Goal: Task Accomplishment & Management: Use online tool/utility

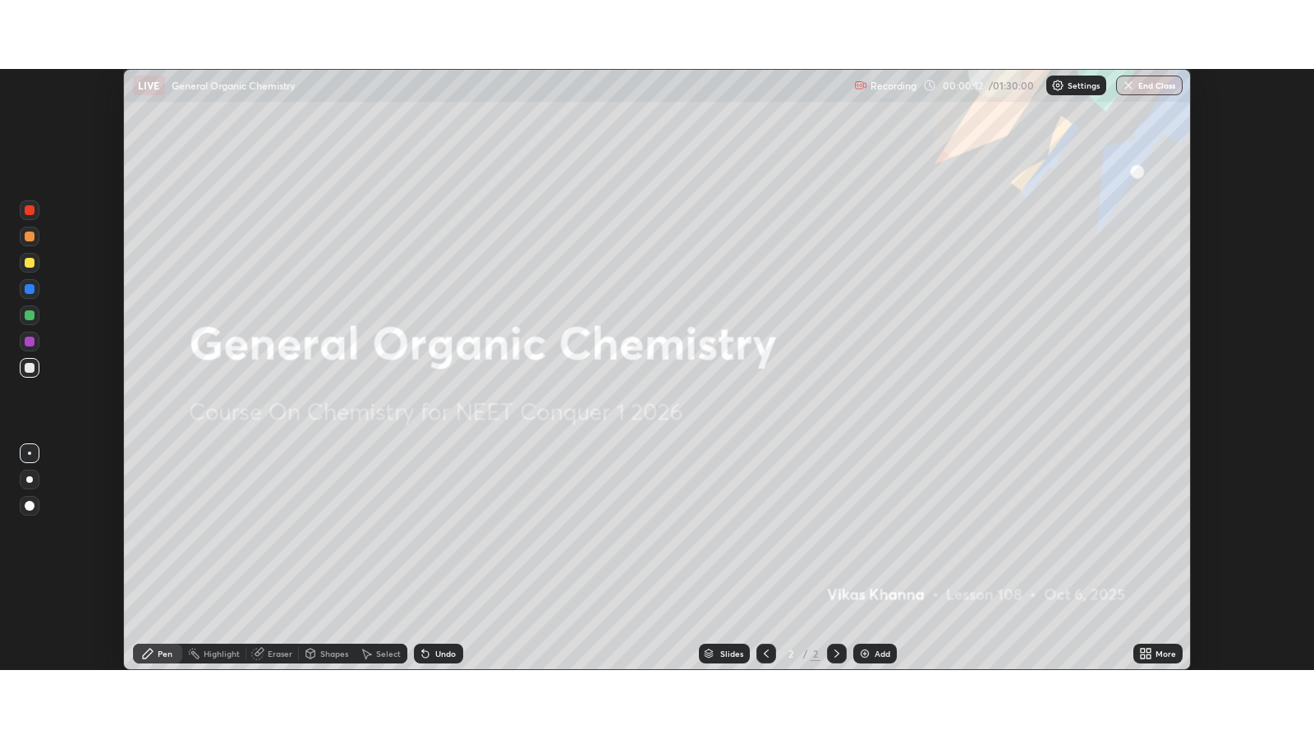
scroll to position [601, 1314]
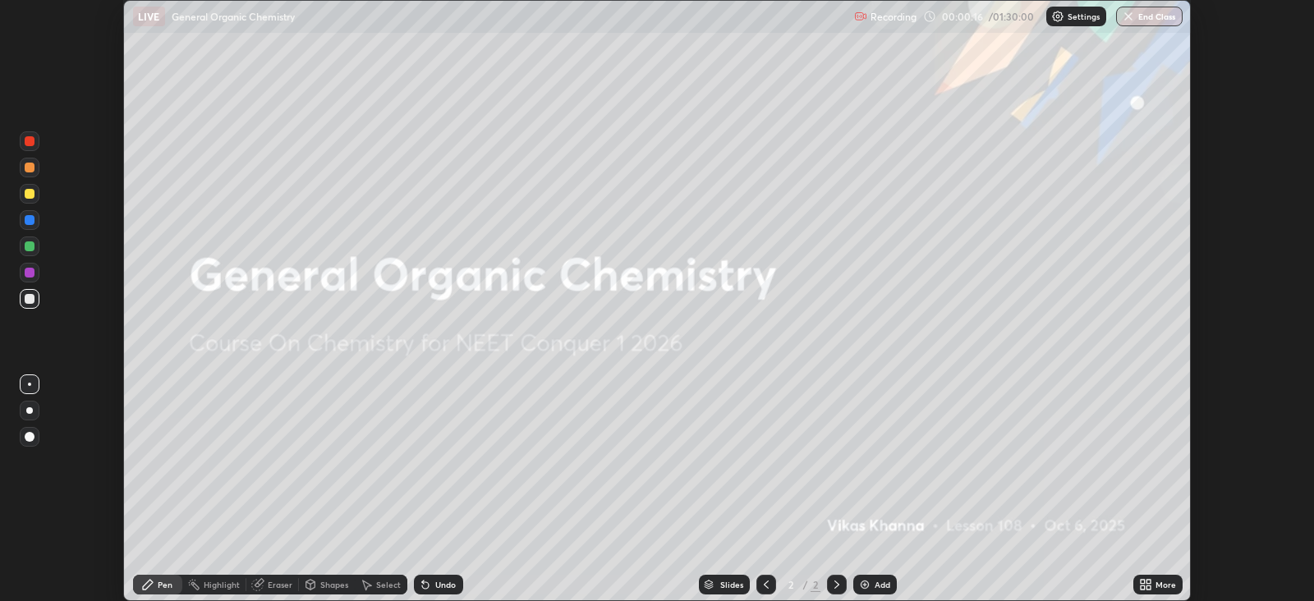
click at [1162, 583] on div "More" at bounding box center [1166, 585] width 21 height 8
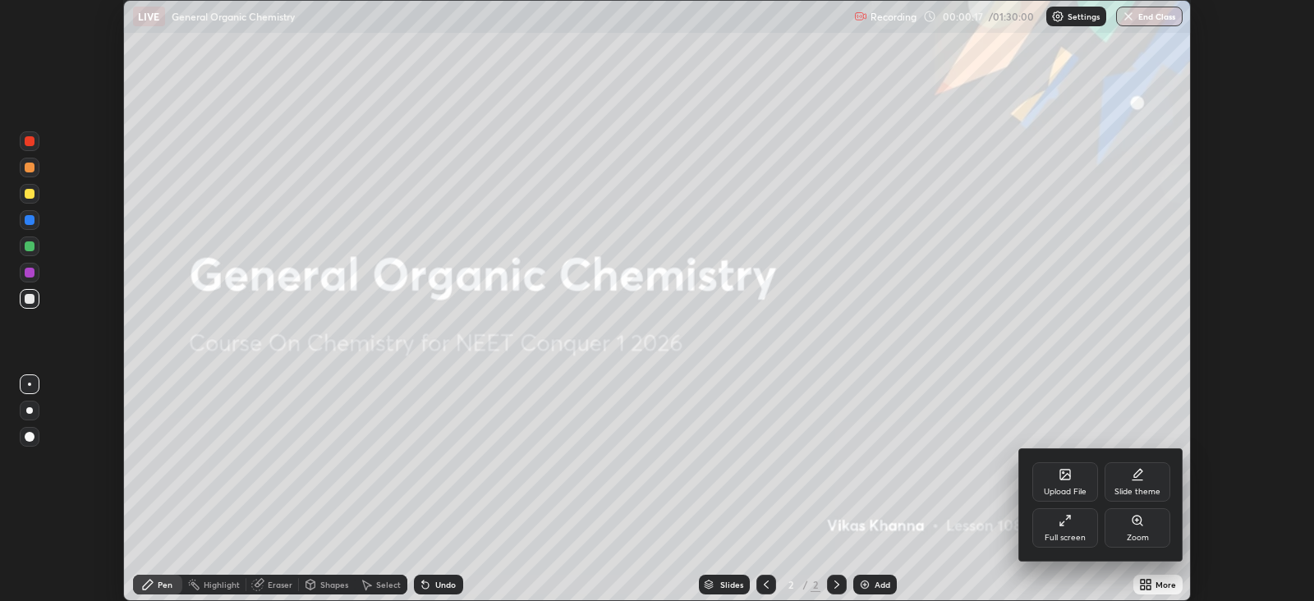
click at [1075, 534] on div "Full screen" at bounding box center [1065, 538] width 41 height 8
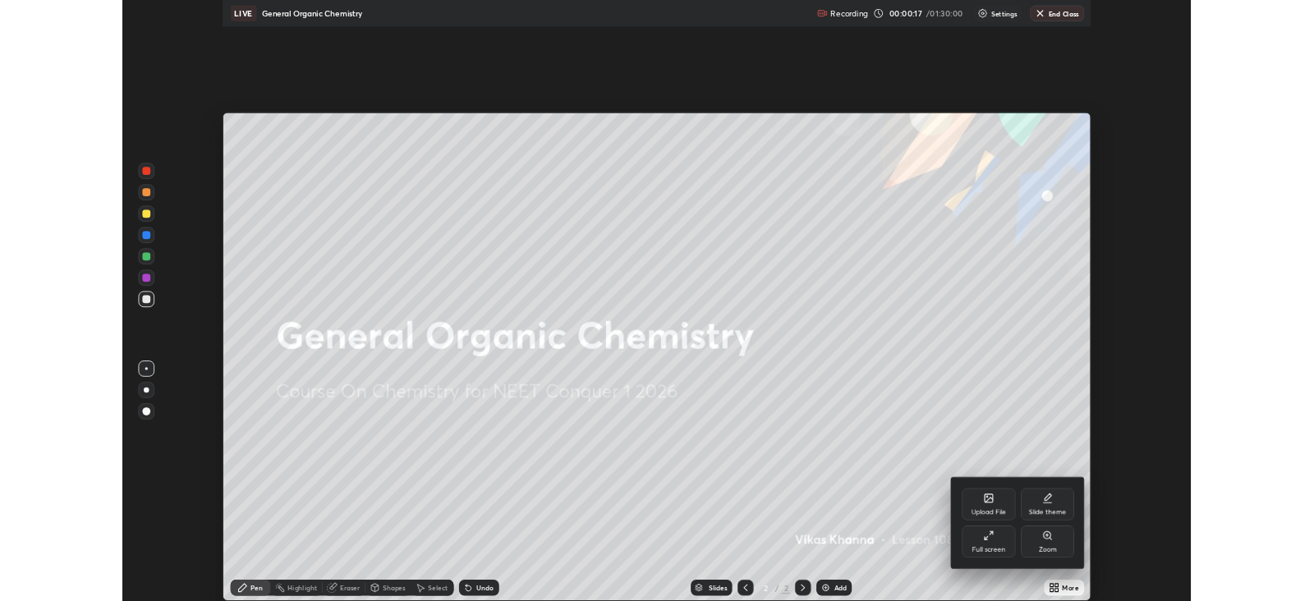
scroll to position [739, 1314]
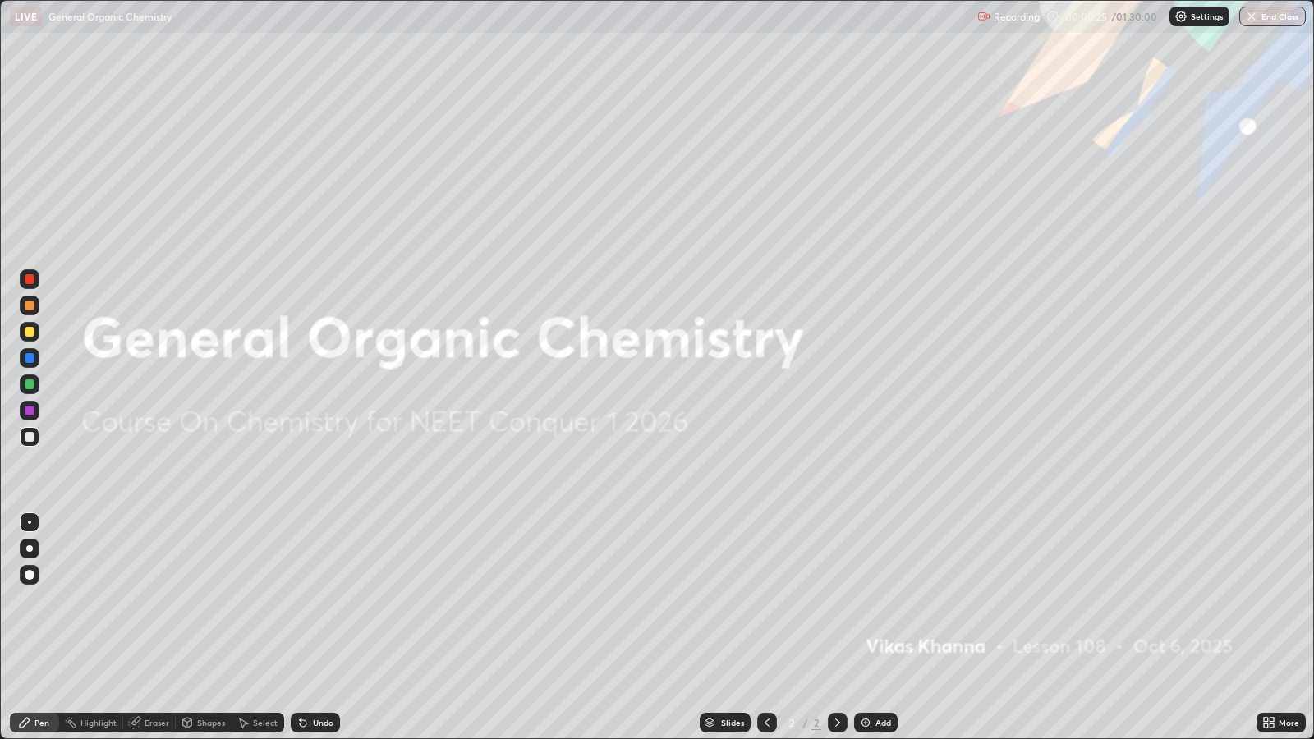
click at [33, 571] on div at bounding box center [30, 575] width 20 height 20
click at [29, 328] on div at bounding box center [30, 332] width 10 height 10
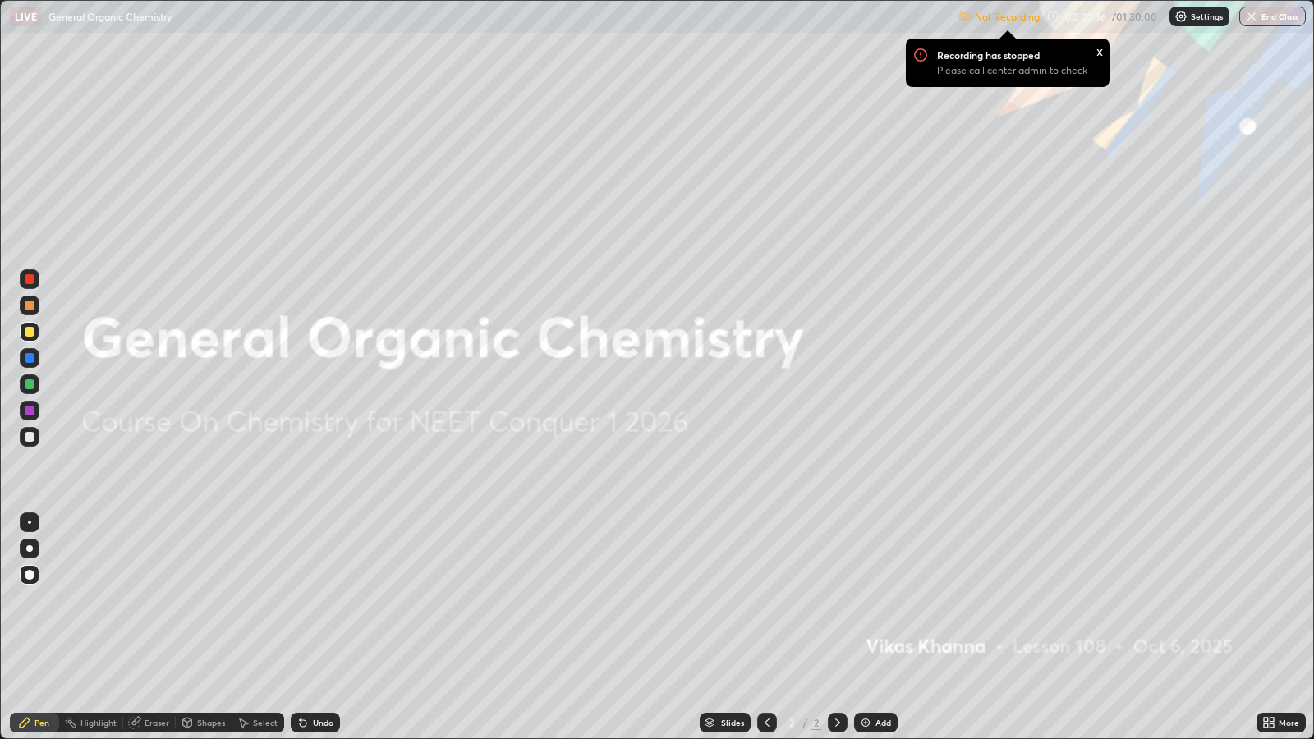
click at [1075, 18] on div "Not Recording Recording has stopped Please call center admin to check x 00:02:3…" at bounding box center [1133, 17] width 348 height 32
click at [882, 601] on div "Add" at bounding box center [884, 723] width 16 height 8
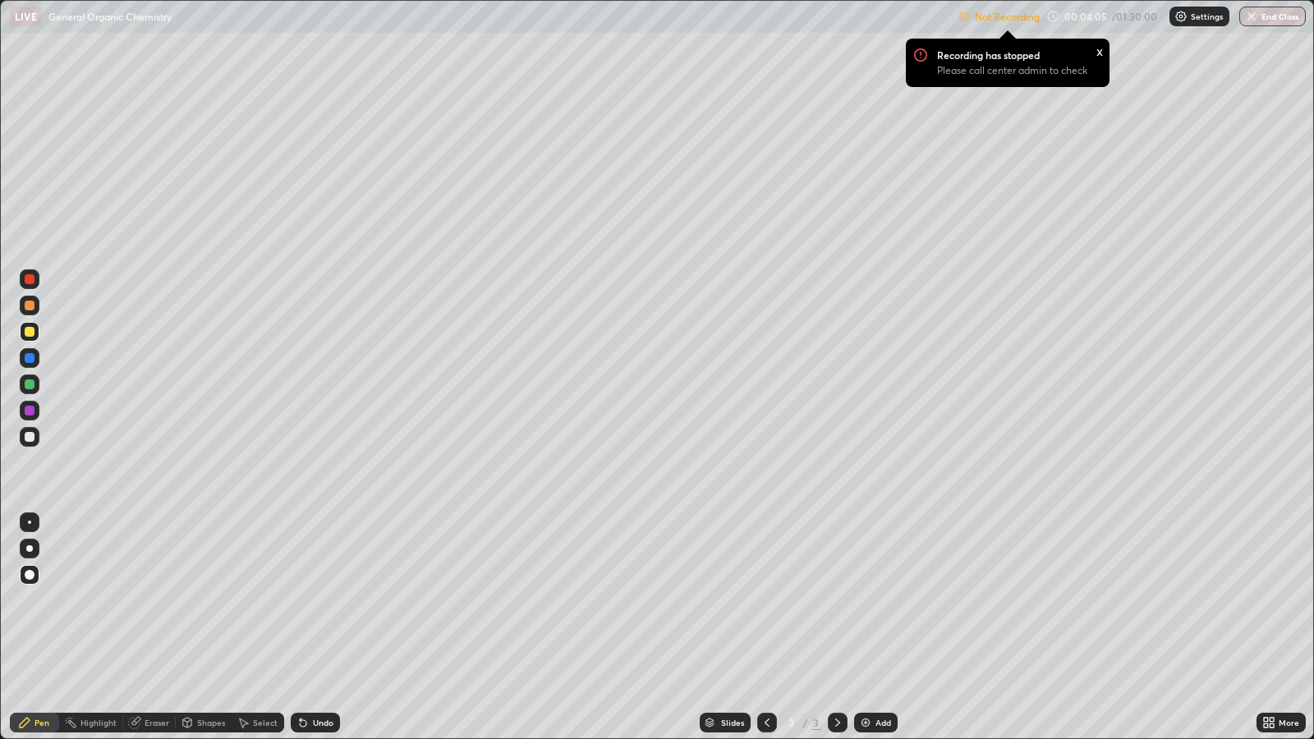
click at [204, 601] on div "Shapes" at bounding box center [211, 723] width 28 height 8
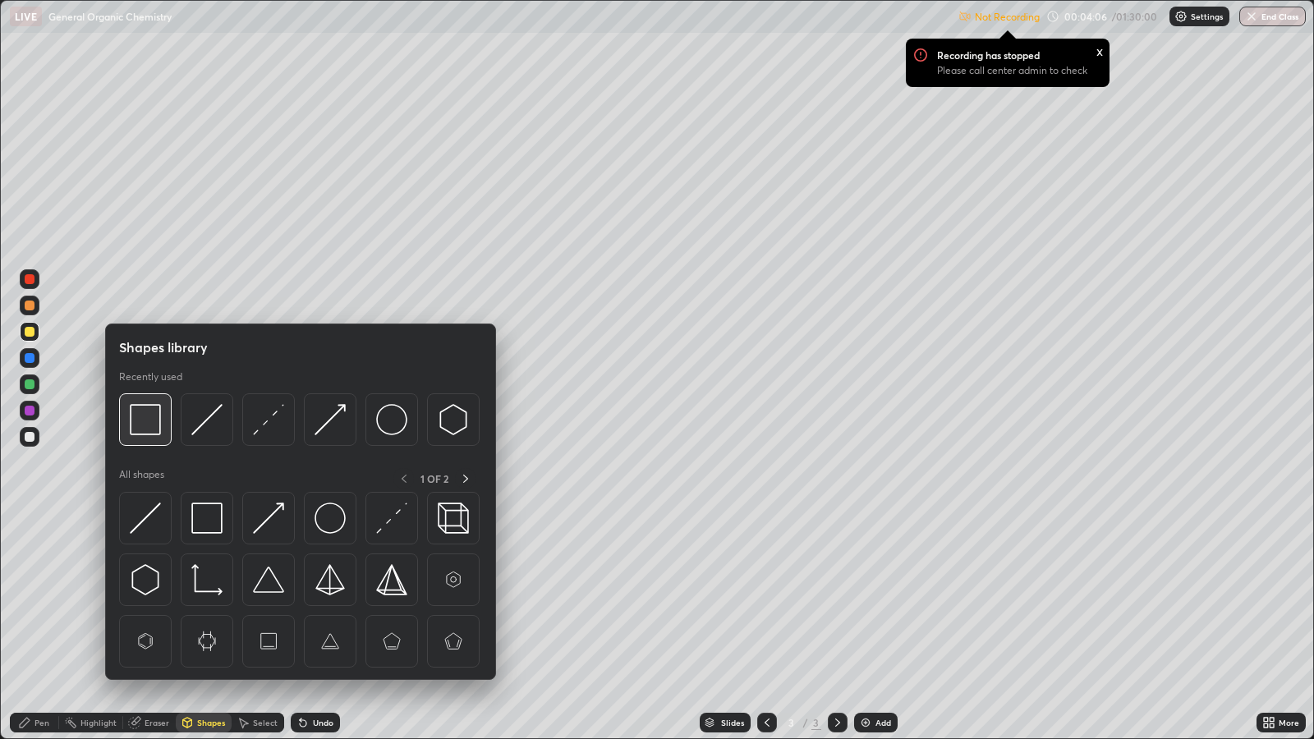
click at [146, 419] on img at bounding box center [145, 419] width 31 height 31
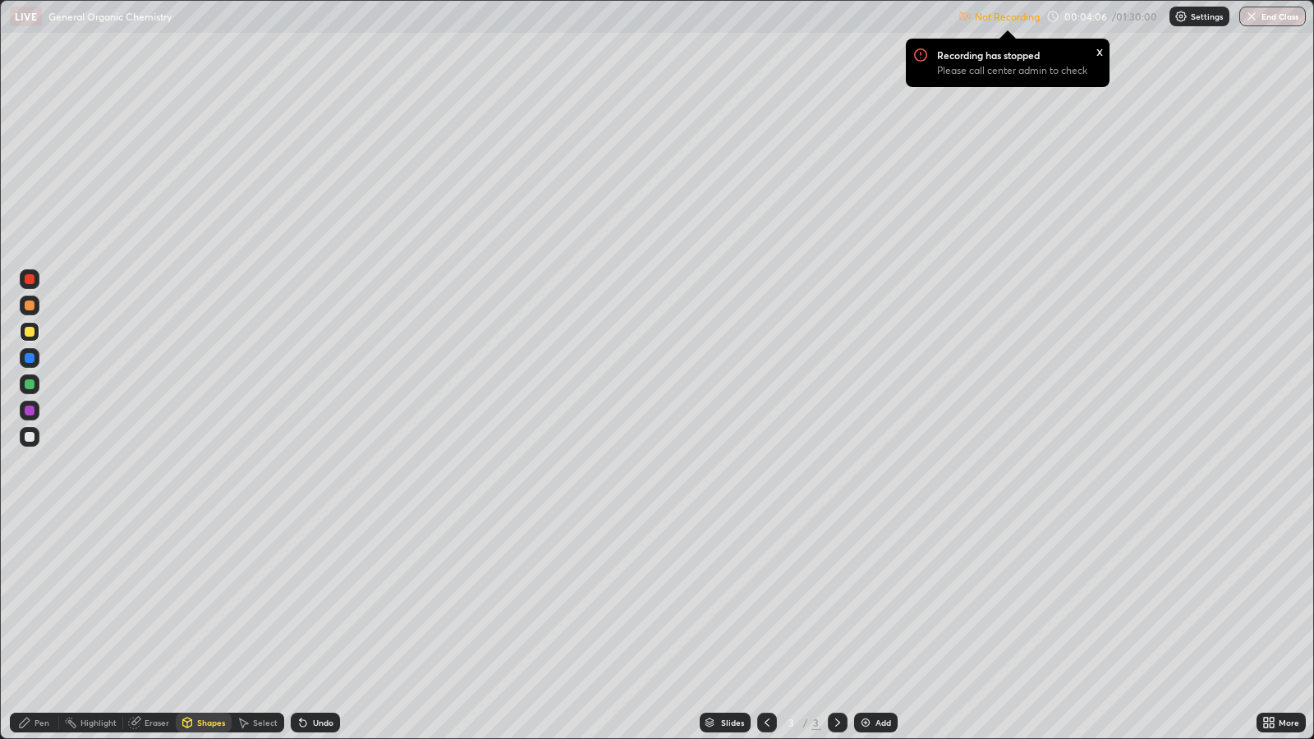
click at [30, 332] on div at bounding box center [30, 332] width 10 height 10
click at [41, 601] on div "Pen" at bounding box center [42, 723] width 15 height 8
click at [29, 357] on div at bounding box center [30, 358] width 10 height 10
click at [1203, 18] on p "Settings" at bounding box center [1207, 16] width 32 height 8
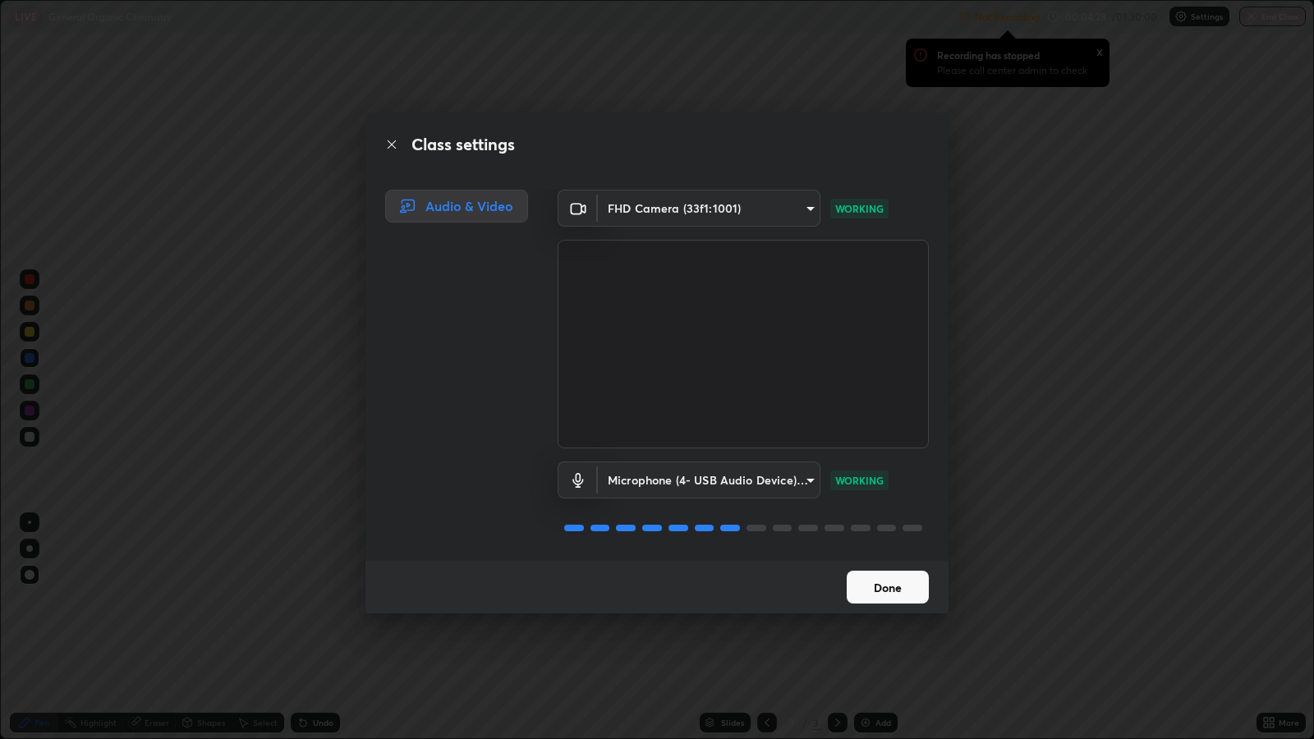
click at [888, 583] on button "Done" at bounding box center [888, 587] width 82 height 33
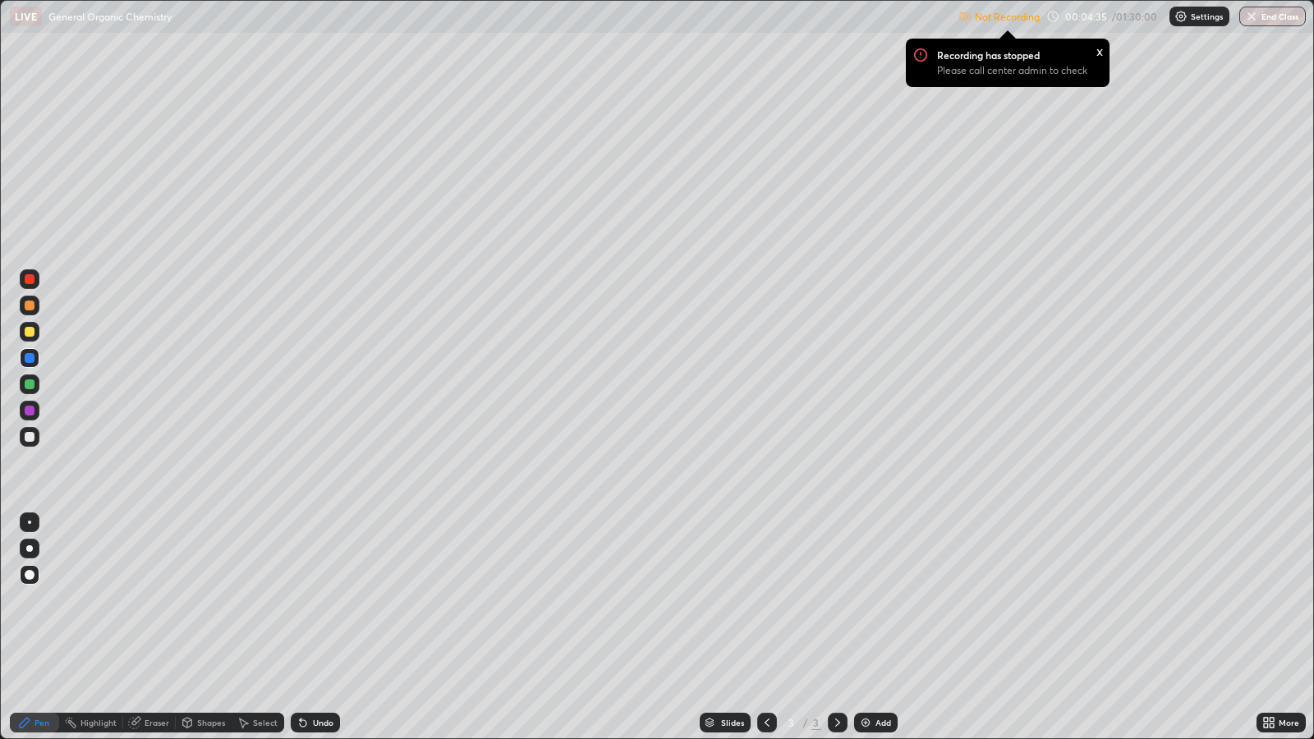
click at [1272, 601] on icon at bounding box center [1272, 720] width 4 height 4
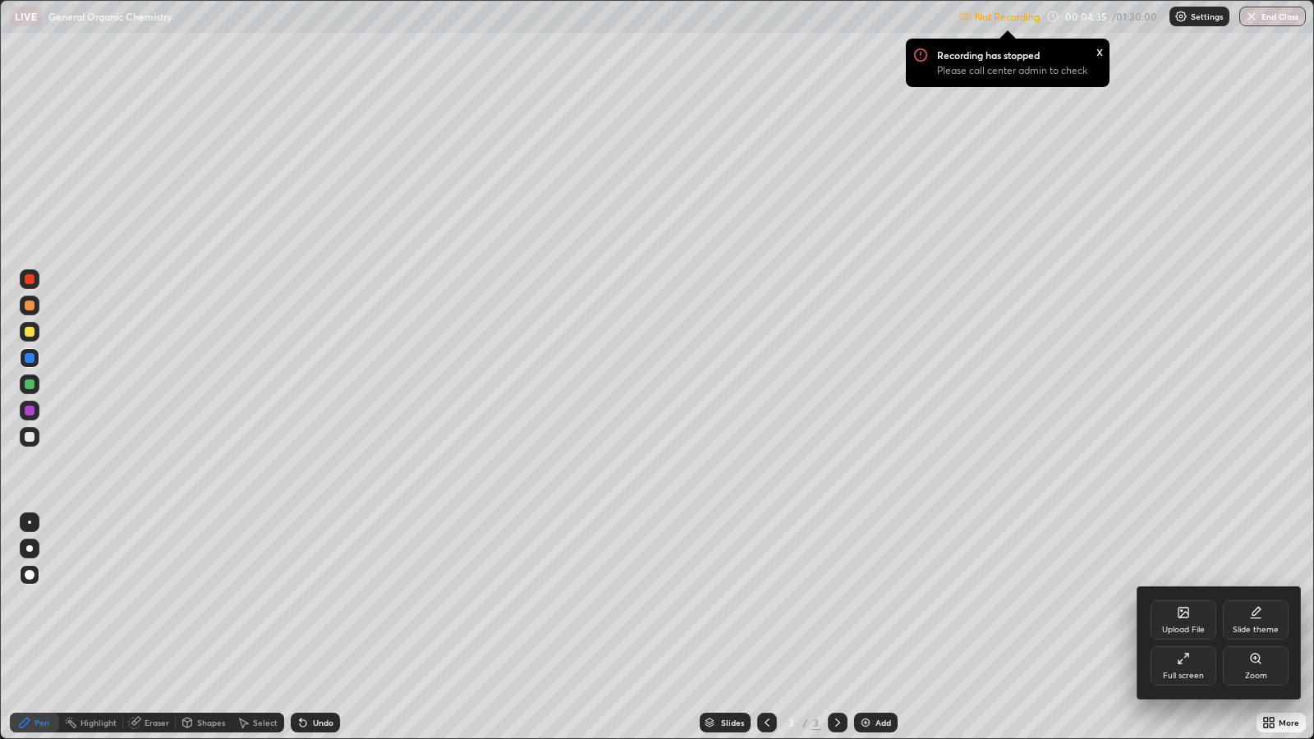
click at [1179, 601] on div "Full screen" at bounding box center [1183, 676] width 41 height 8
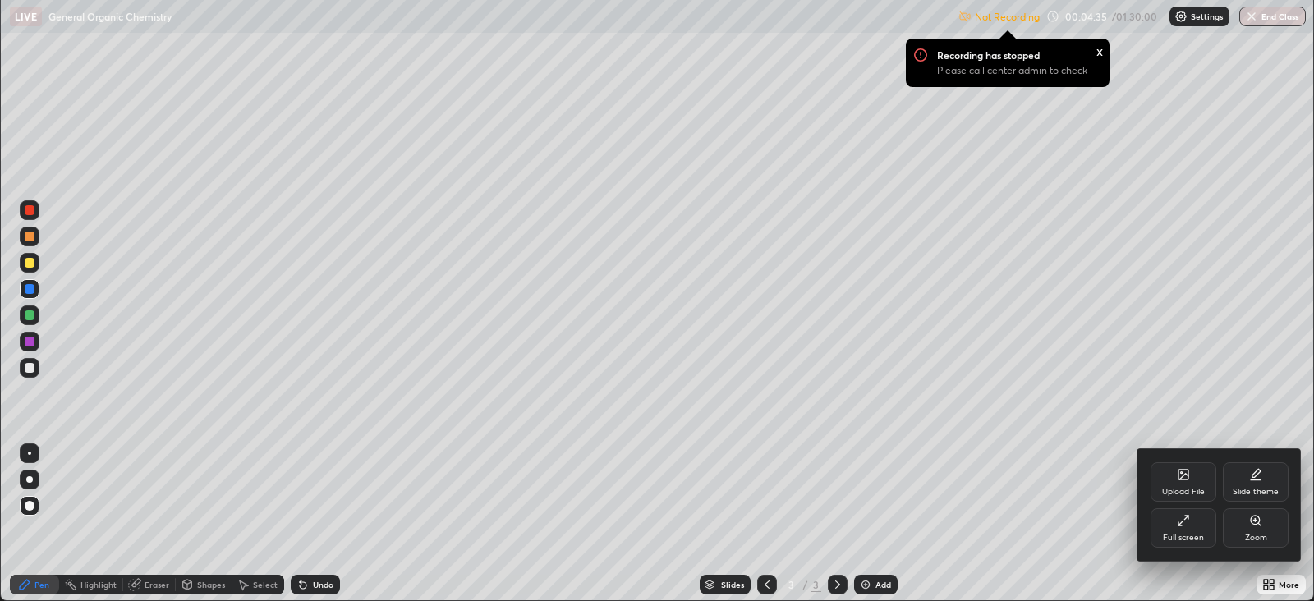
scroll to position [81551, 80837]
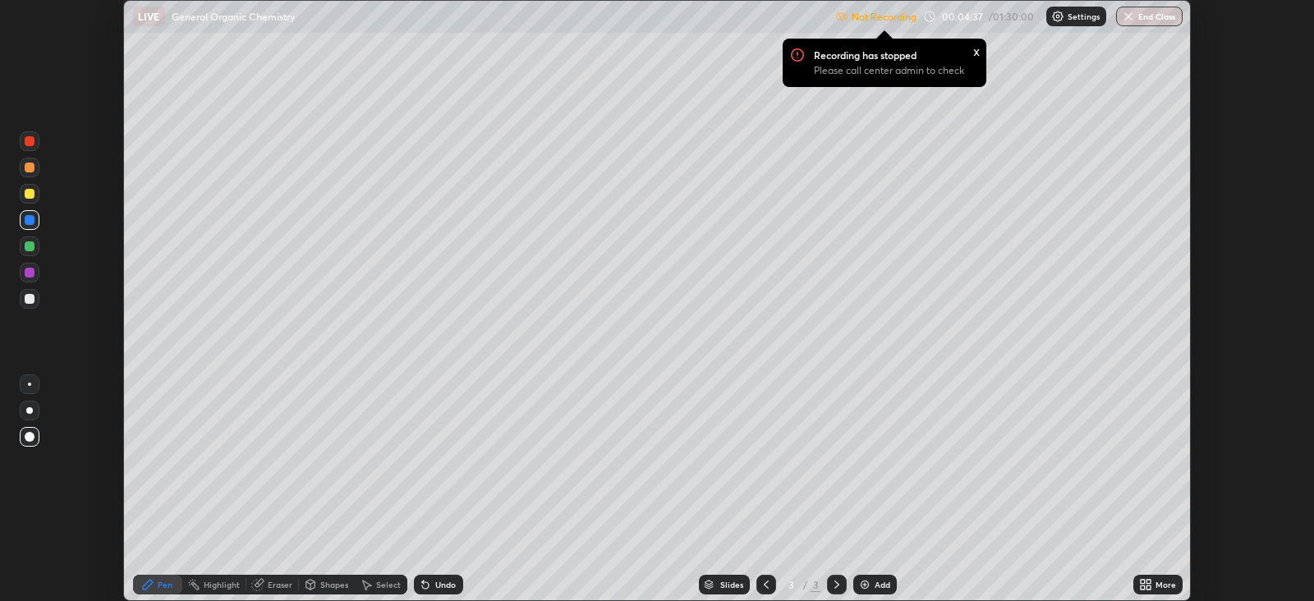
click at [1074, 18] on p "Settings" at bounding box center [1084, 16] width 32 height 8
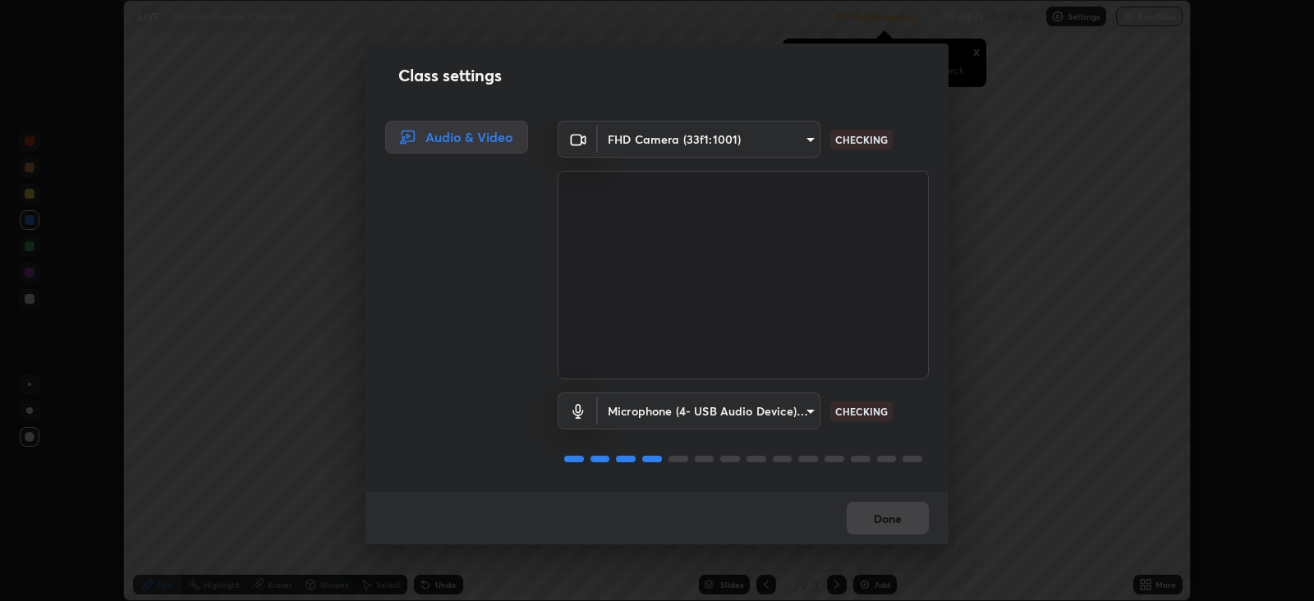
click at [642, 414] on body "Erase all LIVE General Organic Chemistry Not Recording Recording has stopped Pl…" at bounding box center [657, 300] width 1314 height 601
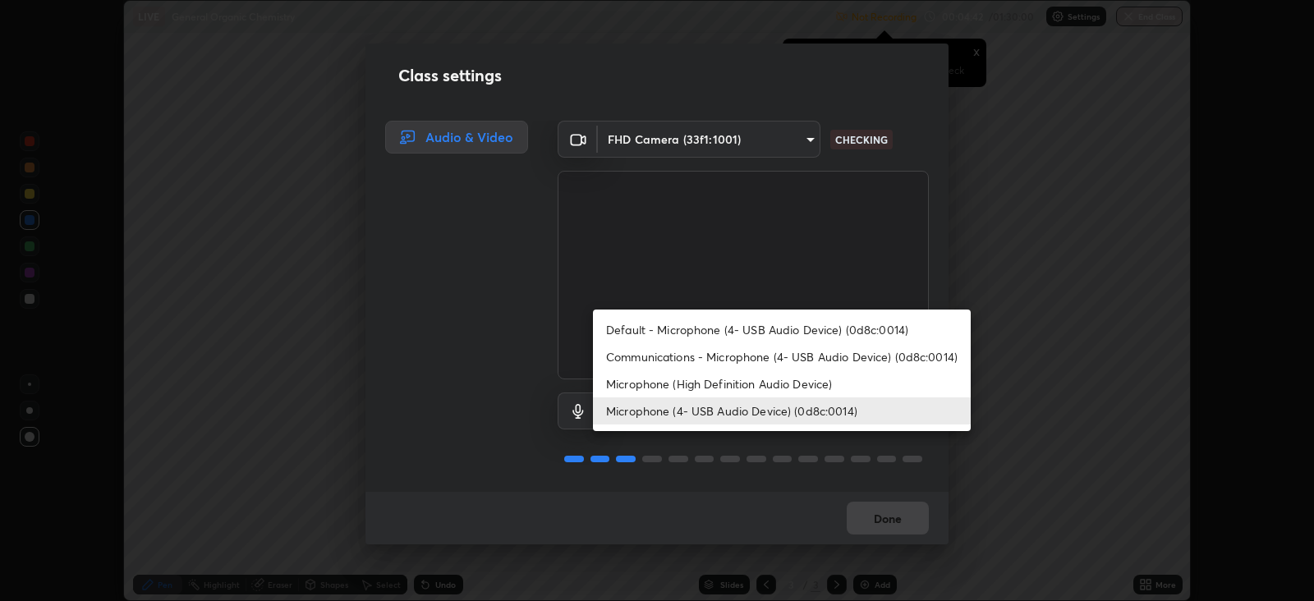
click at [649, 411] on li "Microphone (4- USB Audio Device) (0d8c:0014)" at bounding box center [782, 411] width 378 height 27
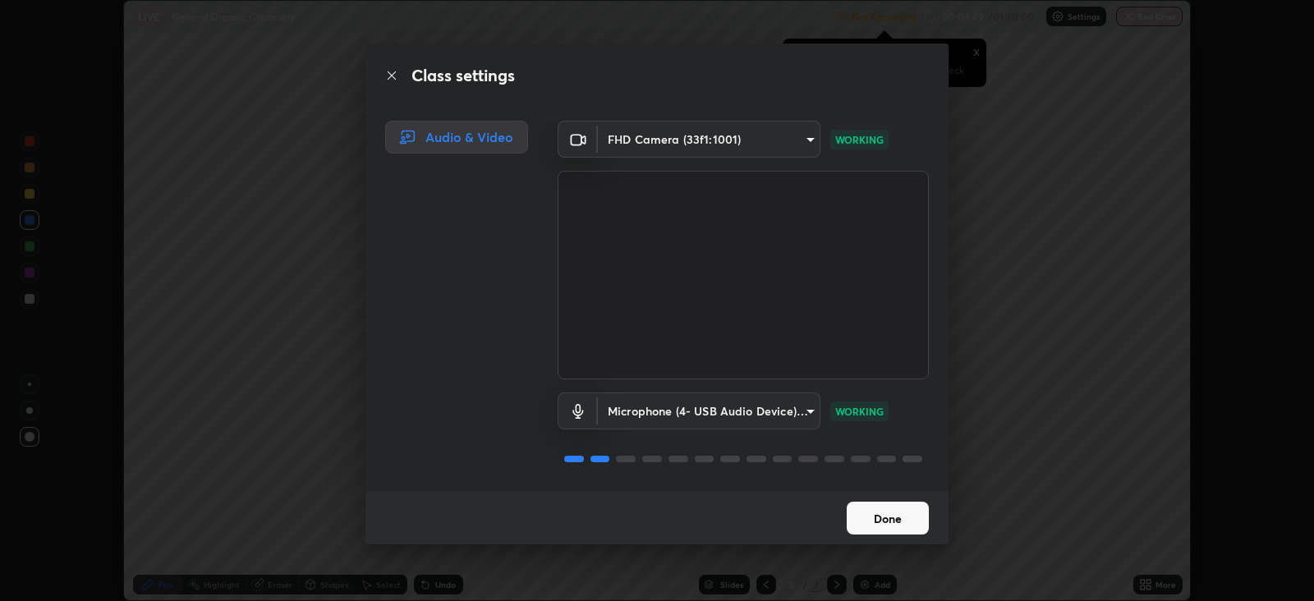
click at [794, 145] on body "Erase all LIVE General Organic Chemistry Not Recording Recording has stopped Pl…" at bounding box center [657, 300] width 1314 height 601
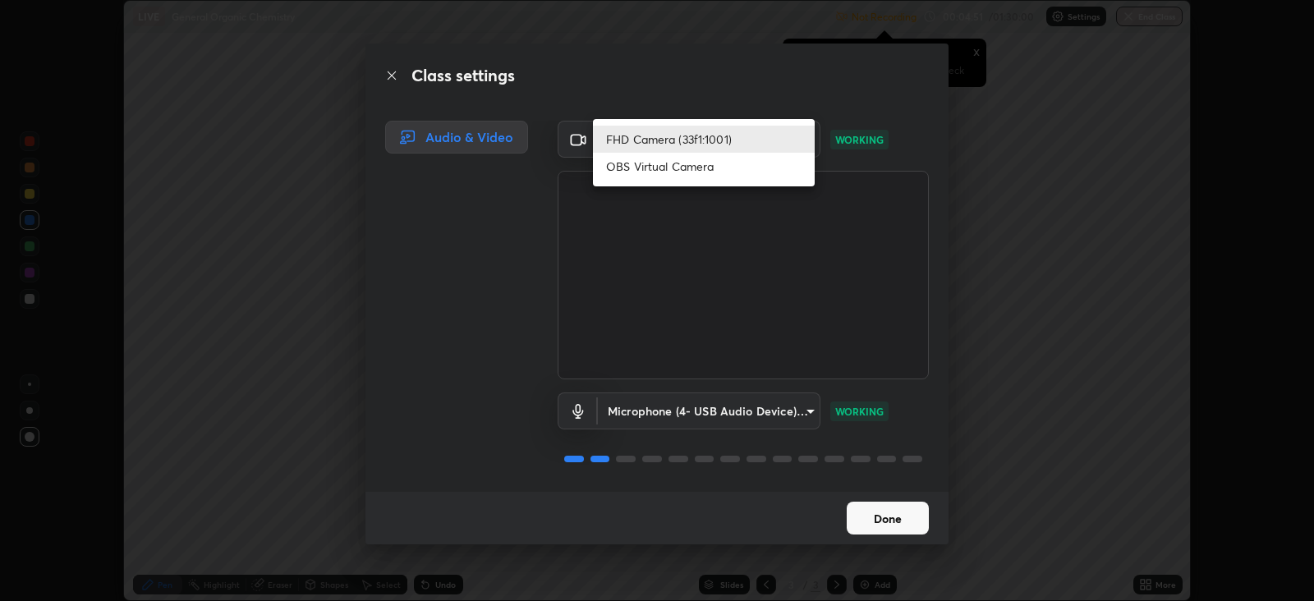
click at [893, 104] on div at bounding box center [657, 300] width 1314 height 601
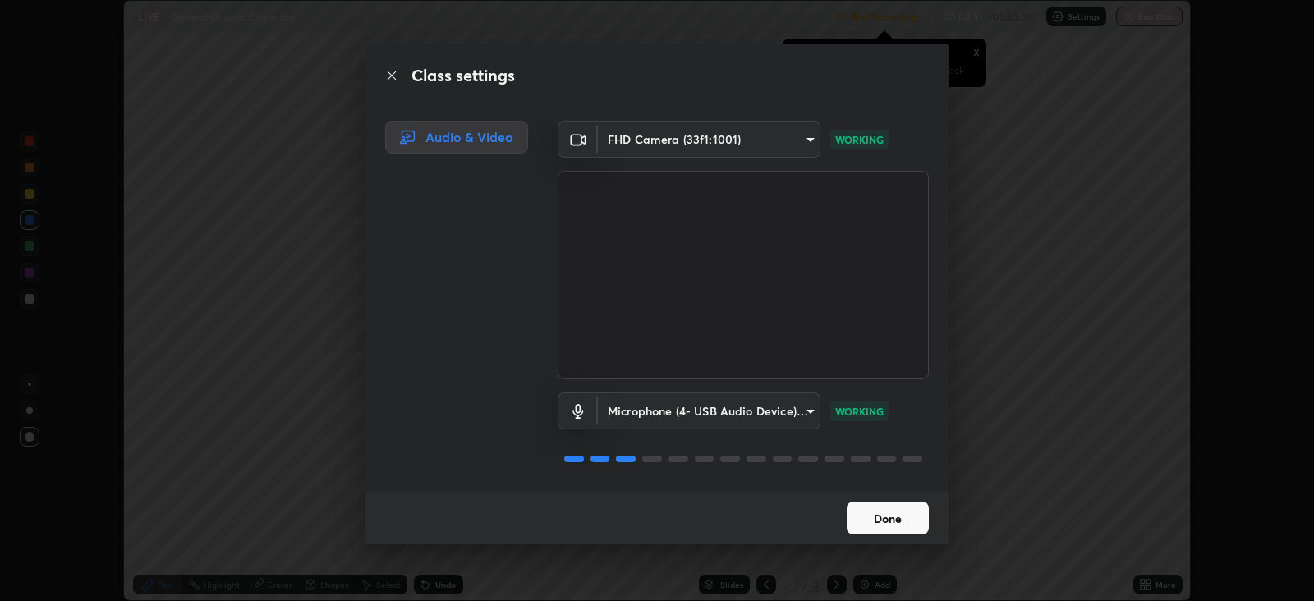
click at [794, 419] on body "Erase all LIVE General Organic Chemistry Not Recording Recording has stopped Pl…" at bounding box center [657, 300] width 1314 height 601
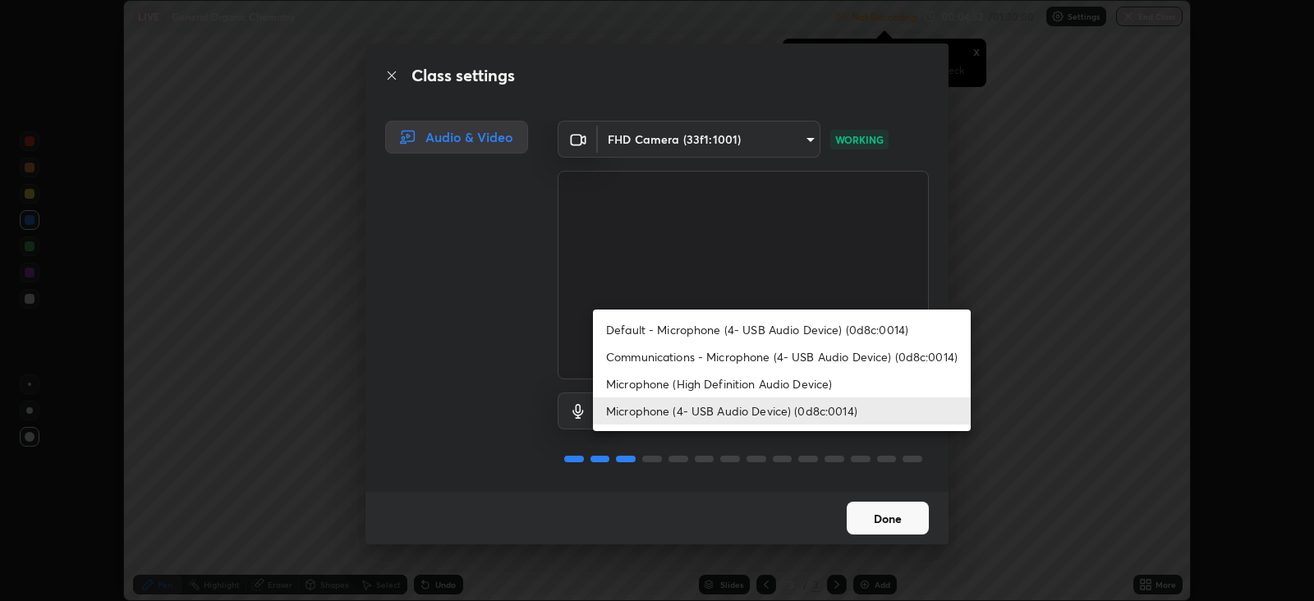
click at [822, 411] on li "Microphone (4- USB Audio Device) (0d8c:0014)" at bounding box center [782, 411] width 378 height 27
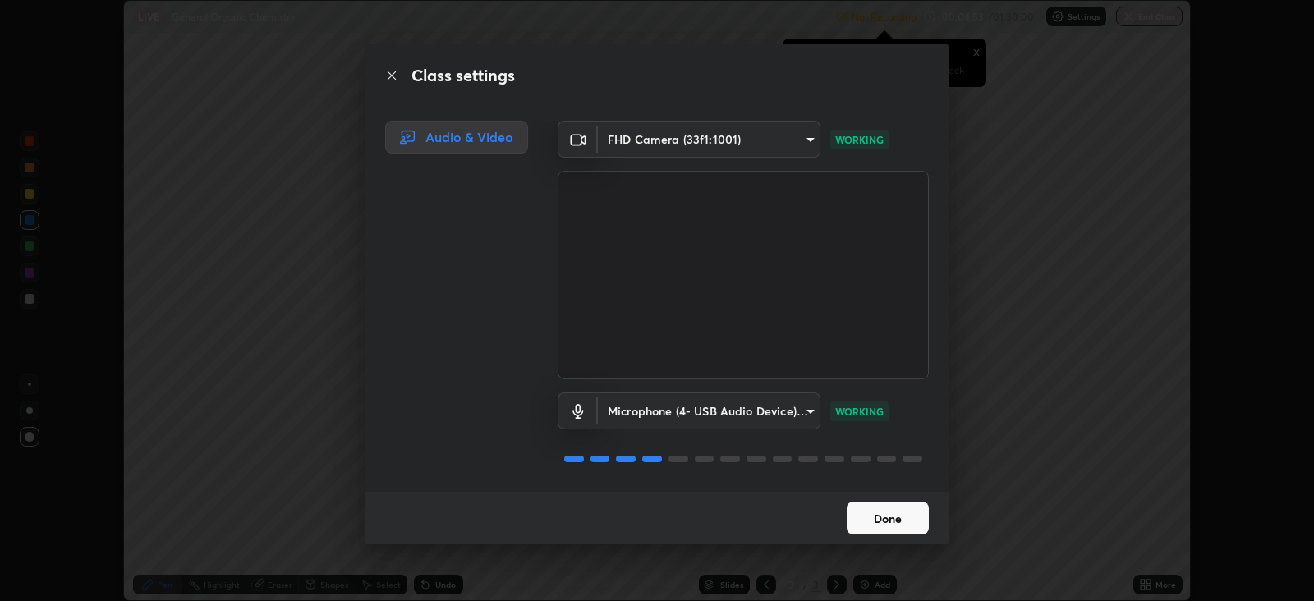
click at [881, 515] on button "Done" at bounding box center [888, 518] width 82 height 33
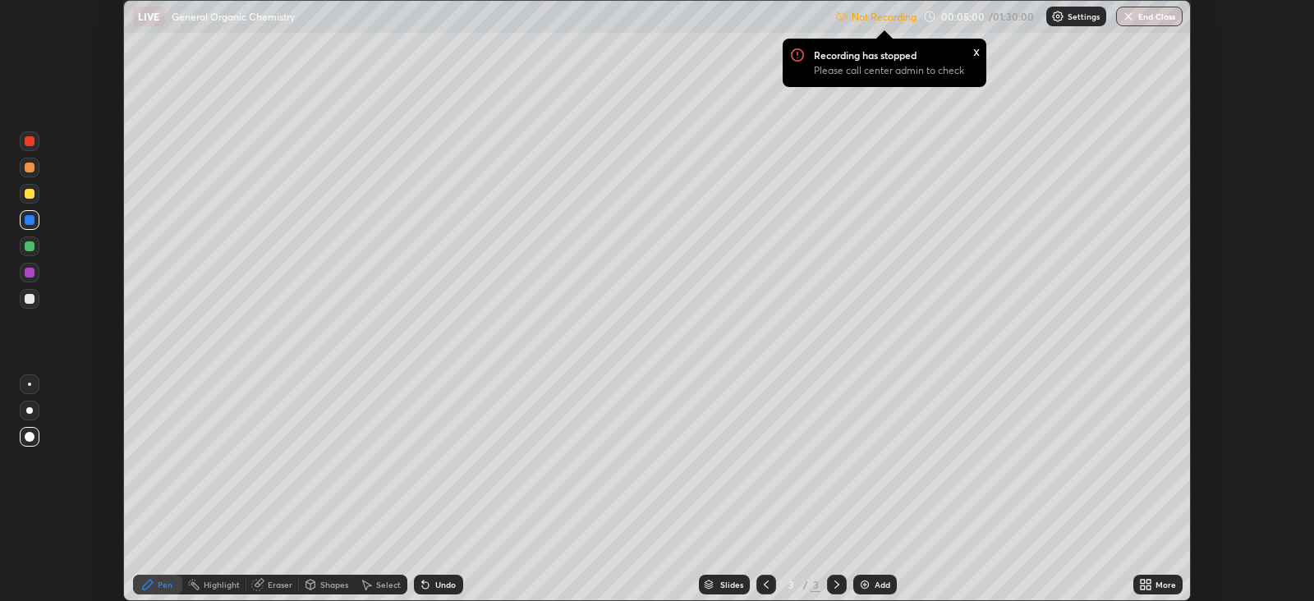
click at [1072, 20] on p "Settings" at bounding box center [1084, 16] width 32 height 8
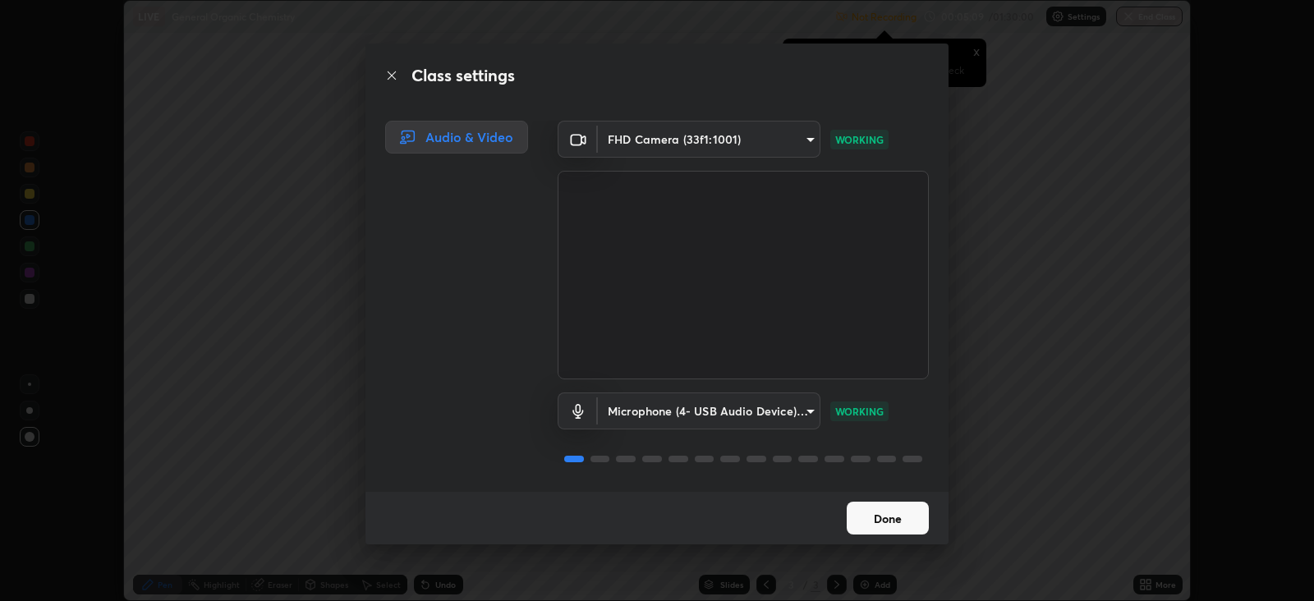
click at [875, 518] on button "Done" at bounding box center [888, 518] width 82 height 33
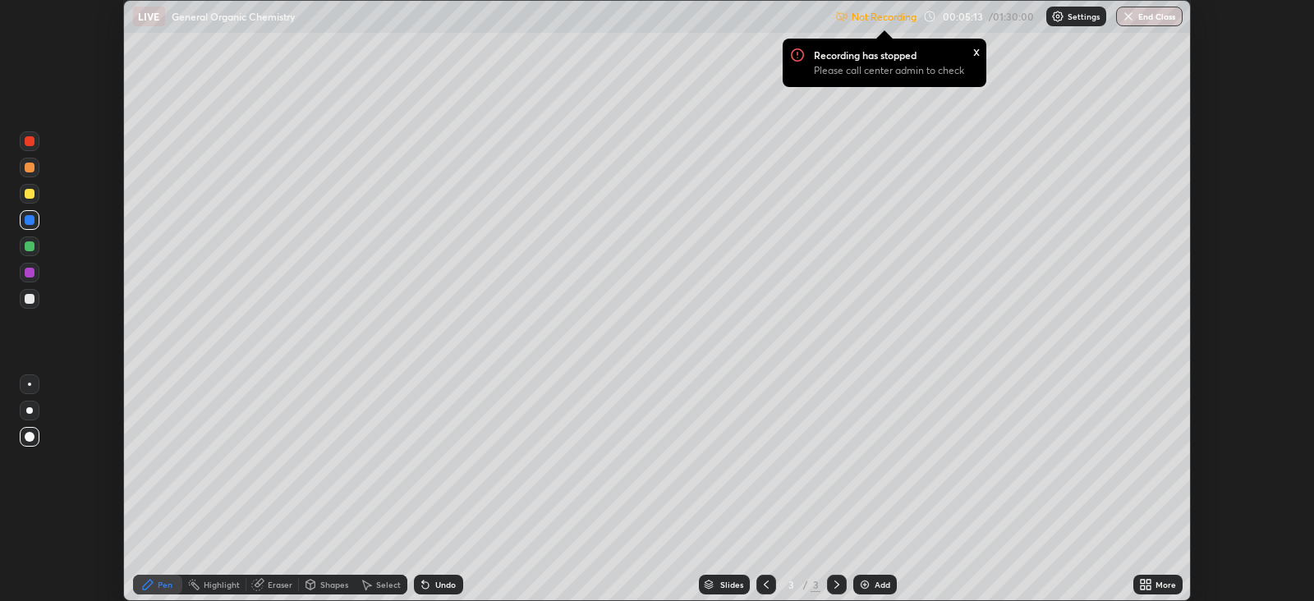
click at [975, 53] on div "x" at bounding box center [977, 50] width 7 height 17
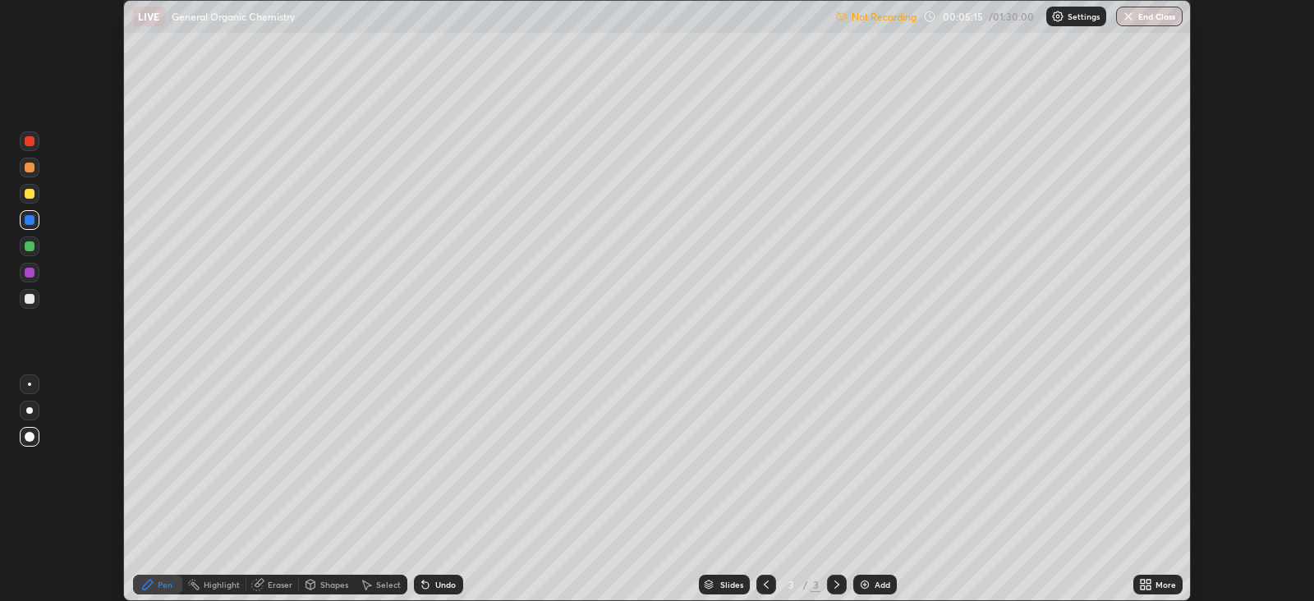
click at [1068, 20] on p "Settings" at bounding box center [1084, 16] width 32 height 8
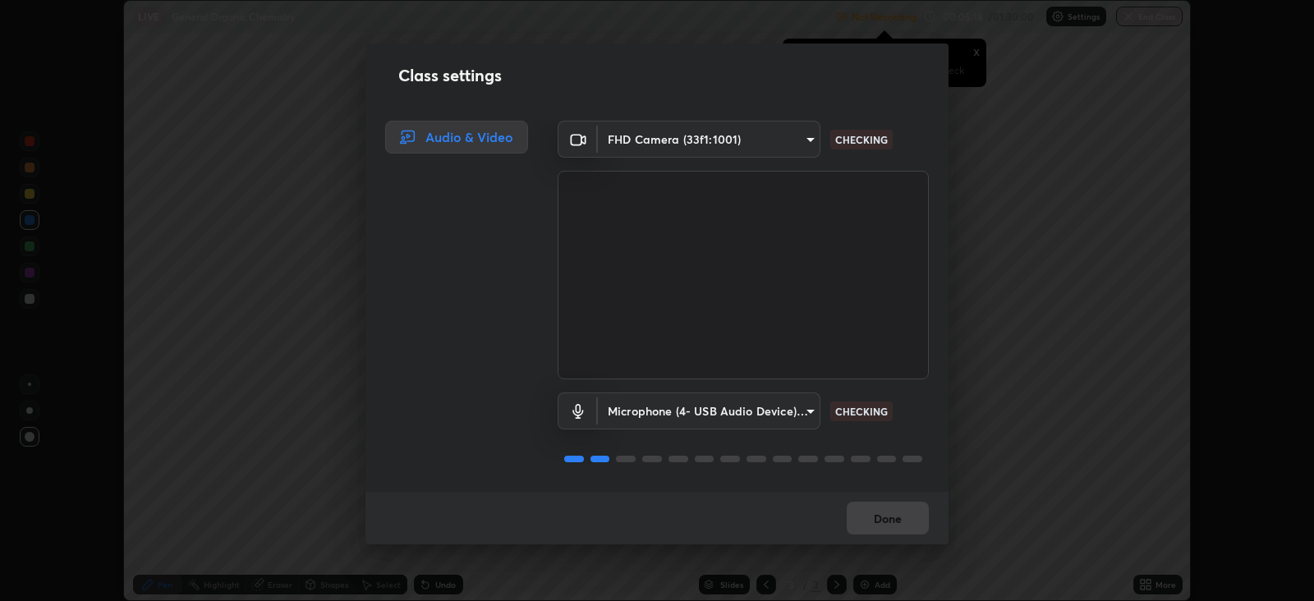
click at [801, 136] on body "Erase all LIVE General Organic Chemistry Not Recording Recording has stopped Pl…" at bounding box center [657, 300] width 1314 height 601
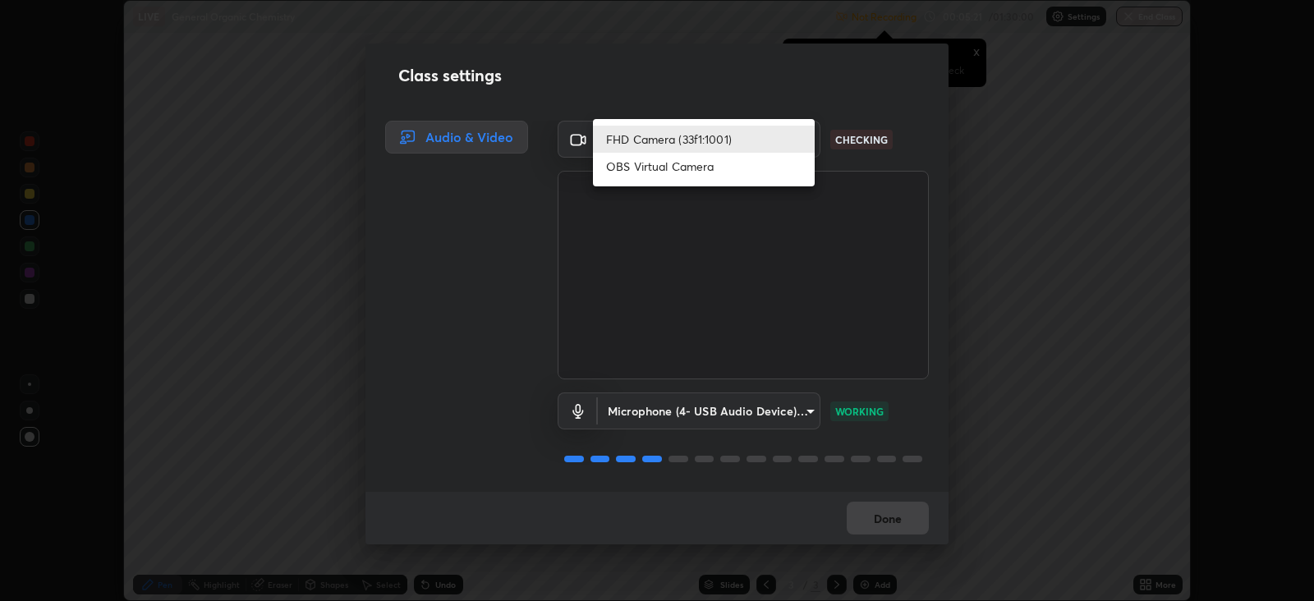
click at [767, 148] on li "FHD Camera (33f1:1001)" at bounding box center [704, 139] width 222 height 27
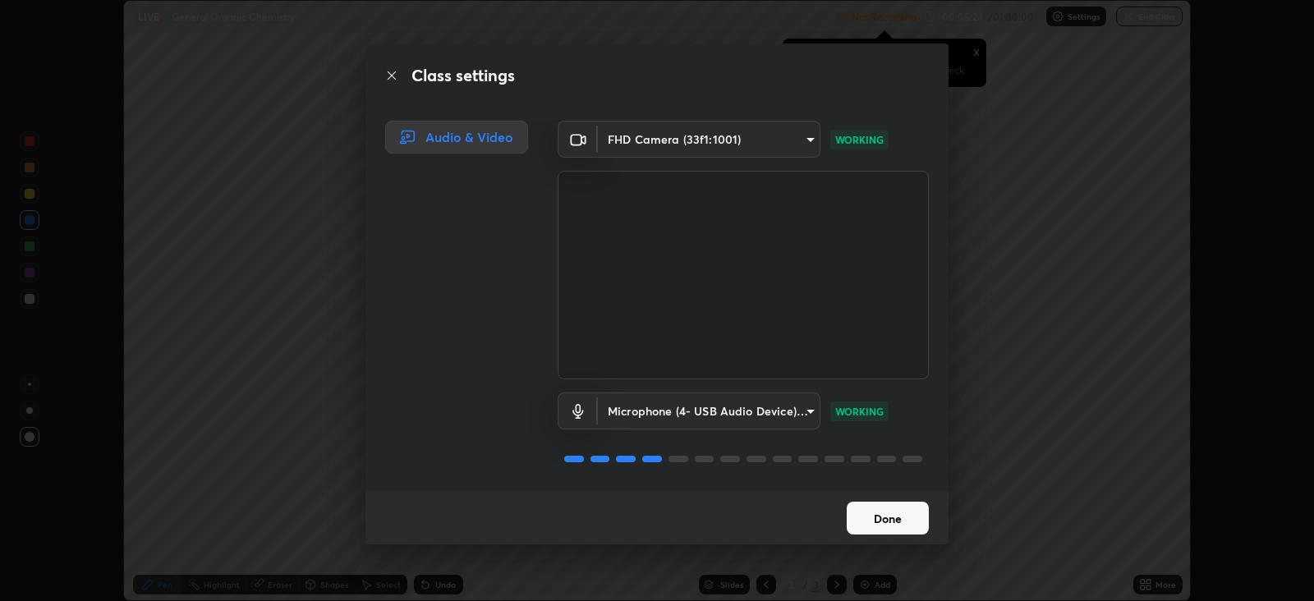
click at [789, 412] on body "Erase all LIVE General Organic Chemistry Not Recording Recording has stopped Pl…" at bounding box center [657, 300] width 1314 height 601
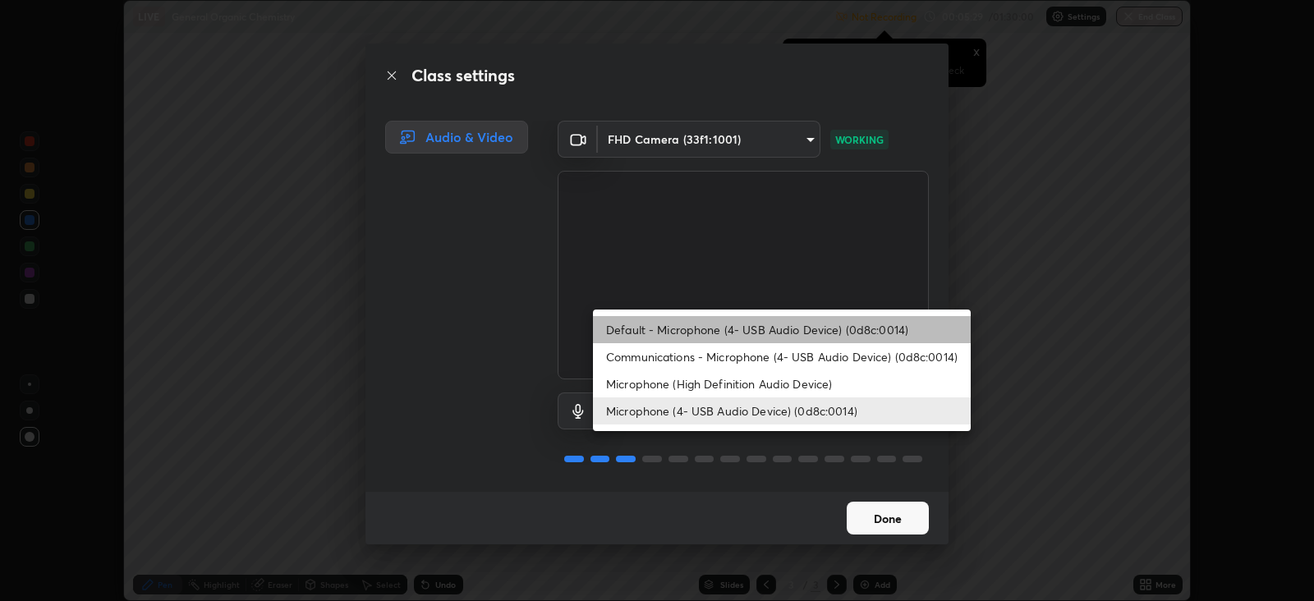
click at [793, 333] on li "Default - Microphone (4- USB Audio Device) (0d8c:0014)" at bounding box center [782, 329] width 378 height 27
type input "default"
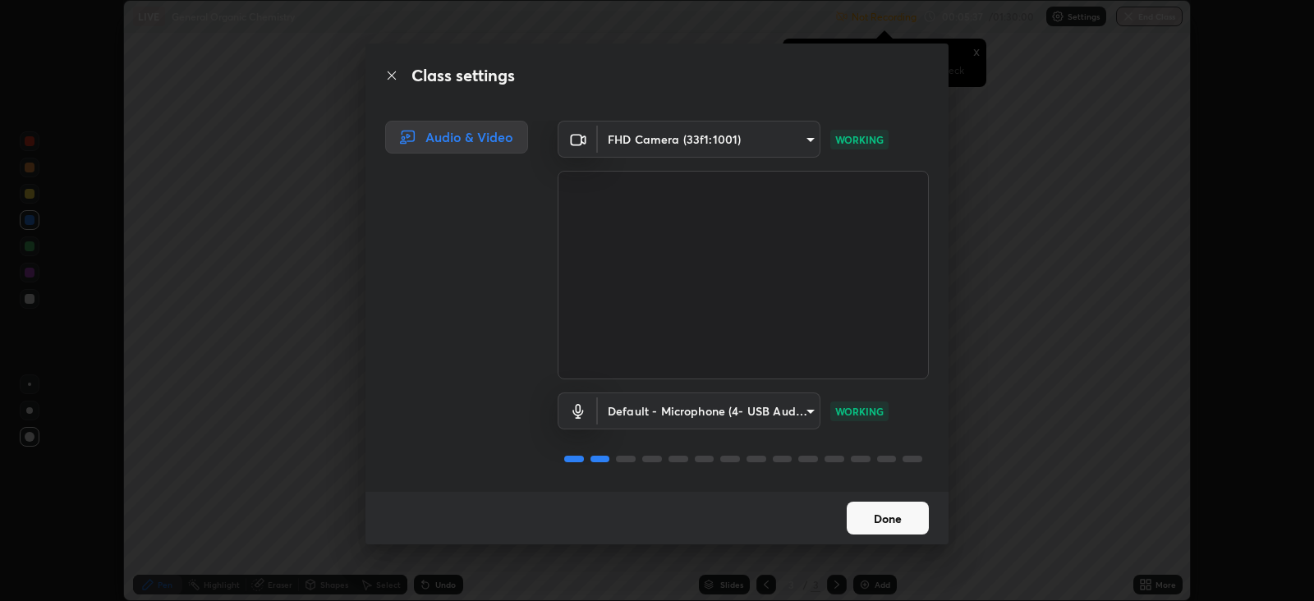
click at [881, 525] on button "Done" at bounding box center [888, 518] width 82 height 33
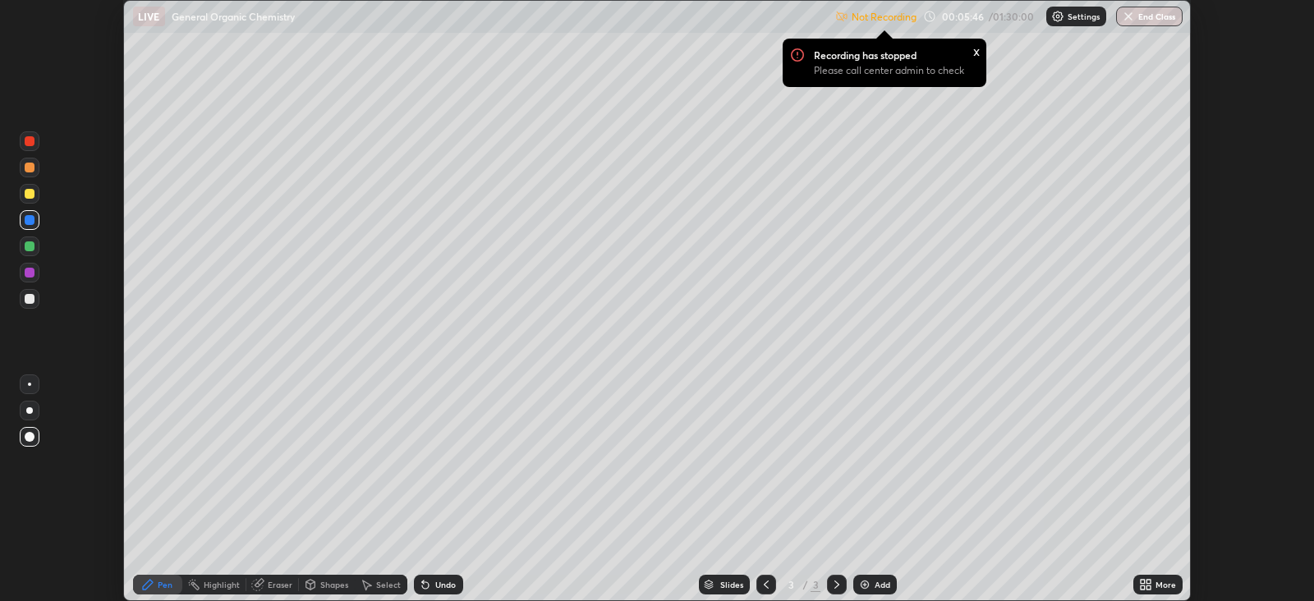
click at [978, 53] on div "x" at bounding box center [977, 50] width 7 height 17
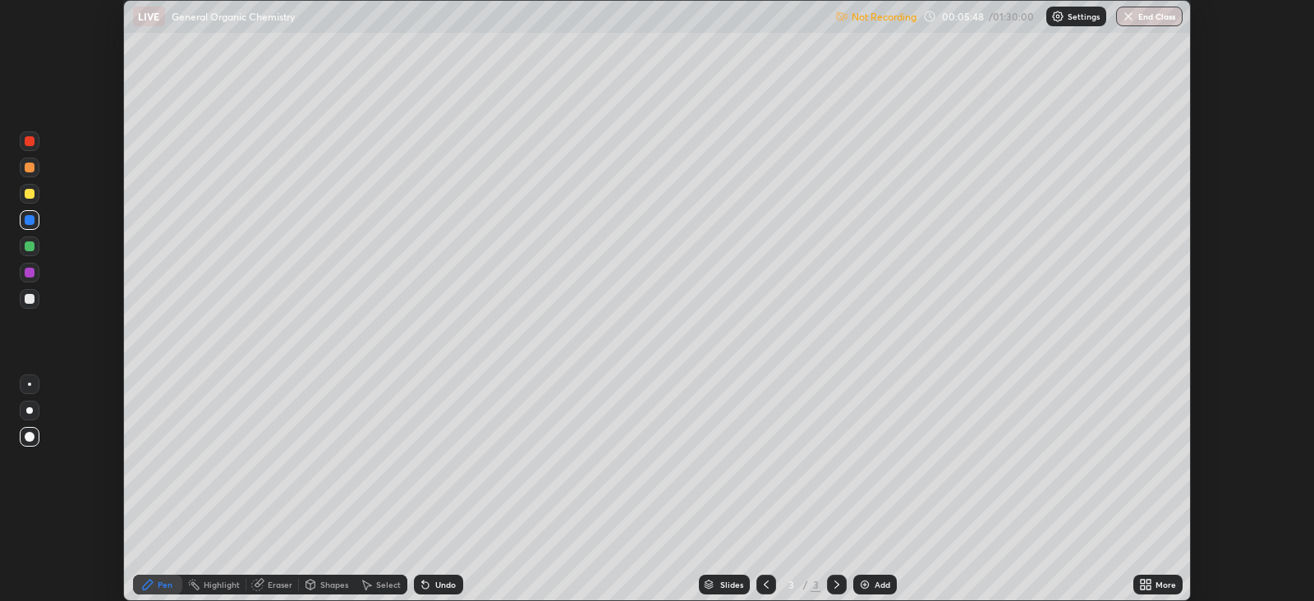
click at [1055, 21] on img at bounding box center [1058, 16] width 13 height 13
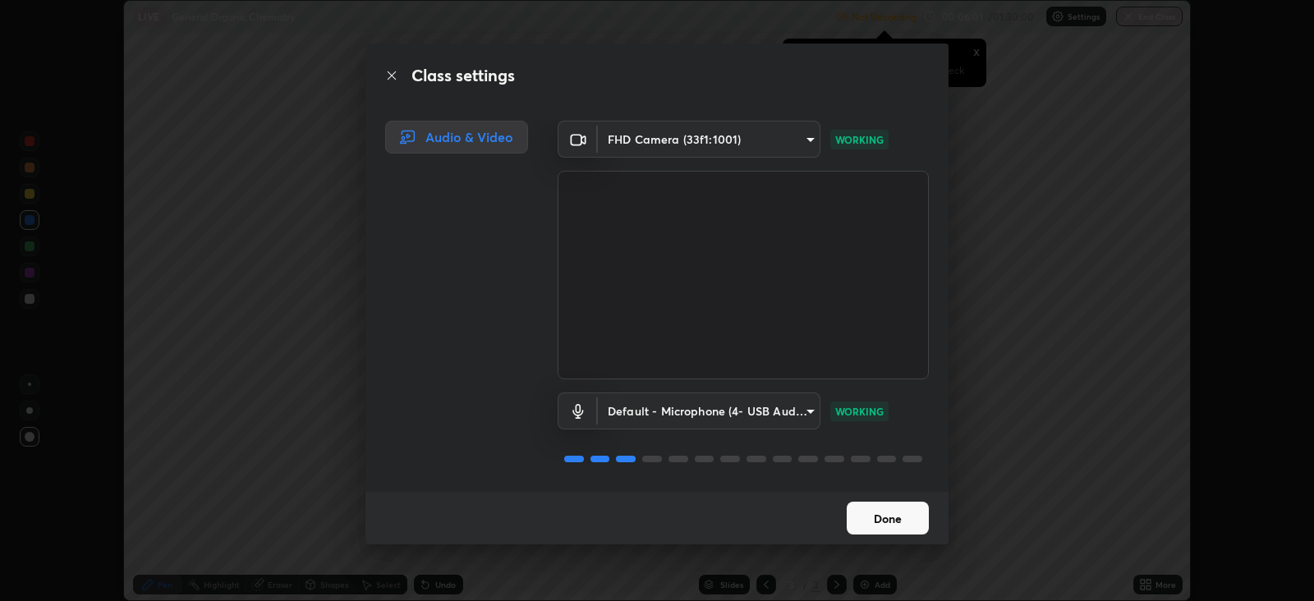
scroll to position [1, 0]
click at [881, 518] on button "Done" at bounding box center [888, 518] width 82 height 33
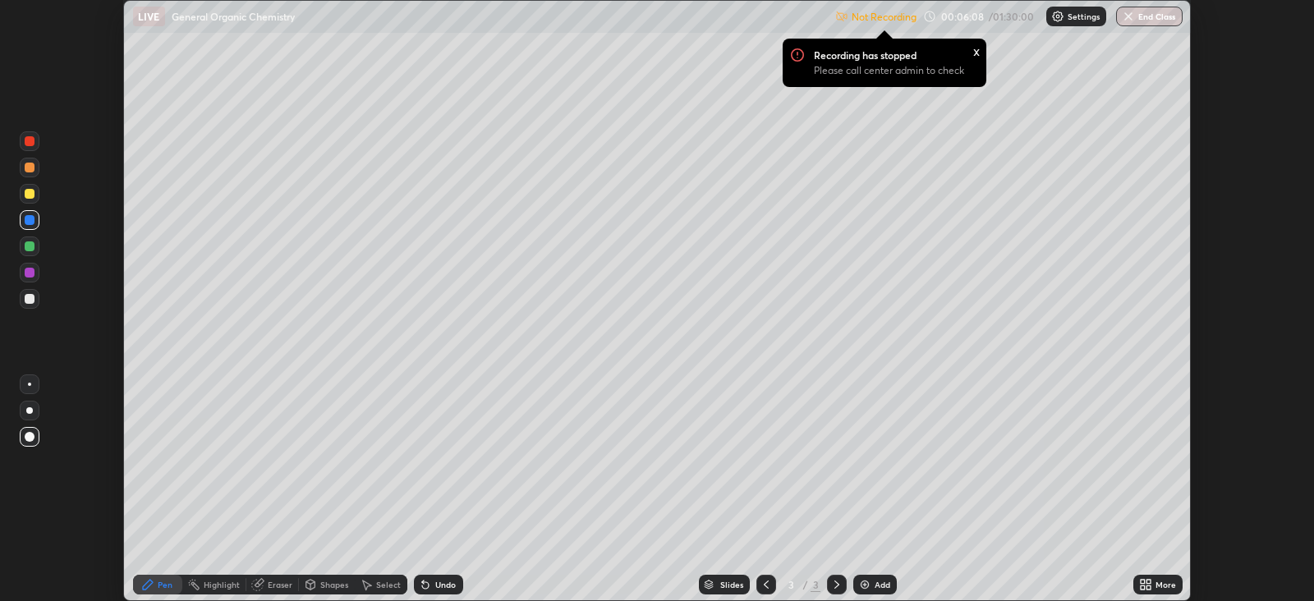
click at [440, 584] on div "Undo" at bounding box center [445, 585] width 21 height 8
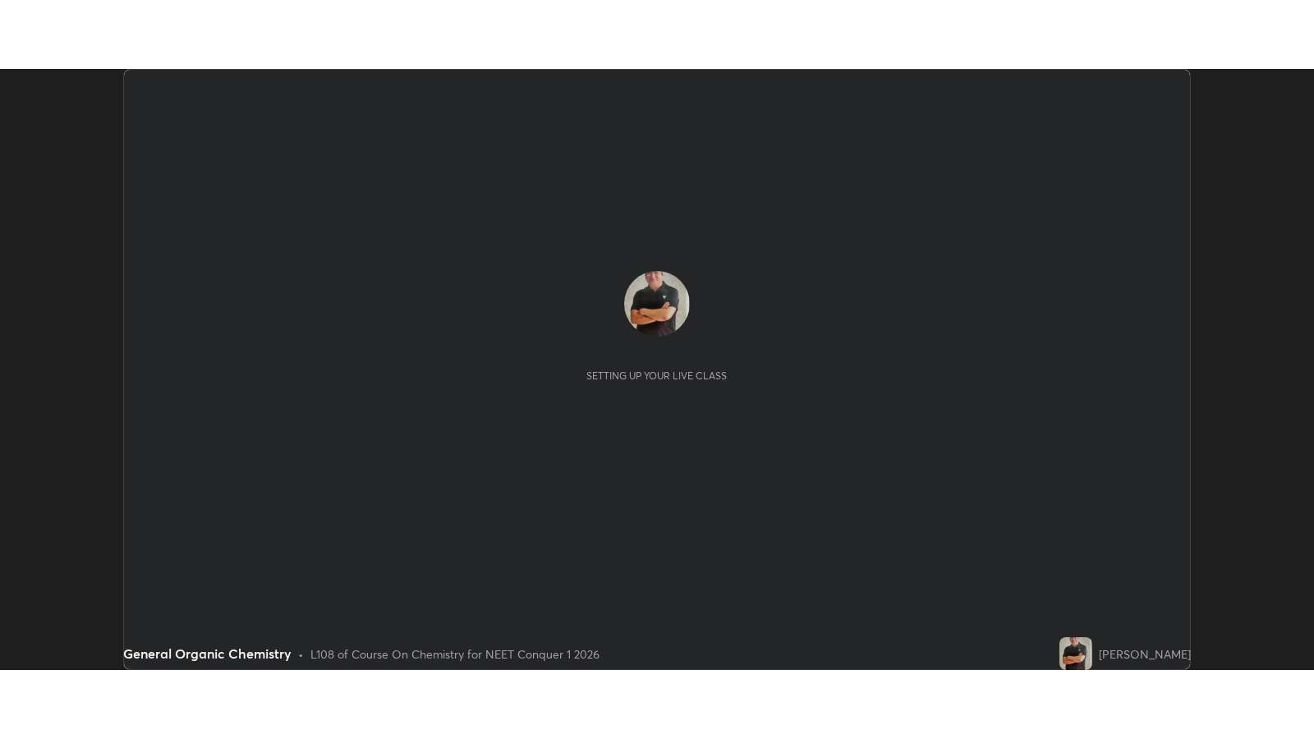
scroll to position [81551, 80837]
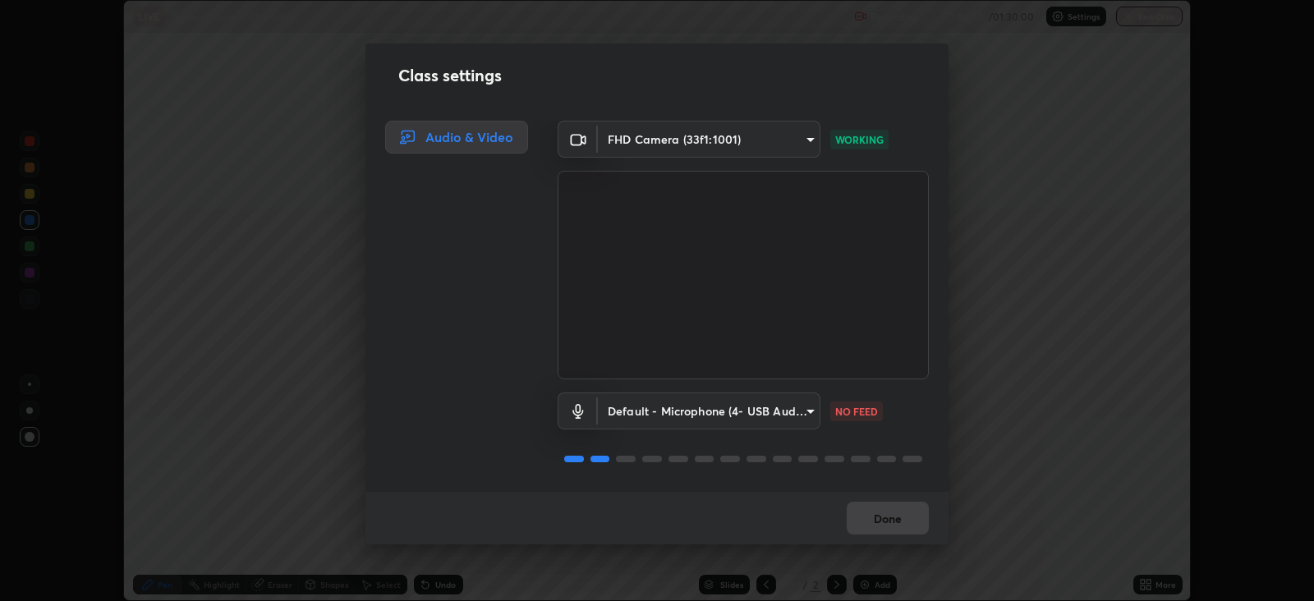
click at [795, 408] on body "Erase all LIVE General Organic Chemistry Recording 00:06:30 / 01:30:00 Settings…" at bounding box center [657, 300] width 1314 height 601
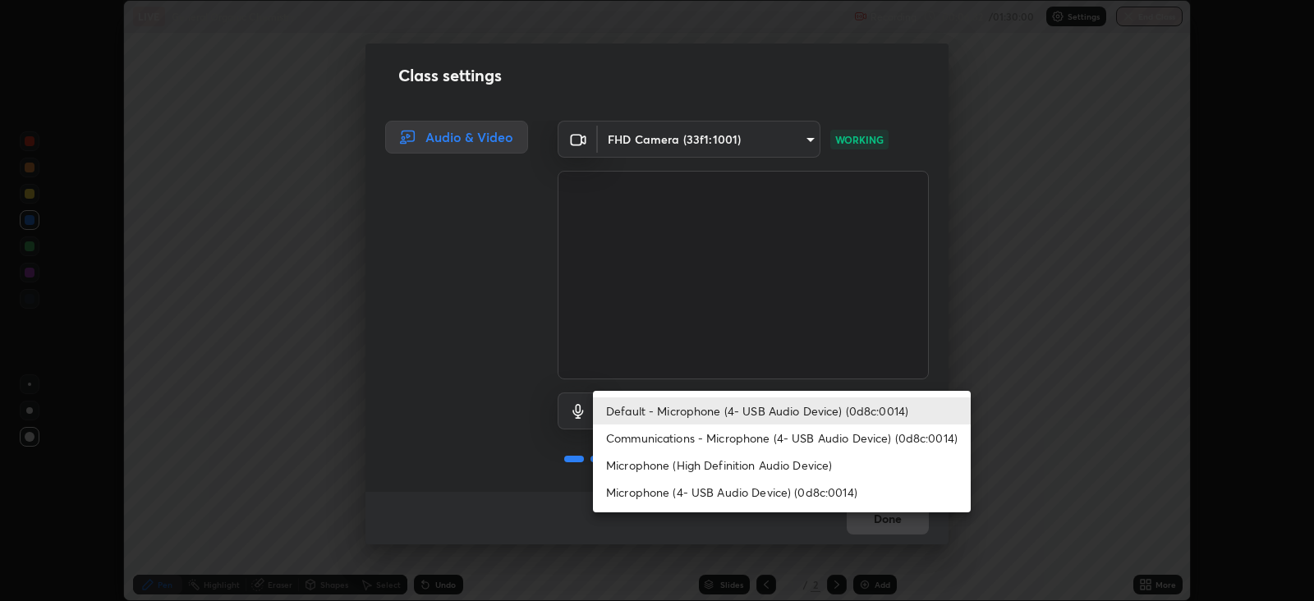
click at [725, 493] on li "Microphone (4- USB Audio Device) (0d8c:0014)" at bounding box center [782, 492] width 378 height 27
type input "d805ff438e7078c1de71cb4717de75612b37844973a4f27df63e8d5766dad93f"
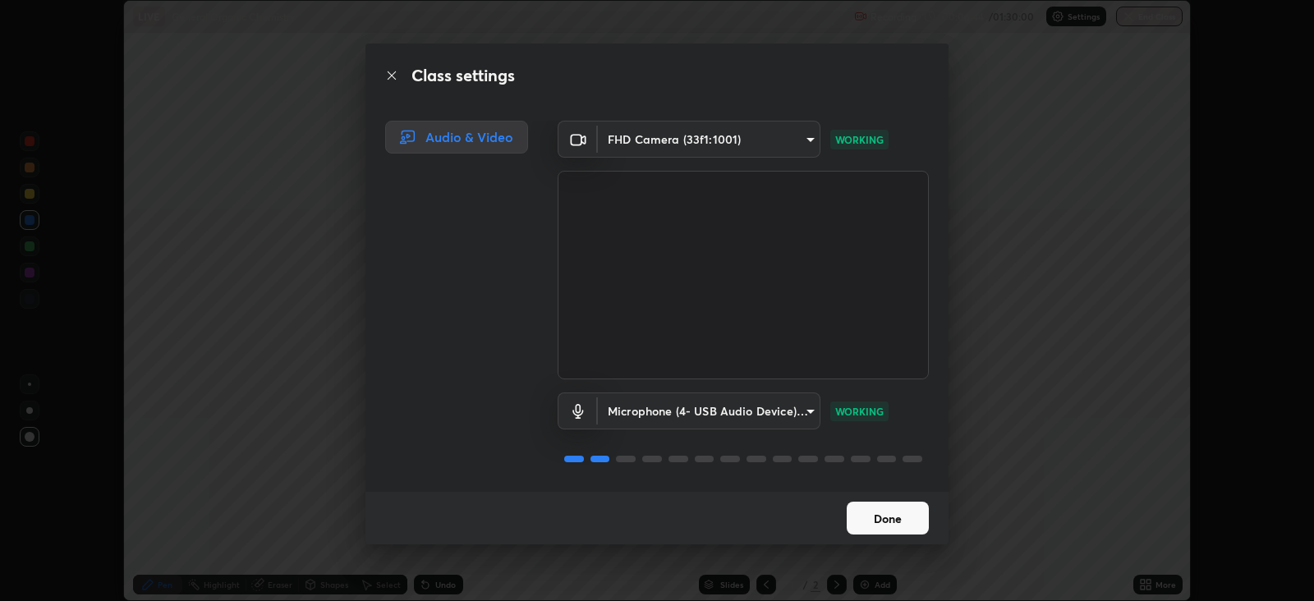
click at [884, 518] on button "Done" at bounding box center [888, 518] width 82 height 33
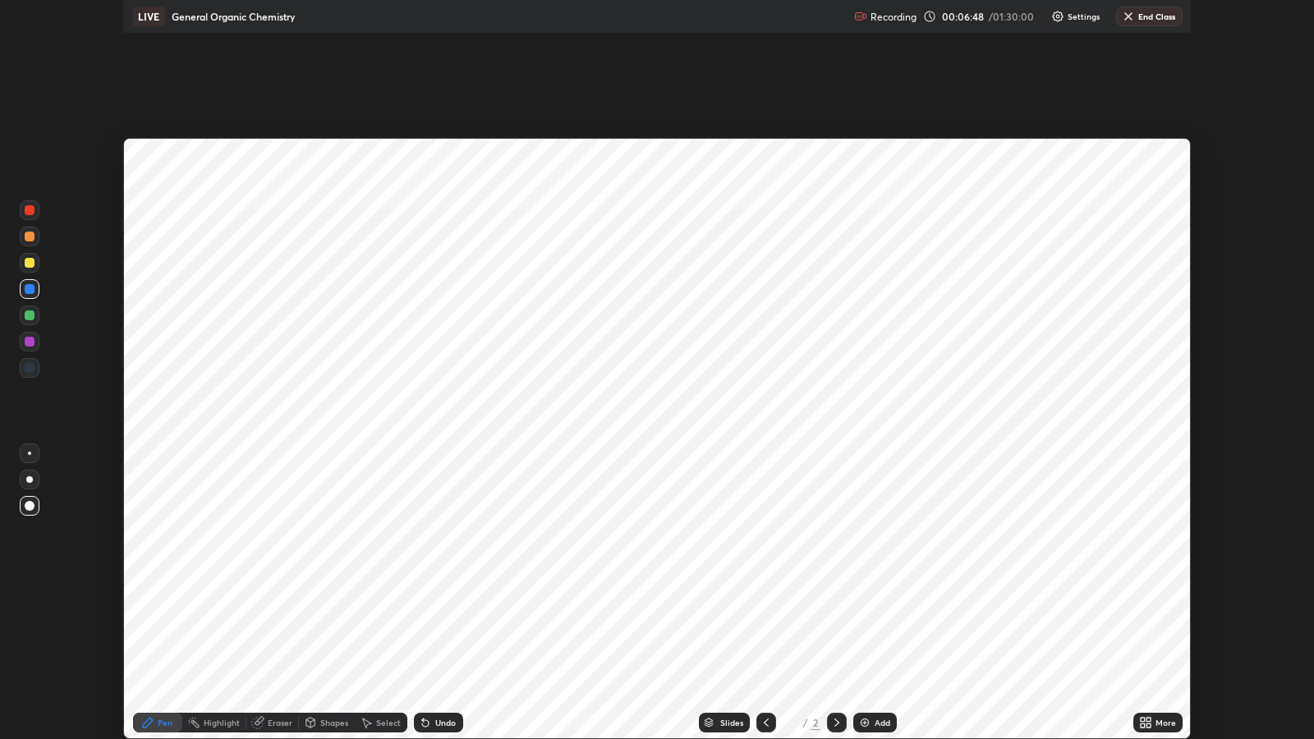
scroll to position [739, 1314]
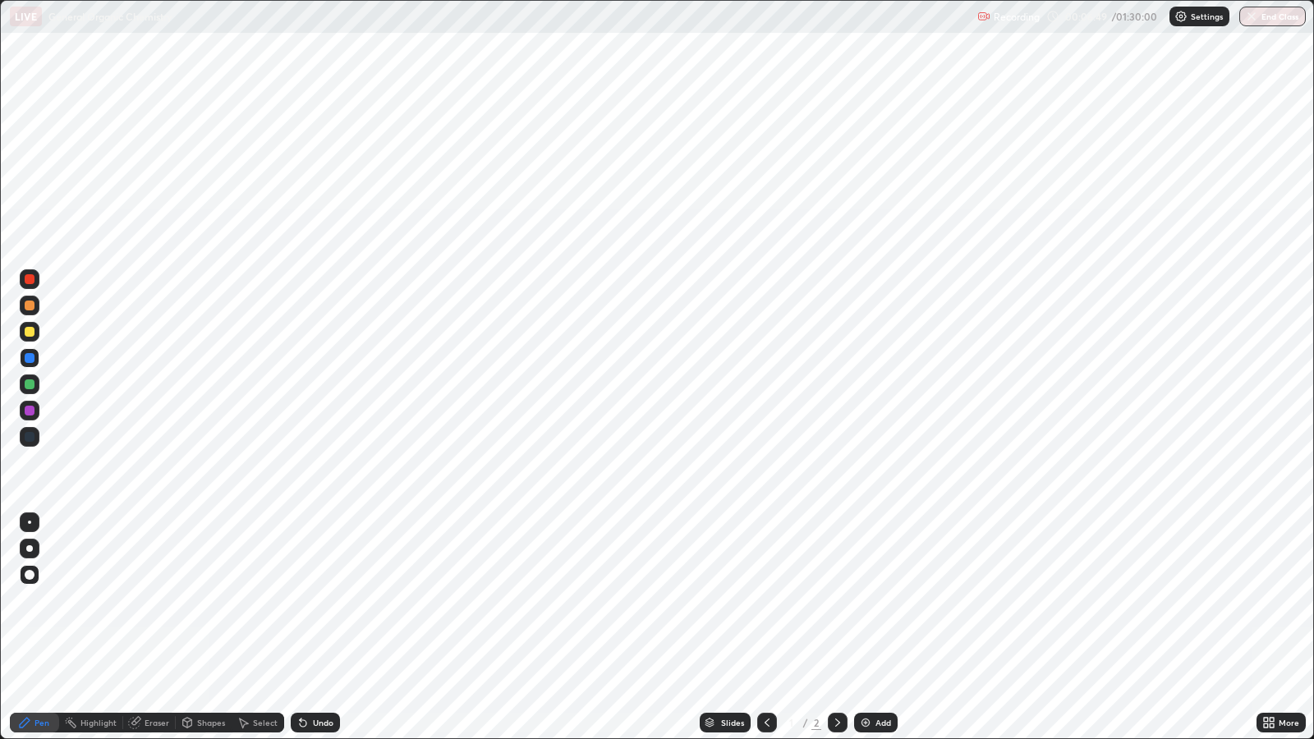
click at [868, 601] on img at bounding box center [865, 722] width 13 height 13
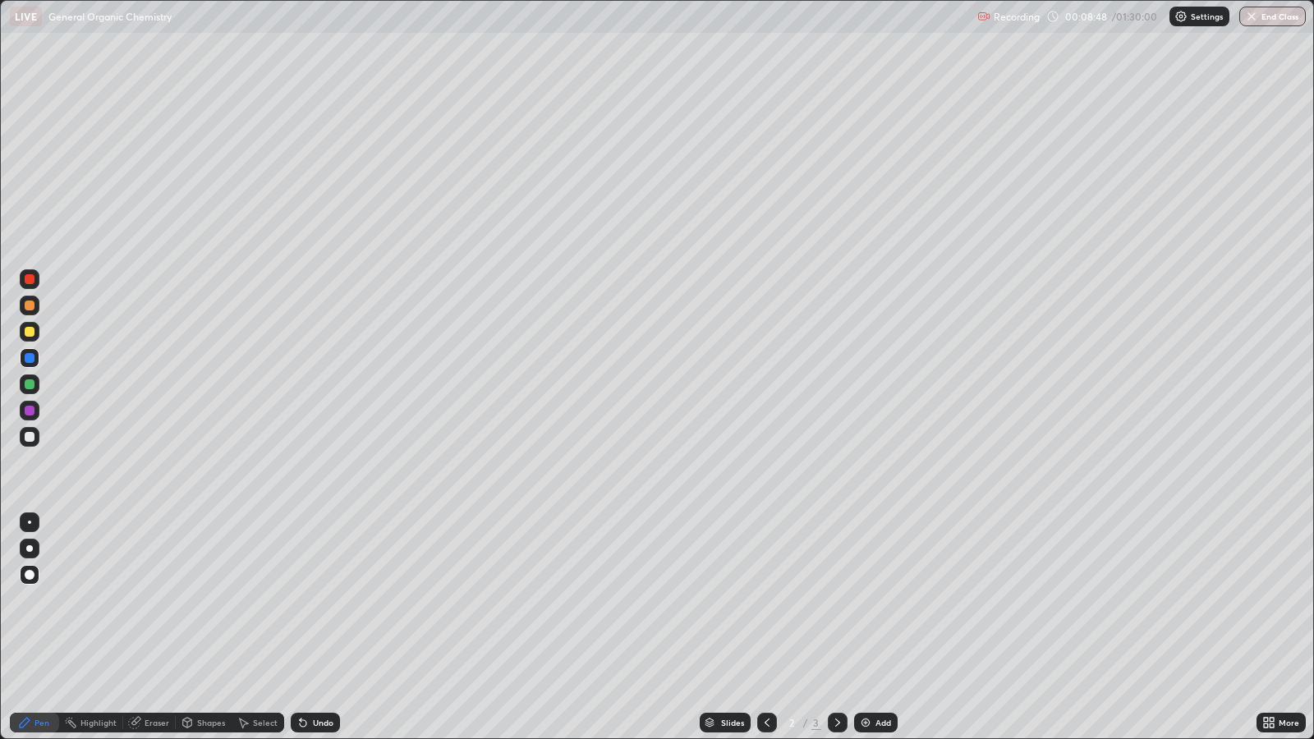
click at [30, 304] on div at bounding box center [30, 306] width 10 height 10
click at [766, 601] on icon at bounding box center [767, 722] width 13 height 13
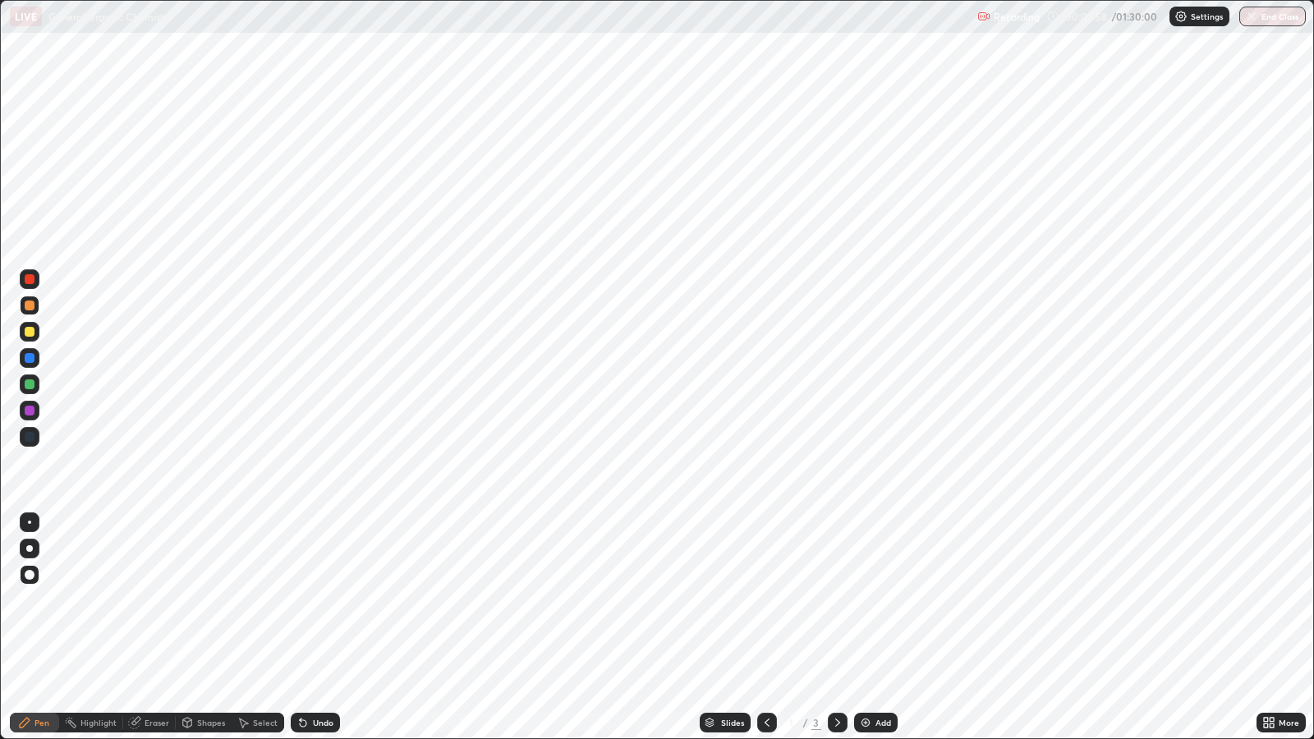
click at [834, 601] on icon at bounding box center [837, 722] width 13 height 13
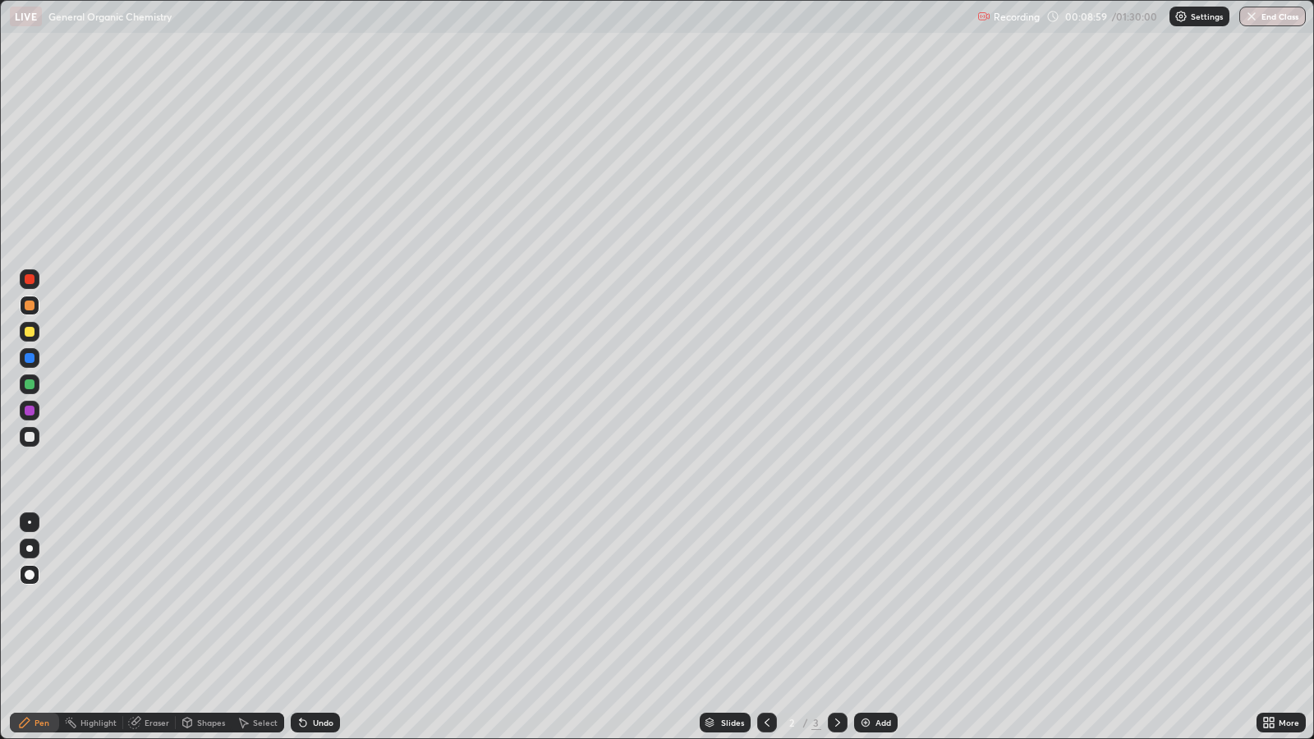
click at [205, 601] on div "Shapes" at bounding box center [211, 723] width 28 height 8
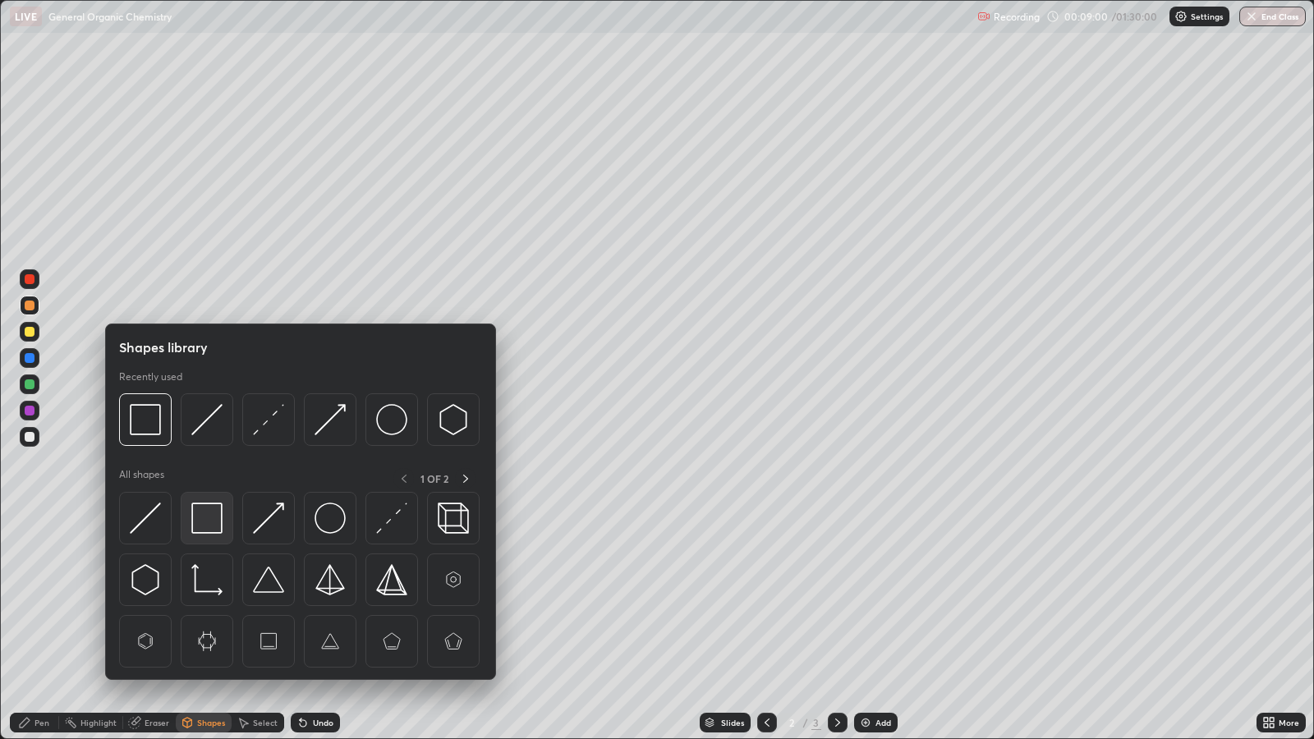
click at [210, 516] on img at bounding box center [206, 518] width 31 height 31
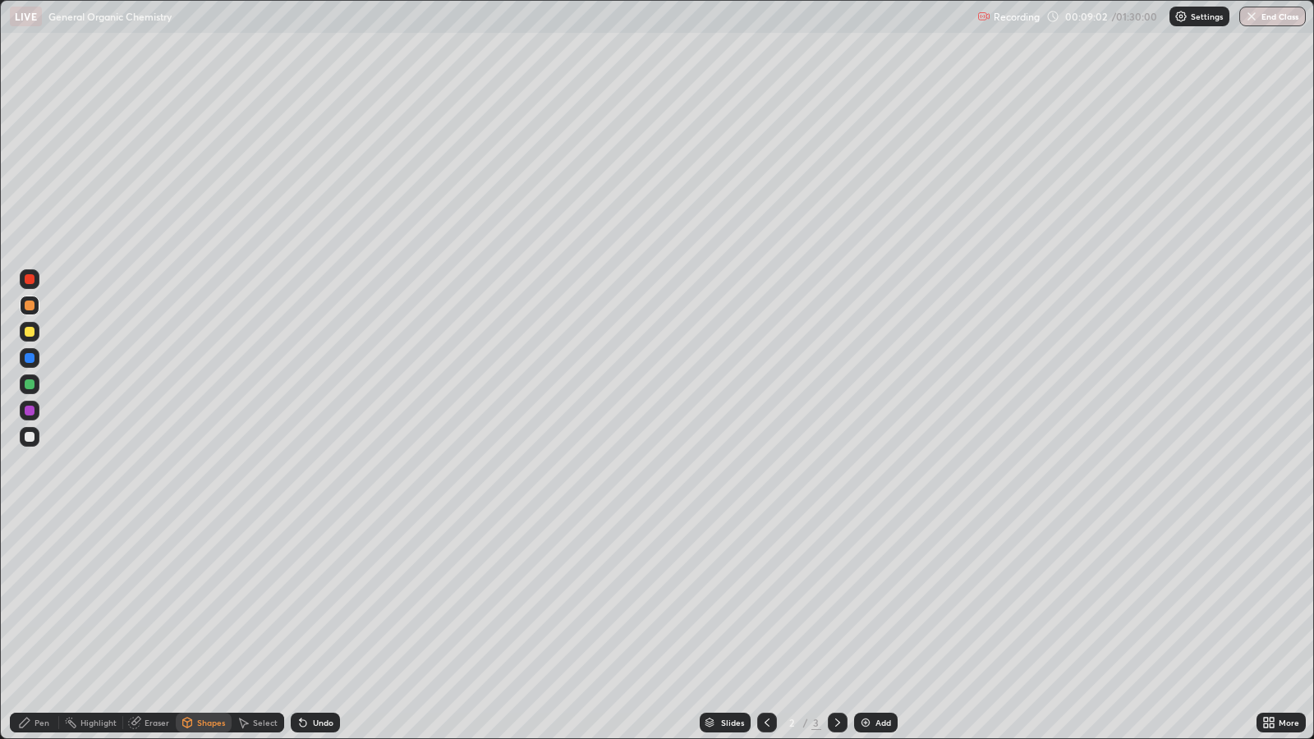
click at [40, 601] on div "Pen" at bounding box center [42, 723] width 15 height 8
click at [30, 329] on div at bounding box center [30, 332] width 10 height 10
click at [202, 601] on div "Shapes" at bounding box center [211, 723] width 28 height 8
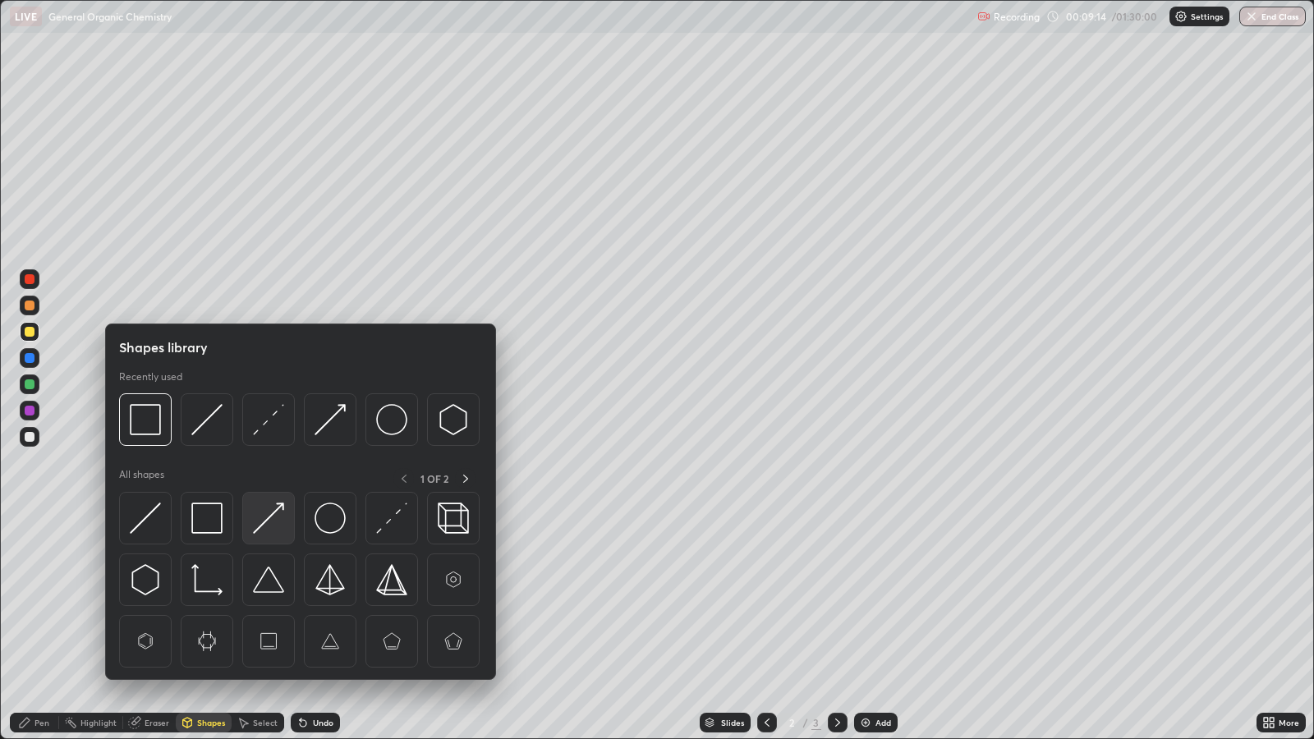
click at [272, 530] on img at bounding box center [268, 518] width 31 height 31
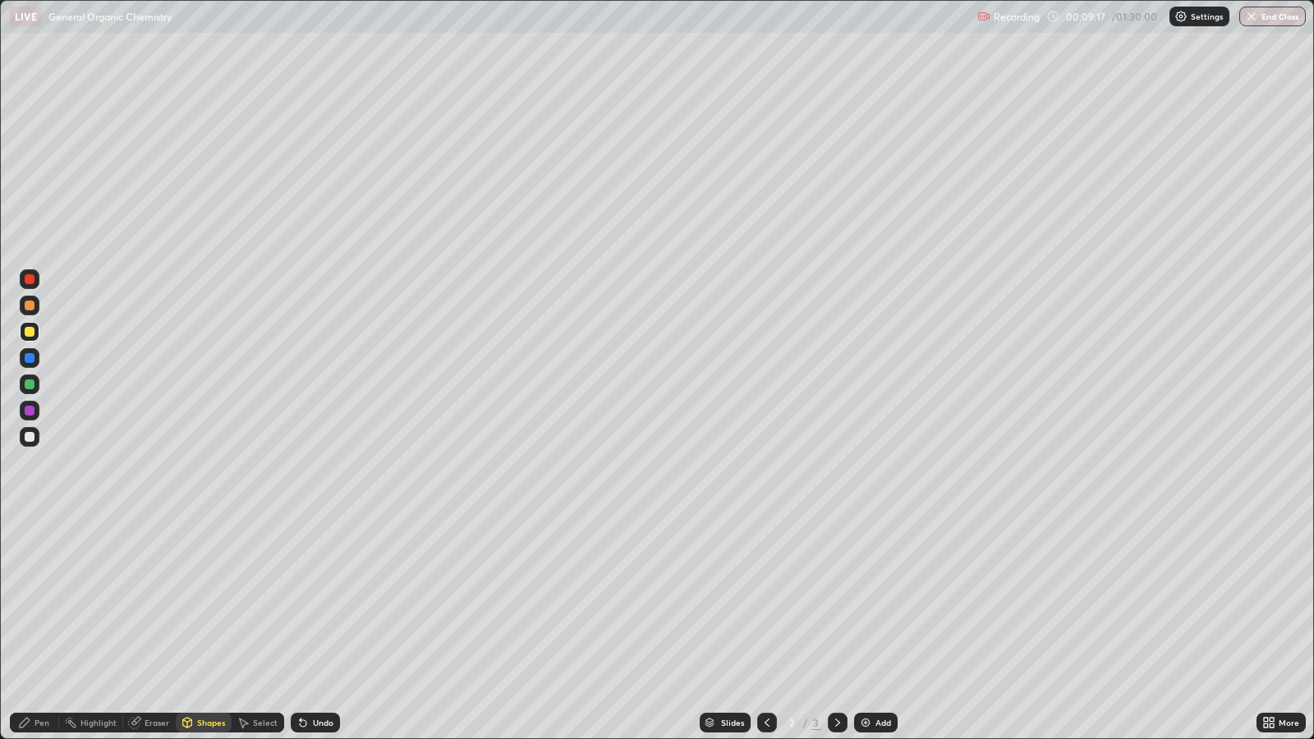
click at [205, 601] on div "Shapes" at bounding box center [211, 723] width 28 height 8
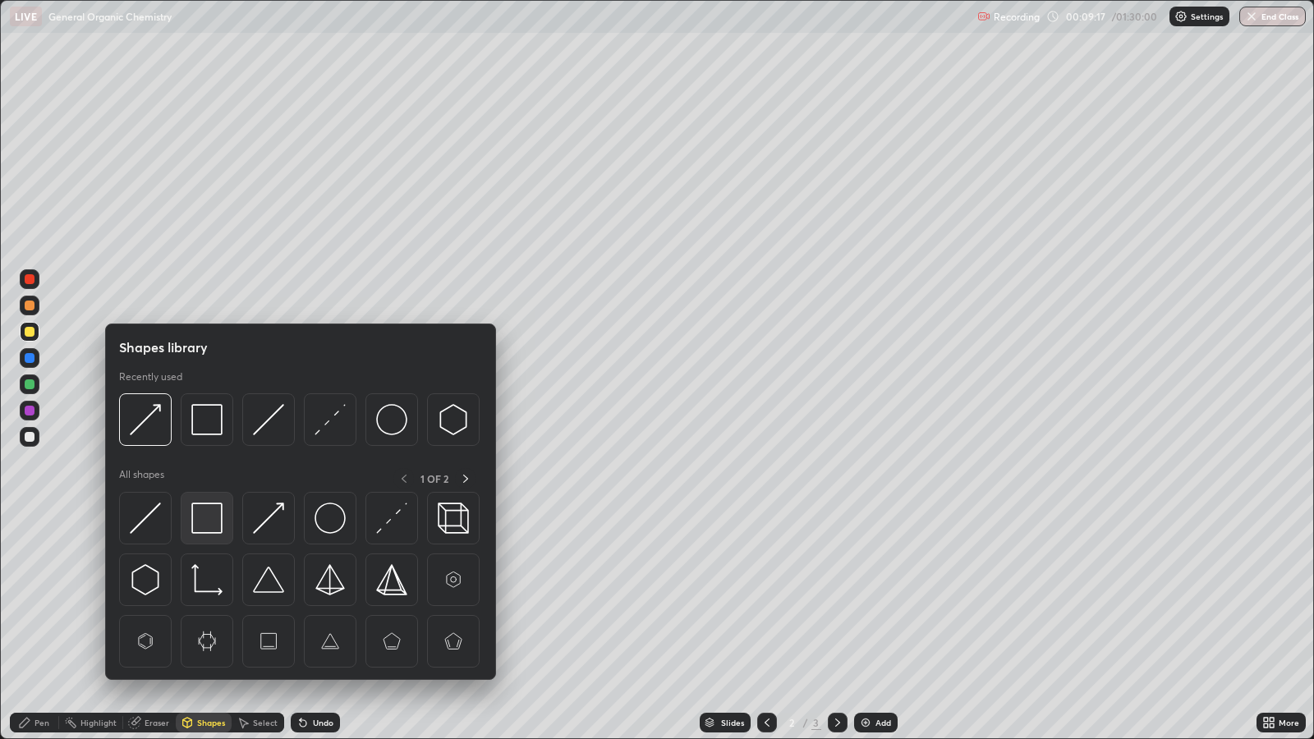
click at [207, 521] on img at bounding box center [206, 518] width 31 height 31
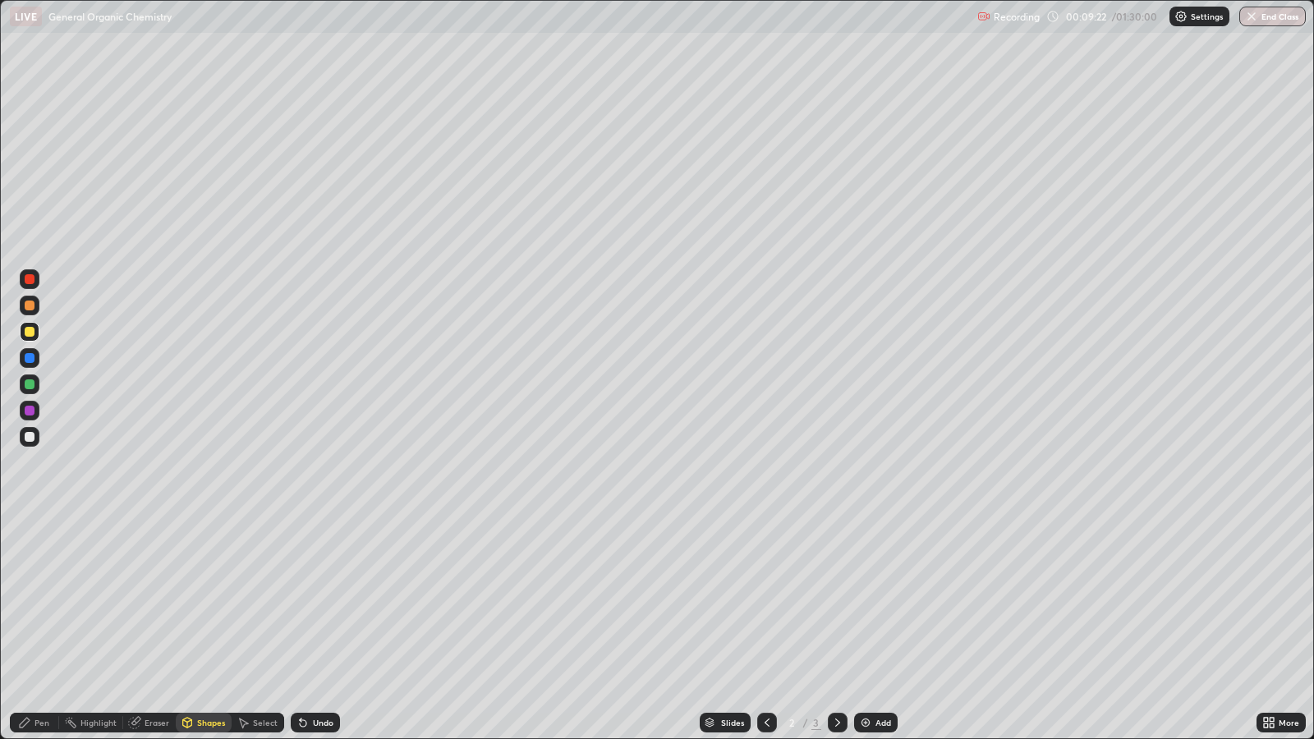
click at [48, 601] on div "Pen" at bounding box center [34, 723] width 49 height 20
click at [30, 357] on div at bounding box center [30, 358] width 10 height 10
click at [885, 601] on div "Add" at bounding box center [884, 723] width 16 height 8
click at [35, 305] on div at bounding box center [30, 306] width 20 height 20
click at [213, 601] on div "Shapes" at bounding box center [211, 723] width 28 height 8
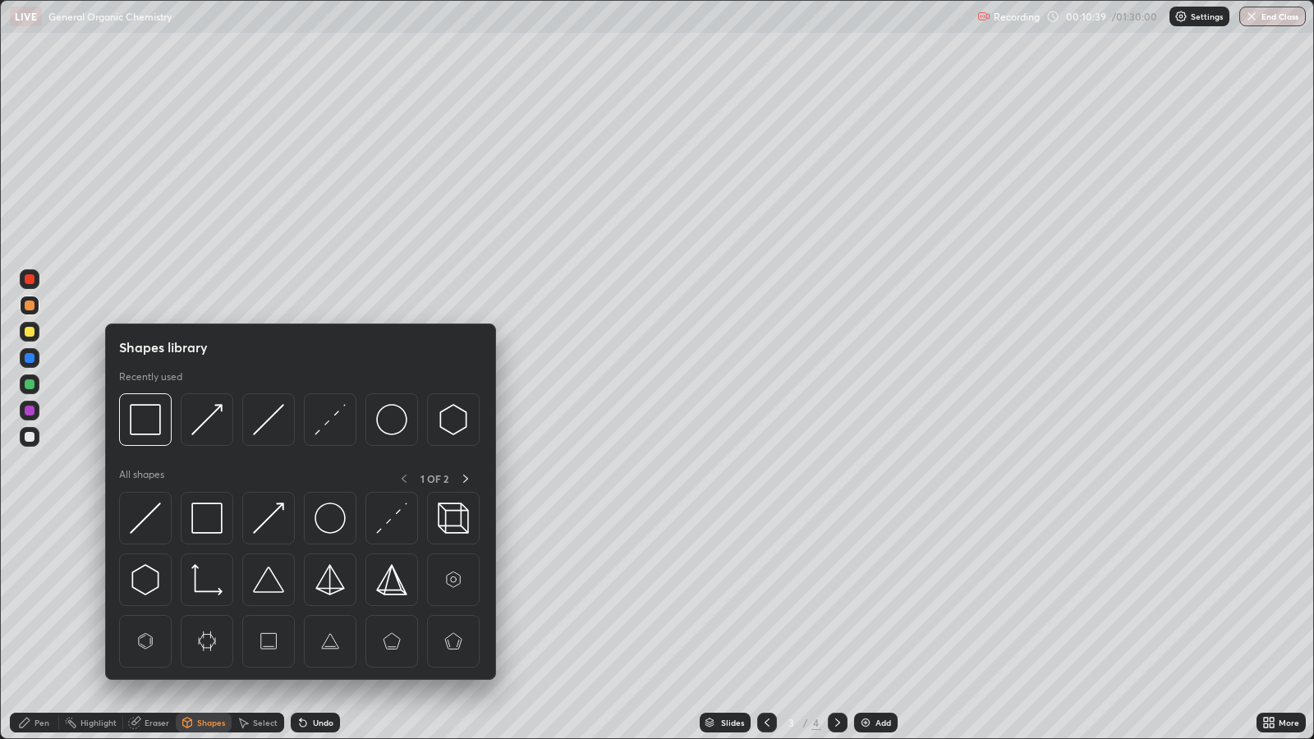
click at [214, 423] on img at bounding box center [206, 419] width 31 height 31
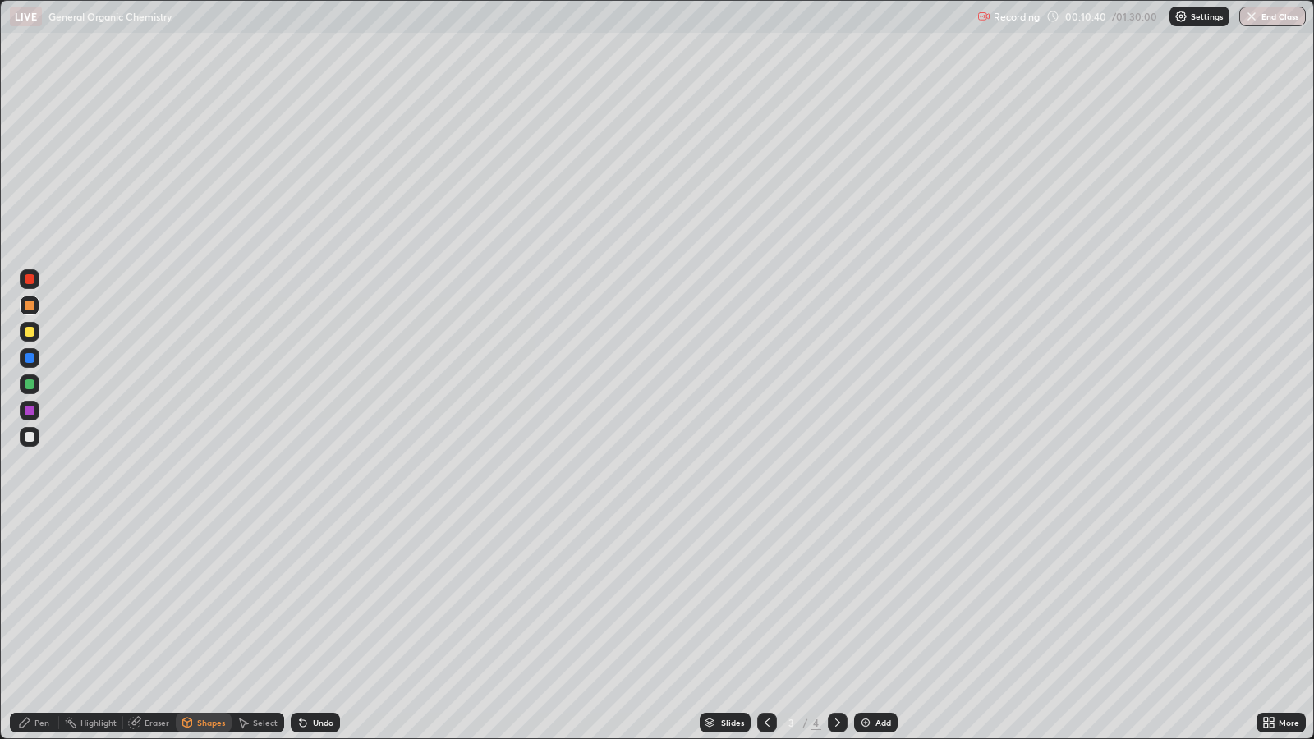
click at [30, 332] on div at bounding box center [30, 332] width 10 height 10
click at [50, 601] on div "Pen" at bounding box center [34, 723] width 49 height 20
click at [876, 601] on div "Add" at bounding box center [884, 723] width 16 height 8
click at [35, 410] on div at bounding box center [30, 411] width 20 height 20
click at [765, 601] on icon at bounding box center [767, 722] width 13 height 13
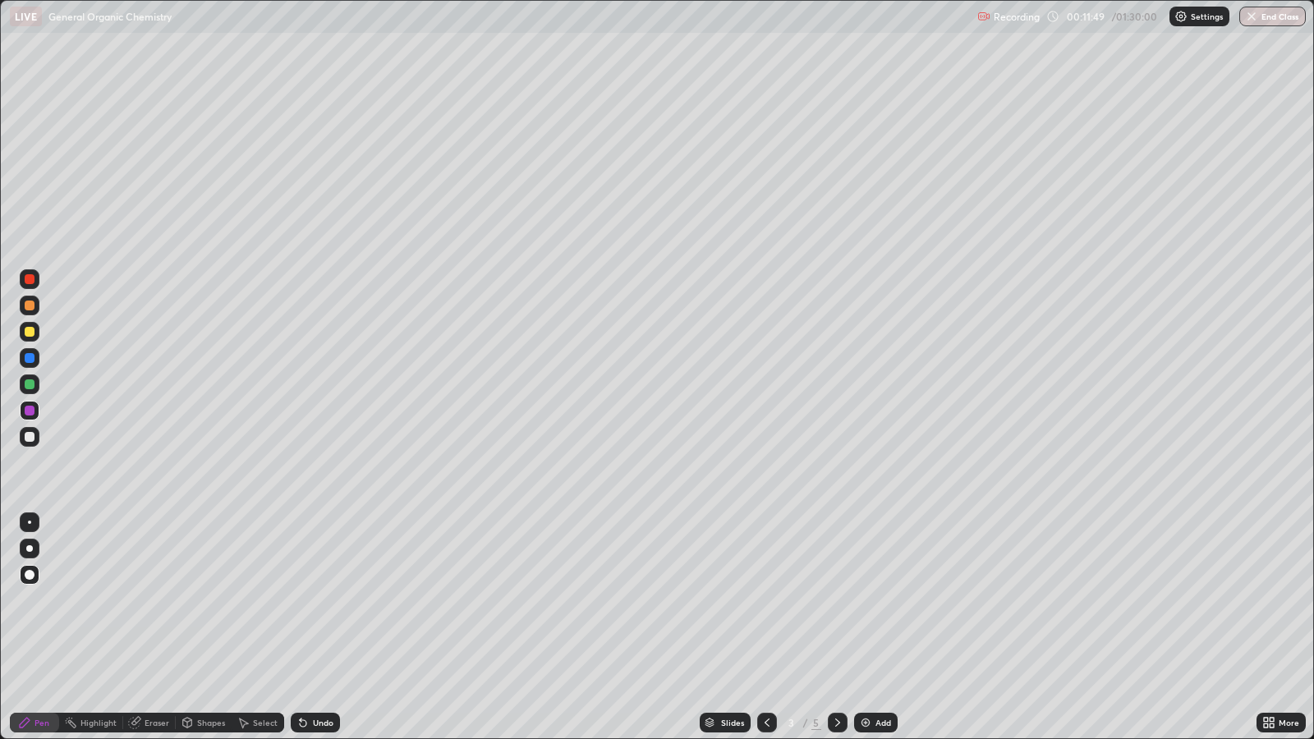
click at [835, 601] on icon at bounding box center [837, 722] width 13 height 13
click at [887, 601] on div "Add" at bounding box center [884, 723] width 16 height 8
click at [35, 601] on div "Pen" at bounding box center [42, 723] width 15 height 8
click at [765, 601] on icon at bounding box center [767, 722] width 13 height 13
click at [766, 601] on icon at bounding box center [767, 722] width 13 height 13
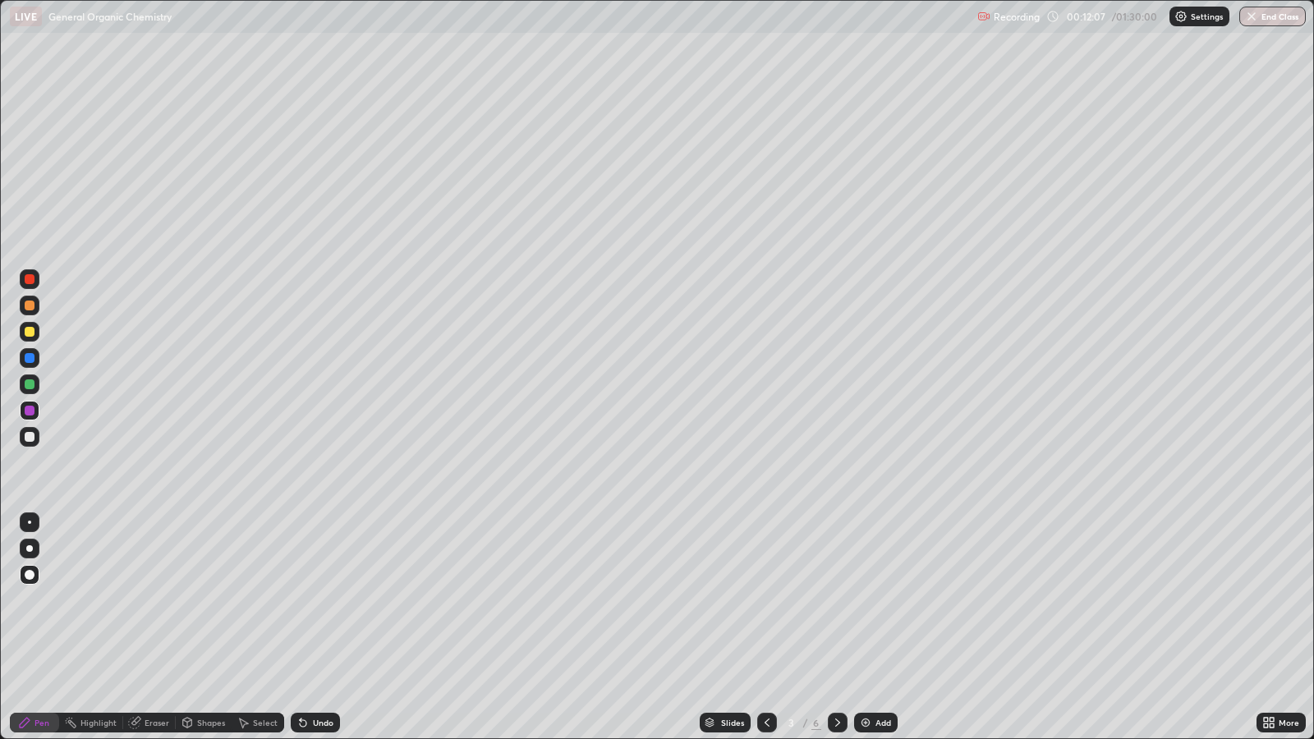
click at [208, 601] on div "Shapes" at bounding box center [211, 723] width 28 height 8
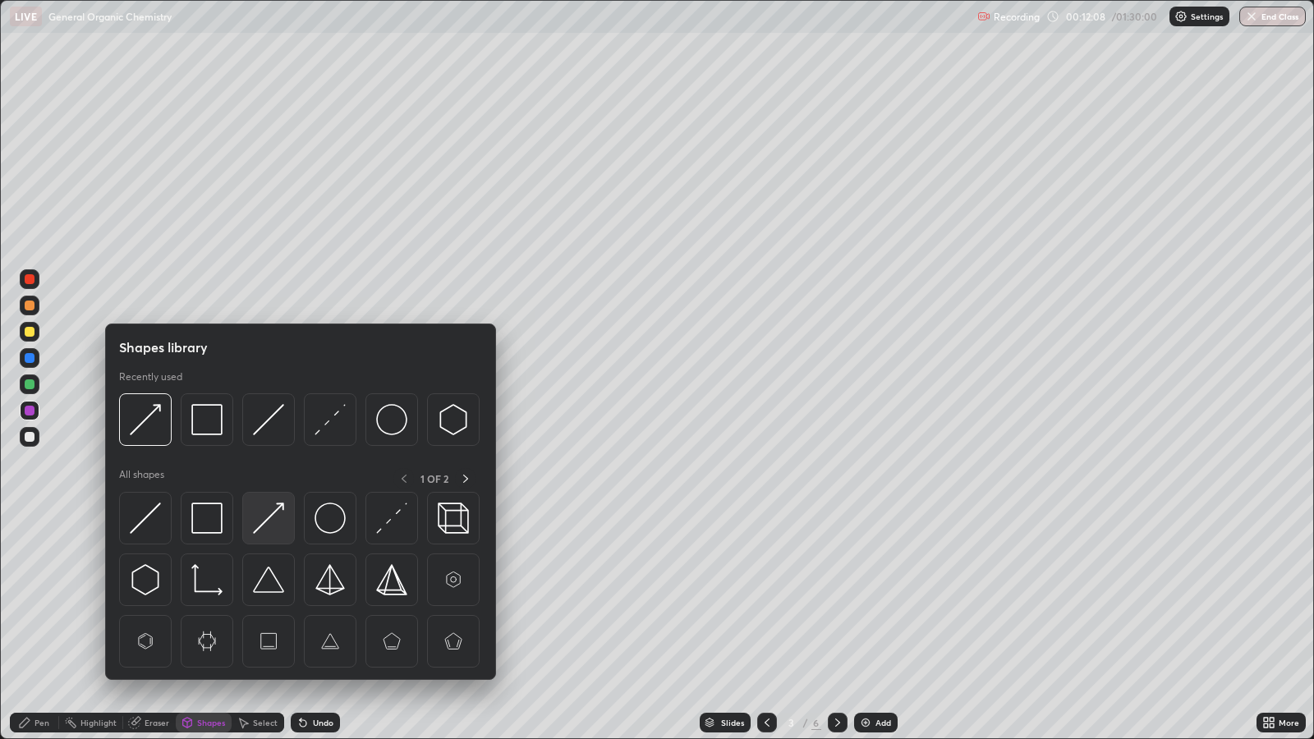
click at [273, 521] on img at bounding box center [268, 518] width 31 height 31
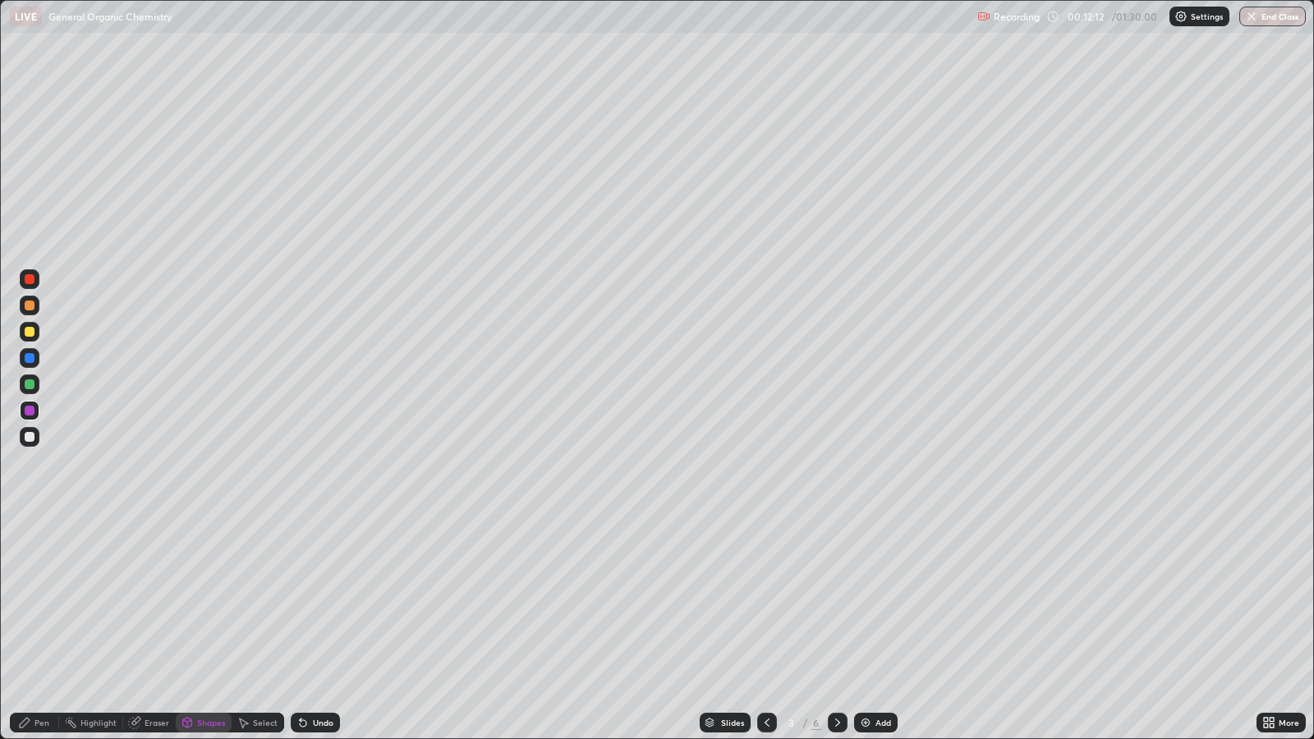
click at [52, 601] on div "Pen" at bounding box center [34, 723] width 49 height 20
click at [835, 601] on icon at bounding box center [837, 722] width 13 height 13
click at [33, 305] on div at bounding box center [30, 306] width 10 height 10
click at [30, 384] on div at bounding box center [30, 385] width 10 height 10
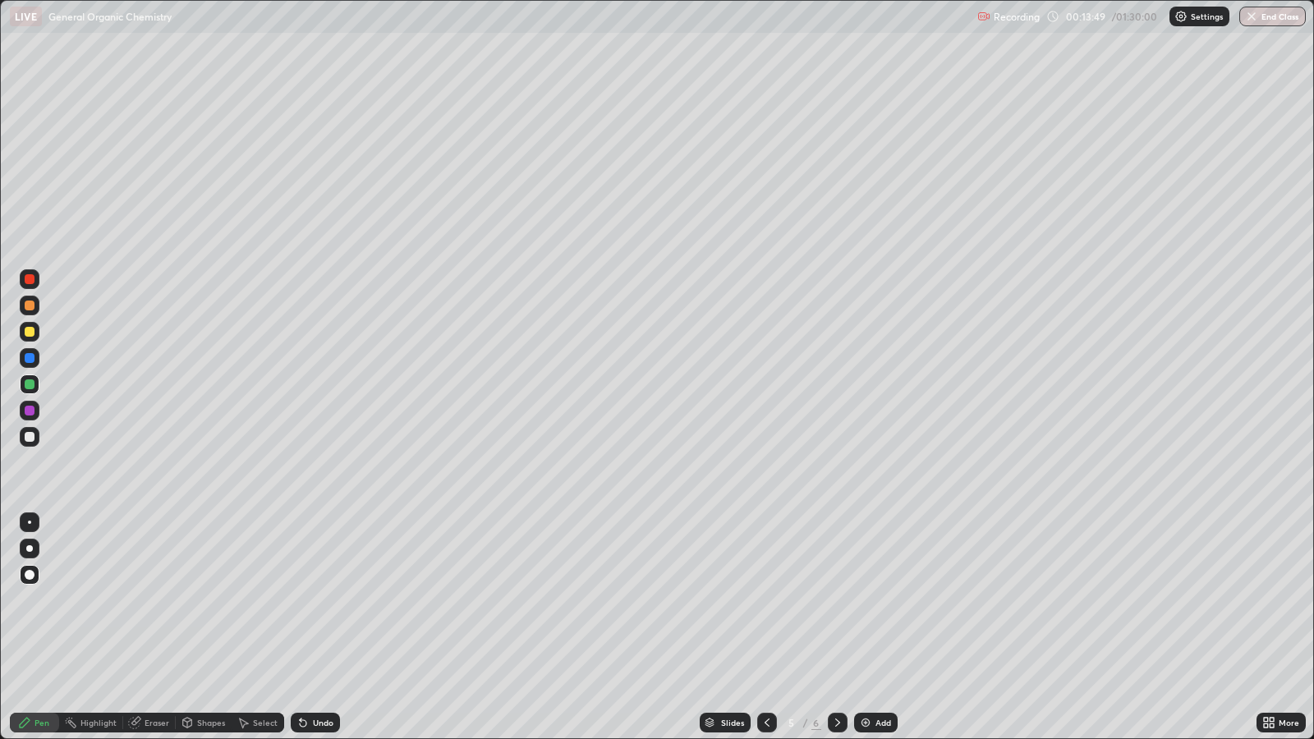
click at [30, 357] on div at bounding box center [30, 358] width 10 height 10
click at [29, 333] on div at bounding box center [30, 332] width 10 height 10
click at [320, 601] on div "Undo" at bounding box center [323, 723] width 21 height 8
click at [30, 357] on div at bounding box center [30, 358] width 10 height 10
click at [33, 306] on div at bounding box center [30, 306] width 10 height 10
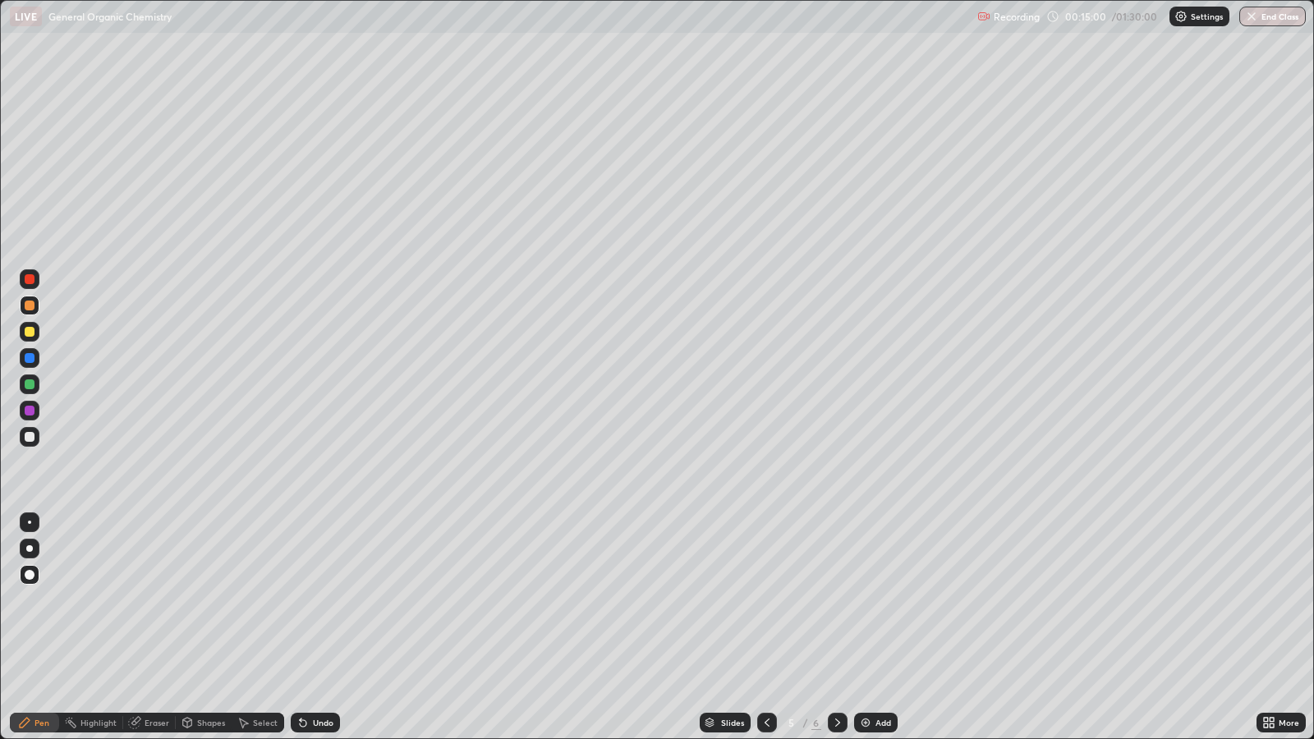
click at [872, 601] on div "Add" at bounding box center [876, 723] width 44 height 20
click at [765, 601] on div at bounding box center [767, 723] width 20 height 20
click at [835, 601] on icon at bounding box center [837, 722] width 13 height 13
click at [765, 601] on icon at bounding box center [767, 722] width 13 height 13
click at [838, 601] on div at bounding box center [838, 723] width 20 height 20
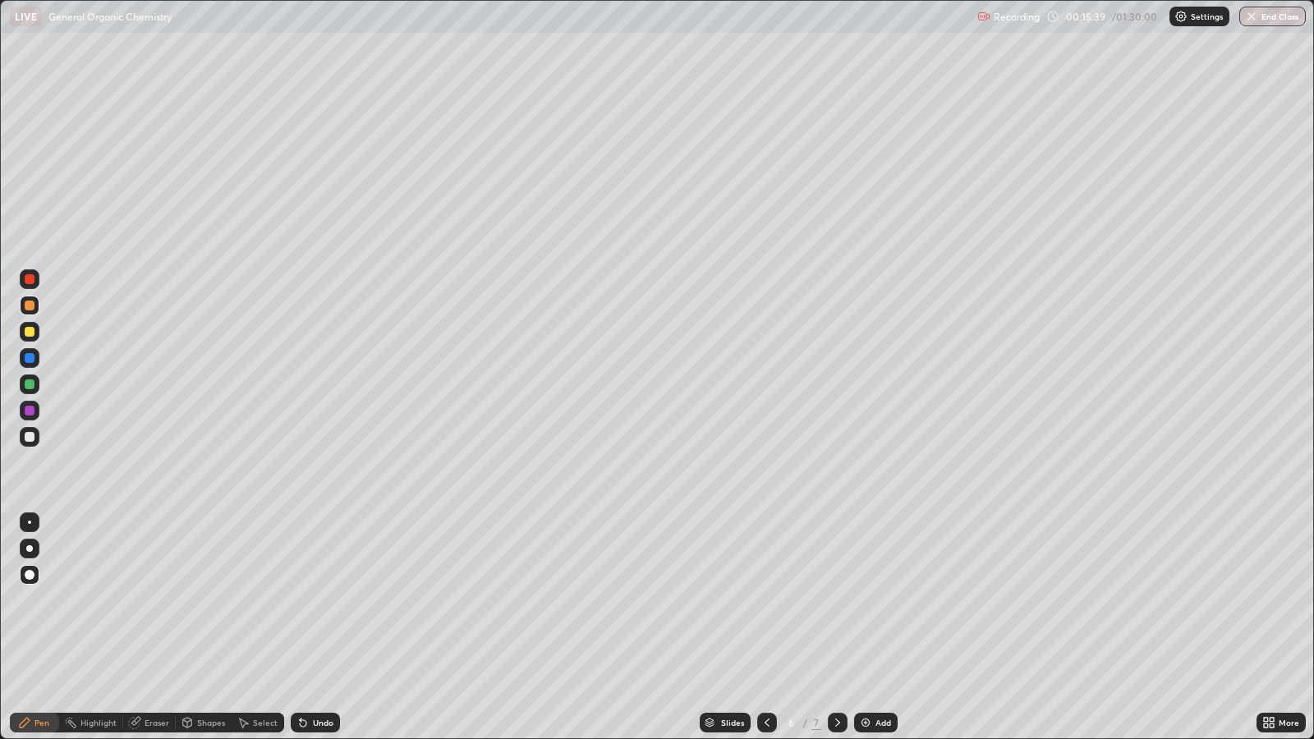
click at [201, 601] on div "Shapes" at bounding box center [211, 723] width 28 height 8
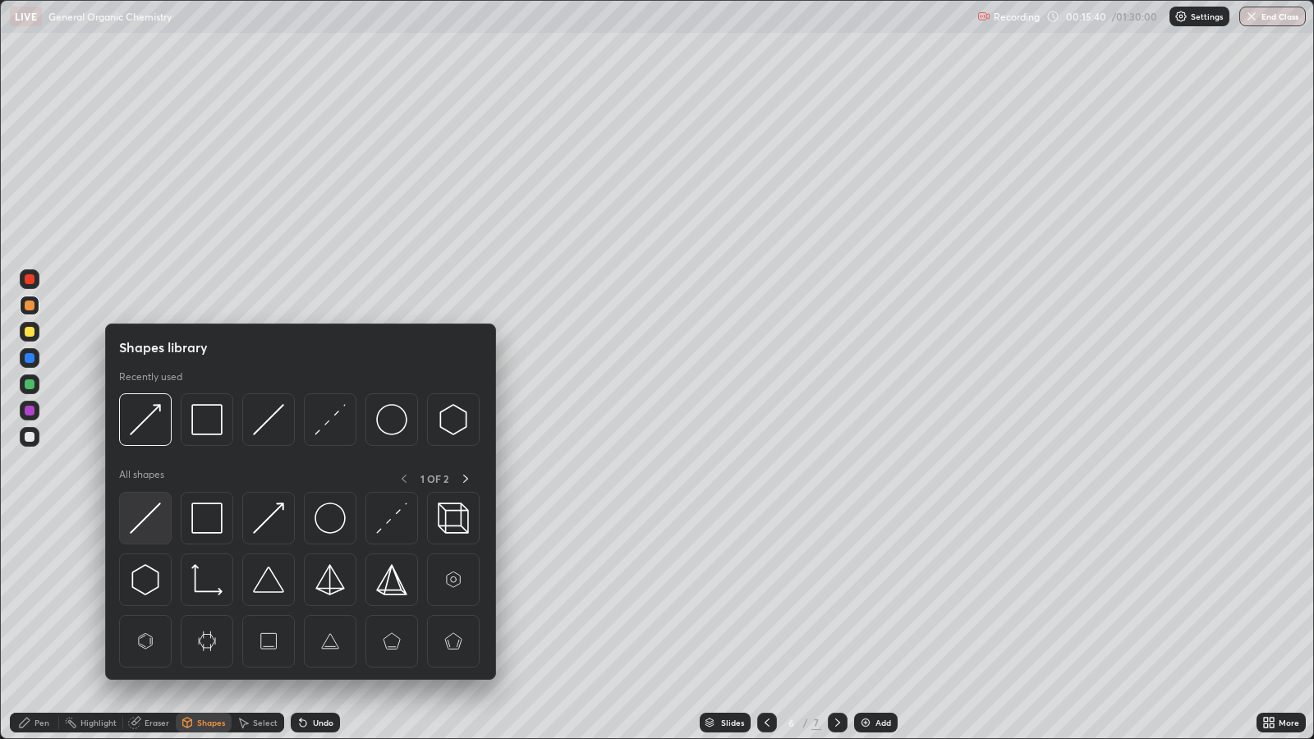
click at [158, 517] on img at bounding box center [145, 518] width 31 height 31
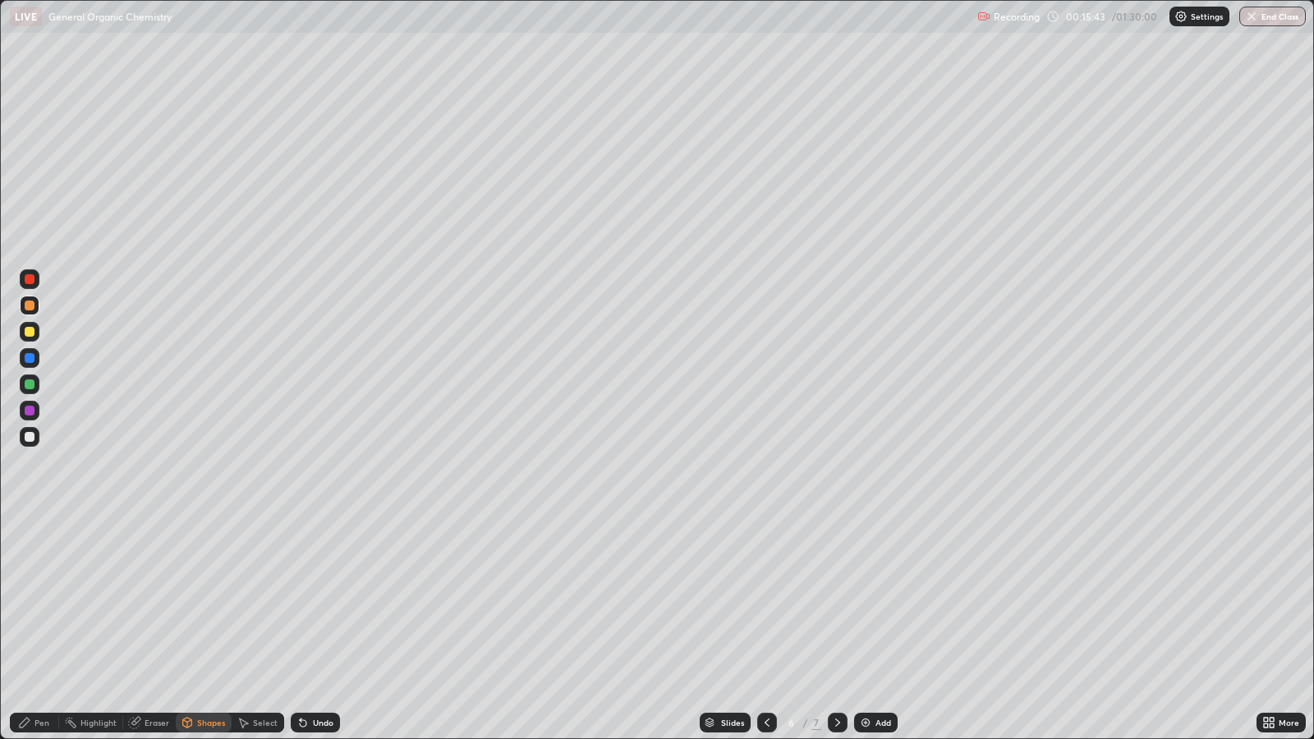
click at [44, 601] on div "Pen" at bounding box center [42, 723] width 15 height 8
click at [207, 601] on div "Shapes" at bounding box center [211, 723] width 28 height 8
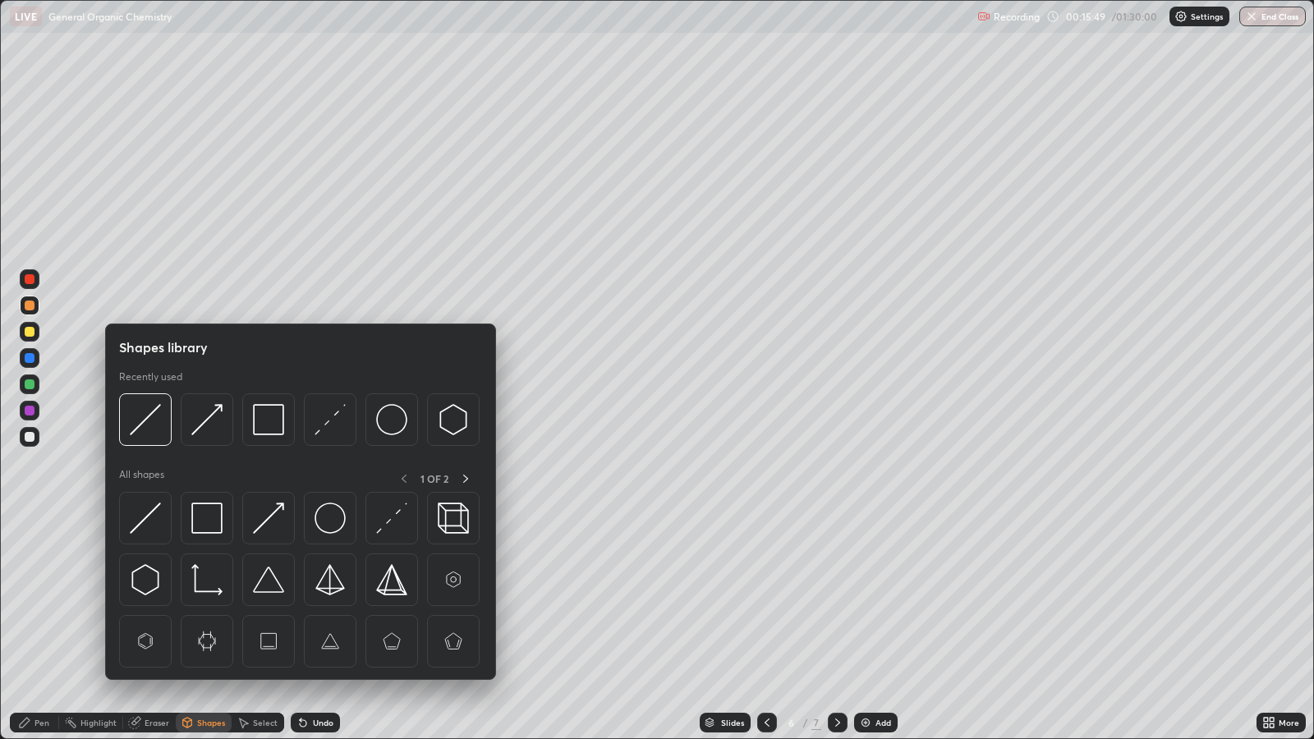
click at [147, 529] on img at bounding box center [145, 518] width 31 height 31
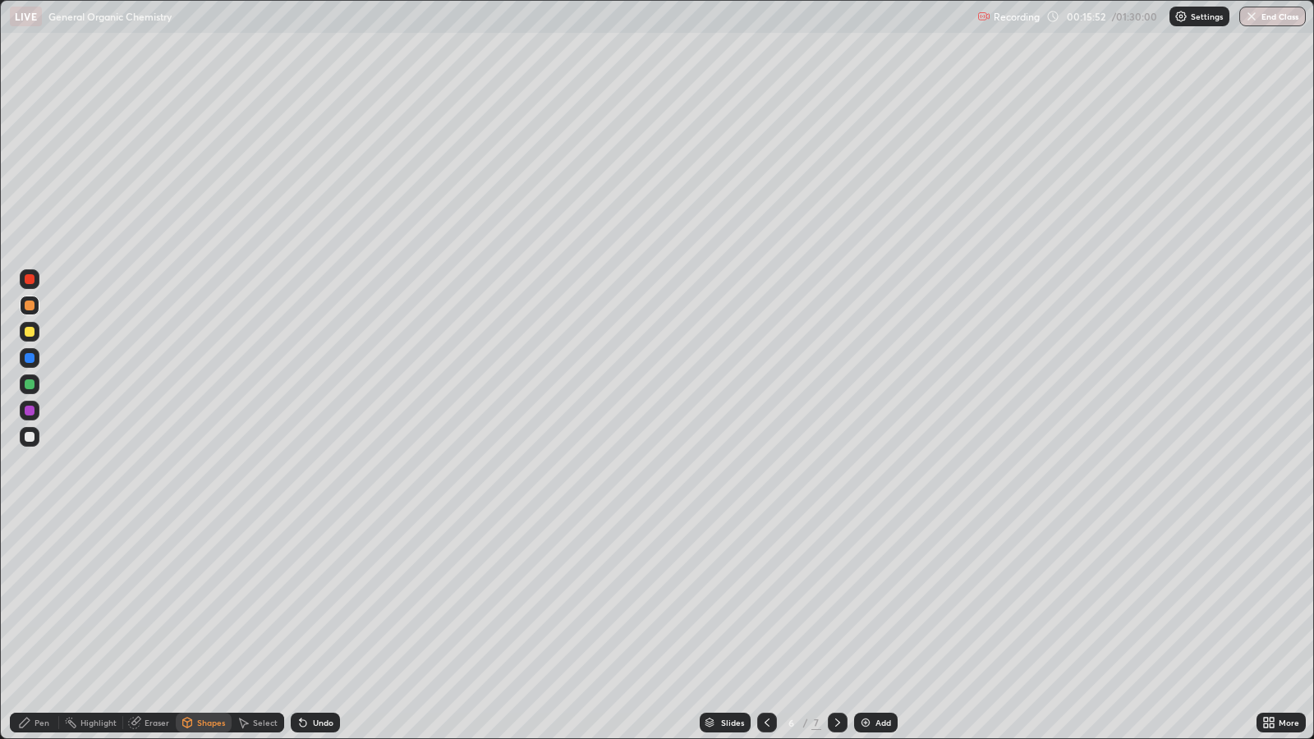
click at [25, 601] on icon at bounding box center [25, 723] width 10 height 10
click at [34, 357] on div at bounding box center [30, 358] width 10 height 10
click at [768, 601] on icon at bounding box center [767, 722] width 13 height 13
click at [836, 601] on icon at bounding box center [837, 722] width 13 height 13
click at [758, 601] on div at bounding box center [767, 723] width 20 height 33
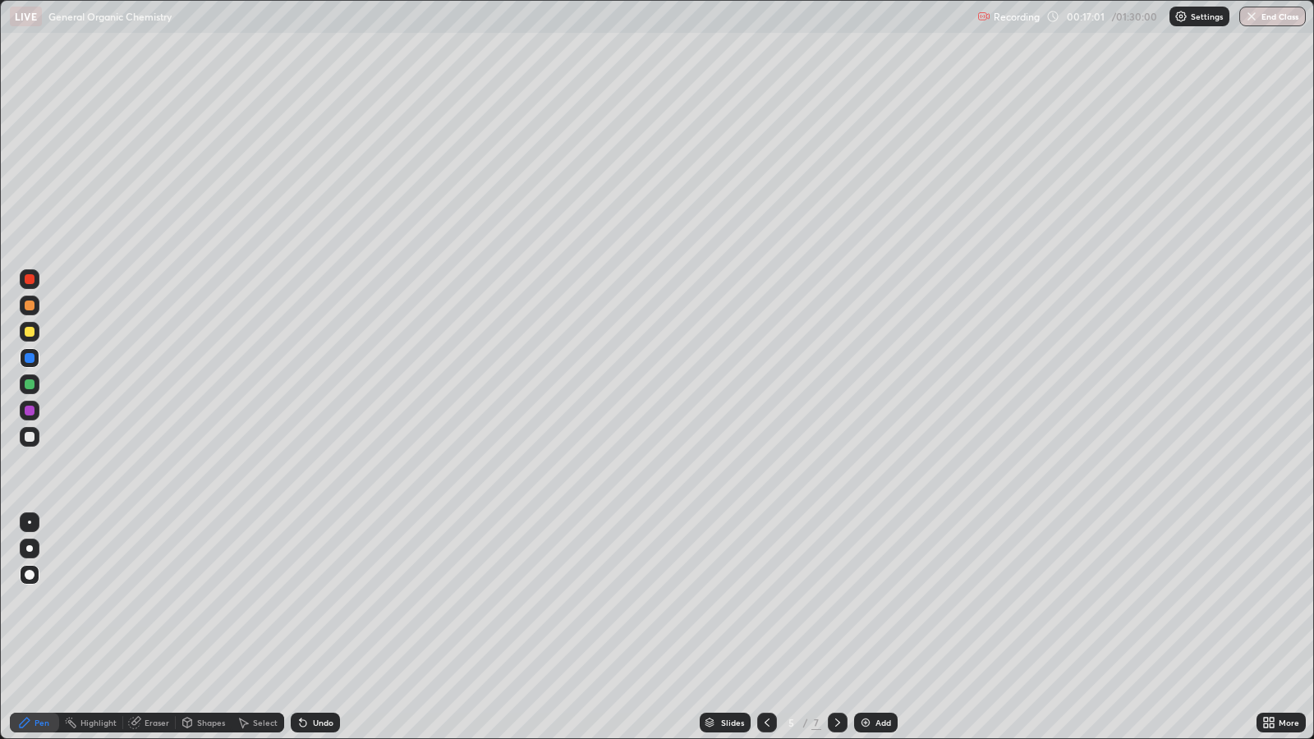
click at [830, 601] on div at bounding box center [838, 723] width 20 height 20
click at [891, 601] on div "Add" at bounding box center [876, 723] width 44 height 20
click at [34, 331] on div at bounding box center [30, 332] width 10 height 10
click at [197, 601] on div "Shapes" at bounding box center [211, 723] width 28 height 8
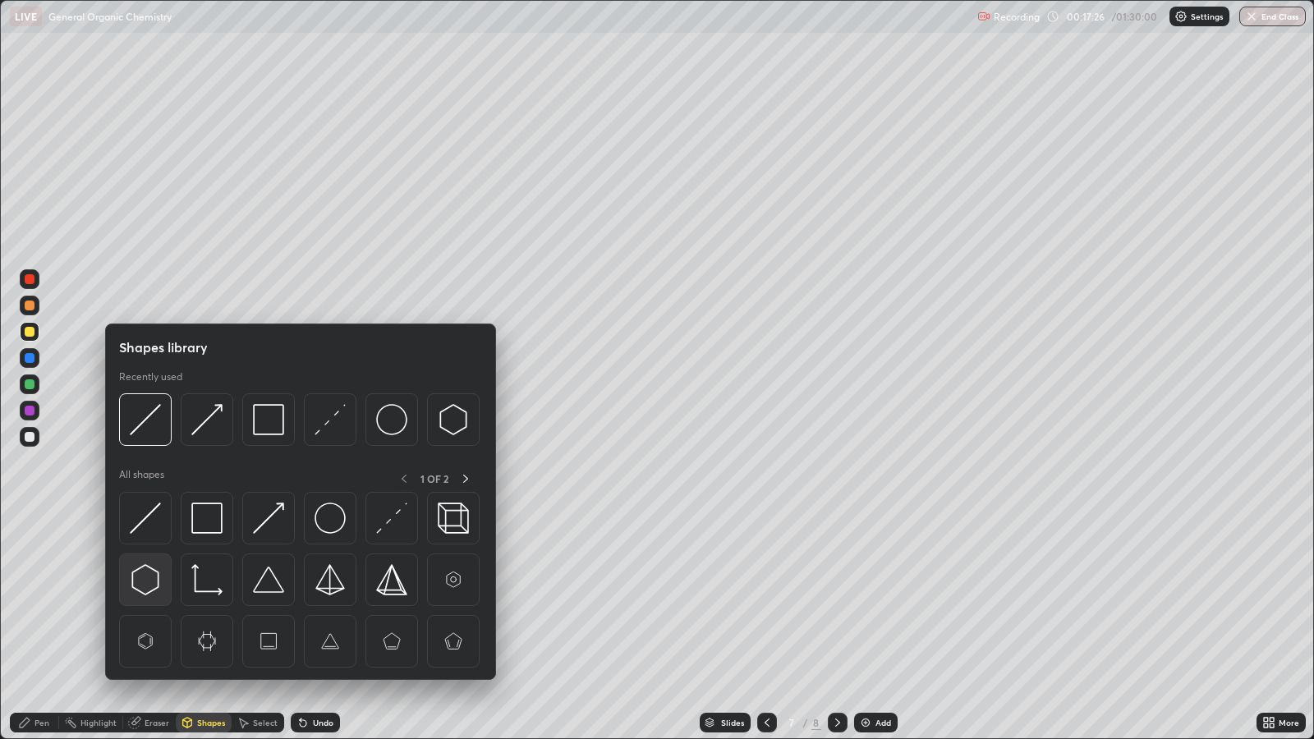
click at [147, 582] on img at bounding box center [145, 579] width 31 height 31
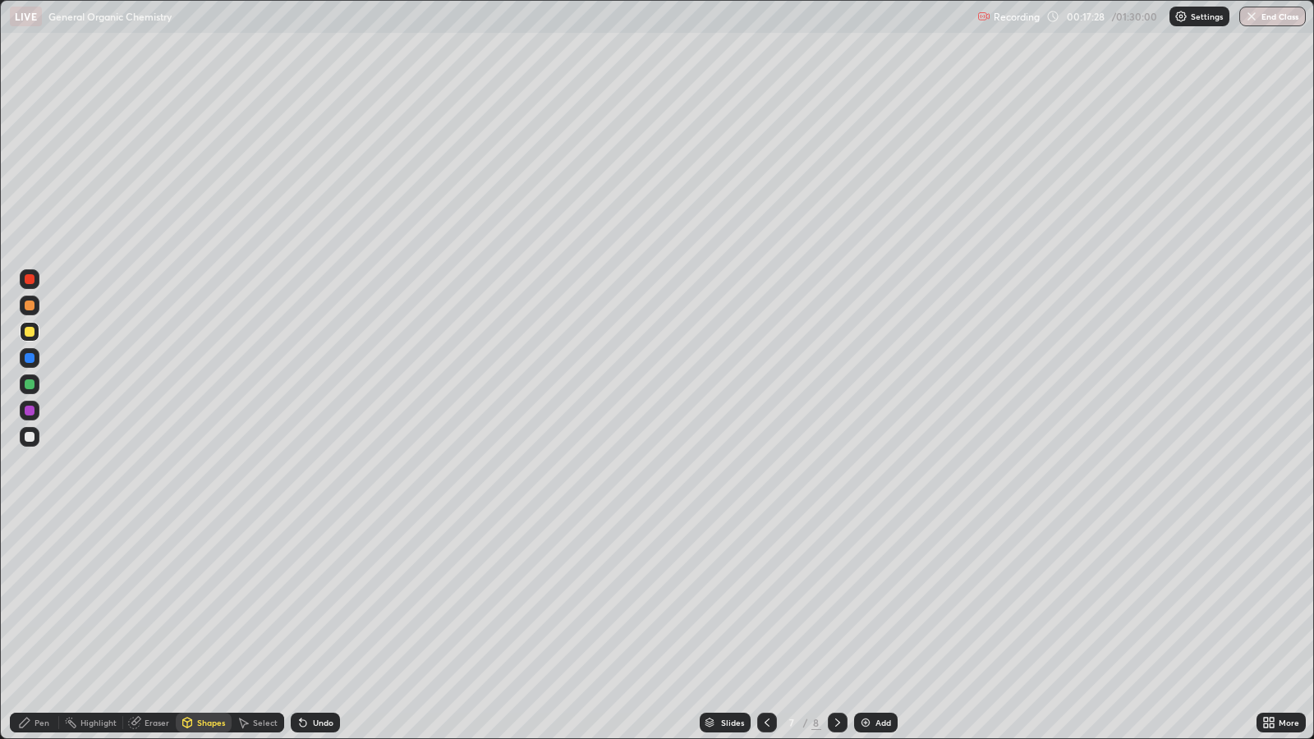
click at [34, 601] on div "Pen" at bounding box center [34, 723] width 49 height 20
click at [30, 356] on div at bounding box center [30, 358] width 10 height 10
click at [197, 601] on div "Shapes" at bounding box center [211, 723] width 28 height 8
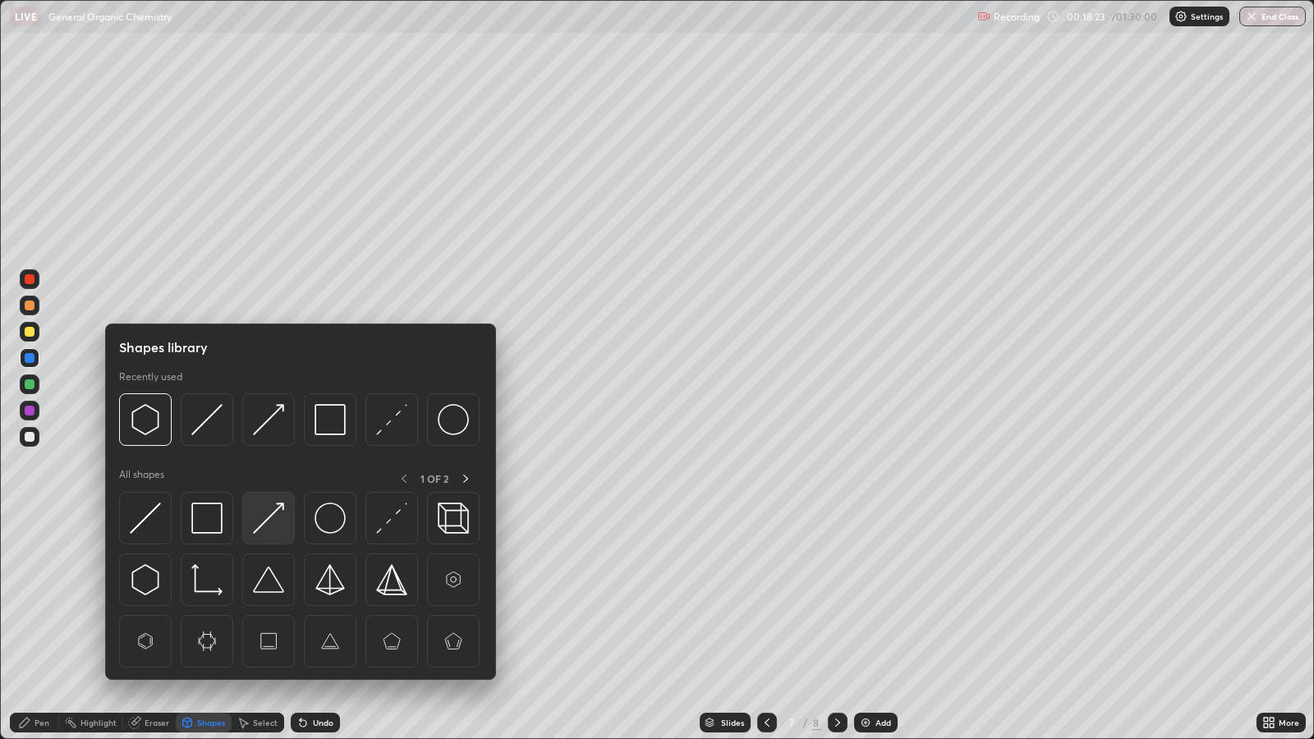
click at [272, 519] on img at bounding box center [268, 518] width 31 height 31
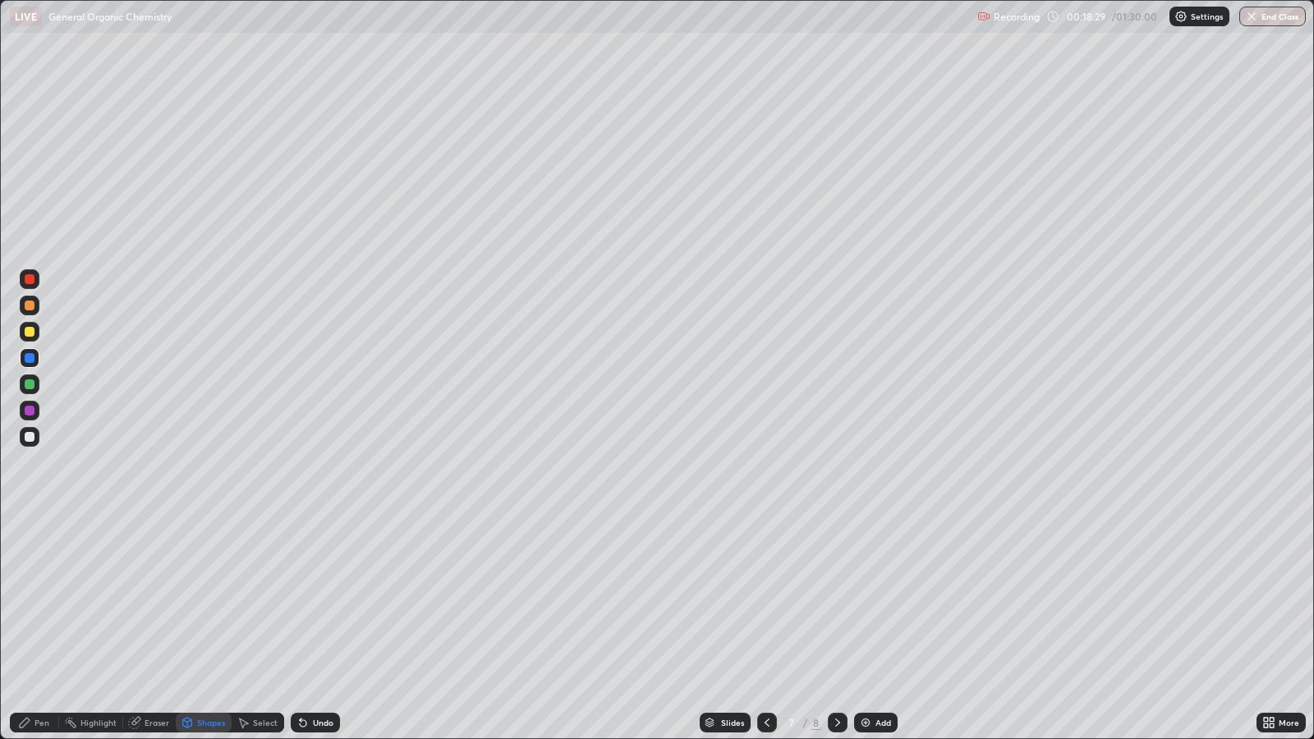
click at [329, 601] on div "Undo" at bounding box center [323, 723] width 21 height 8
click at [205, 601] on div "Shapes" at bounding box center [211, 723] width 28 height 8
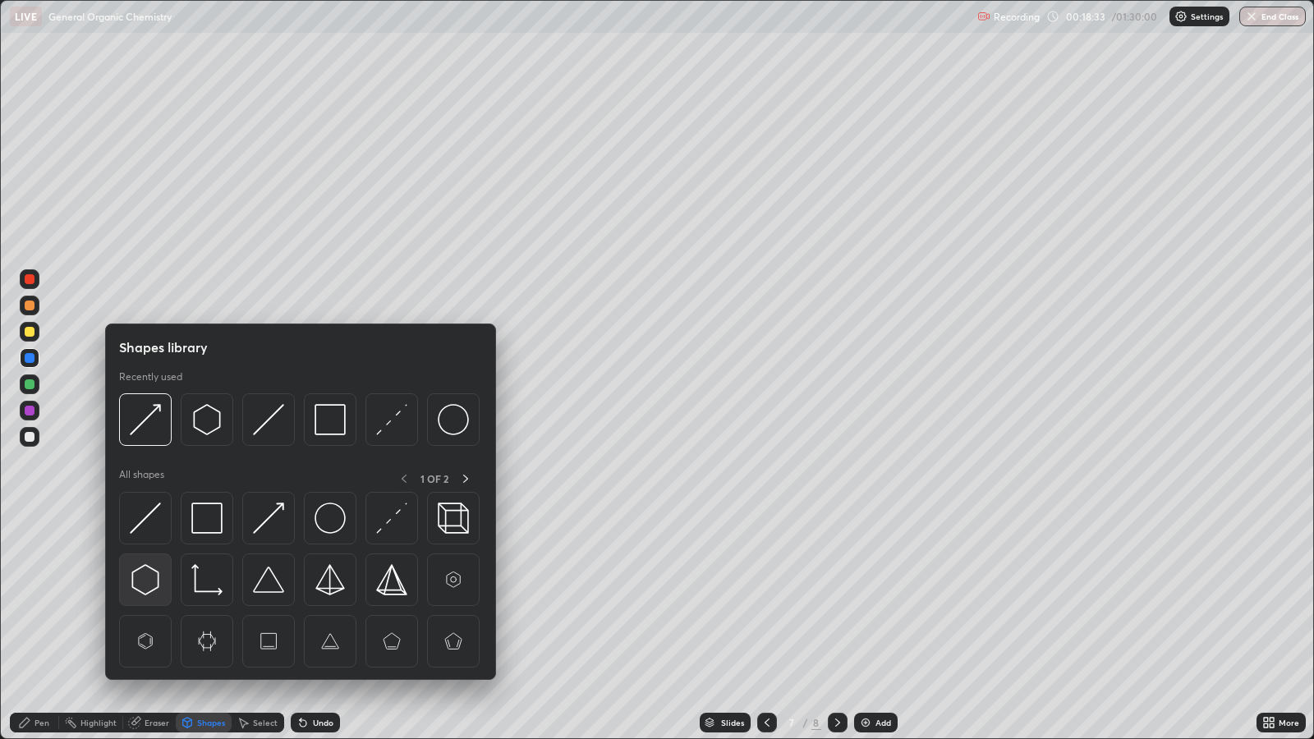
click at [145, 574] on img at bounding box center [145, 579] width 31 height 31
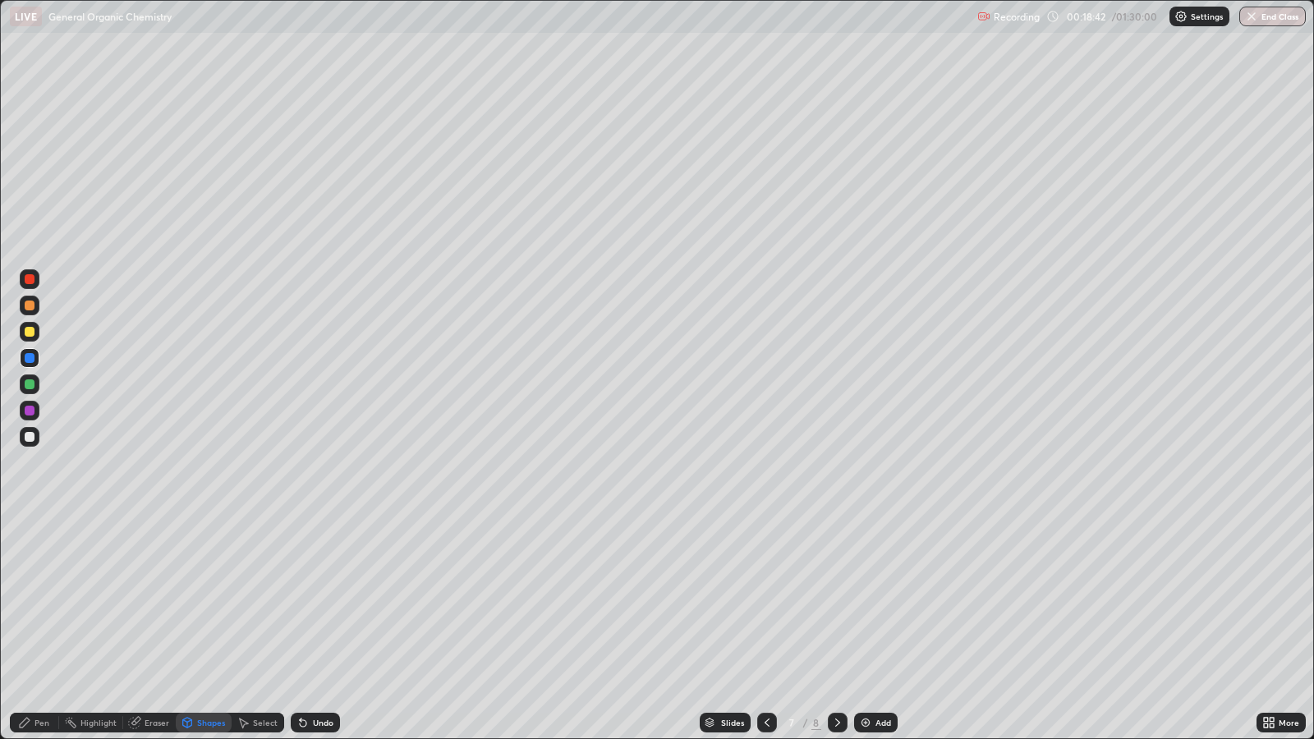
click at [30, 407] on div at bounding box center [30, 411] width 10 height 10
click at [33, 305] on div at bounding box center [30, 306] width 10 height 10
click at [319, 601] on div "Undo" at bounding box center [323, 723] width 21 height 8
click at [44, 601] on div "Pen" at bounding box center [42, 723] width 15 height 8
click at [33, 407] on div at bounding box center [30, 411] width 10 height 10
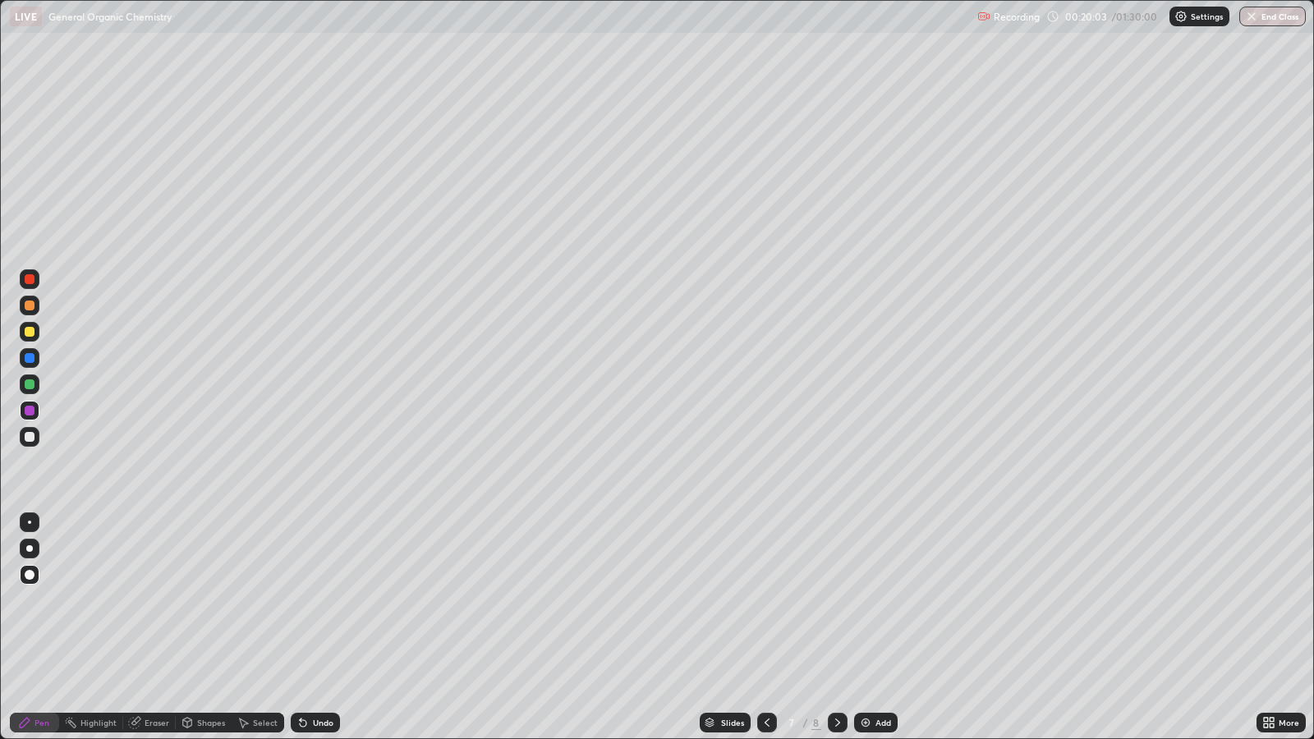
click at [30, 332] on div at bounding box center [30, 332] width 10 height 10
click at [32, 408] on div at bounding box center [30, 411] width 10 height 10
click at [870, 601] on img at bounding box center [865, 722] width 13 height 13
click at [198, 601] on div "Shapes" at bounding box center [211, 723] width 28 height 8
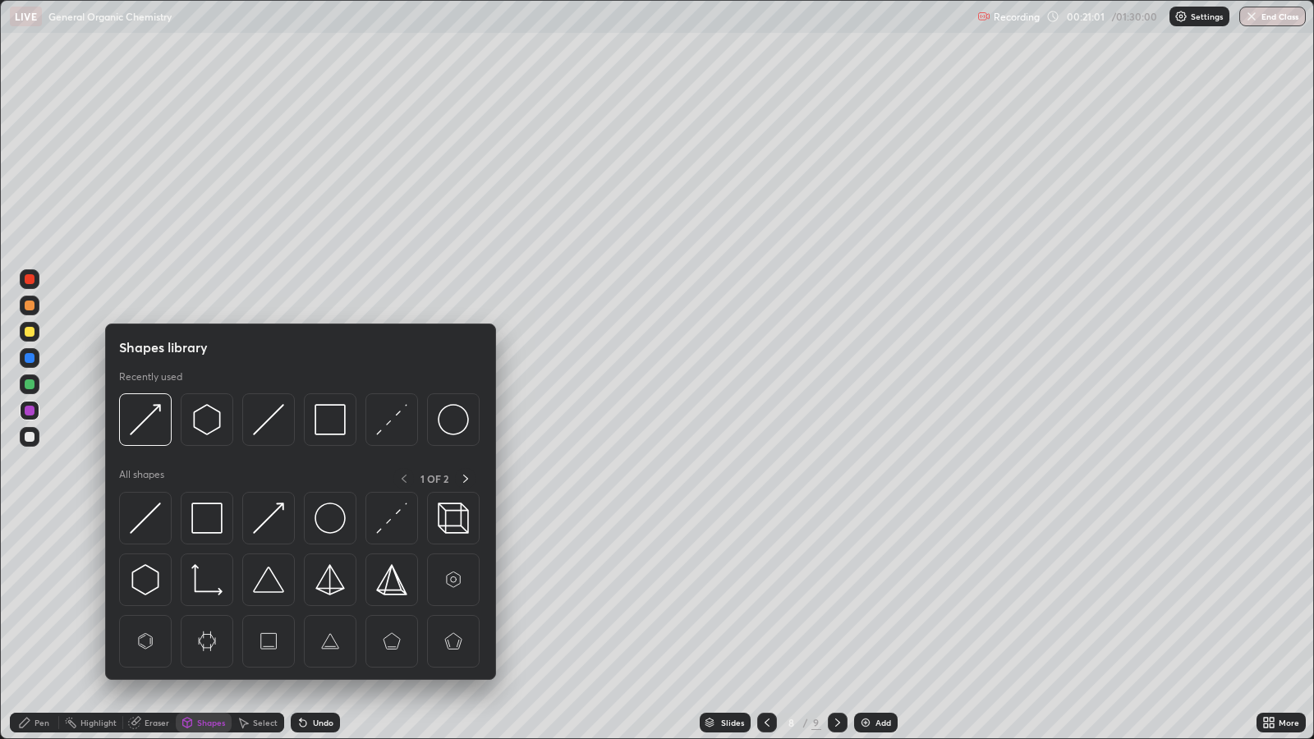
click at [146, 579] on img at bounding box center [145, 579] width 31 height 31
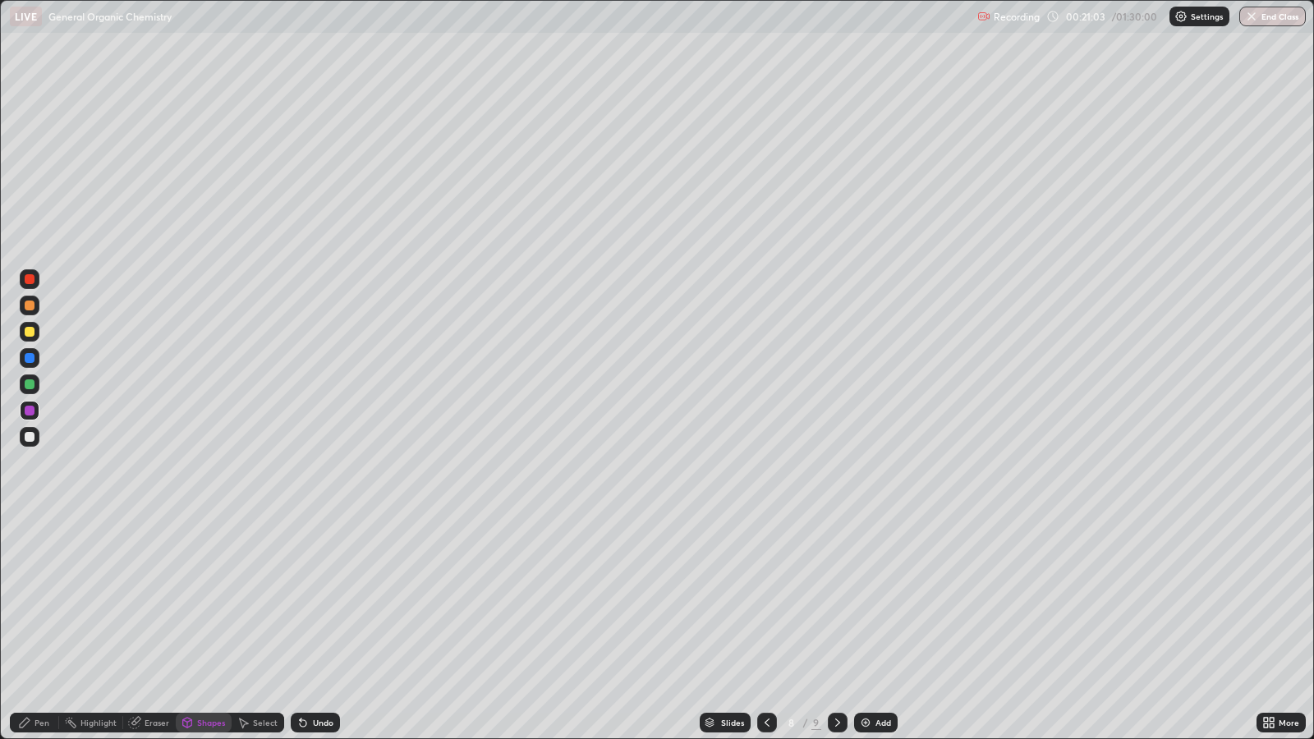
click at [41, 601] on div "Pen" at bounding box center [42, 723] width 15 height 8
click at [205, 601] on div "Shapes" at bounding box center [211, 723] width 28 height 8
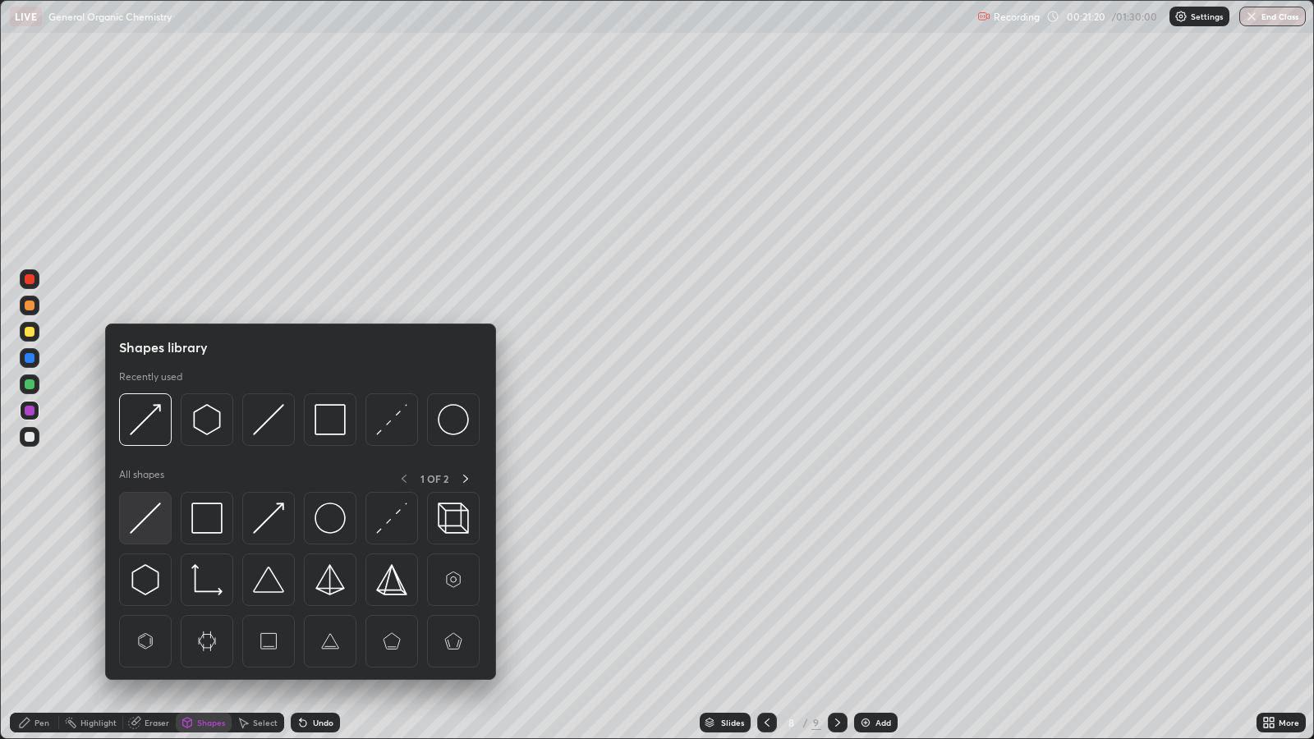
click at [162, 509] on div at bounding box center [145, 518] width 53 height 53
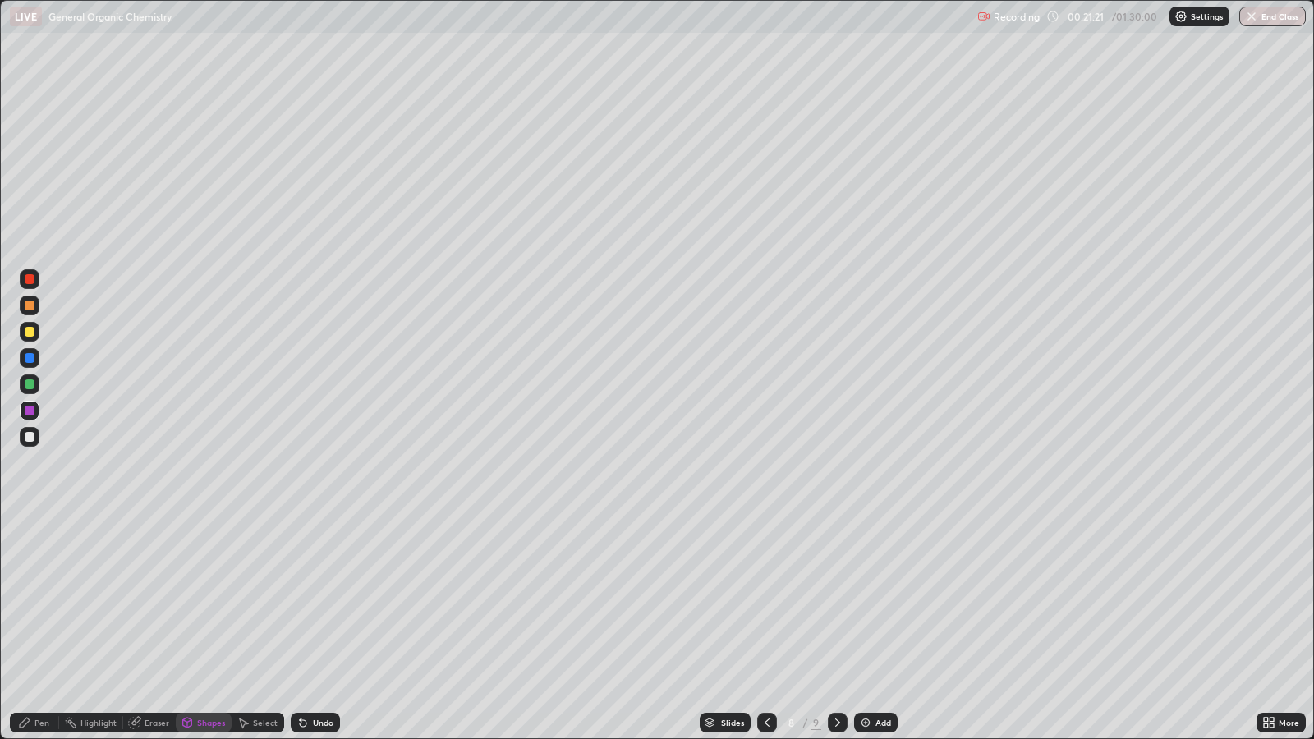
click at [30, 306] on div at bounding box center [30, 306] width 10 height 10
click at [203, 601] on div "Shapes" at bounding box center [211, 723] width 28 height 8
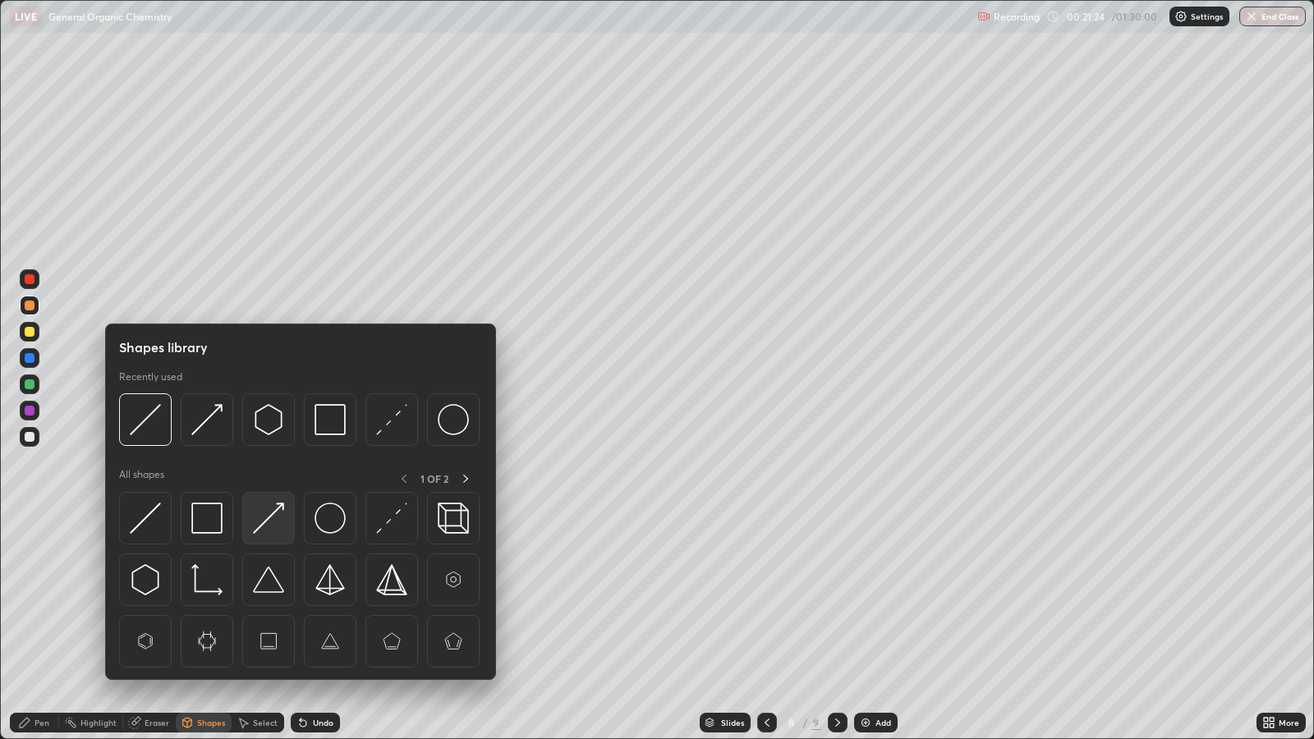
click at [276, 521] on img at bounding box center [268, 518] width 31 height 31
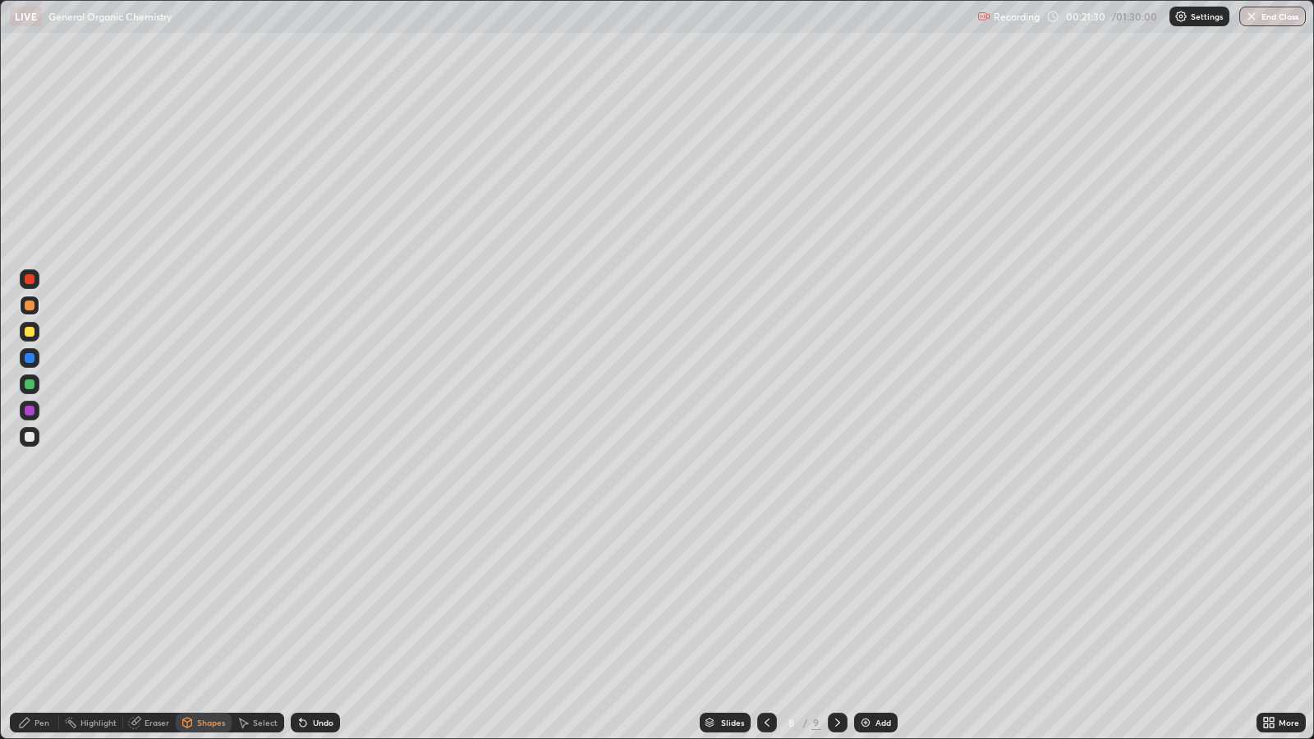
click at [41, 601] on div "Pen" at bounding box center [42, 723] width 15 height 8
click at [29, 384] on div at bounding box center [30, 385] width 10 height 10
click at [765, 601] on icon at bounding box center [767, 722] width 13 height 13
click at [835, 601] on div at bounding box center [838, 723] width 20 height 33
click at [766, 601] on icon at bounding box center [767, 723] width 5 height 8
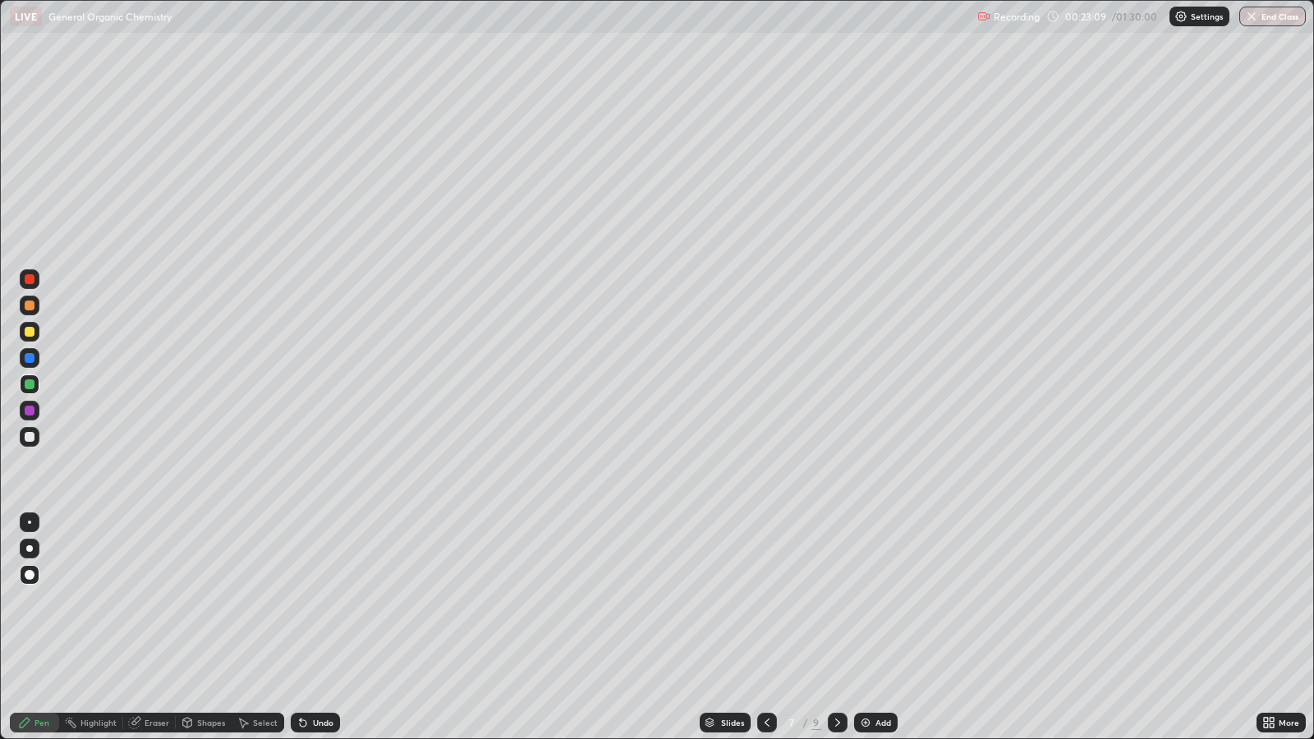
click at [768, 601] on div at bounding box center [767, 723] width 20 height 20
click at [765, 601] on icon at bounding box center [767, 722] width 13 height 13
click at [835, 601] on icon at bounding box center [837, 722] width 13 height 13
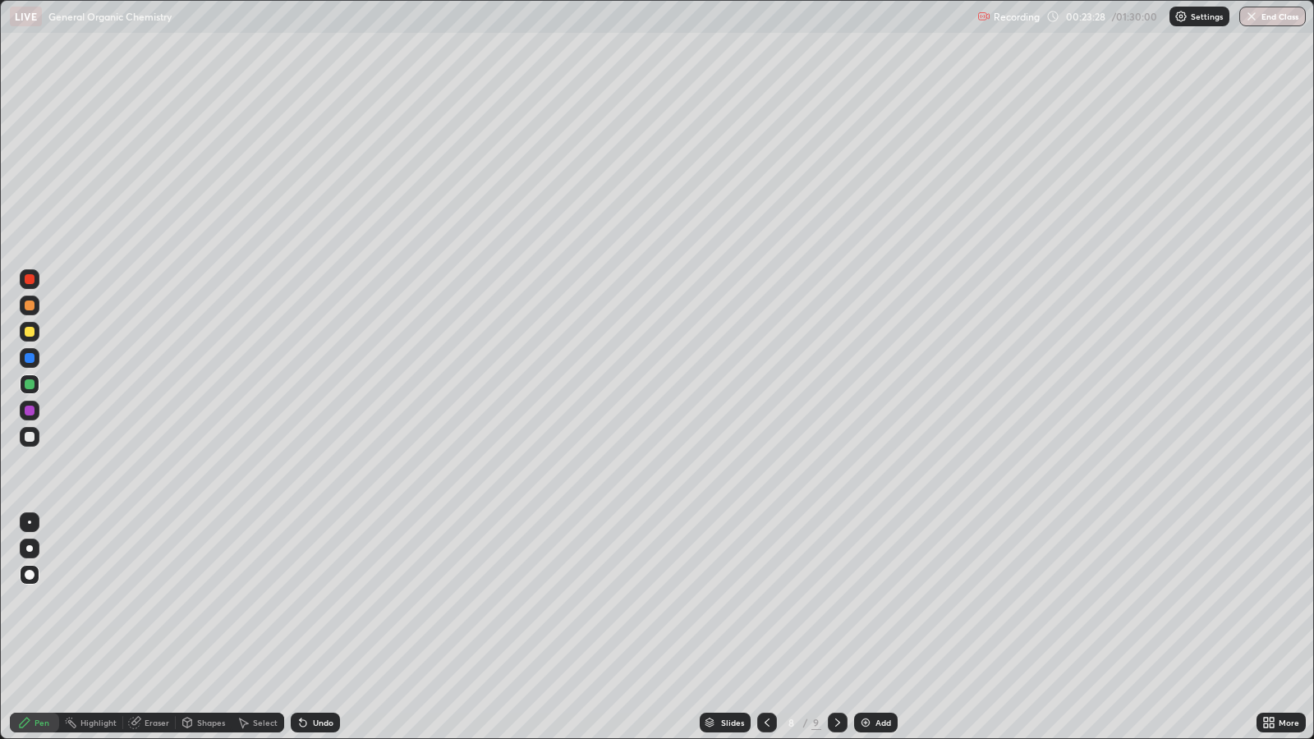
click at [881, 601] on div "Add" at bounding box center [884, 723] width 16 height 8
click at [872, 601] on div "Add" at bounding box center [876, 723] width 44 height 20
click at [205, 601] on div "Shapes" at bounding box center [211, 723] width 28 height 8
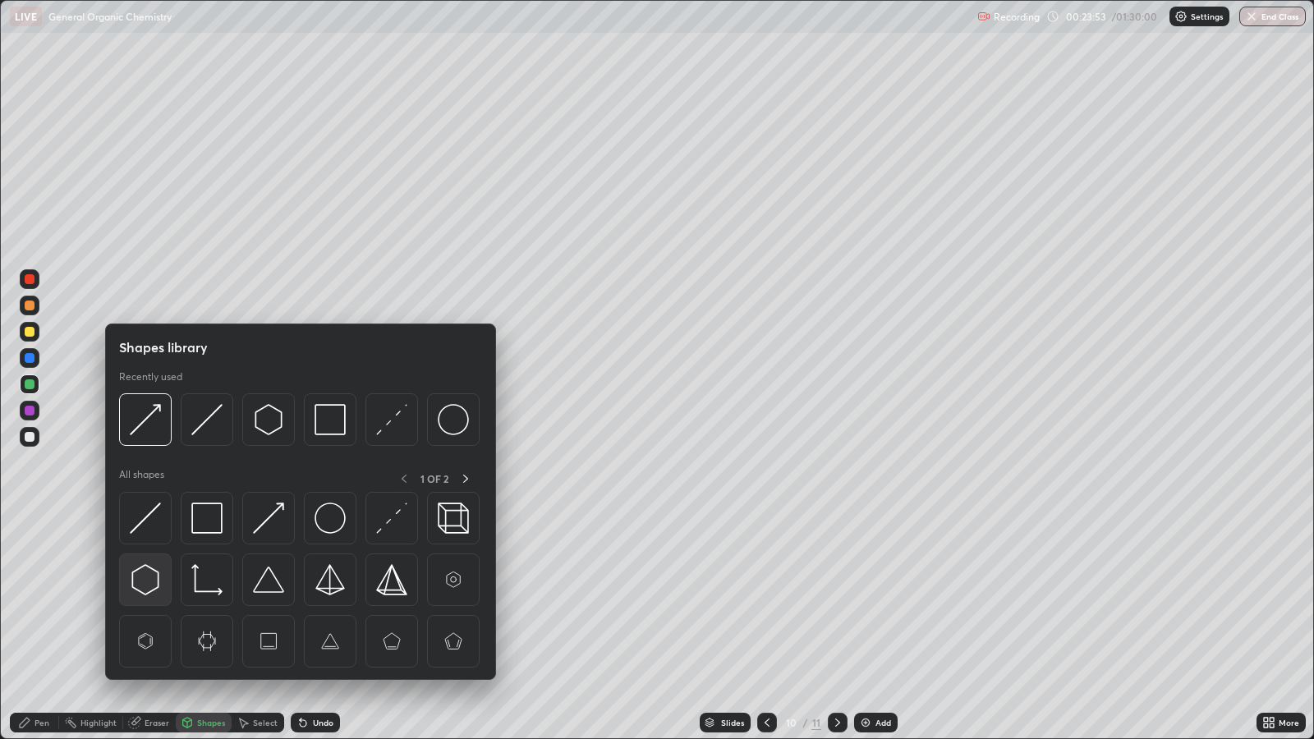
click at [152, 578] on img at bounding box center [145, 579] width 31 height 31
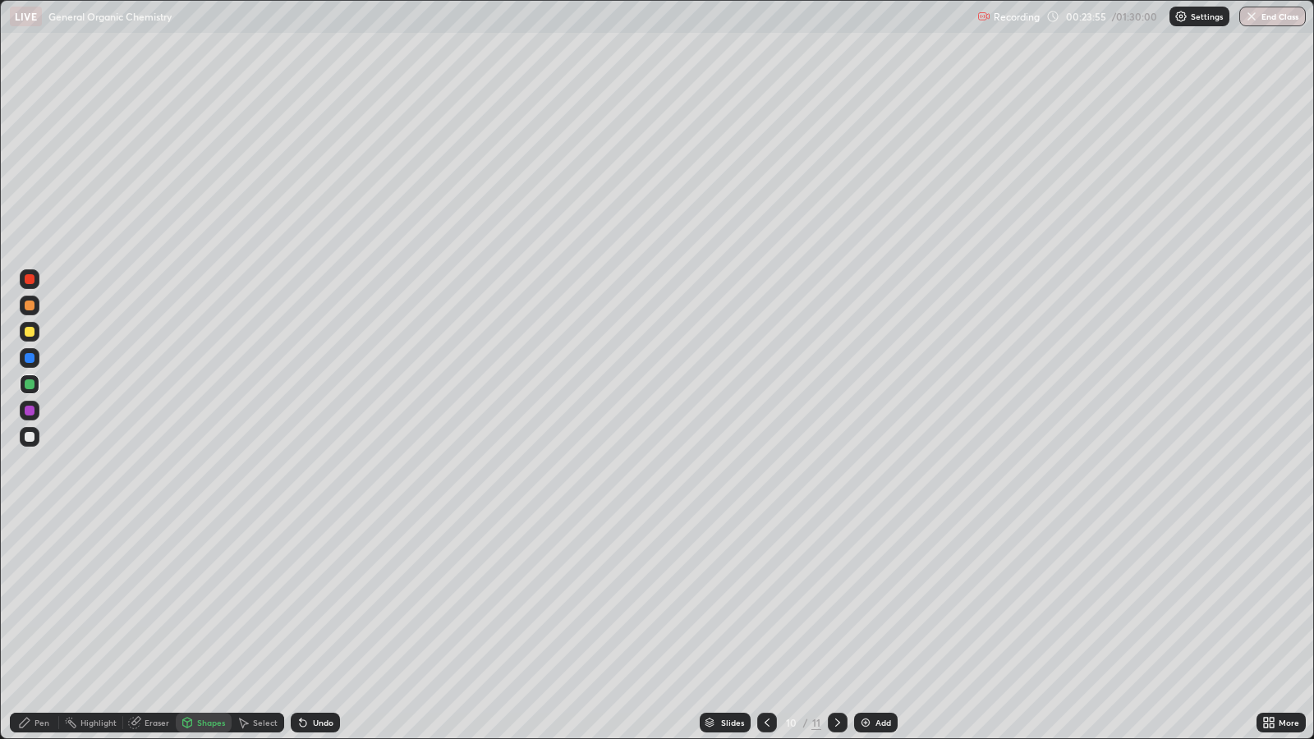
click at [29, 601] on icon at bounding box center [25, 723] width 10 height 10
click at [757, 601] on div at bounding box center [767, 723] width 20 height 33
click at [764, 601] on div at bounding box center [767, 723] width 20 height 20
click at [765, 601] on icon at bounding box center [767, 722] width 13 height 13
click at [766, 601] on icon at bounding box center [767, 722] width 13 height 13
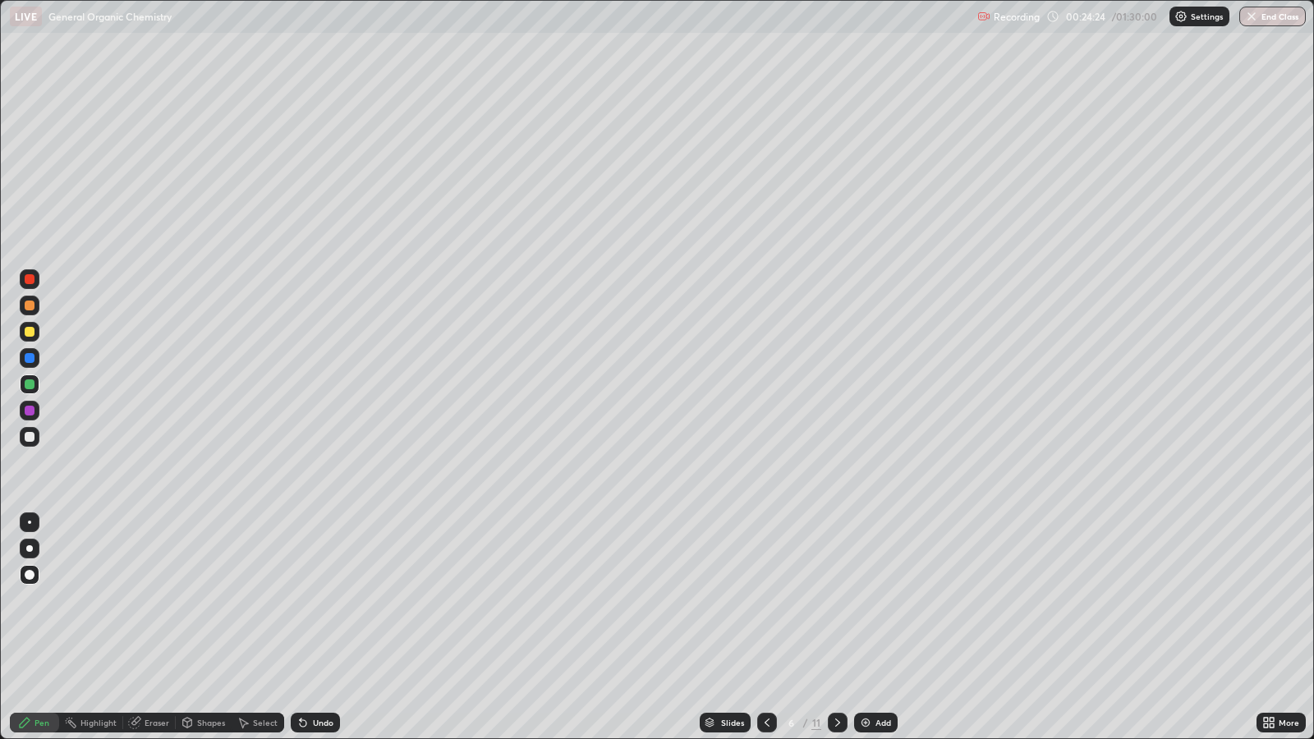
click at [762, 601] on icon at bounding box center [767, 722] width 13 height 13
click at [766, 601] on icon at bounding box center [767, 722] width 13 height 13
click at [765, 601] on icon at bounding box center [767, 722] width 13 height 13
click at [764, 601] on div at bounding box center [767, 723] width 20 height 20
click at [841, 601] on icon at bounding box center [837, 722] width 13 height 13
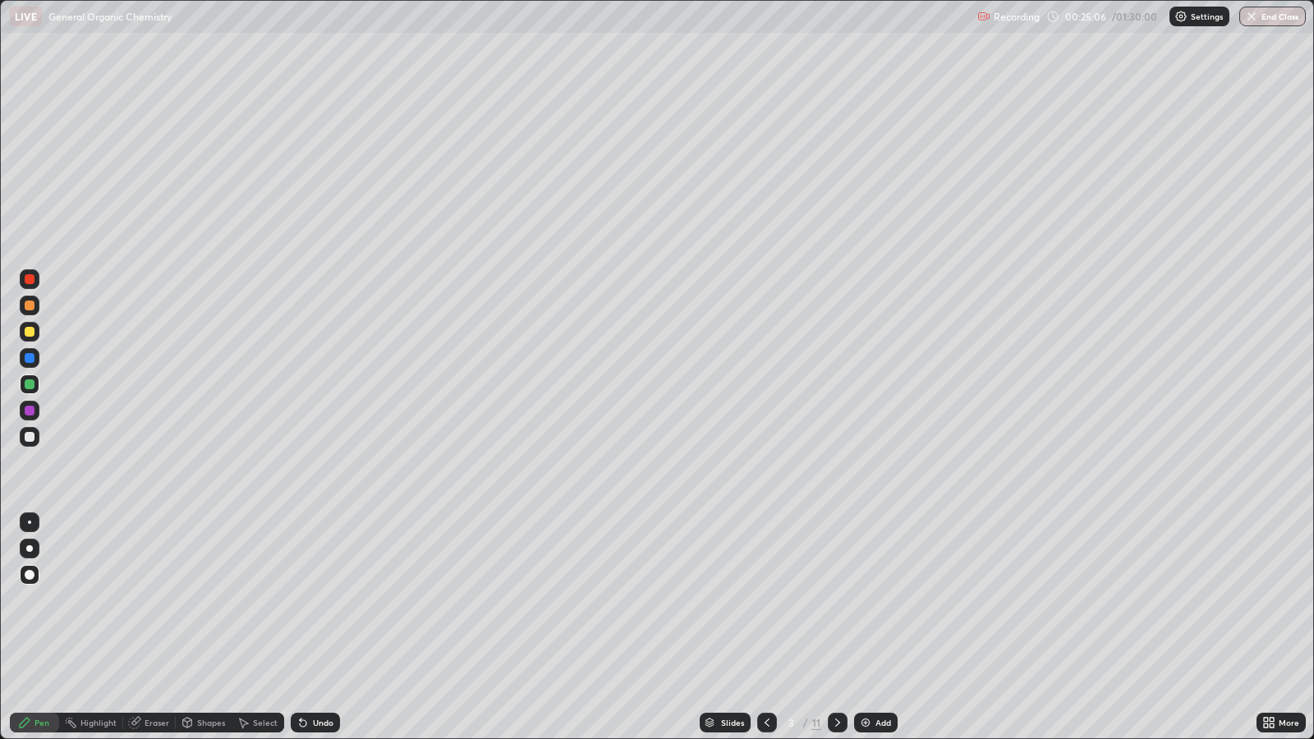
click at [836, 601] on icon at bounding box center [837, 722] width 13 height 13
click at [835, 601] on icon at bounding box center [837, 722] width 13 height 13
click at [213, 601] on div "Shapes" at bounding box center [211, 723] width 28 height 8
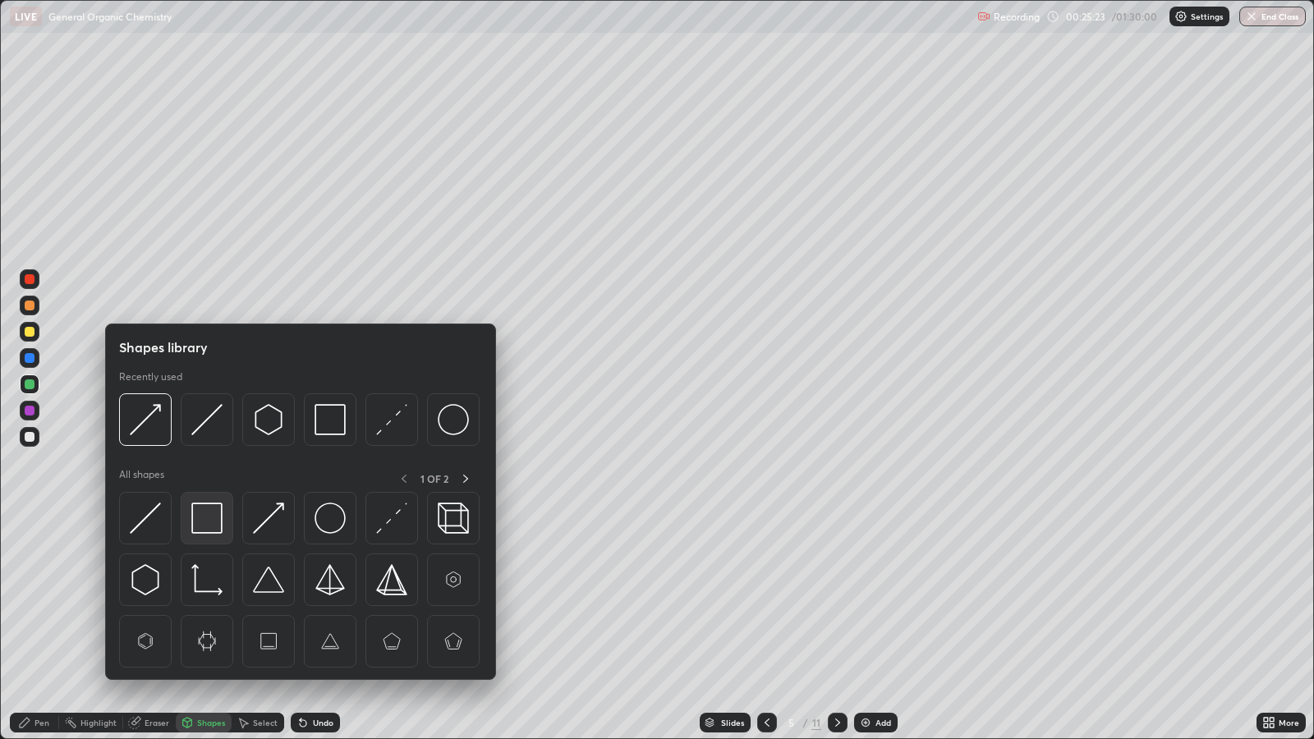
click at [214, 522] on img at bounding box center [206, 518] width 31 height 31
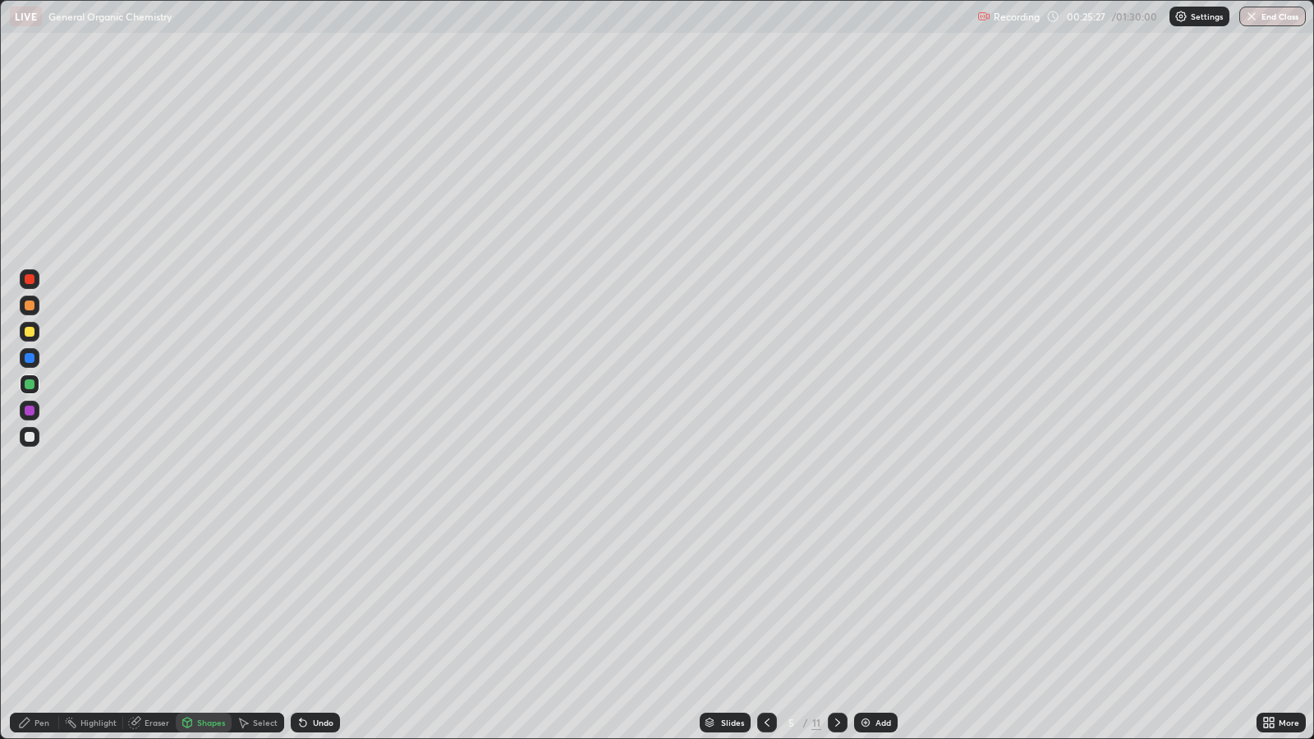
click at [66, 601] on circle at bounding box center [66, 721] width 2 height 2
click at [319, 601] on div "Undo" at bounding box center [323, 723] width 21 height 8
click at [33, 601] on div "Pen" at bounding box center [34, 723] width 49 height 20
click at [209, 601] on div "Shapes" at bounding box center [211, 723] width 28 height 8
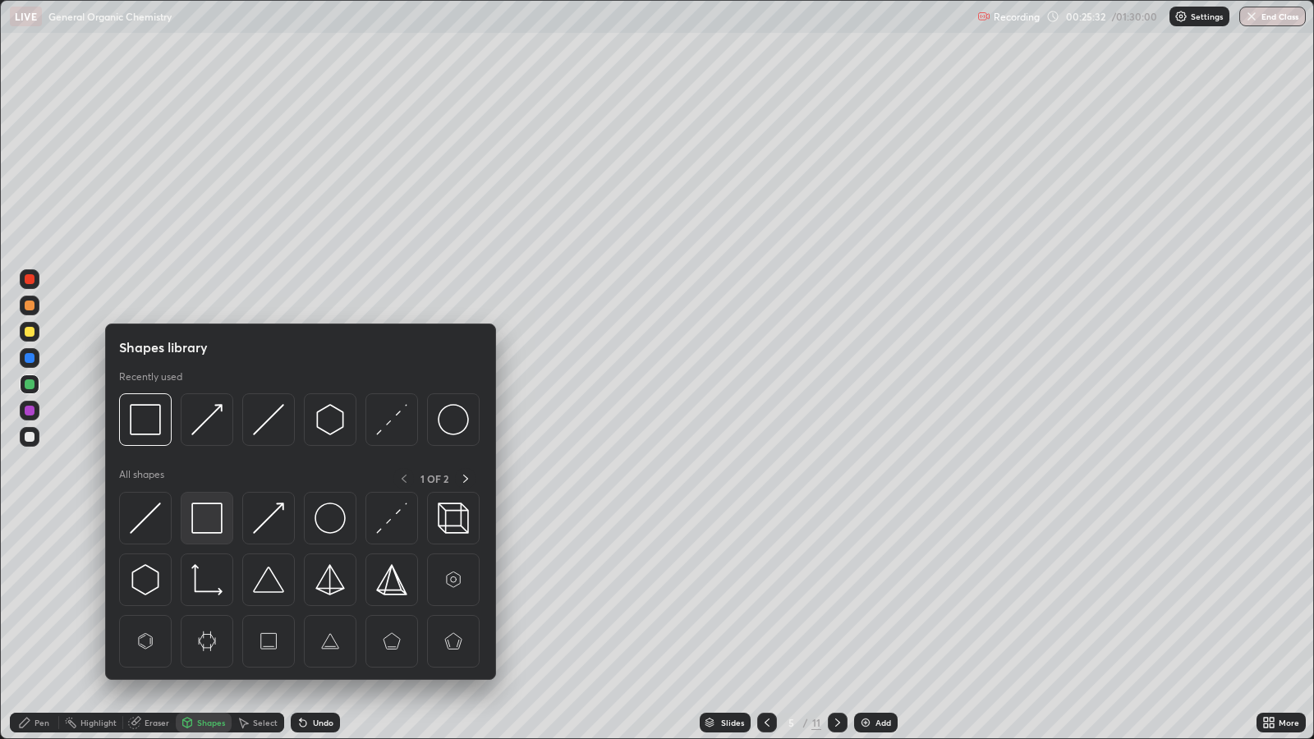
click at [209, 524] on img at bounding box center [206, 518] width 31 height 31
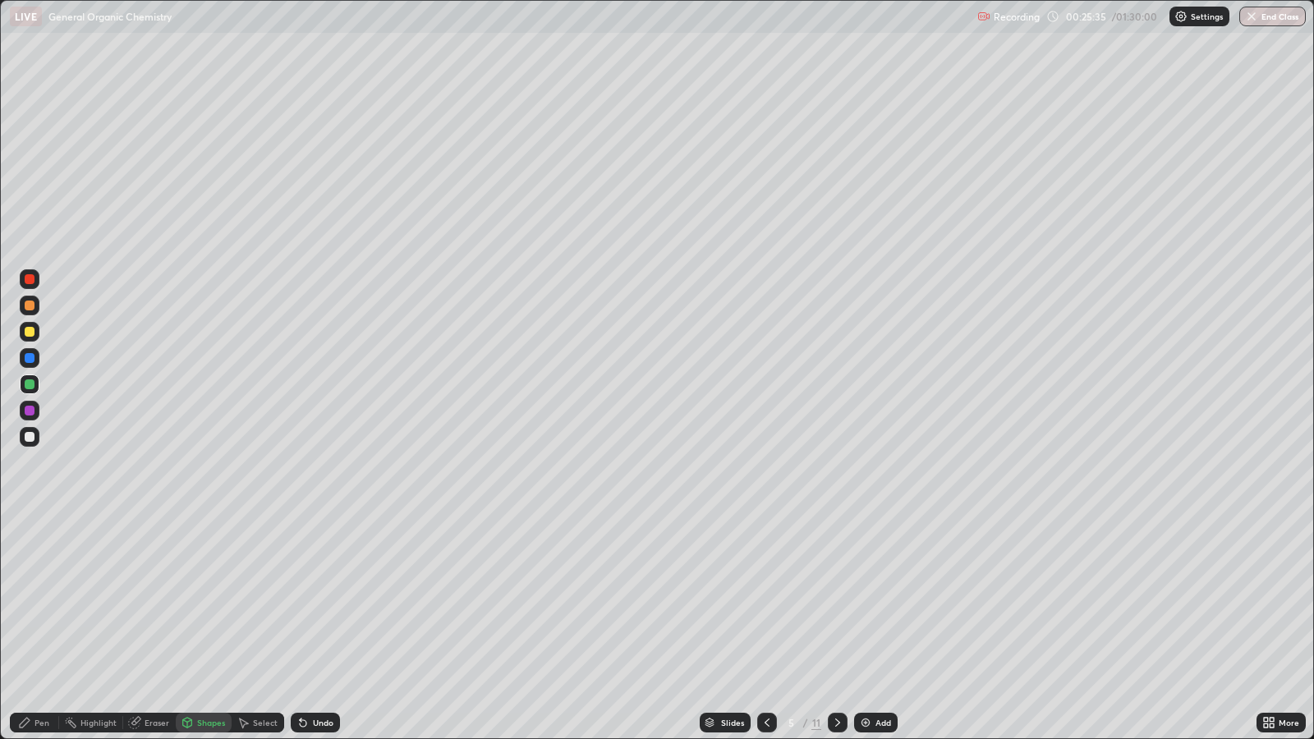
click at [43, 601] on div "Pen" at bounding box center [42, 723] width 15 height 8
click at [30, 329] on div at bounding box center [30, 332] width 10 height 10
click at [765, 601] on icon at bounding box center [767, 722] width 13 height 13
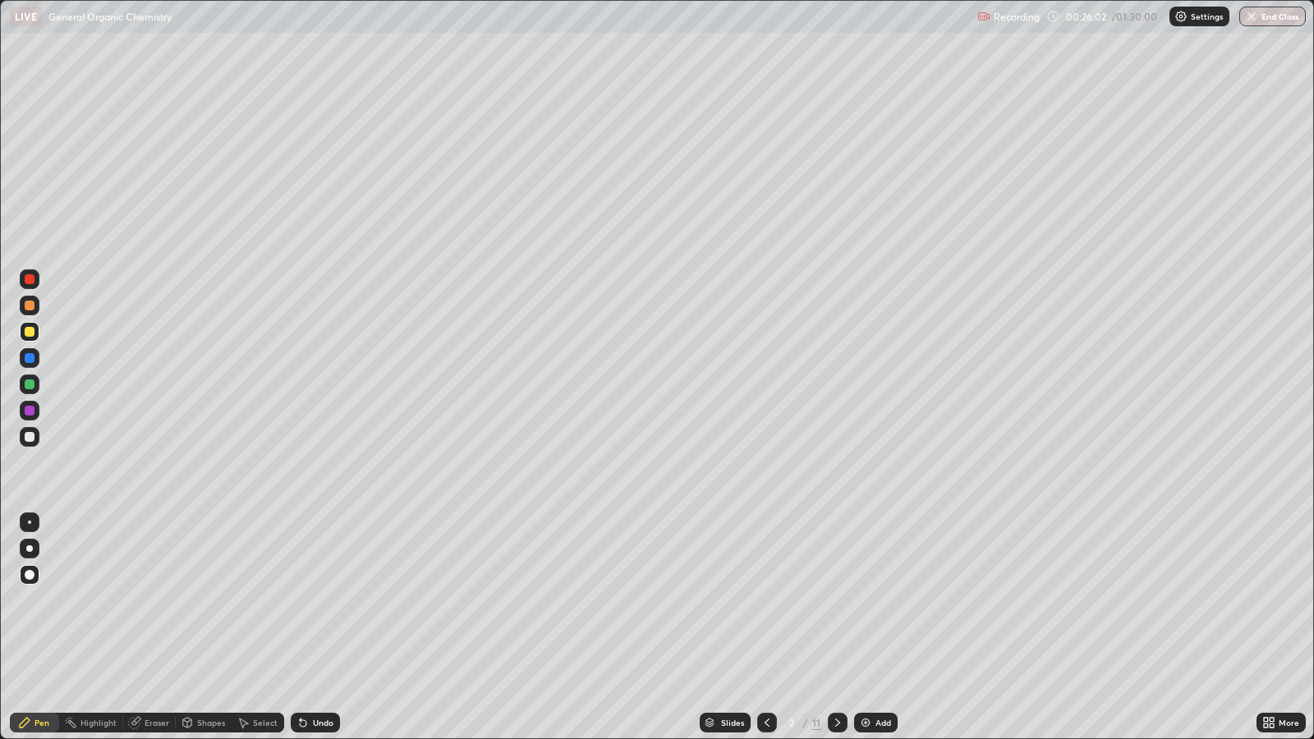
click at [834, 601] on div at bounding box center [838, 723] width 20 height 20
click at [835, 601] on icon at bounding box center [837, 722] width 13 height 13
click at [838, 601] on icon at bounding box center [837, 722] width 13 height 13
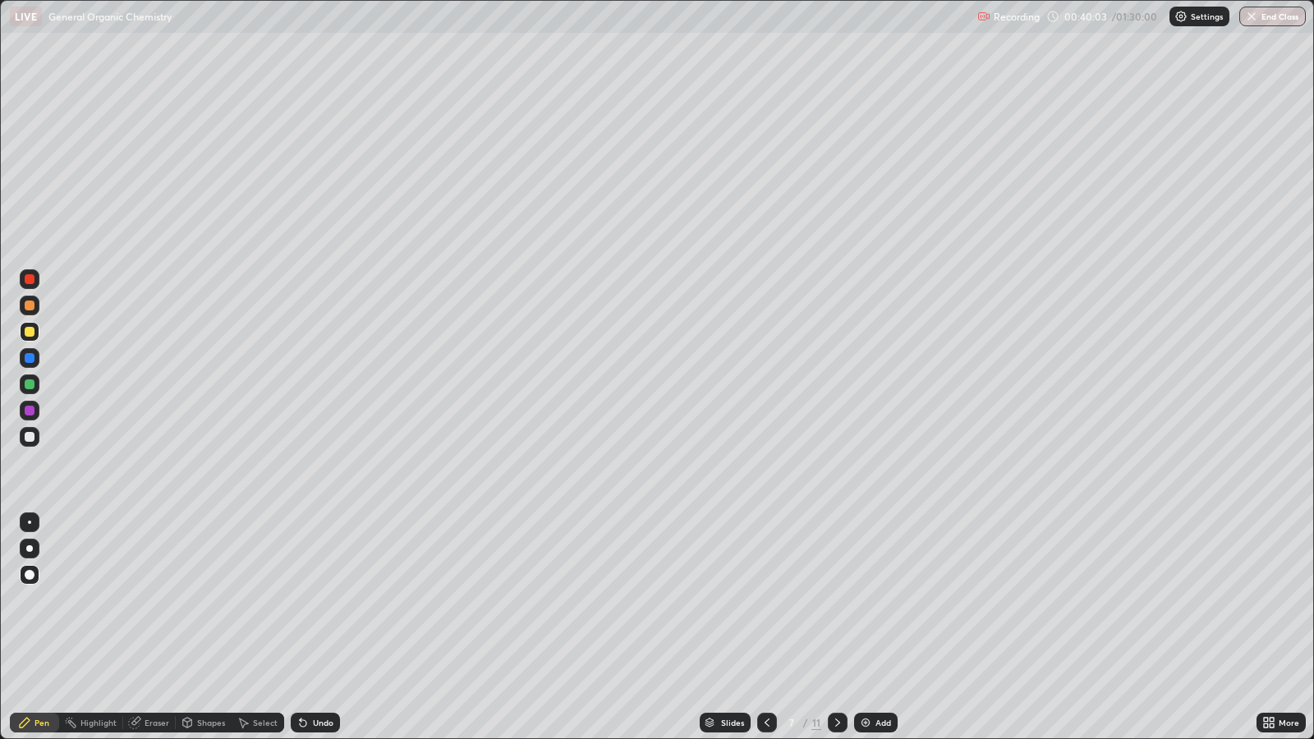
click at [835, 601] on icon at bounding box center [837, 722] width 13 height 13
click at [839, 601] on div at bounding box center [838, 723] width 20 height 20
click at [36, 410] on div at bounding box center [30, 411] width 20 height 20
click at [872, 601] on div "Add" at bounding box center [876, 723] width 44 height 20
click at [30, 332] on div at bounding box center [30, 332] width 10 height 10
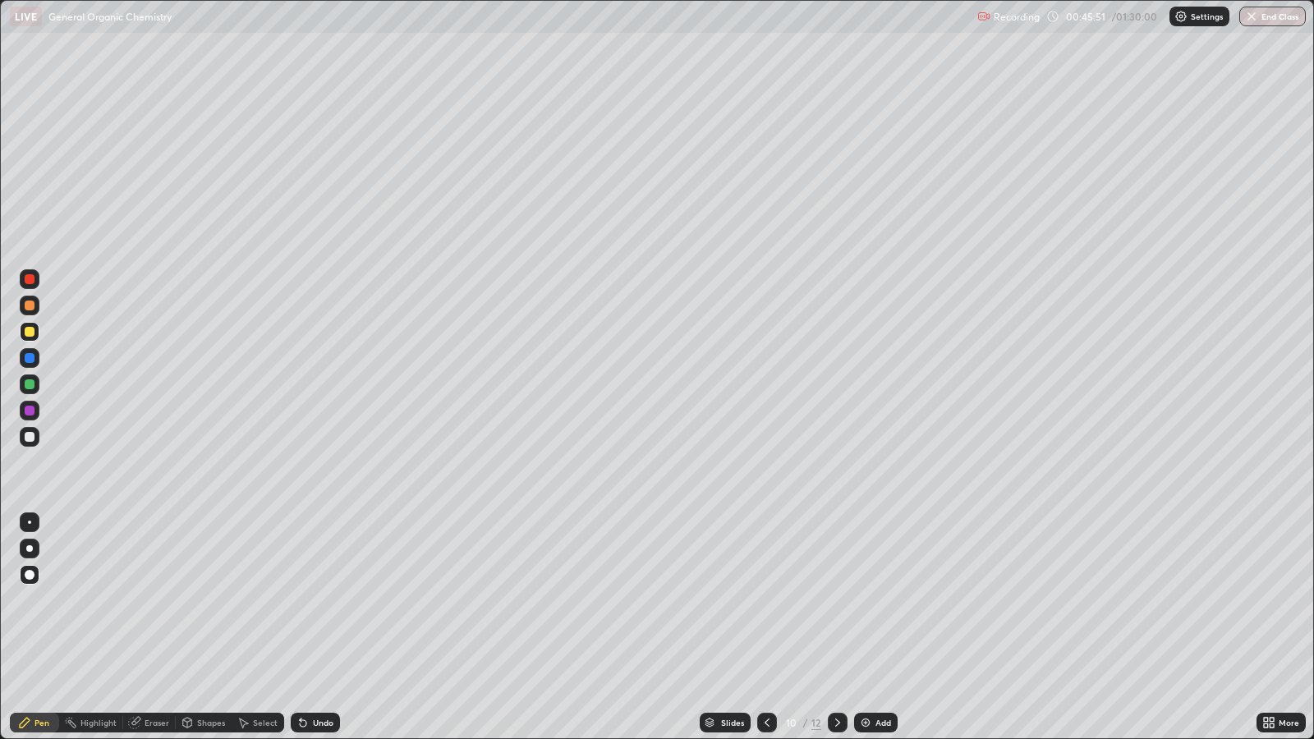
click at [28, 357] on div at bounding box center [30, 358] width 10 height 10
click at [30, 330] on div at bounding box center [30, 332] width 10 height 10
click at [33, 407] on div at bounding box center [30, 411] width 10 height 10
click at [30, 330] on div at bounding box center [30, 332] width 10 height 10
click at [154, 601] on div "Eraser" at bounding box center [157, 723] width 25 height 8
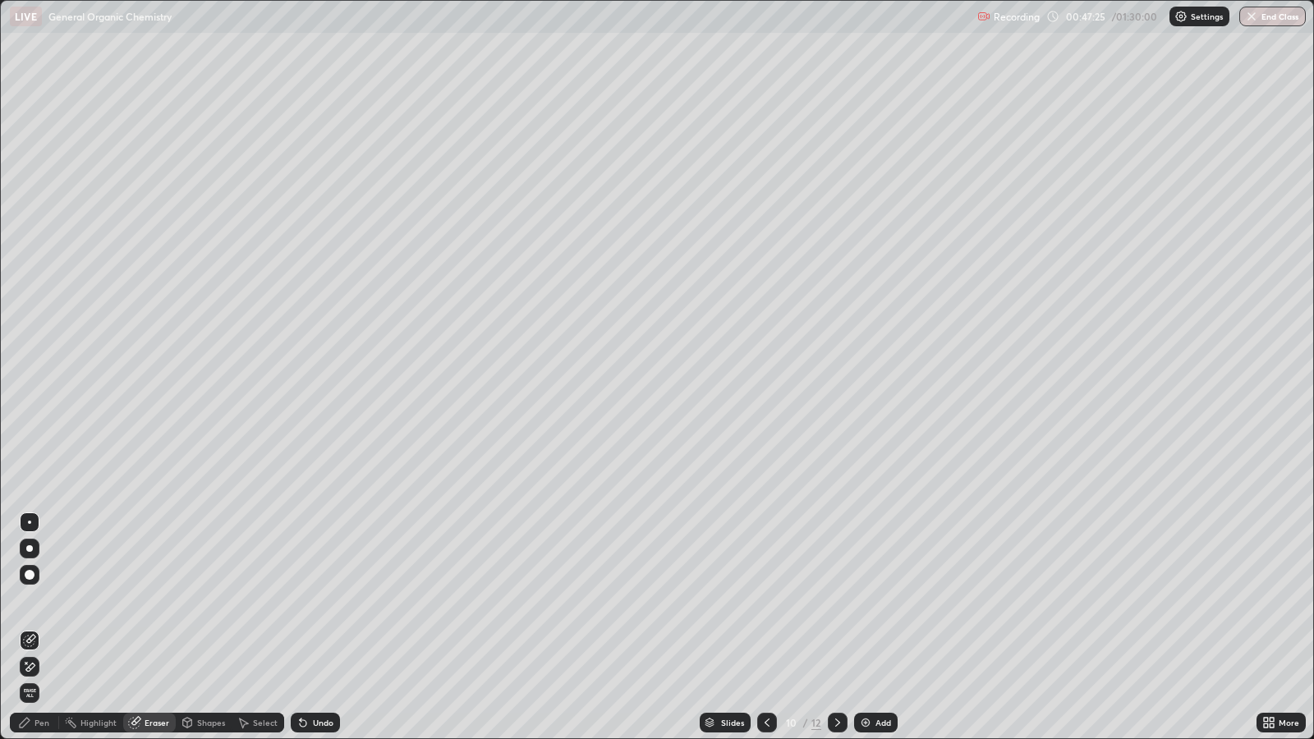
click at [32, 601] on div "Pen" at bounding box center [34, 723] width 49 height 20
click at [765, 601] on icon at bounding box center [767, 722] width 13 height 13
click at [845, 601] on div at bounding box center [838, 723] width 20 height 20
click at [770, 601] on icon at bounding box center [767, 722] width 13 height 13
click at [765, 601] on icon at bounding box center [767, 722] width 13 height 13
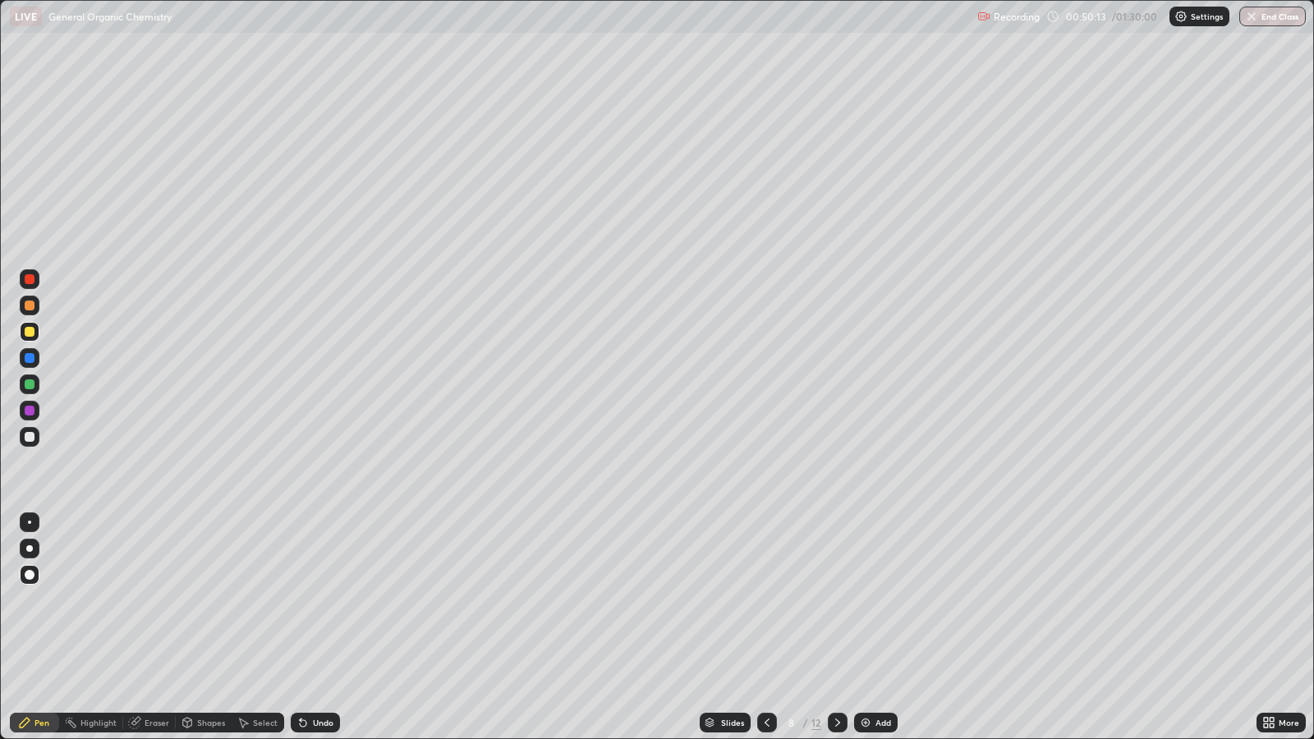
click at [768, 601] on icon at bounding box center [767, 722] width 13 height 13
click at [768, 601] on div at bounding box center [767, 723] width 20 height 20
click at [835, 601] on icon at bounding box center [837, 722] width 13 height 13
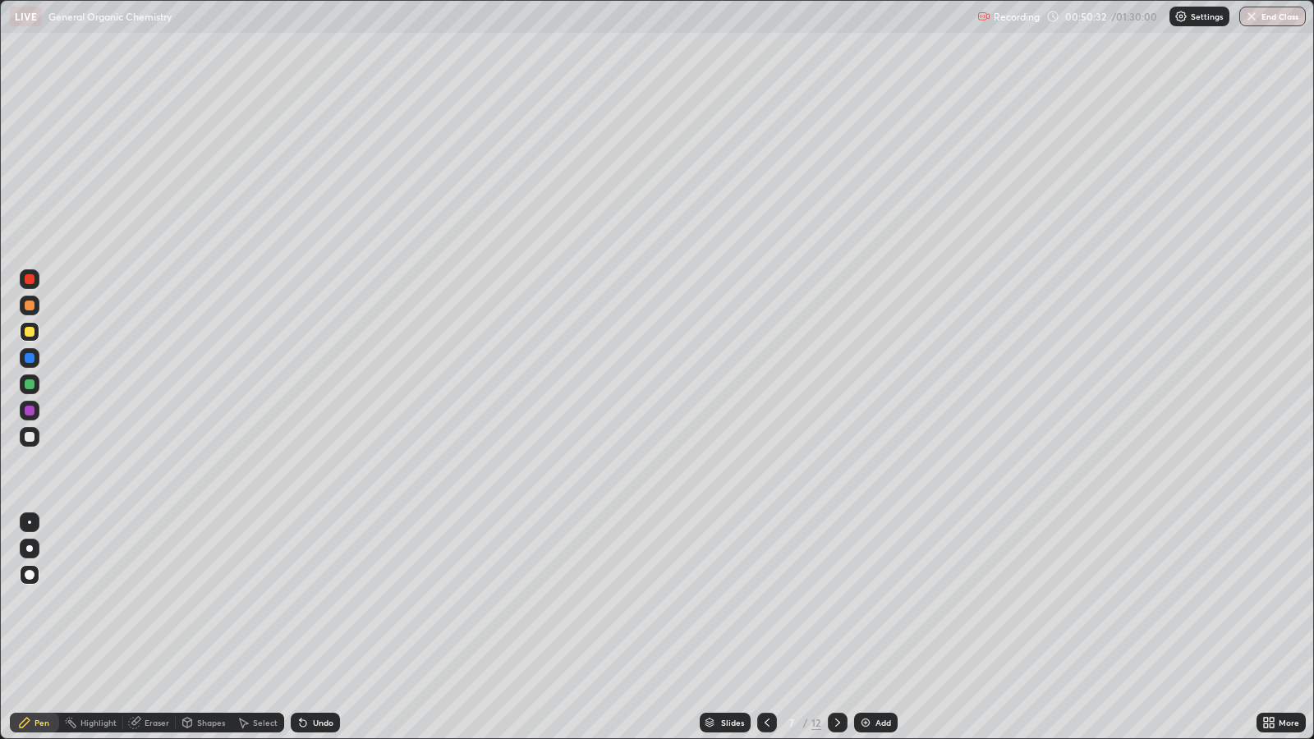
click at [835, 601] on icon at bounding box center [837, 722] width 13 height 13
click at [32, 408] on div at bounding box center [30, 411] width 10 height 10
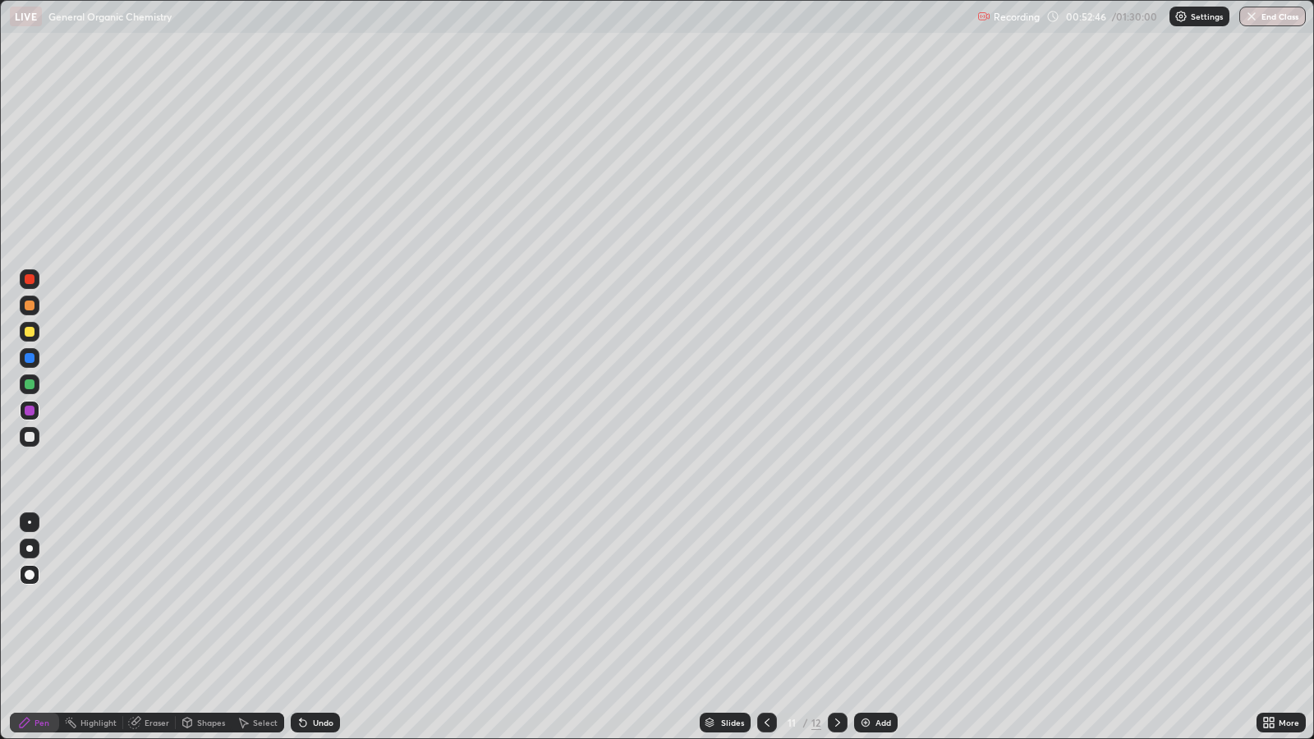
click at [29, 305] on div at bounding box center [30, 306] width 10 height 10
click at [209, 601] on div "Shapes" at bounding box center [211, 723] width 28 height 8
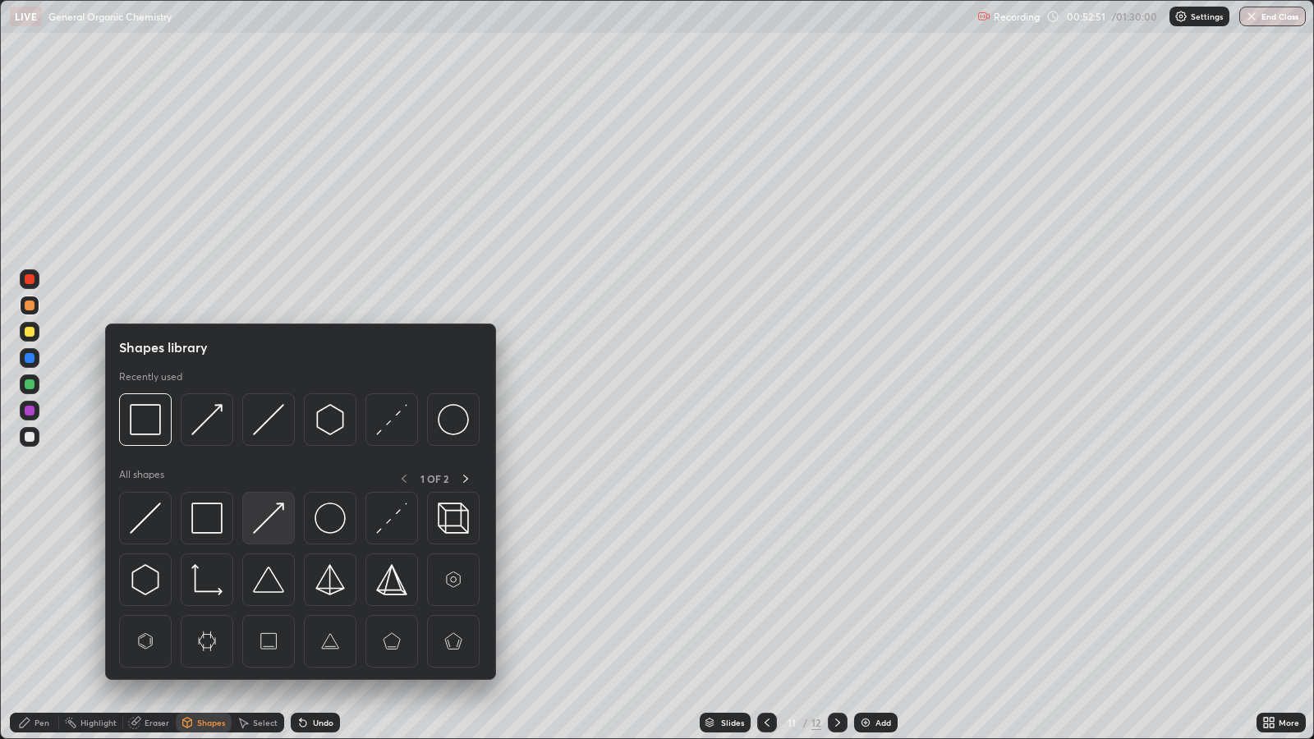
click at [270, 520] on img at bounding box center [268, 518] width 31 height 31
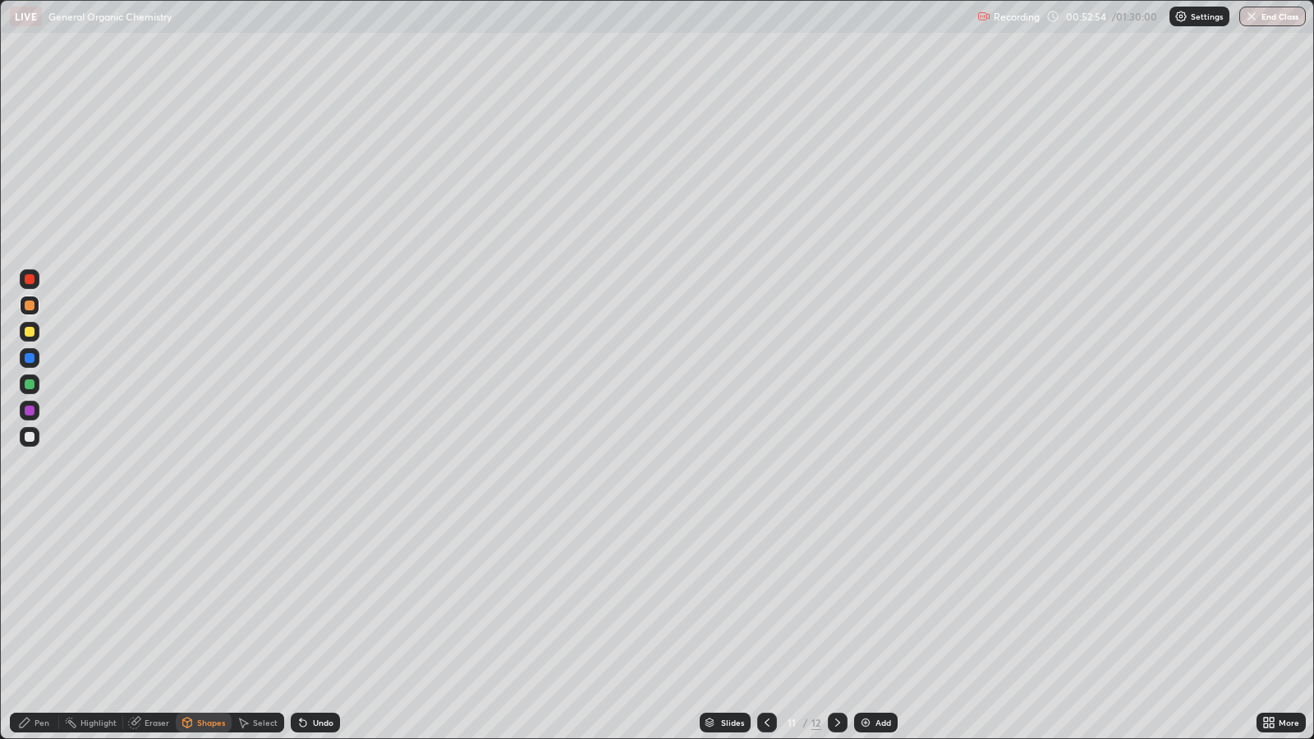
click at [204, 601] on div "Shapes" at bounding box center [211, 723] width 28 height 8
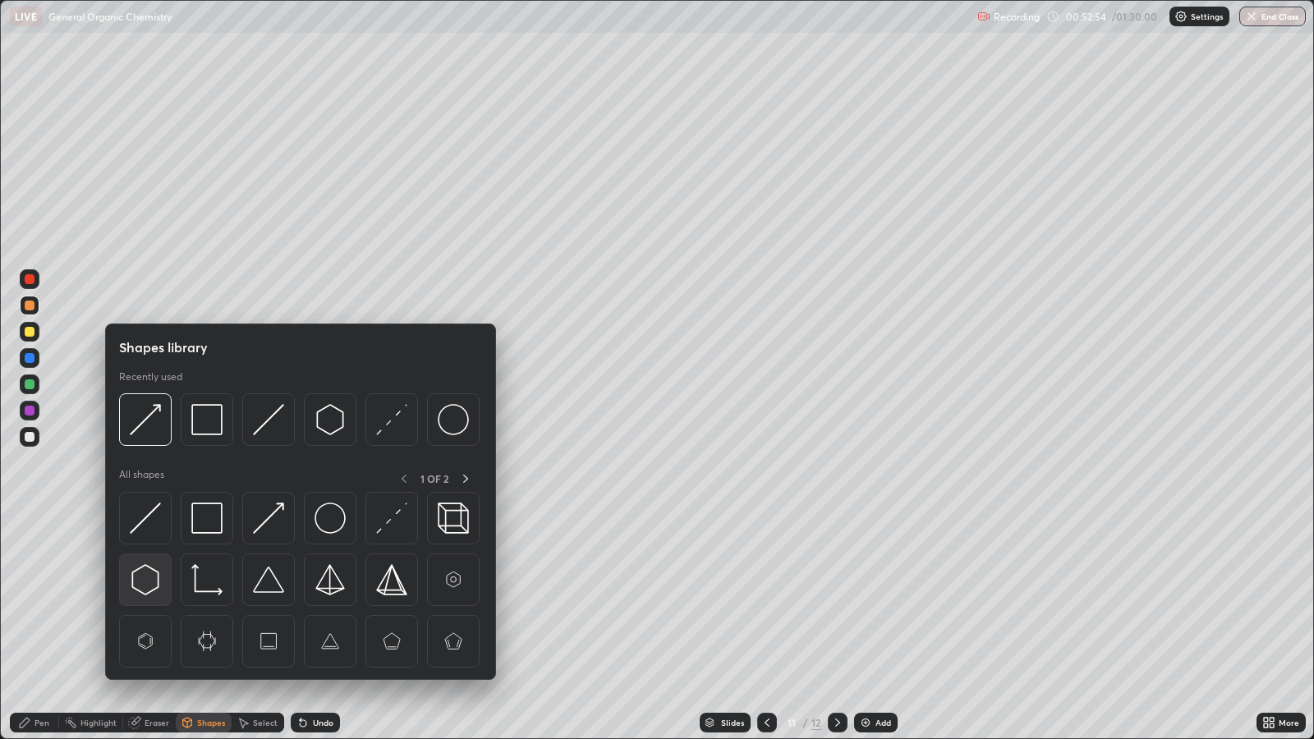
click at [147, 579] on img at bounding box center [145, 579] width 31 height 31
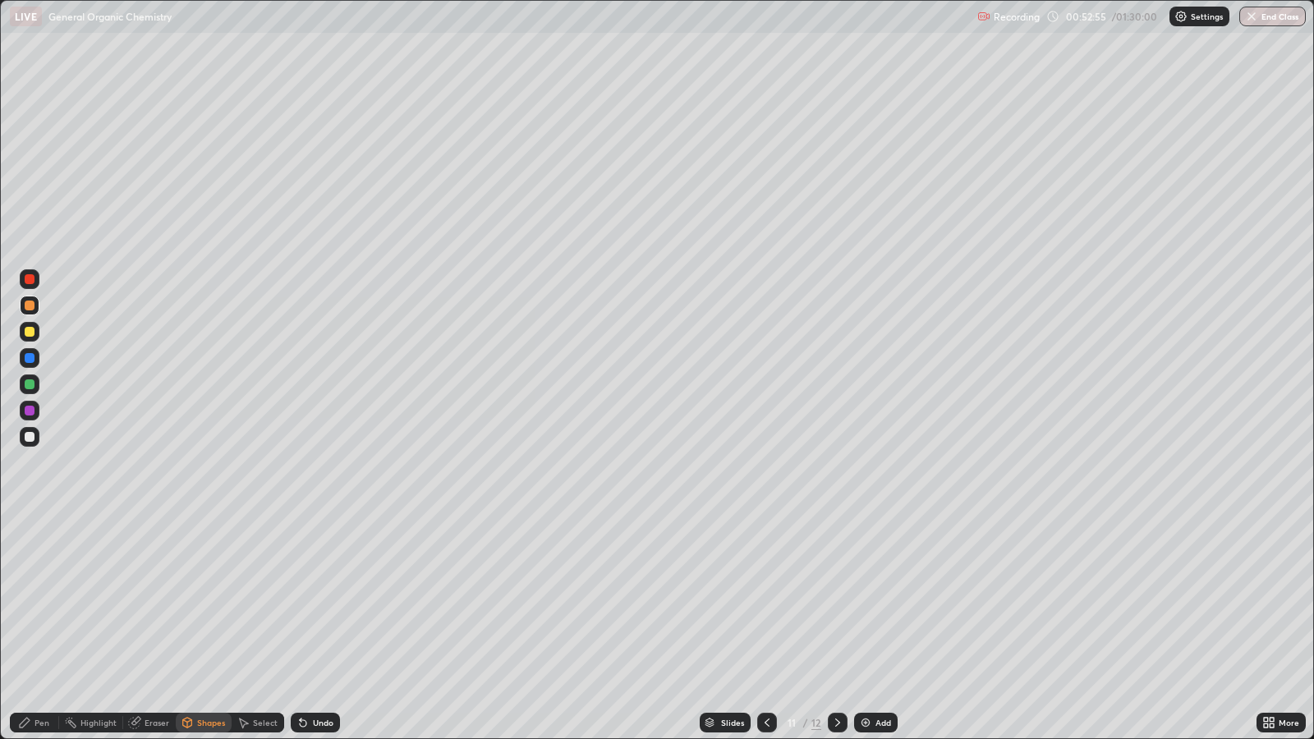
click at [33, 384] on div at bounding box center [30, 385] width 10 height 10
click at [198, 601] on div "Shapes" at bounding box center [211, 723] width 28 height 8
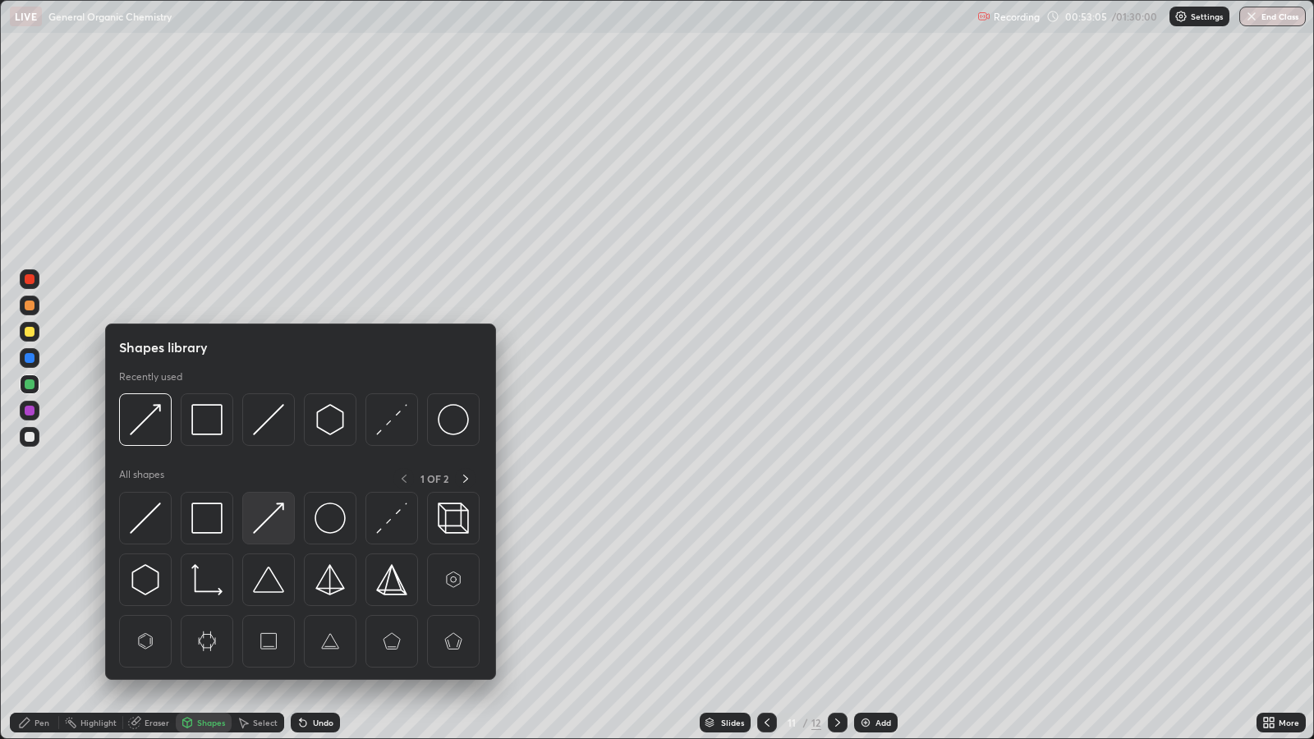
click at [265, 522] on img at bounding box center [268, 518] width 31 height 31
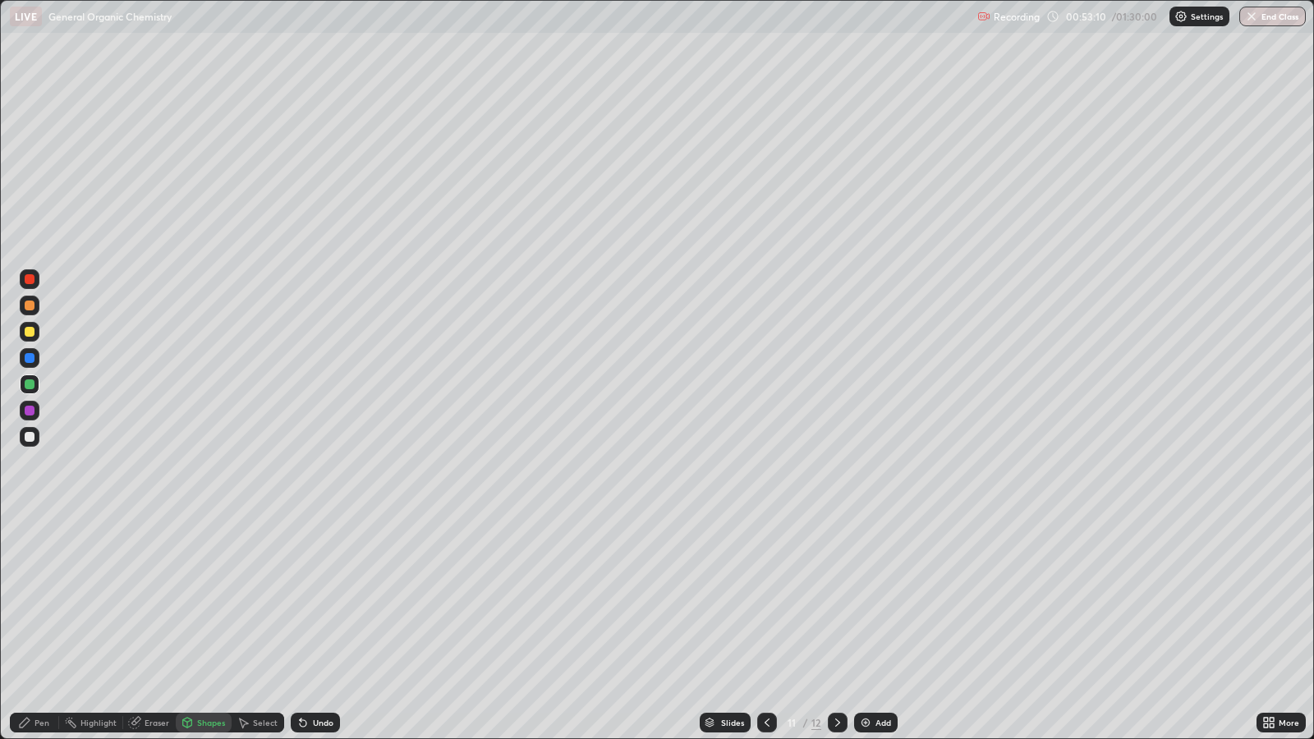
click at [44, 601] on div "Pen" at bounding box center [42, 723] width 15 height 8
click at [31, 334] on div at bounding box center [30, 332] width 10 height 10
click at [31, 411] on div at bounding box center [30, 411] width 10 height 10
click at [35, 331] on div at bounding box center [30, 332] width 20 height 20
click at [30, 411] on div at bounding box center [30, 411] width 10 height 10
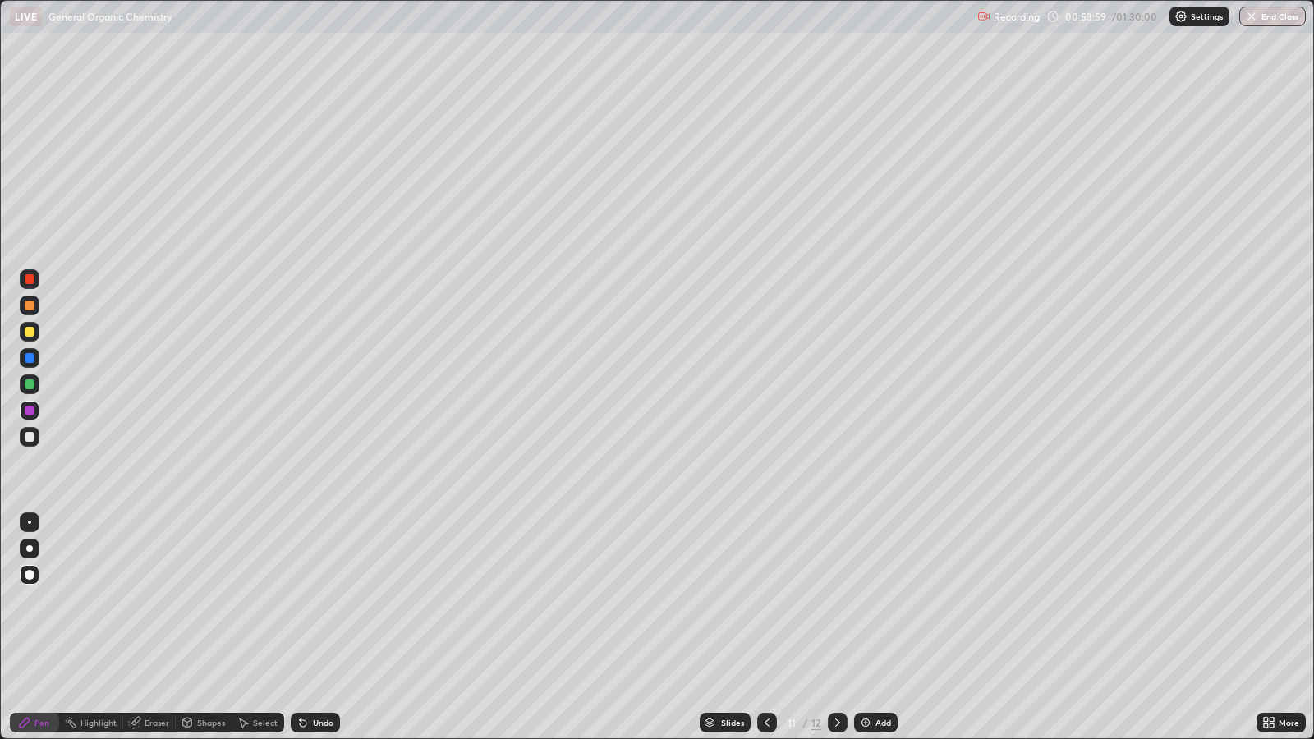
click at [27, 329] on div at bounding box center [30, 332] width 10 height 10
click at [30, 411] on div at bounding box center [30, 411] width 10 height 10
click at [836, 601] on icon at bounding box center [837, 722] width 13 height 13
click at [207, 601] on div "Shapes" at bounding box center [211, 723] width 28 height 8
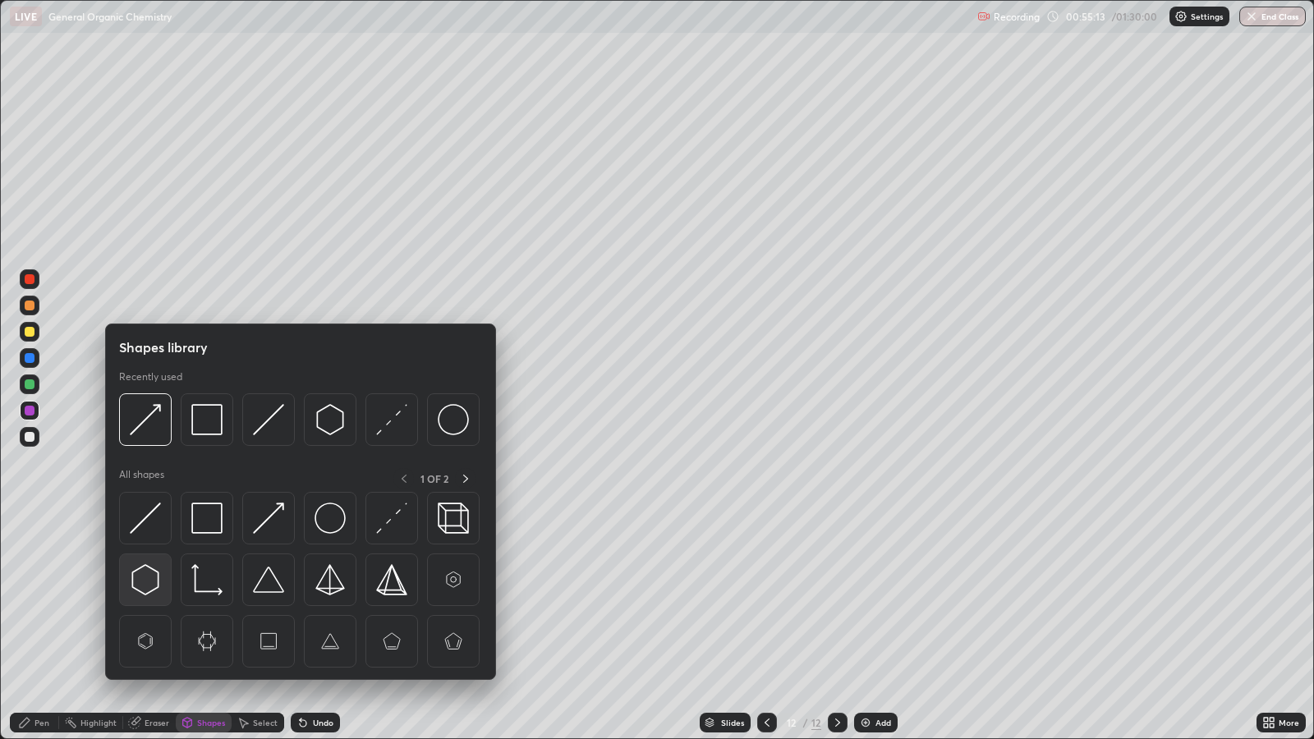
click at [143, 575] on img at bounding box center [145, 579] width 31 height 31
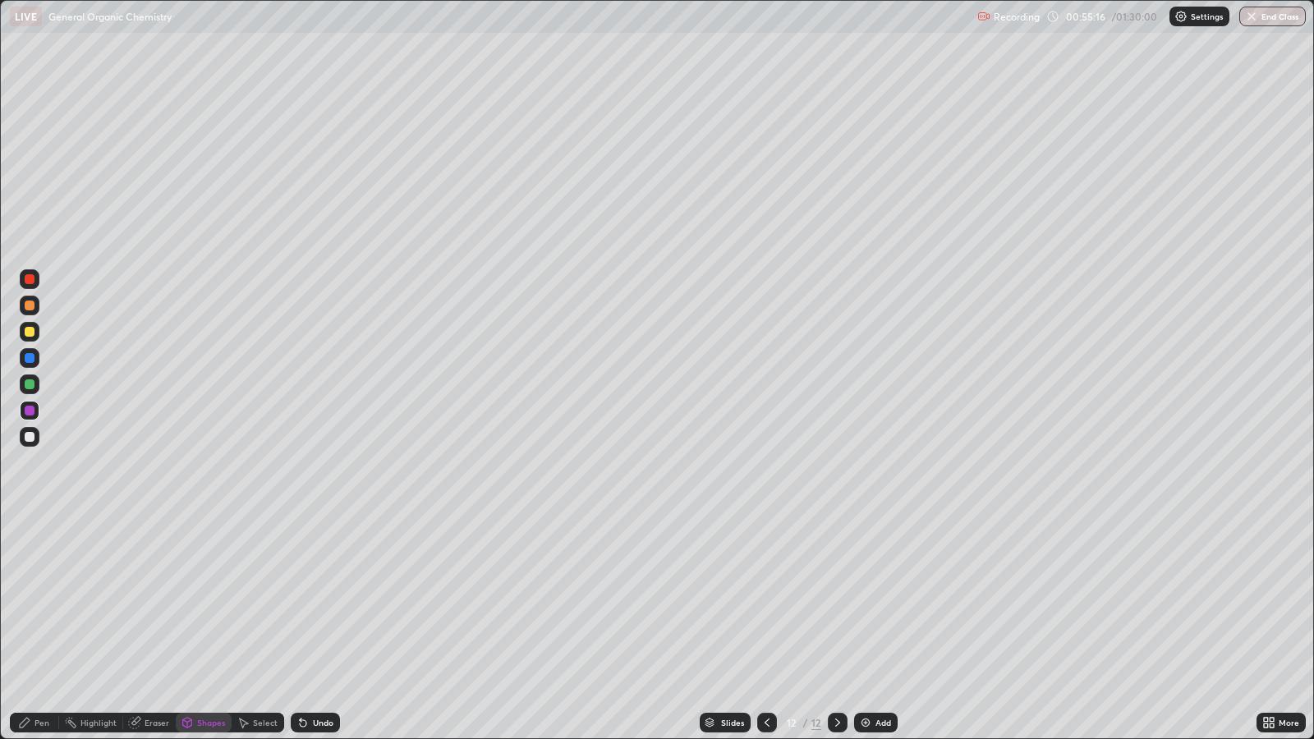
click at [45, 601] on div "Pen" at bounding box center [34, 723] width 49 height 20
click at [33, 330] on div at bounding box center [30, 332] width 10 height 10
click at [194, 601] on div "Shapes" at bounding box center [204, 723] width 56 height 20
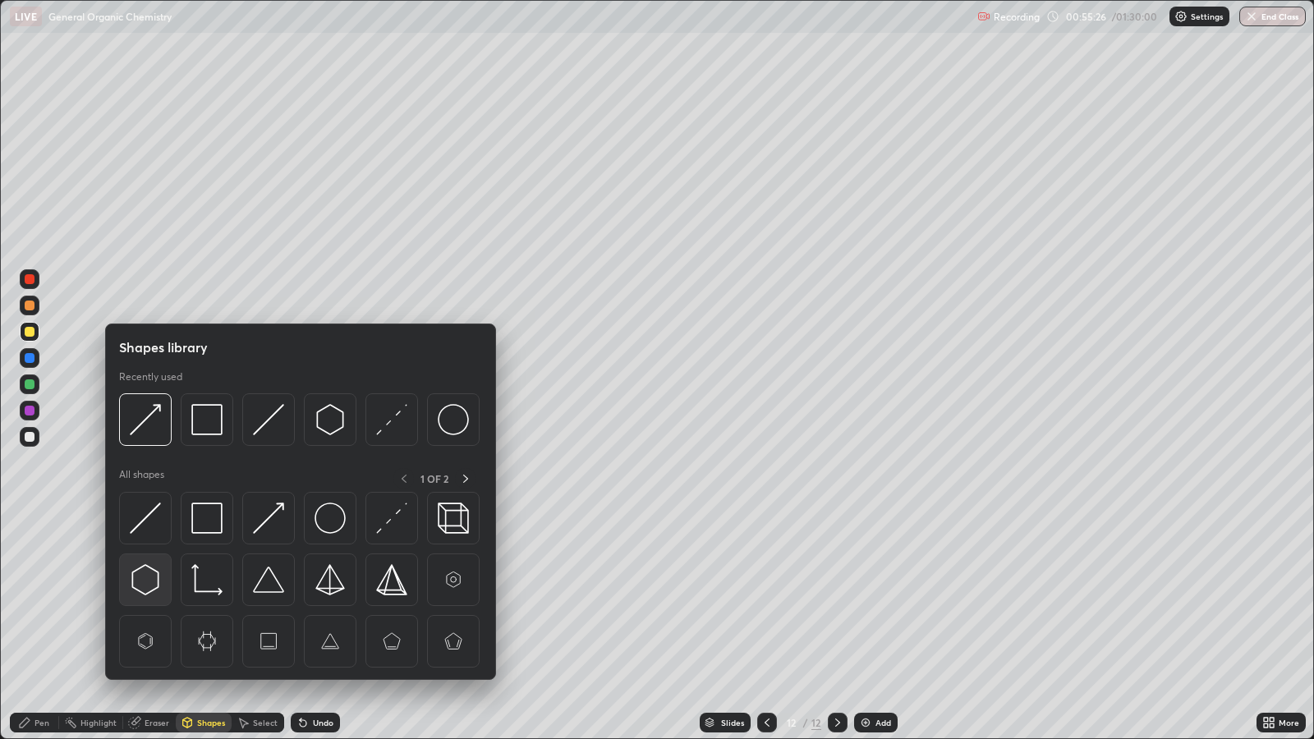
click at [144, 580] on img at bounding box center [145, 579] width 31 height 31
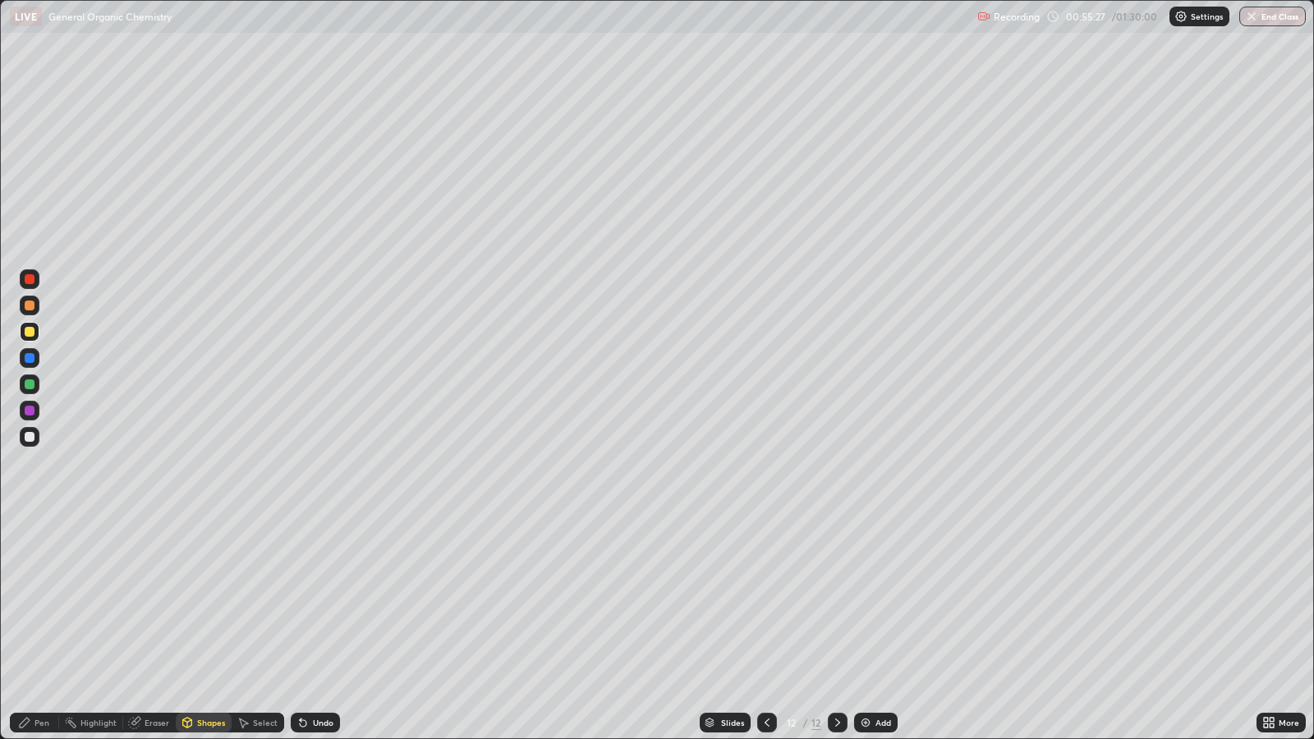
click at [29, 411] on div at bounding box center [30, 411] width 10 height 10
click at [37, 601] on div "Pen" at bounding box center [42, 723] width 15 height 8
click at [209, 601] on div "Shapes" at bounding box center [211, 723] width 28 height 8
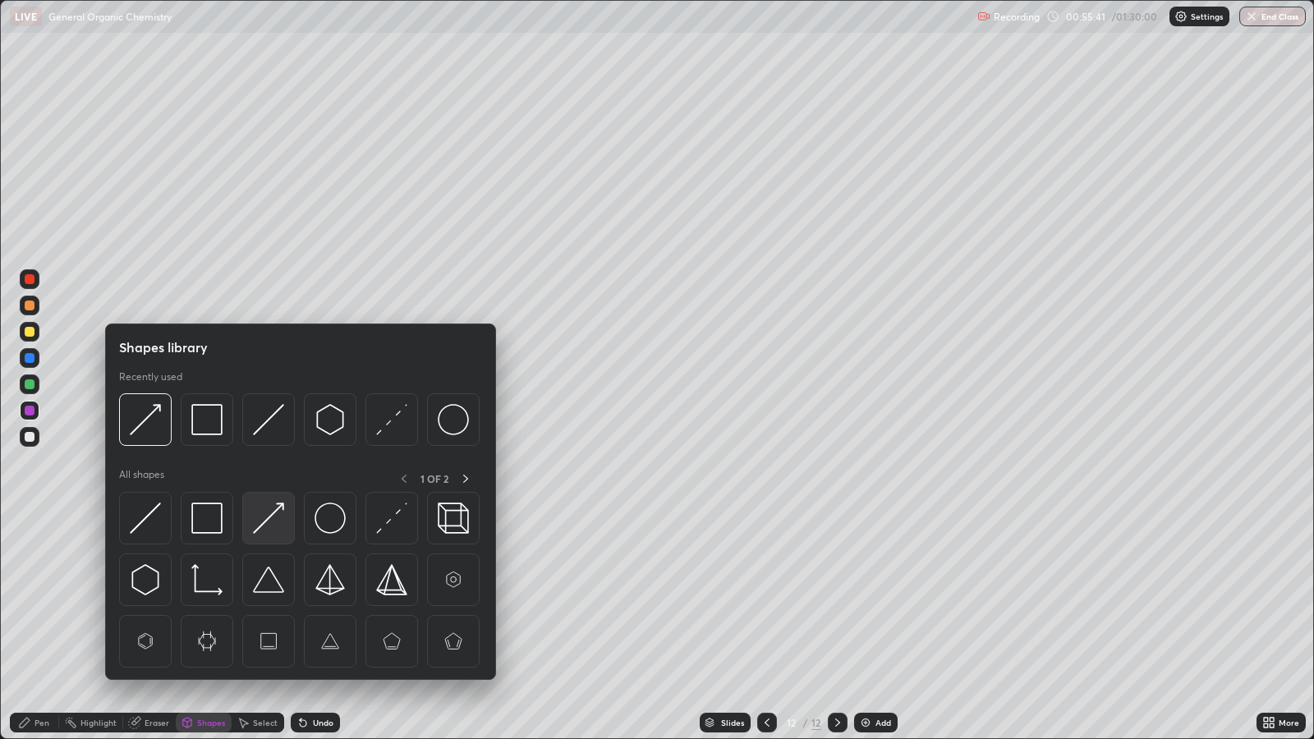
click at [263, 523] on img at bounding box center [268, 518] width 31 height 31
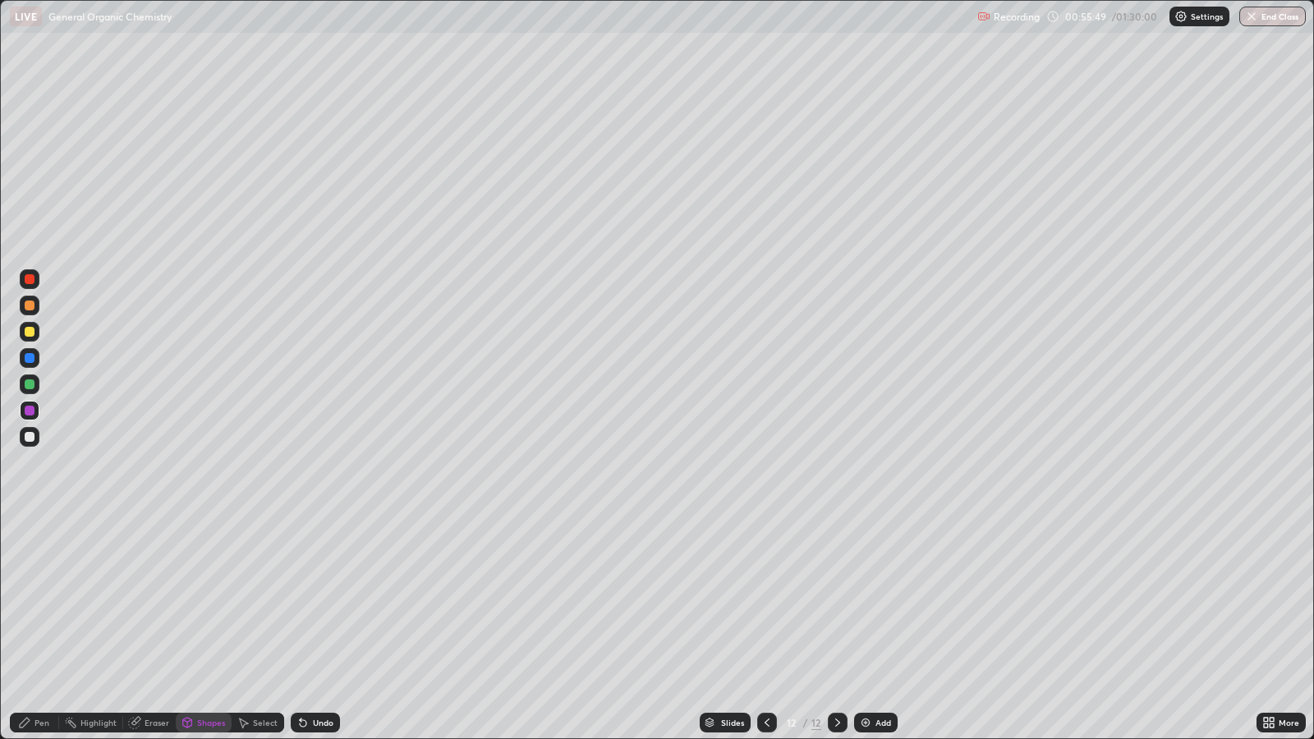
click at [41, 601] on div "Pen" at bounding box center [42, 723] width 15 height 8
click at [32, 357] on div at bounding box center [30, 358] width 10 height 10
click at [31, 332] on div at bounding box center [30, 332] width 10 height 10
click at [328, 601] on div "Undo" at bounding box center [315, 723] width 49 height 20
click at [28, 358] on div at bounding box center [30, 358] width 10 height 10
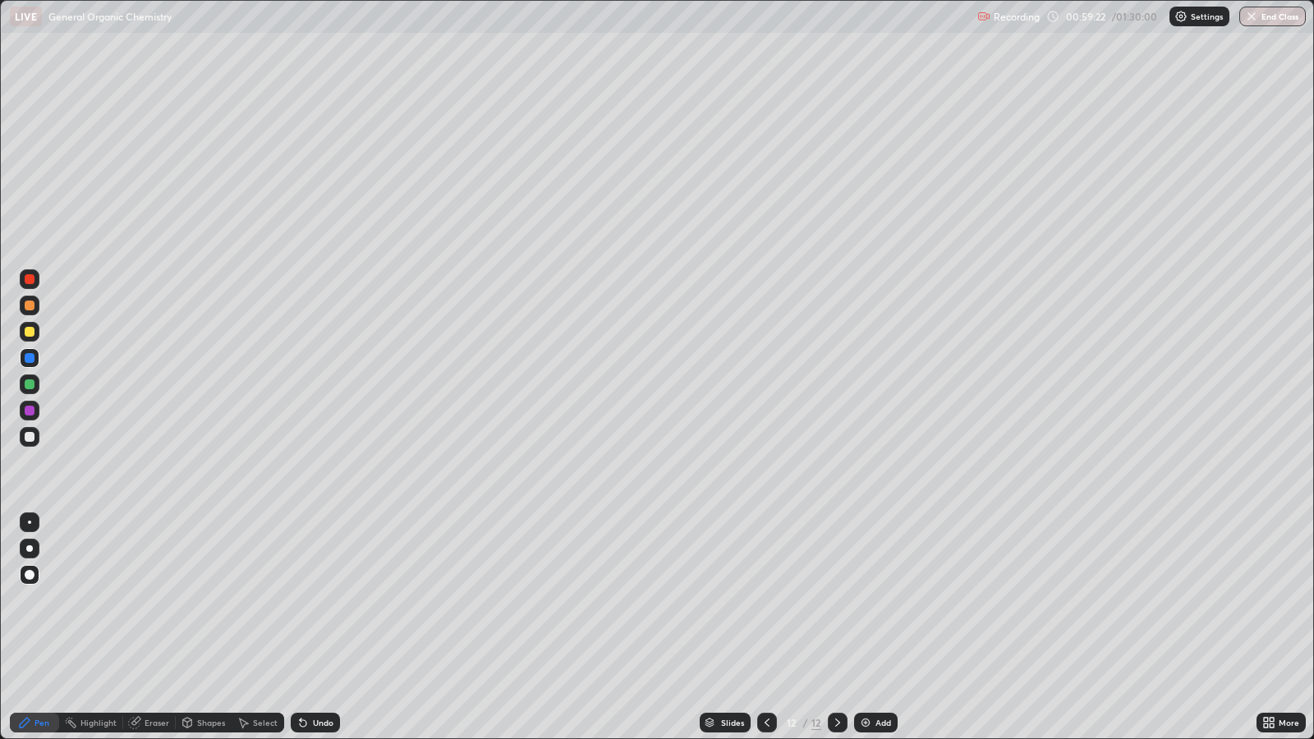
click at [163, 601] on div "Eraser" at bounding box center [157, 723] width 25 height 8
click at [44, 601] on div "Pen" at bounding box center [42, 723] width 15 height 8
click at [31, 332] on div at bounding box center [30, 332] width 10 height 10
click at [34, 304] on div at bounding box center [30, 306] width 10 height 10
click at [870, 601] on img at bounding box center [865, 722] width 13 height 13
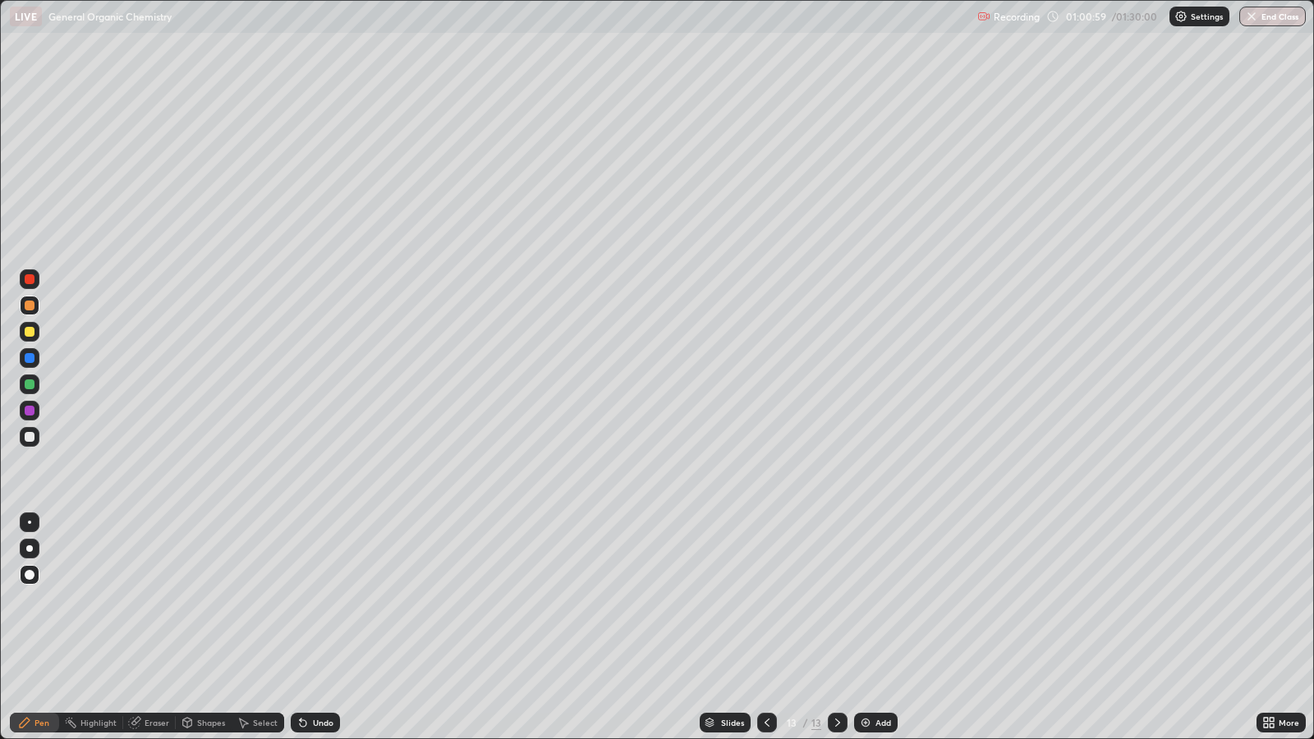
click at [208, 601] on div "Shapes" at bounding box center [211, 723] width 28 height 8
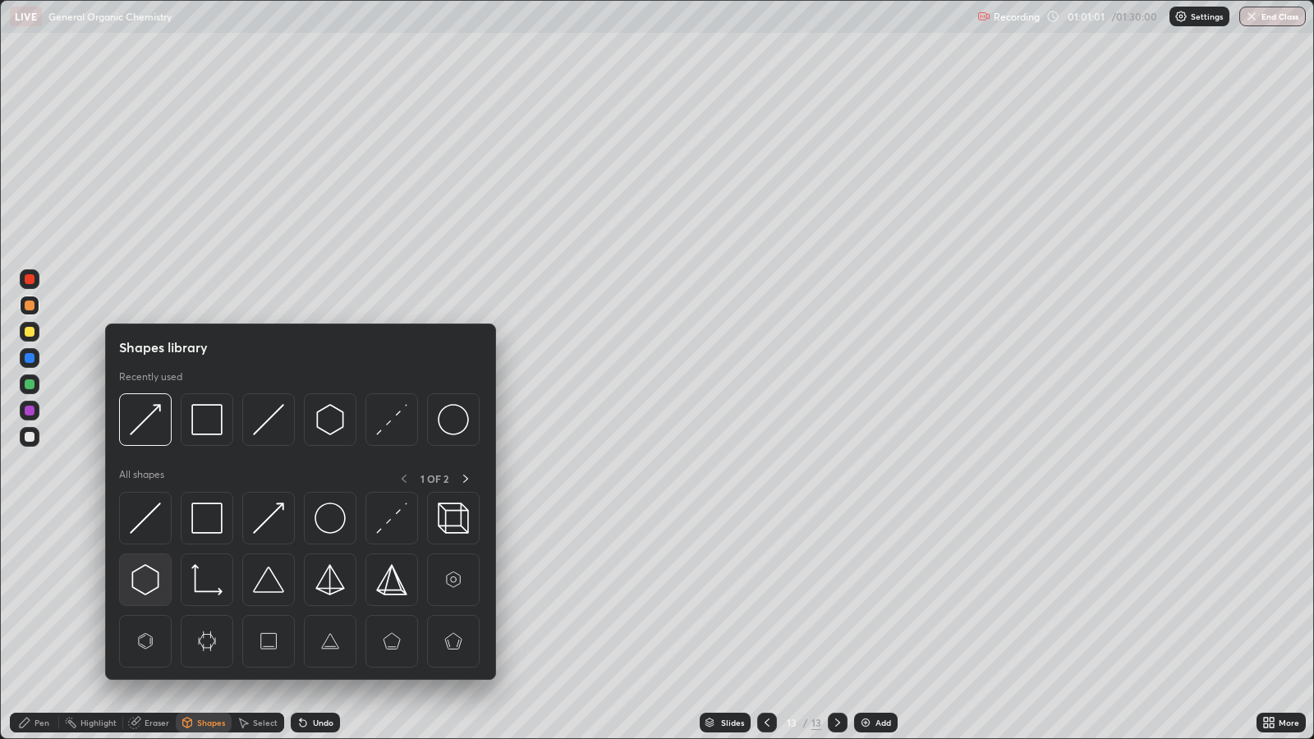
click at [142, 578] on img at bounding box center [145, 579] width 31 height 31
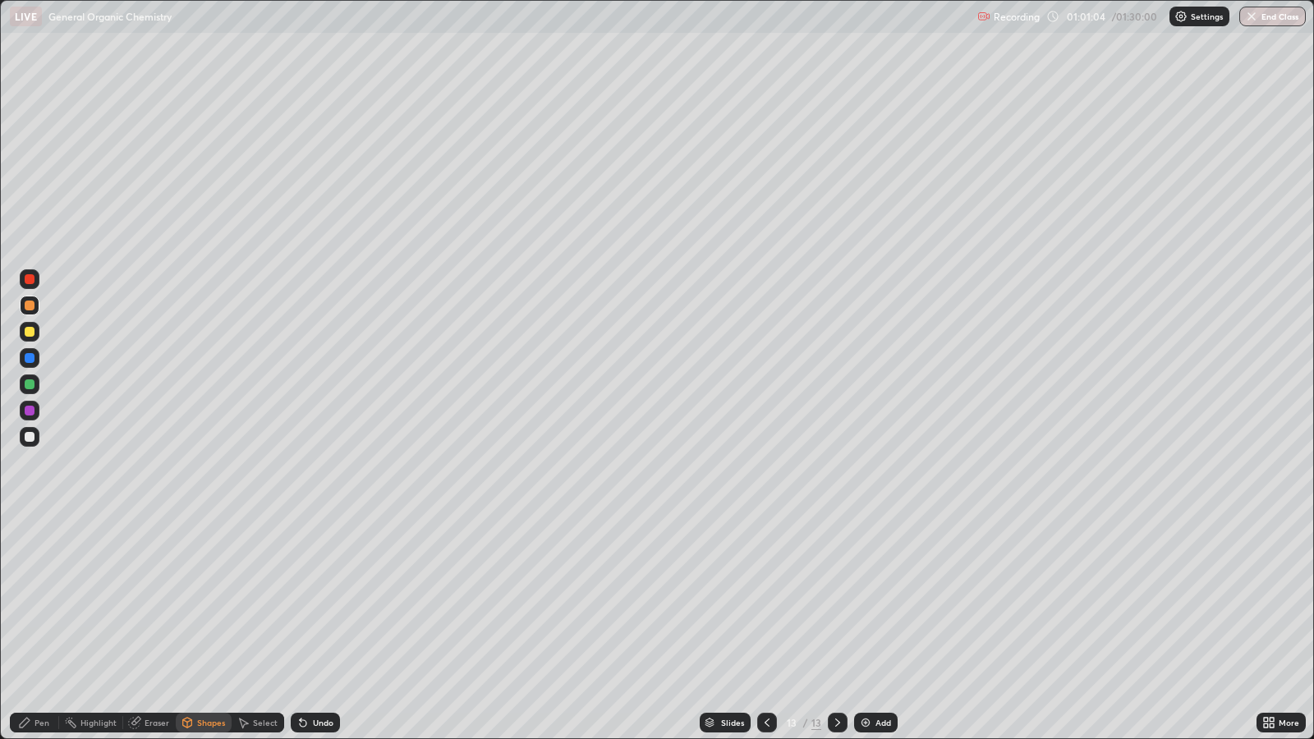
click at [45, 601] on div "Pen" at bounding box center [42, 723] width 15 height 8
click at [32, 330] on div at bounding box center [30, 332] width 10 height 10
click at [29, 357] on div at bounding box center [30, 358] width 10 height 10
click at [201, 601] on div "Shapes" at bounding box center [211, 723] width 28 height 8
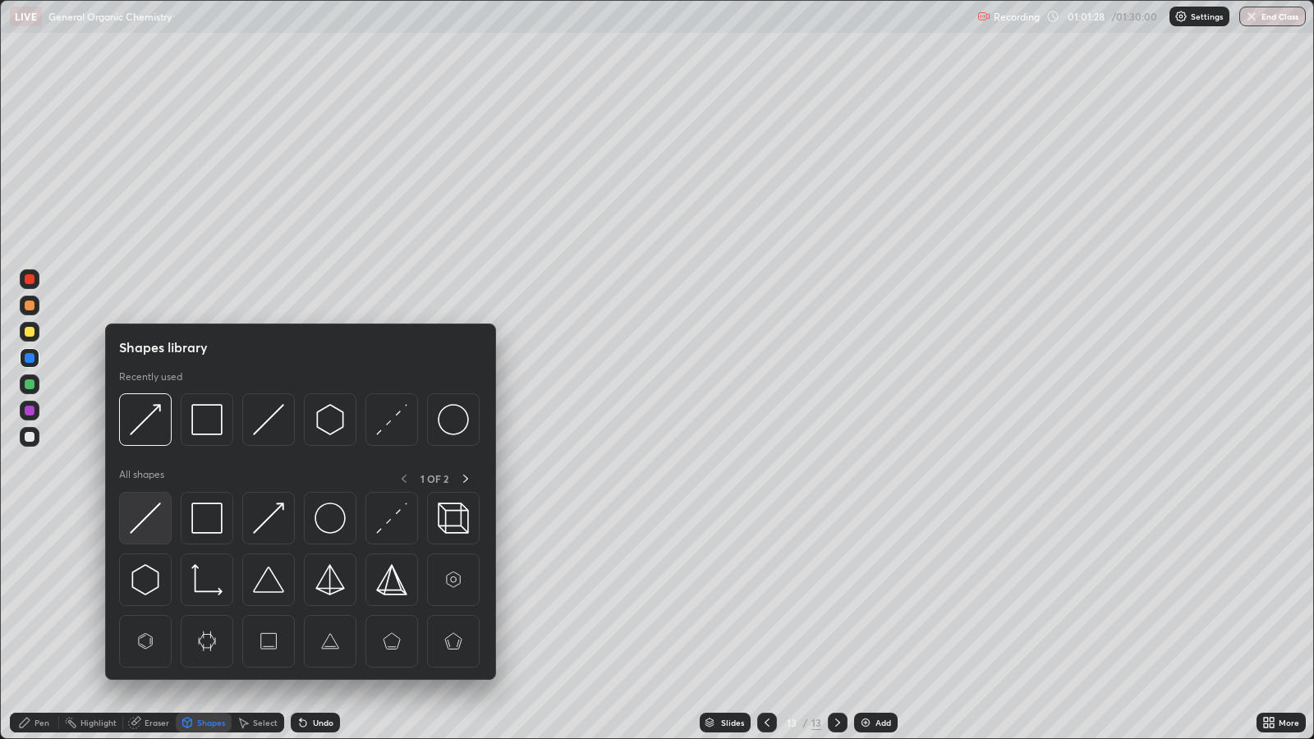
click at [158, 517] on img at bounding box center [145, 518] width 31 height 31
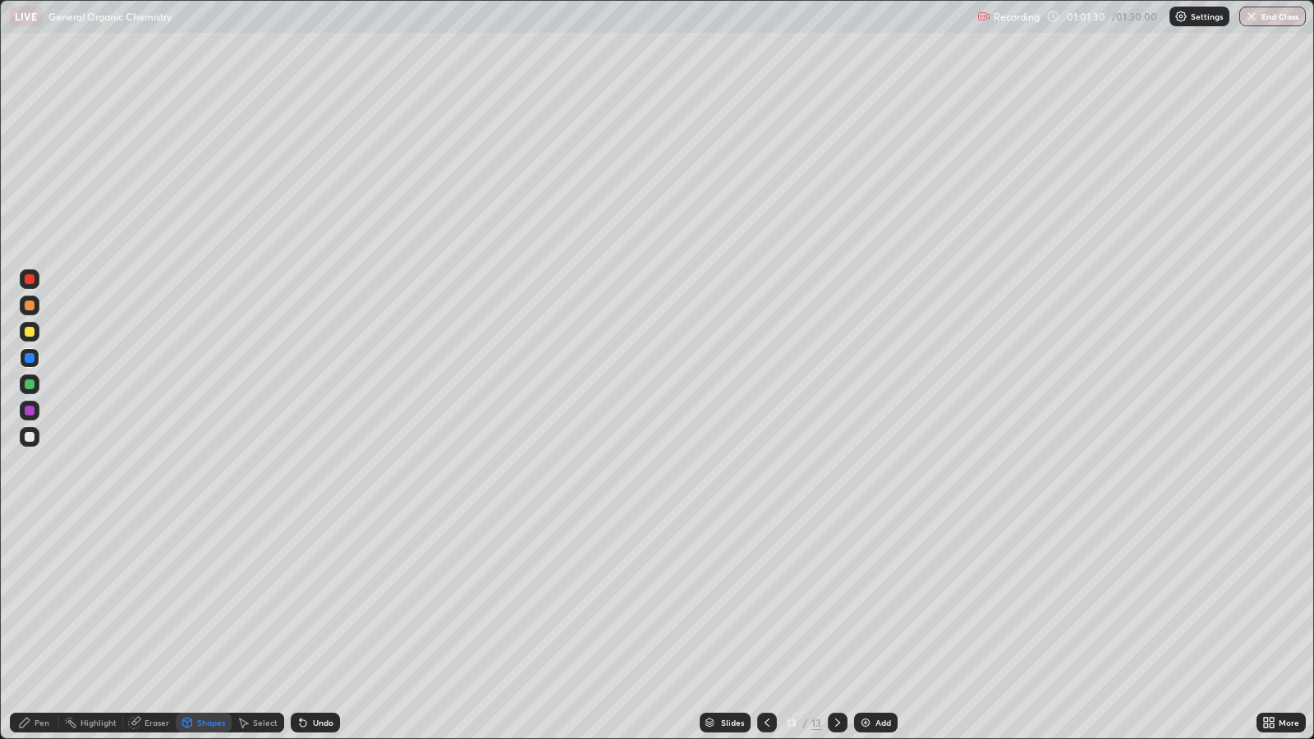
click at [200, 601] on div "Shapes" at bounding box center [211, 723] width 28 height 8
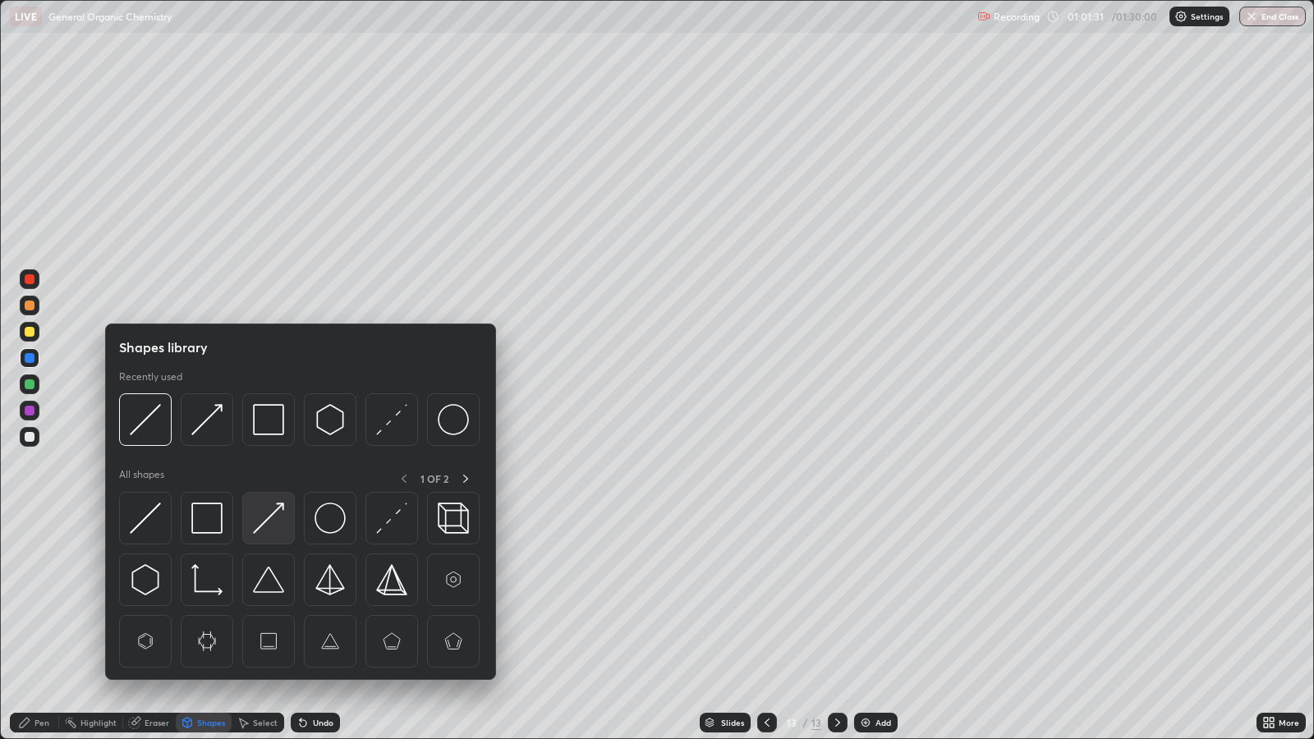
click at [267, 515] on img at bounding box center [268, 518] width 31 height 31
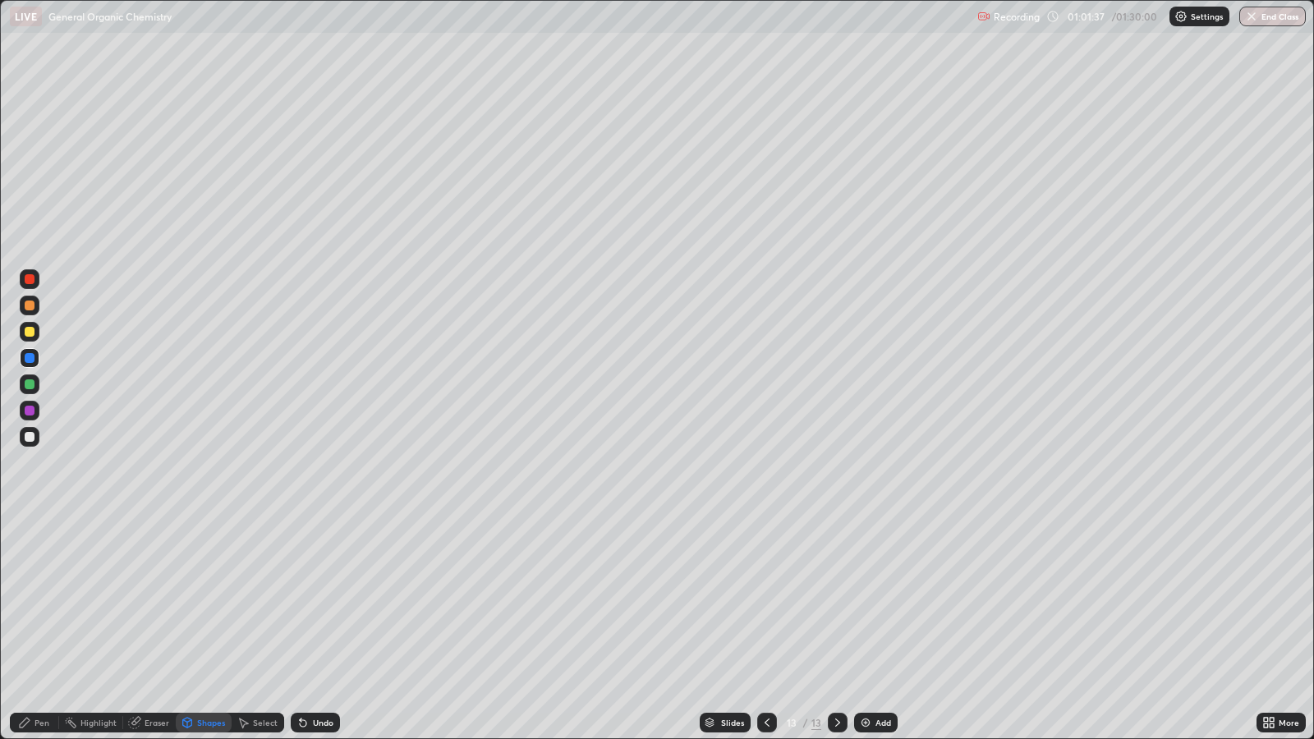
click at [25, 601] on icon at bounding box center [25, 723] width 10 height 10
click at [34, 330] on div at bounding box center [30, 332] width 10 height 10
click at [872, 601] on div "Add" at bounding box center [876, 723] width 44 height 20
click at [186, 601] on icon at bounding box center [187, 721] width 9 height 2
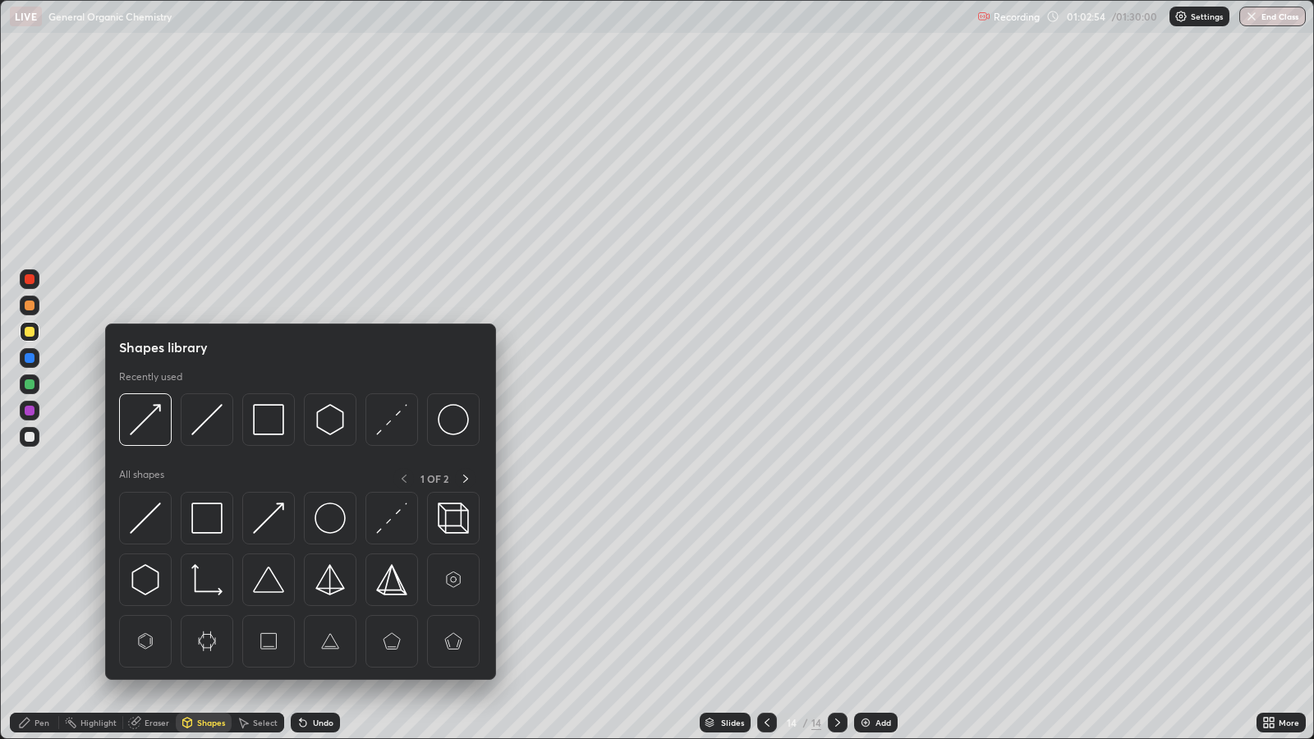
click at [149, 579] on img at bounding box center [145, 579] width 31 height 31
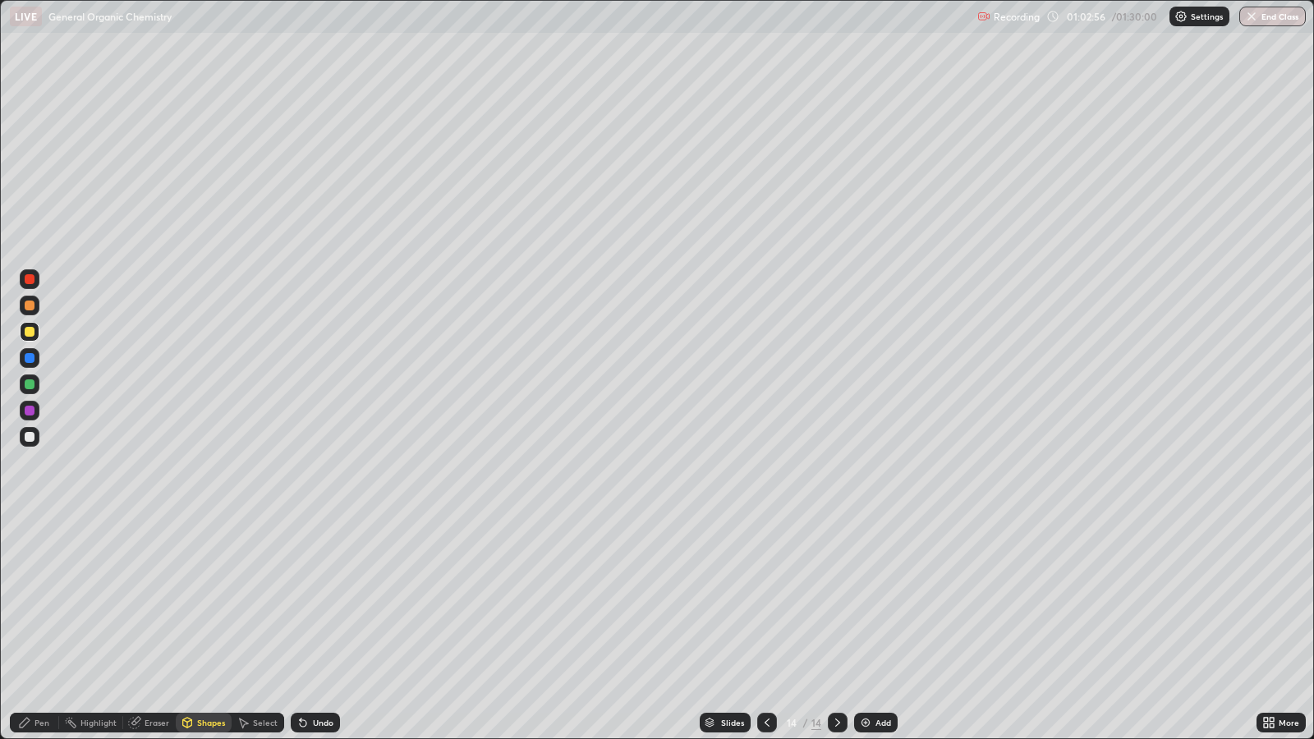
click at [37, 601] on div "Pen" at bounding box center [42, 723] width 15 height 8
click at [300, 601] on icon at bounding box center [301, 720] width 2 height 2
click at [314, 601] on div "Undo" at bounding box center [315, 723] width 49 height 20
click at [315, 601] on div "Undo" at bounding box center [315, 723] width 49 height 20
click at [313, 601] on div "Undo" at bounding box center [315, 723] width 49 height 20
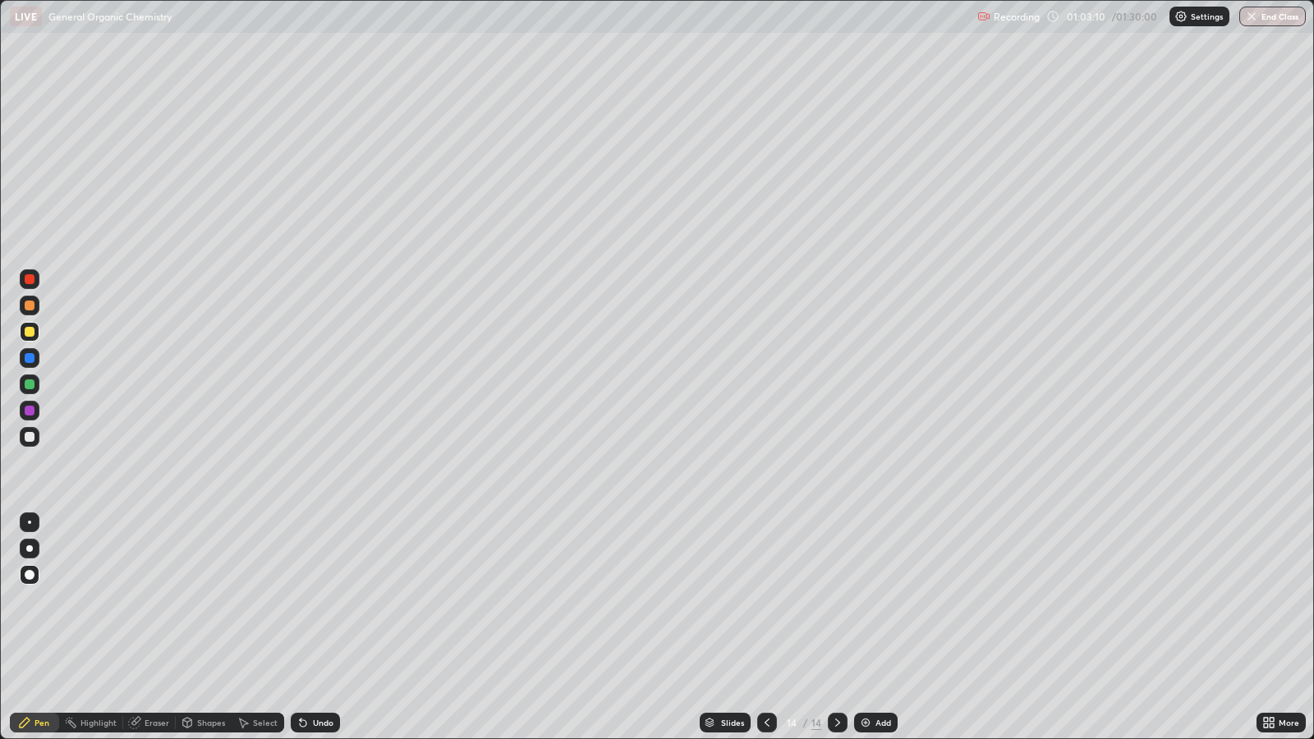
click at [314, 601] on div "Undo" at bounding box center [315, 723] width 49 height 20
click at [318, 601] on div "Undo" at bounding box center [323, 723] width 21 height 8
click at [313, 601] on div "Undo" at bounding box center [315, 723] width 49 height 20
click at [316, 601] on div "Undo" at bounding box center [315, 723] width 49 height 20
click at [757, 601] on div at bounding box center [767, 723] width 20 height 33
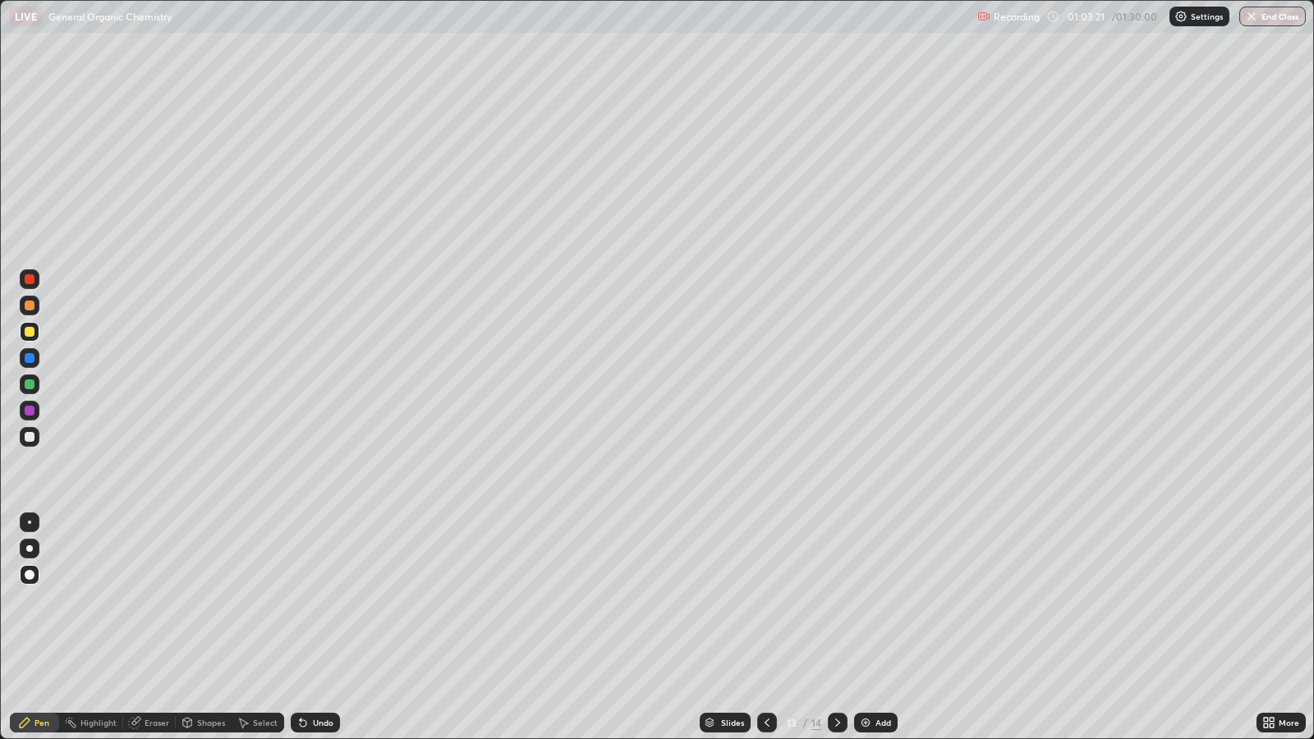
click at [765, 601] on icon at bounding box center [767, 722] width 13 height 13
click at [764, 601] on div at bounding box center [767, 723] width 20 height 20
click at [834, 601] on icon at bounding box center [837, 722] width 13 height 13
click at [840, 601] on icon at bounding box center [837, 722] width 13 height 13
click at [838, 601] on icon at bounding box center [837, 722] width 13 height 13
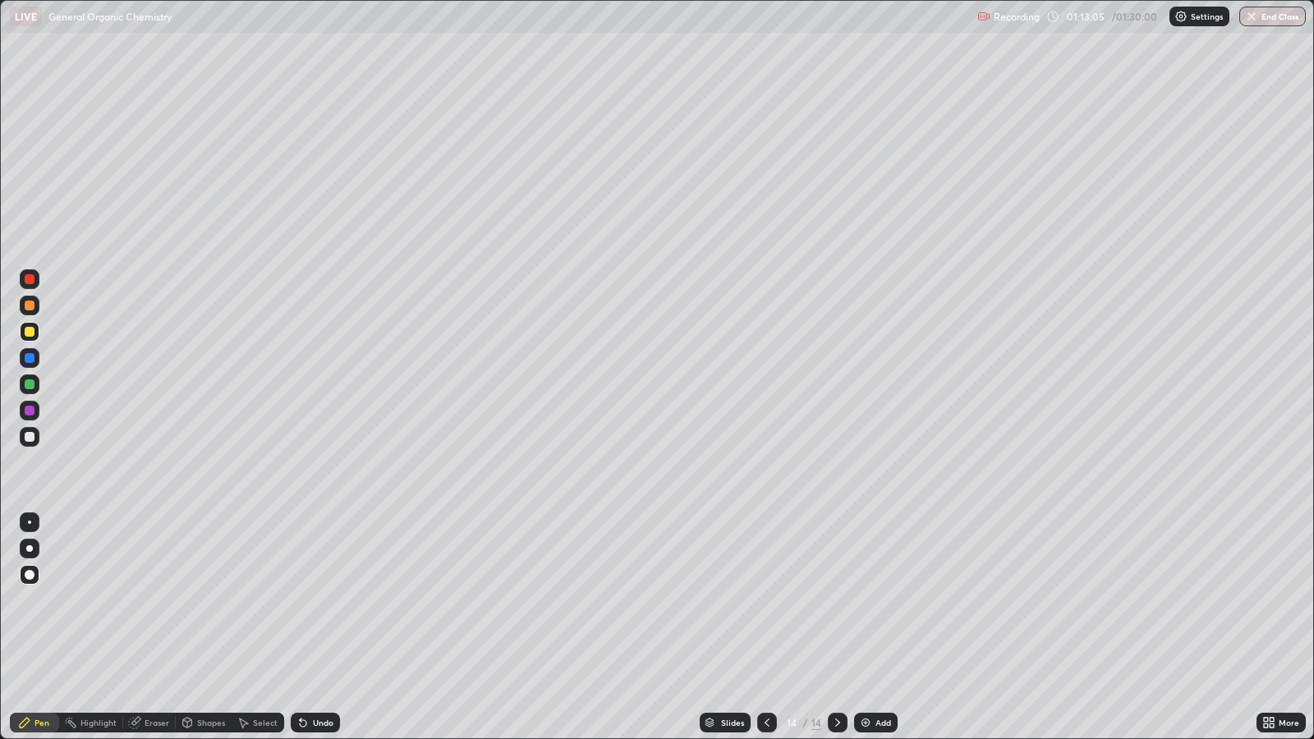
click at [30, 407] on div at bounding box center [30, 411] width 10 height 10
click at [893, 601] on div "Add" at bounding box center [876, 723] width 44 height 20
click at [197, 601] on div "Shapes" at bounding box center [211, 723] width 28 height 8
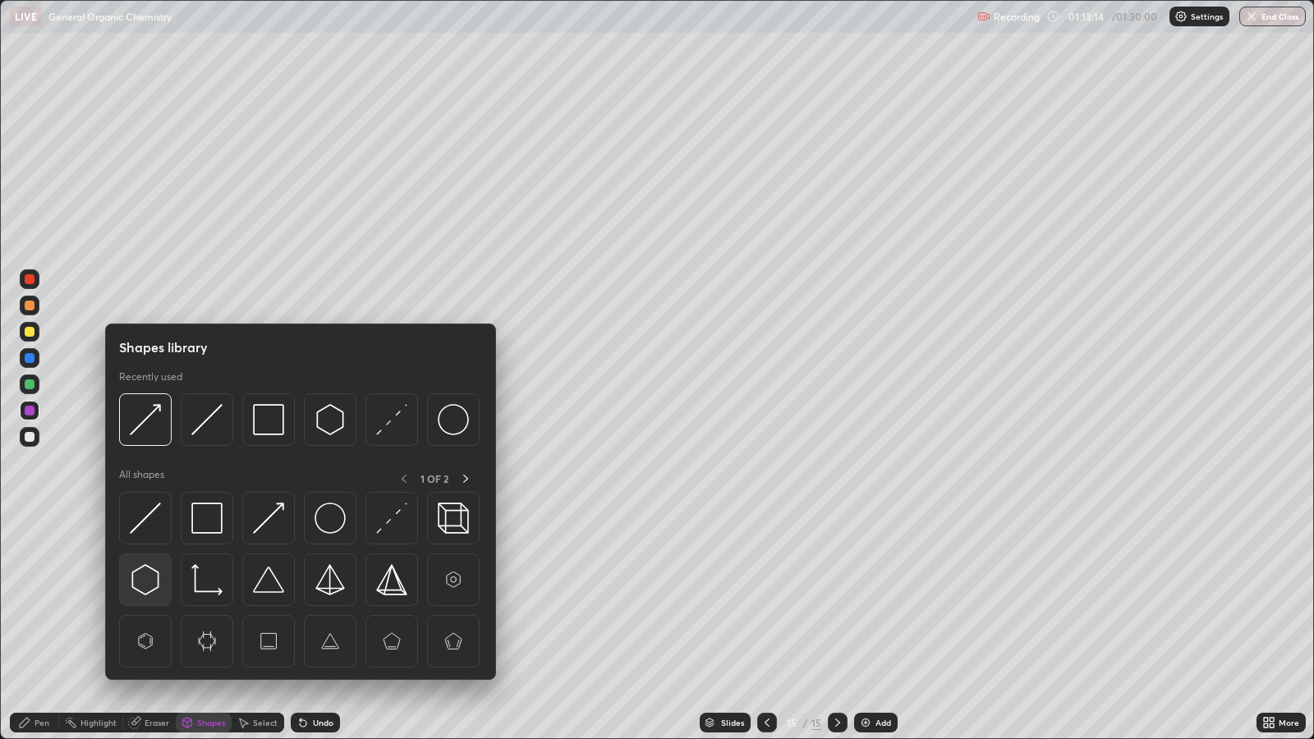
click at [145, 578] on img at bounding box center [145, 579] width 31 height 31
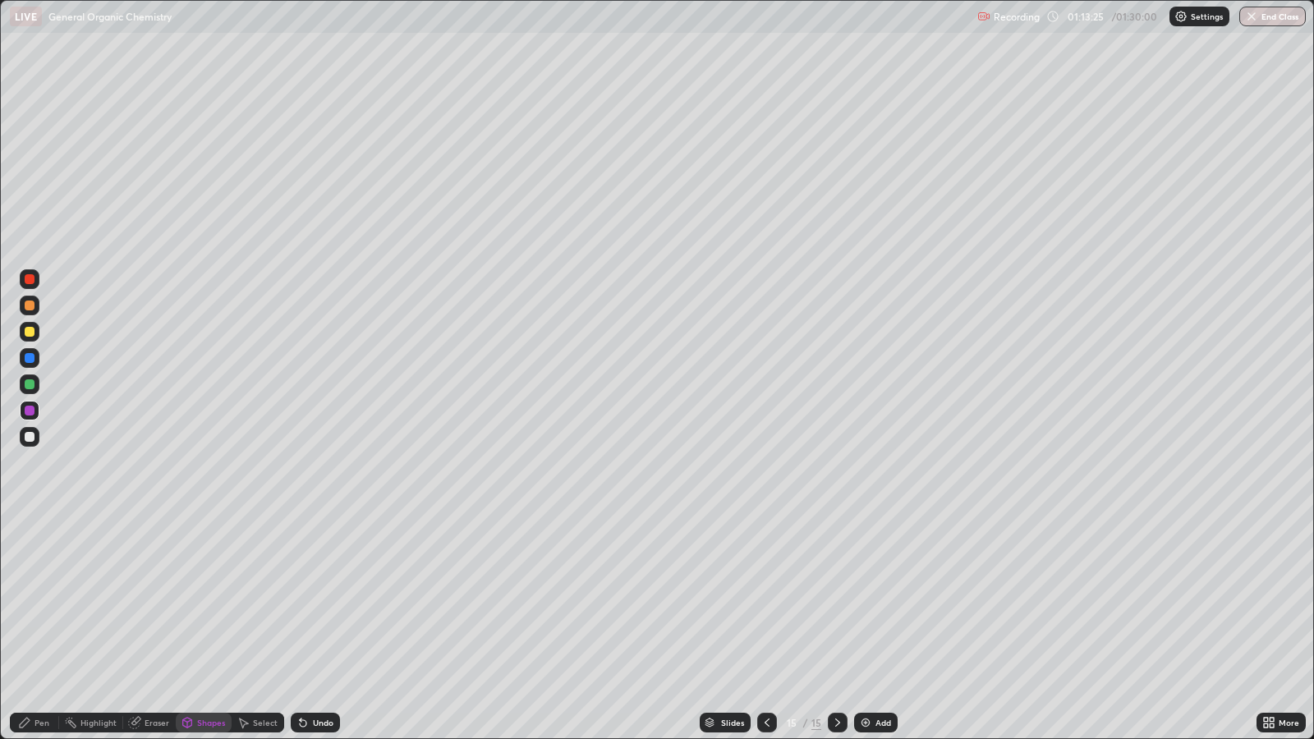
click at [44, 601] on div "Pen" at bounding box center [34, 723] width 49 height 20
click at [33, 383] on div at bounding box center [30, 385] width 10 height 10
click at [25, 333] on div at bounding box center [30, 332] width 10 height 10
click at [30, 411] on div at bounding box center [30, 411] width 10 height 10
click at [36, 331] on div at bounding box center [30, 332] width 20 height 20
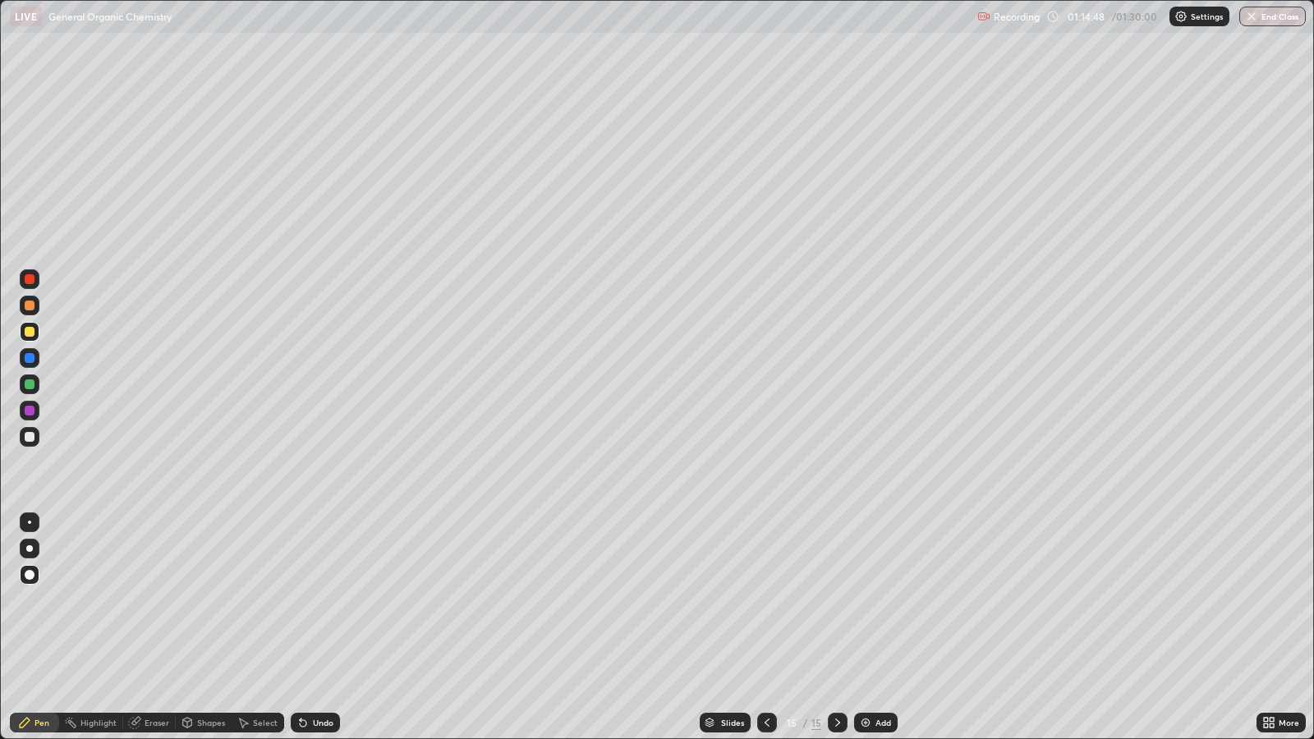
click at [30, 411] on div at bounding box center [30, 411] width 10 height 10
click at [881, 601] on div "Add" at bounding box center [884, 723] width 16 height 8
click at [209, 601] on div "Shapes" at bounding box center [211, 723] width 28 height 8
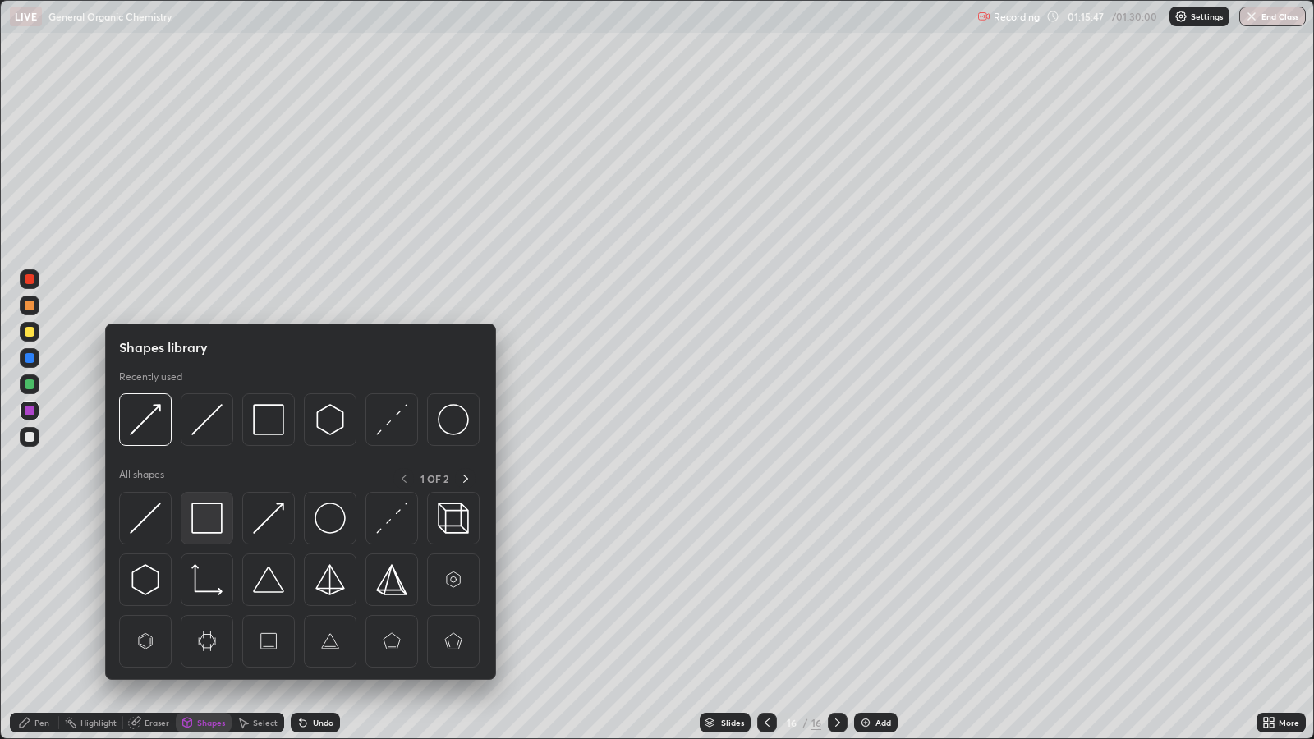
click at [204, 518] on img at bounding box center [206, 518] width 31 height 31
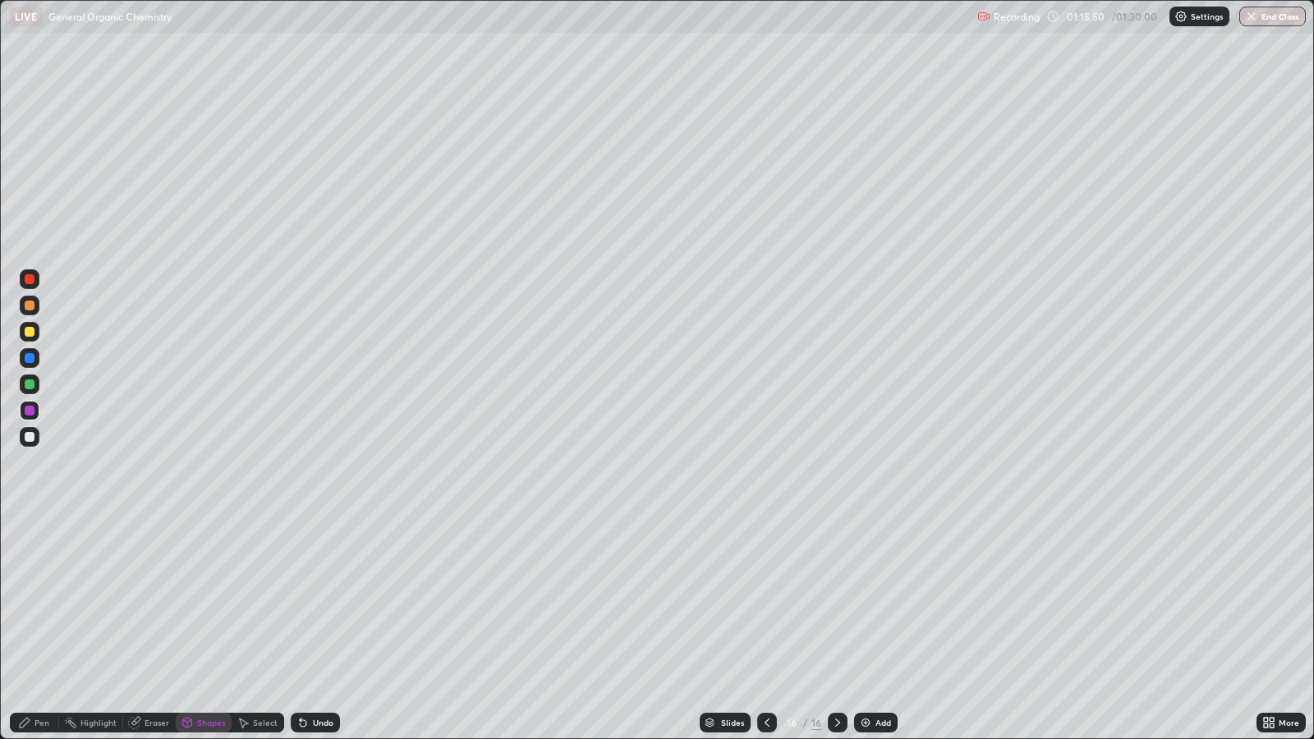
click at [41, 601] on div "Pen" at bounding box center [42, 723] width 15 height 8
click at [33, 307] on div at bounding box center [30, 306] width 10 height 10
click at [205, 601] on div "Shapes" at bounding box center [211, 723] width 28 height 8
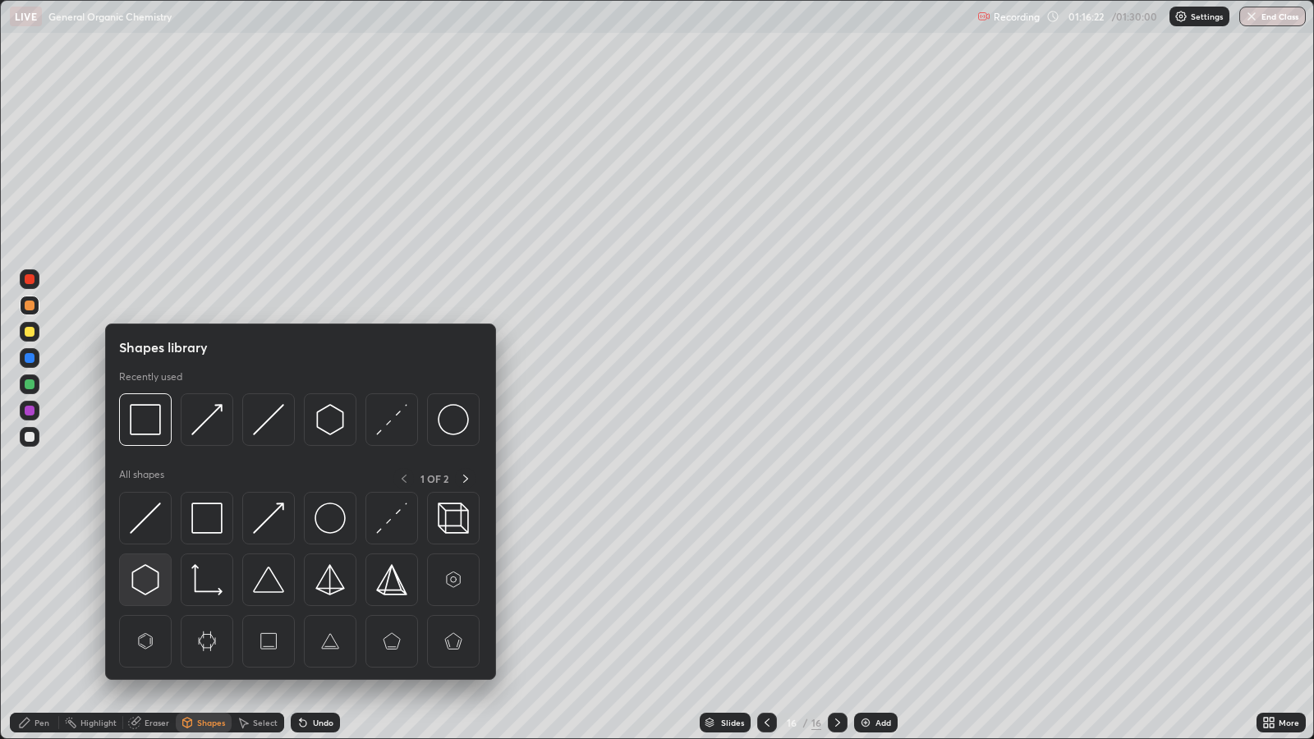
click at [148, 579] on img at bounding box center [145, 579] width 31 height 31
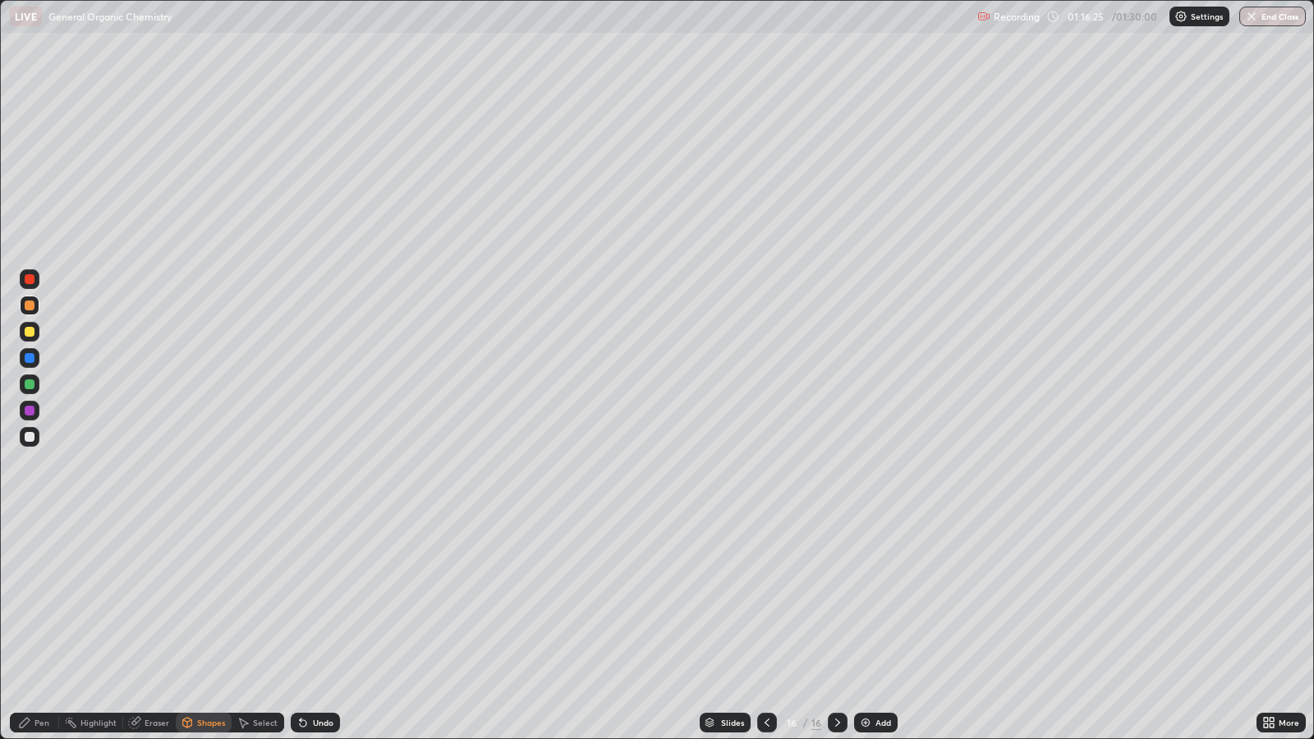
click at [883, 601] on div "Add" at bounding box center [884, 723] width 16 height 8
click at [764, 601] on icon at bounding box center [767, 722] width 13 height 13
click at [35, 601] on div "Pen" at bounding box center [34, 723] width 49 height 20
click at [29, 332] on div at bounding box center [30, 332] width 10 height 10
click at [214, 601] on div "Shapes" at bounding box center [211, 723] width 28 height 8
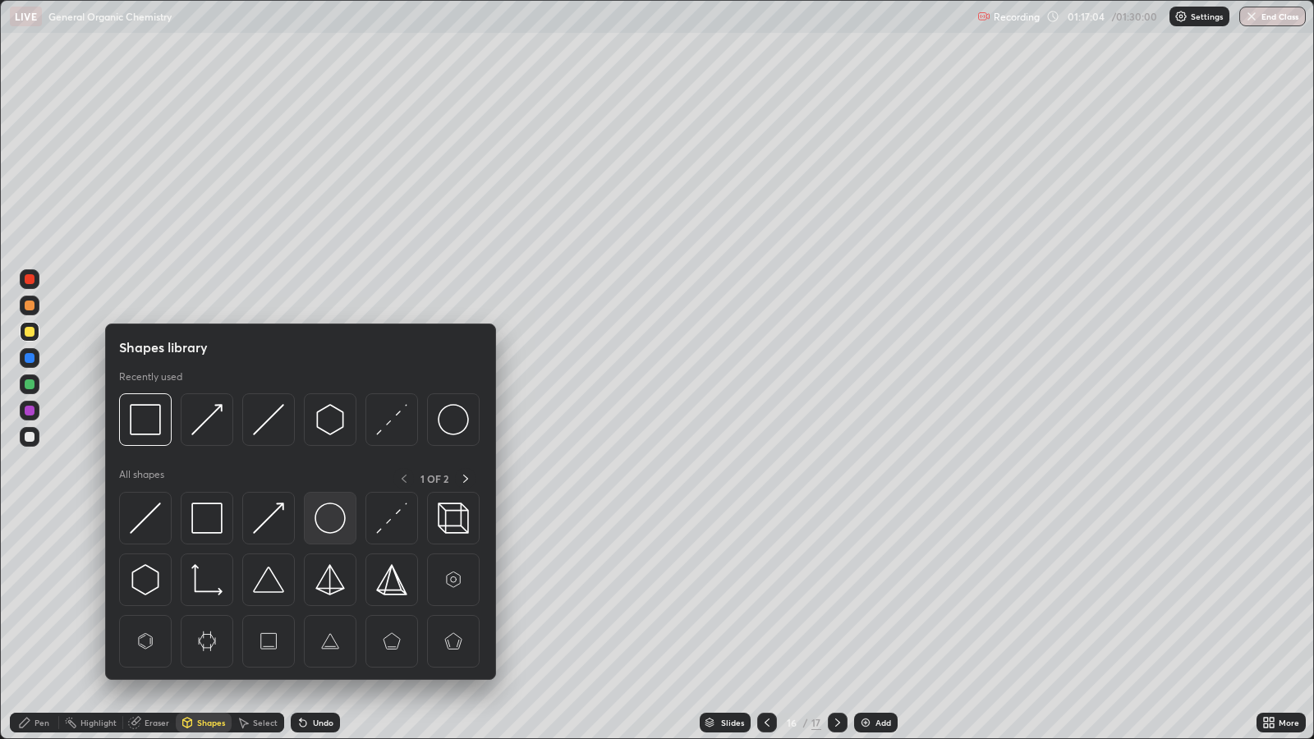
click at [325, 513] on img at bounding box center [330, 518] width 31 height 31
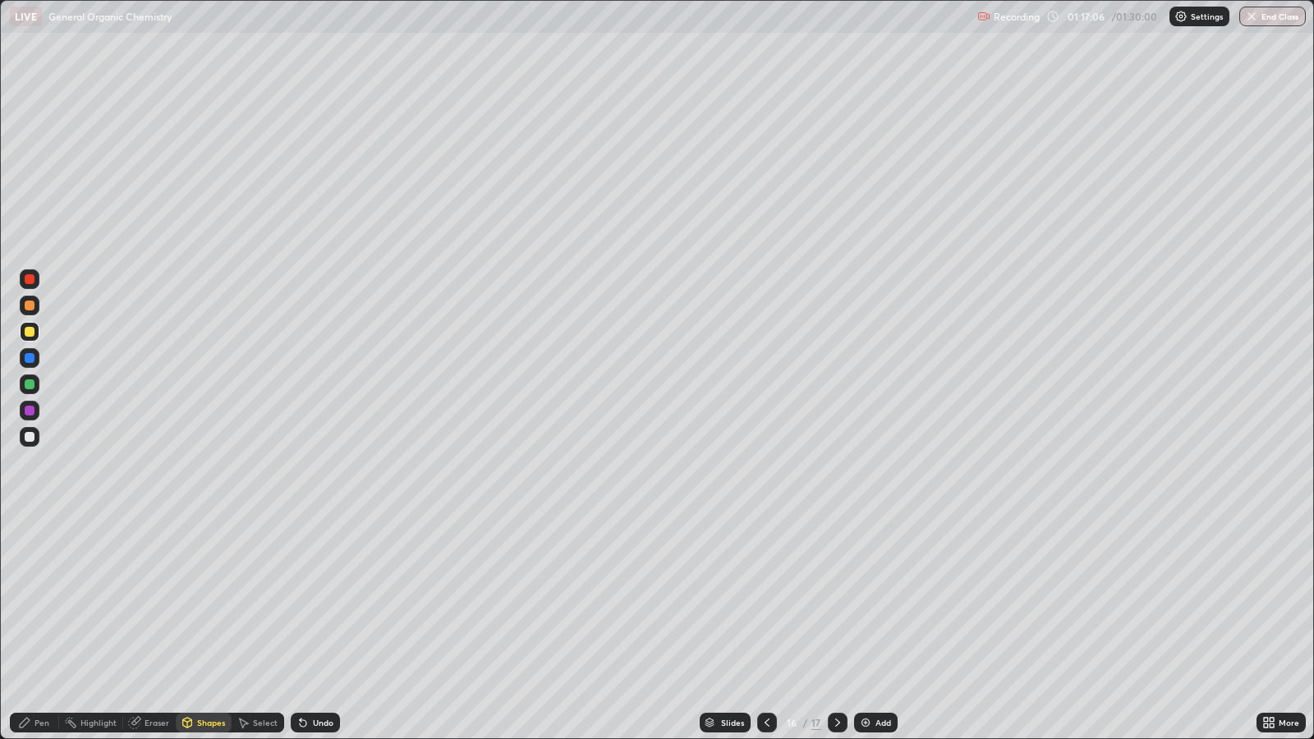
click at [29, 334] on div at bounding box center [30, 332] width 10 height 10
click at [42, 601] on div "Pen" at bounding box center [42, 723] width 15 height 8
click at [205, 601] on div "Shapes" at bounding box center [211, 723] width 28 height 8
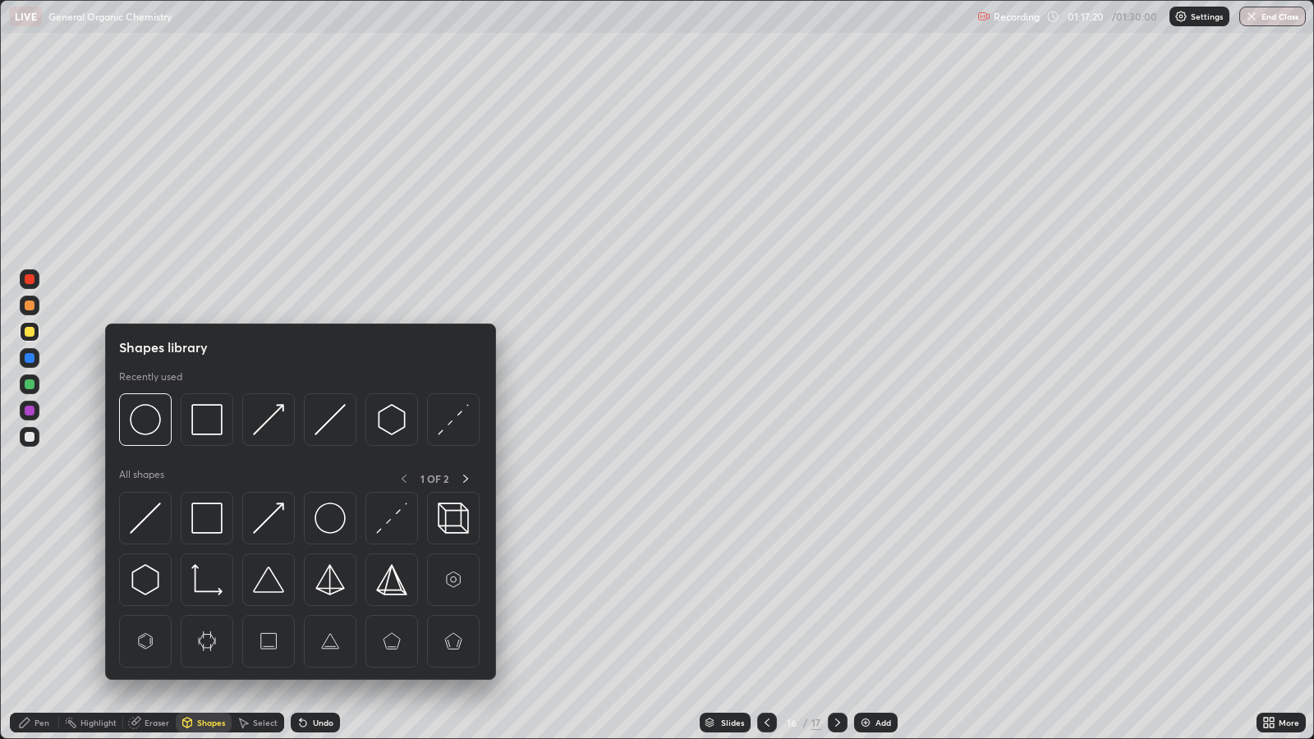
click at [267, 522] on img at bounding box center [268, 518] width 31 height 31
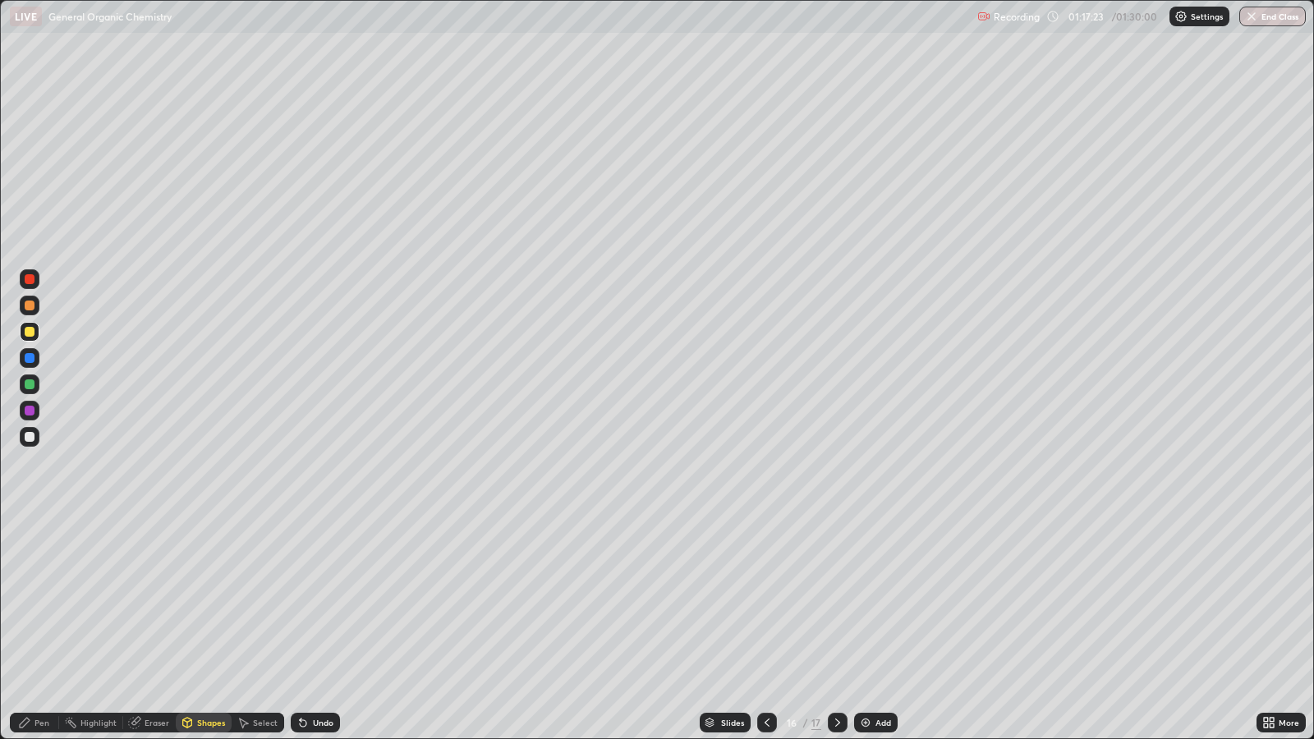
click at [41, 601] on div "Pen" at bounding box center [42, 723] width 15 height 8
click at [32, 407] on div at bounding box center [30, 411] width 10 height 10
click at [835, 601] on icon at bounding box center [837, 722] width 13 height 13
click at [40, 601] on div "Pen" at bounding box center [42, 723] width 15 height 8
click at [33, 335] on div at bounding box center [30, 332] width 10 height 10
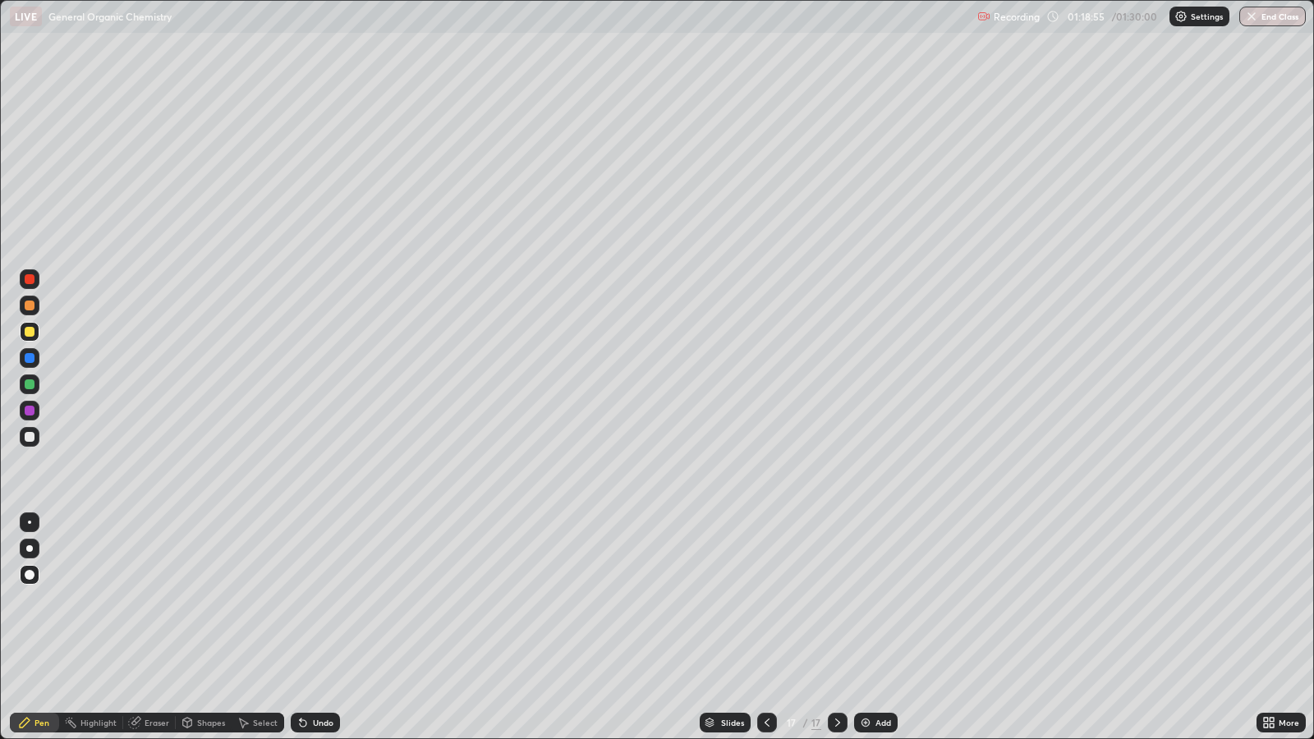
click at [201, 601] on div "Shapes" at bounding box center [211, 723] width 28 height 8
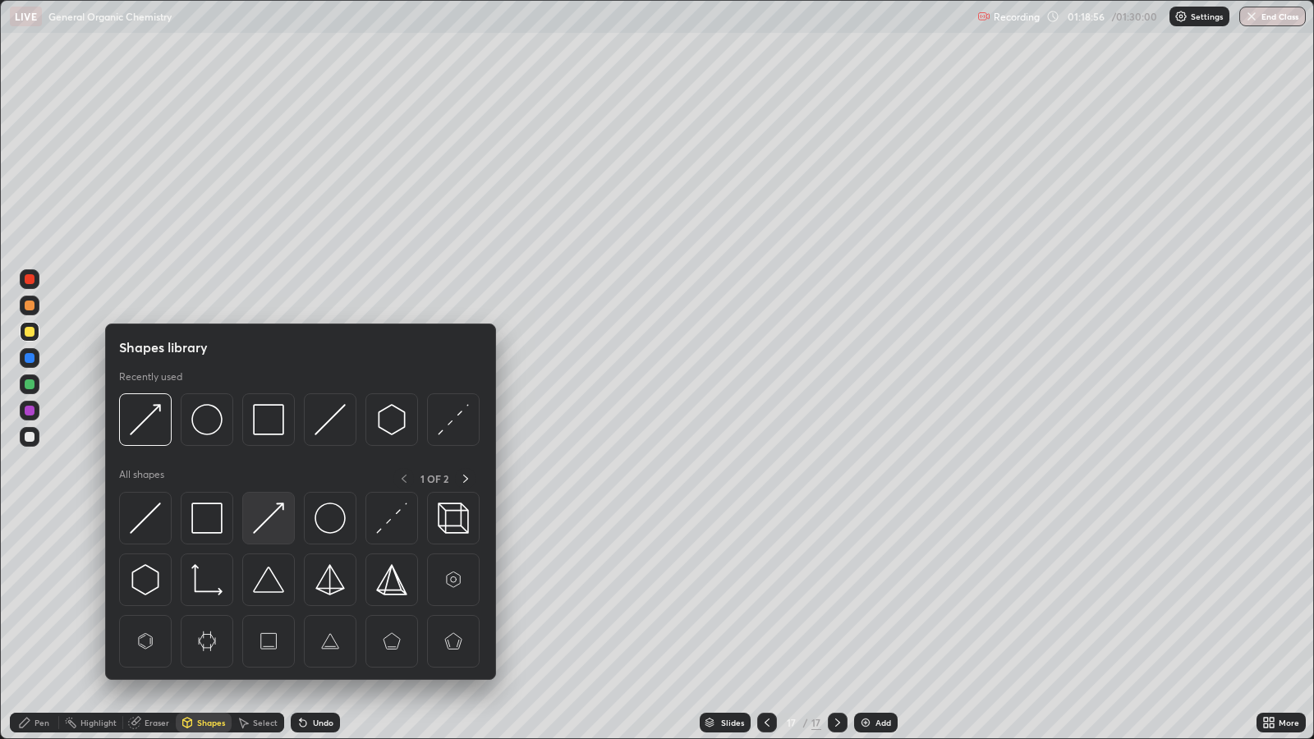
click at [260, 527] on img at bounding box center [268, 518] width 31 height 31
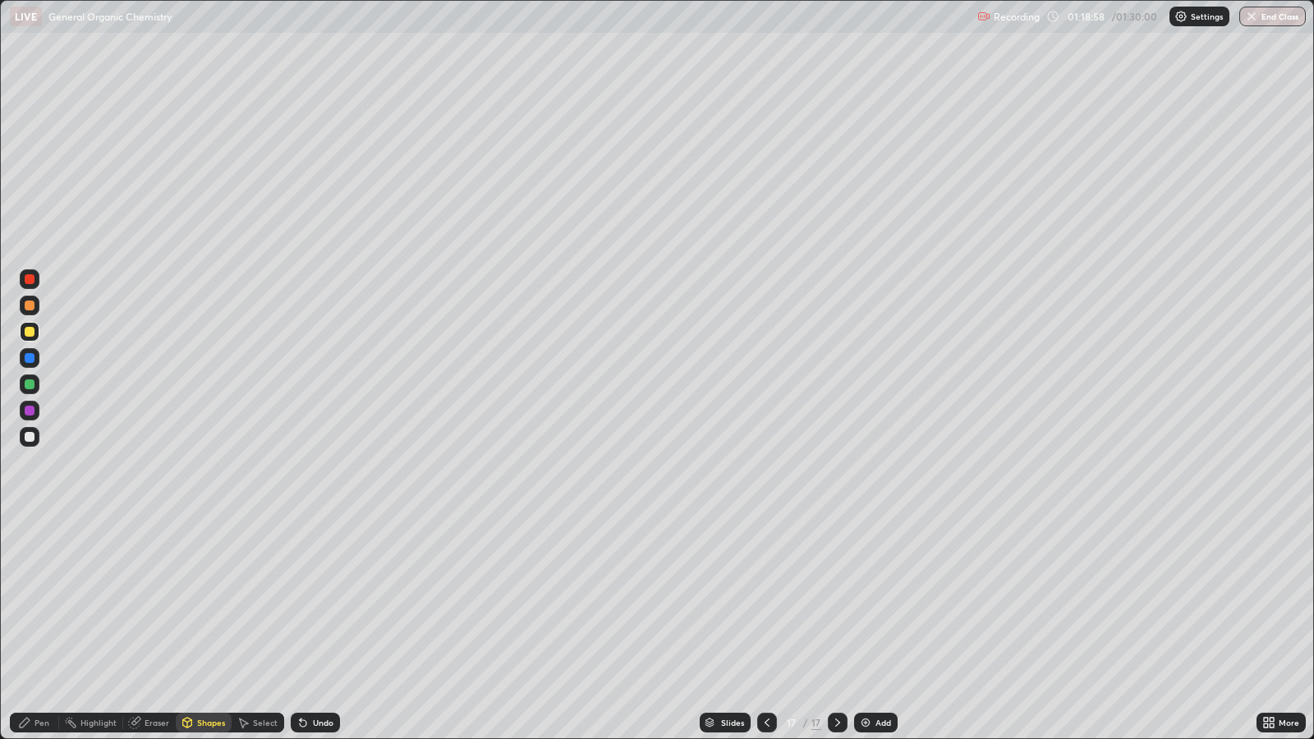
click at [33, 601] on div "Pen" at bounding box center [34, 723] width 49 height 20
click at [29, 411] on div at bounding box center [30, 411] width 10 height 10
click at [314, 601] on div "Undo" at bounding box center [323, 723] width 21 height 8
click at [33, 359] on div at bounding box center [30, 358] width 10 height 10
click at [205, 601] on div "Shapes" at bounding box center [211, 723] width 28 height 8
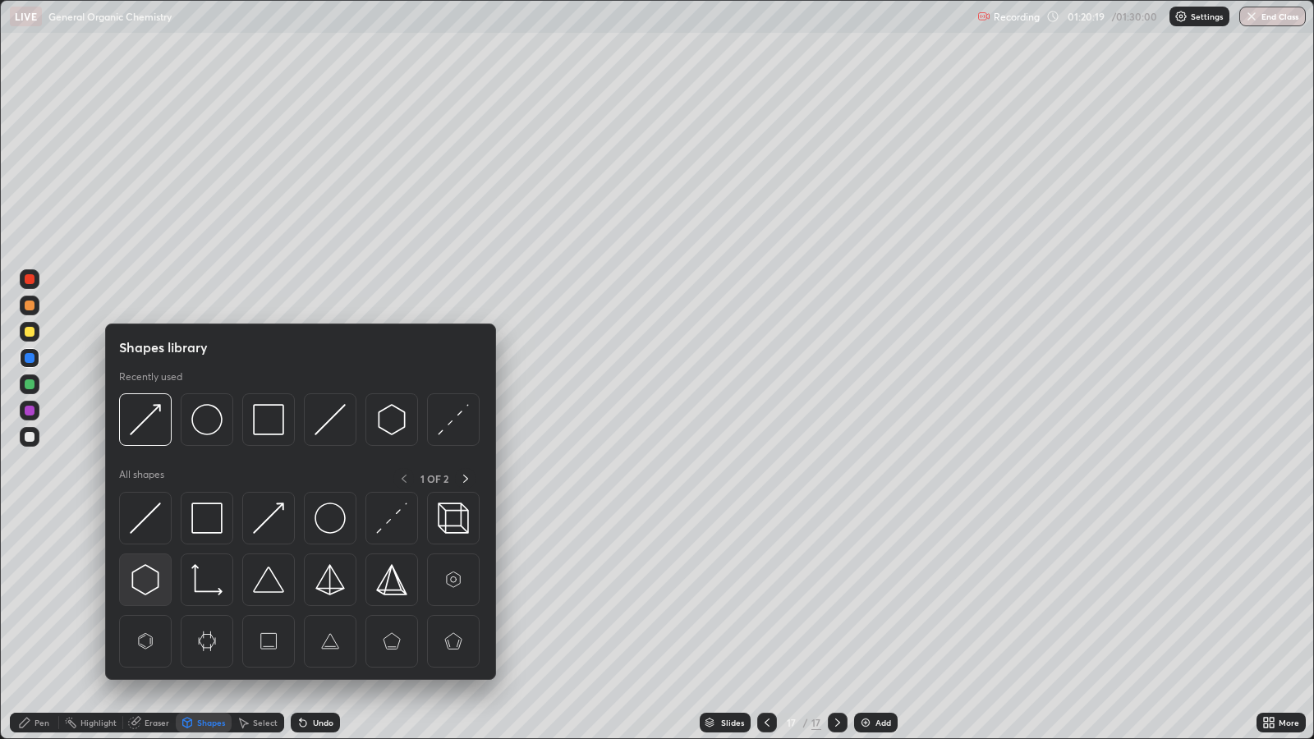
click at [150, 571] on img at bounding box center [145, 579] width 31 height 31
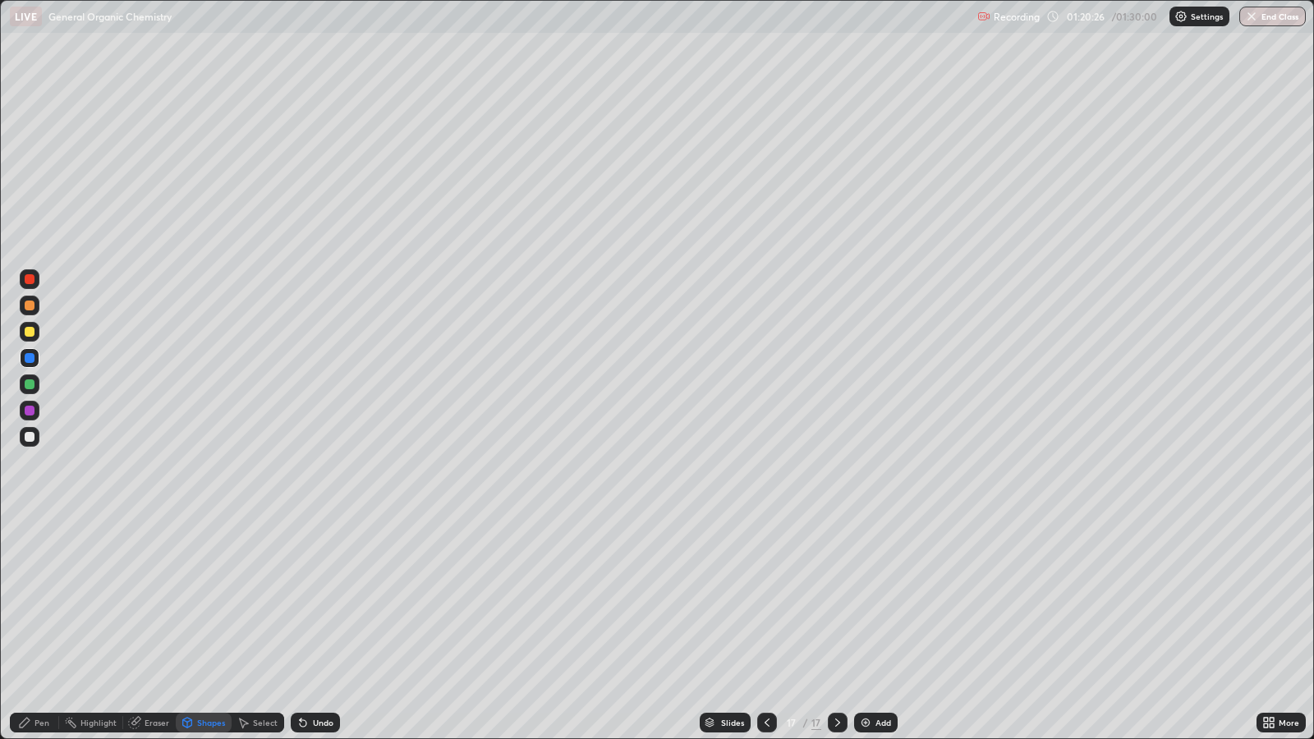
click at [41, 601] on div "Pen" at bounding box center [42, 723] width 15 height 8
click at [39, 332] on div at bounding box center [30, 332] width 20 height 20
click at [880, 601] on div "Add" at bounding box center [884, 723] width 16 height 8
click at [208, 601] on div "Shapes" at bounding box center [211, 723] width 28 height 8
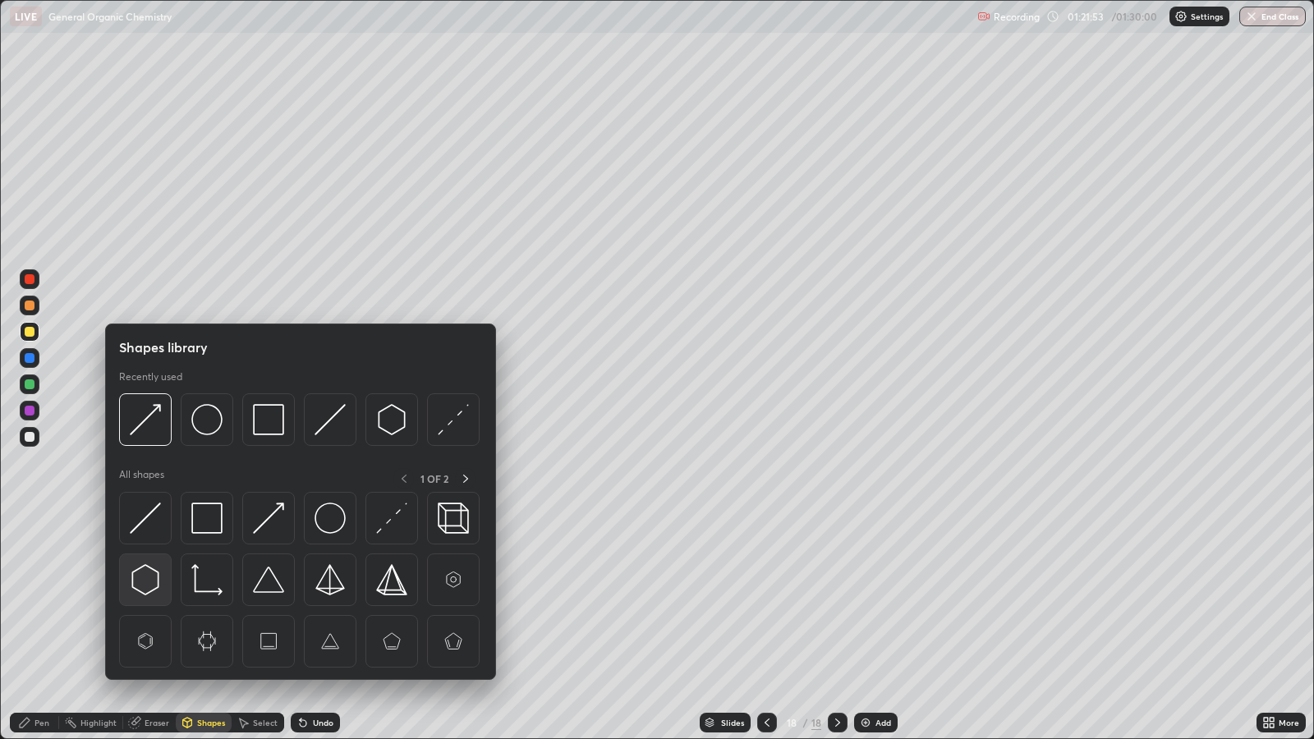
click at [150, 574] on img at bounding box center [145, 579] width 31 height 31
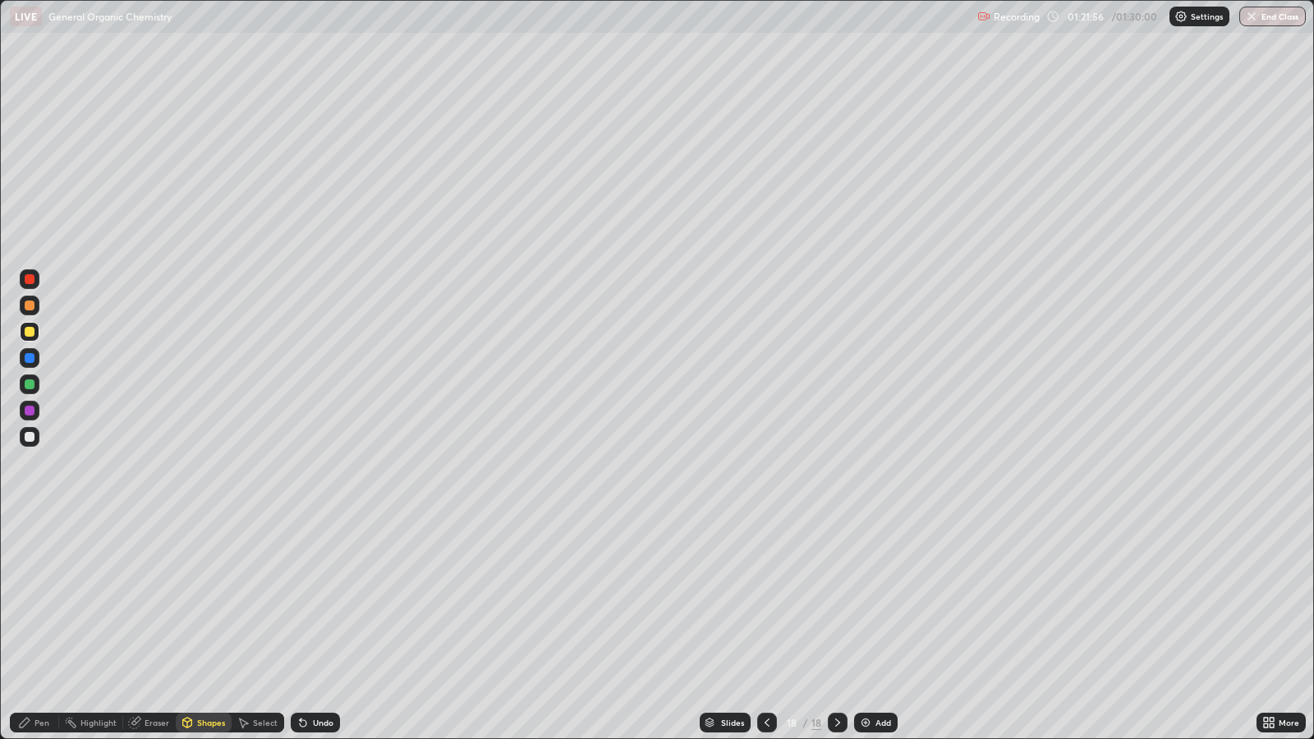
click at [40, 601] on div "Pen" at bounding box center [42, 723] width 15 height 8
click at [31, 307] on div at bounding box center [30, 306] width 10 height 10
click at [207, 601] on div "Shapes" at bounding box center [211, 723] width 28 height 8
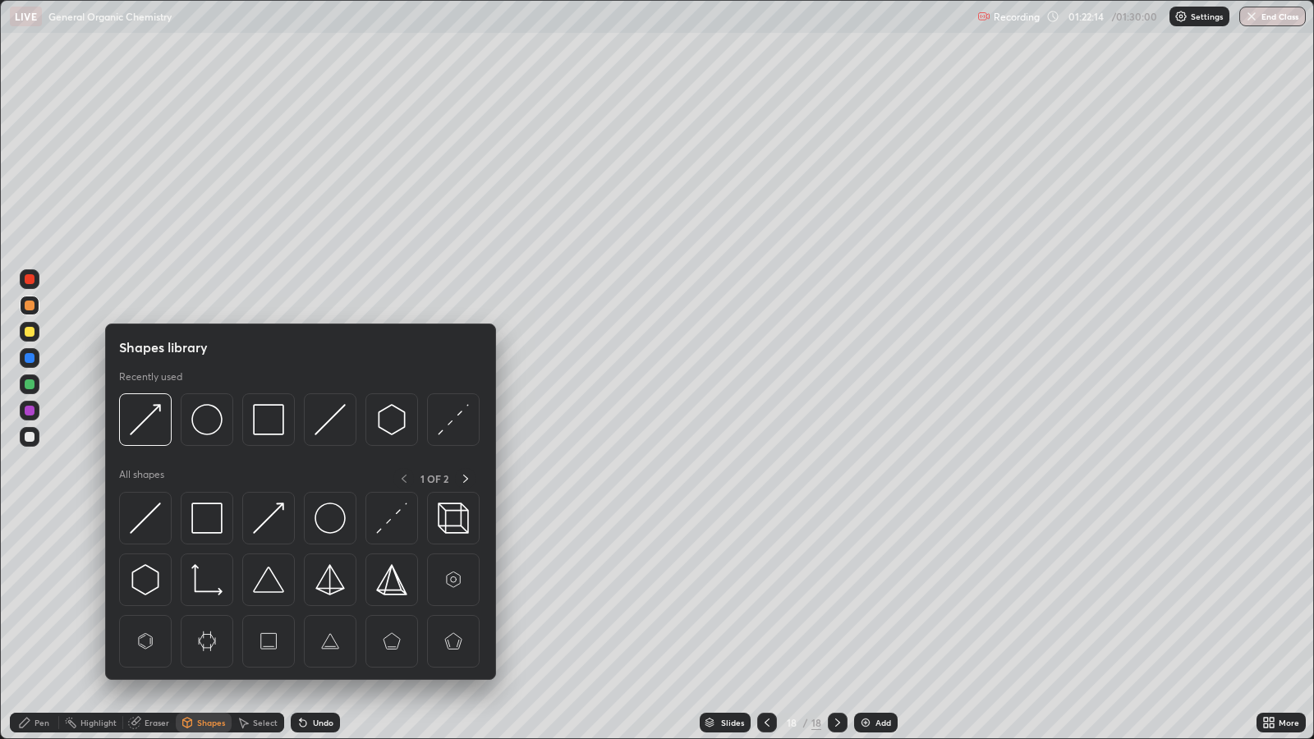
click at [275, 522] on img at bounding box center [268, 518] width 31 height 31
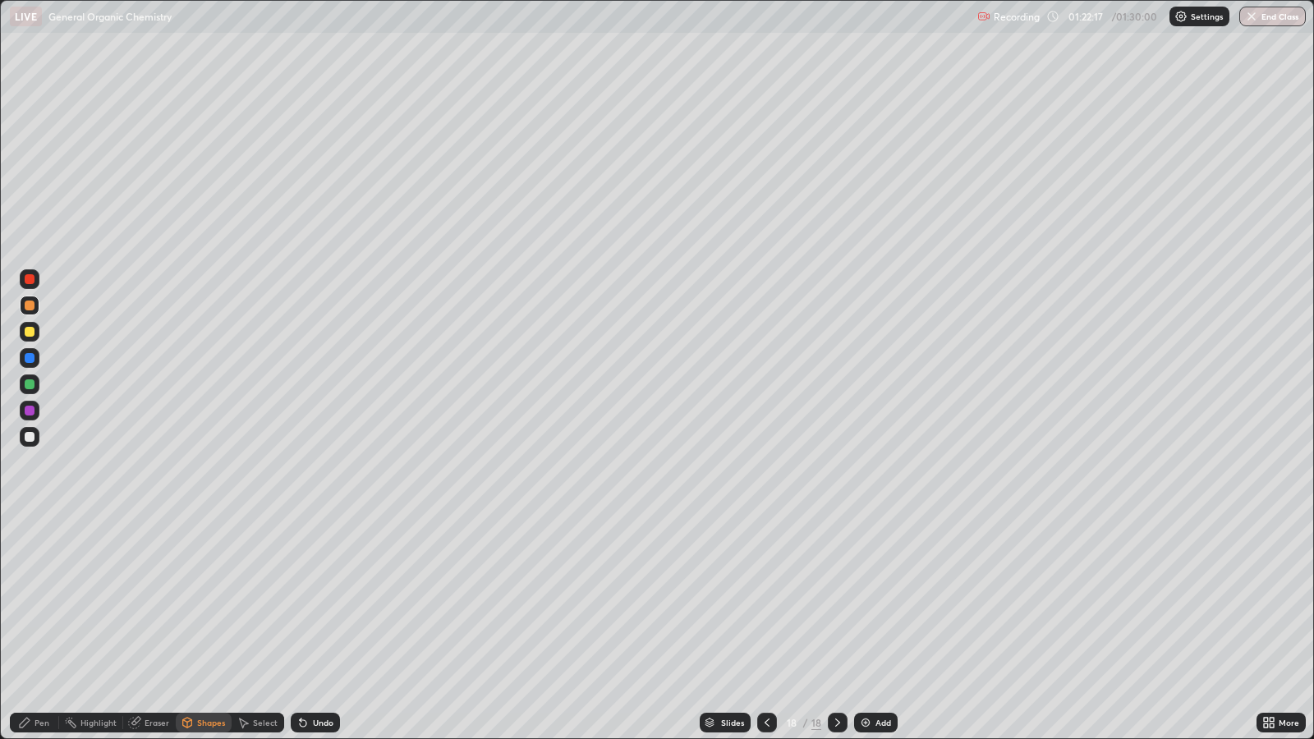
click at [33, 601] on div "Pen" at bounding box center [34, 723] width 49 height 20
click at [205, 601] on div "Shapes" at bounding box center [211, 723] width 28 height 8
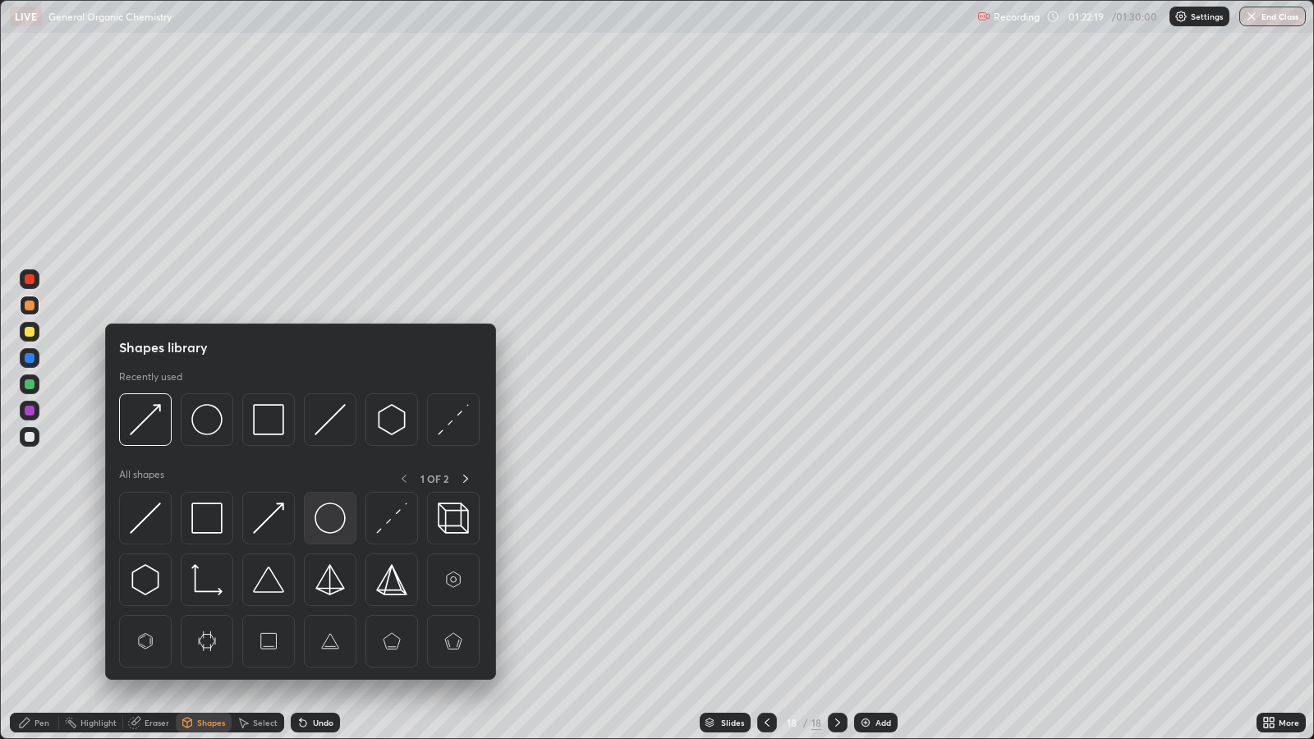
click at [334, 514] on img at bounding box center [330, 518] width 31 height 31
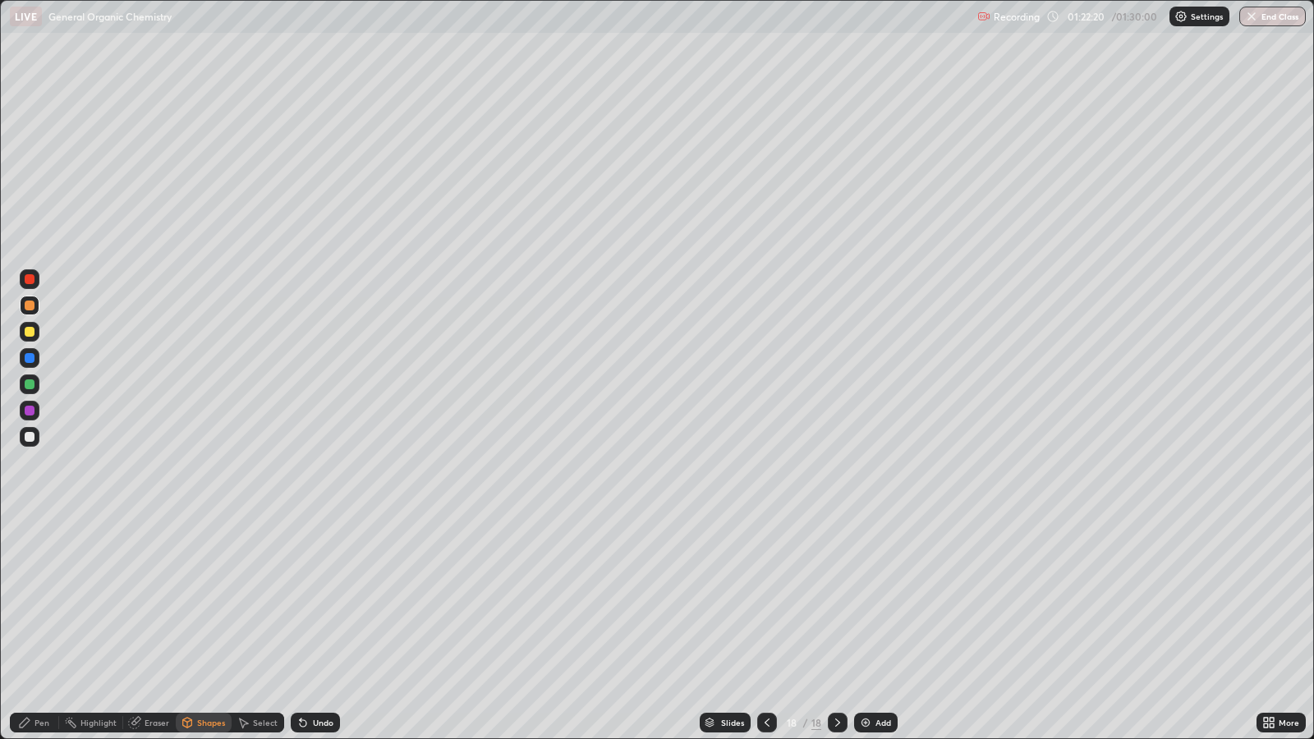
click at [29, 382] on div at bounding box center [30, 385] width 10 height 10
click at [39, 601] on div "Pen" at bounding box center [42, 723] width 15 height 8
click at [762, 601] on div at bounding box center [767, 723] width 20 height 20
click at [765, 601] on icon at bounding box center [767, 722] width 13 height 13
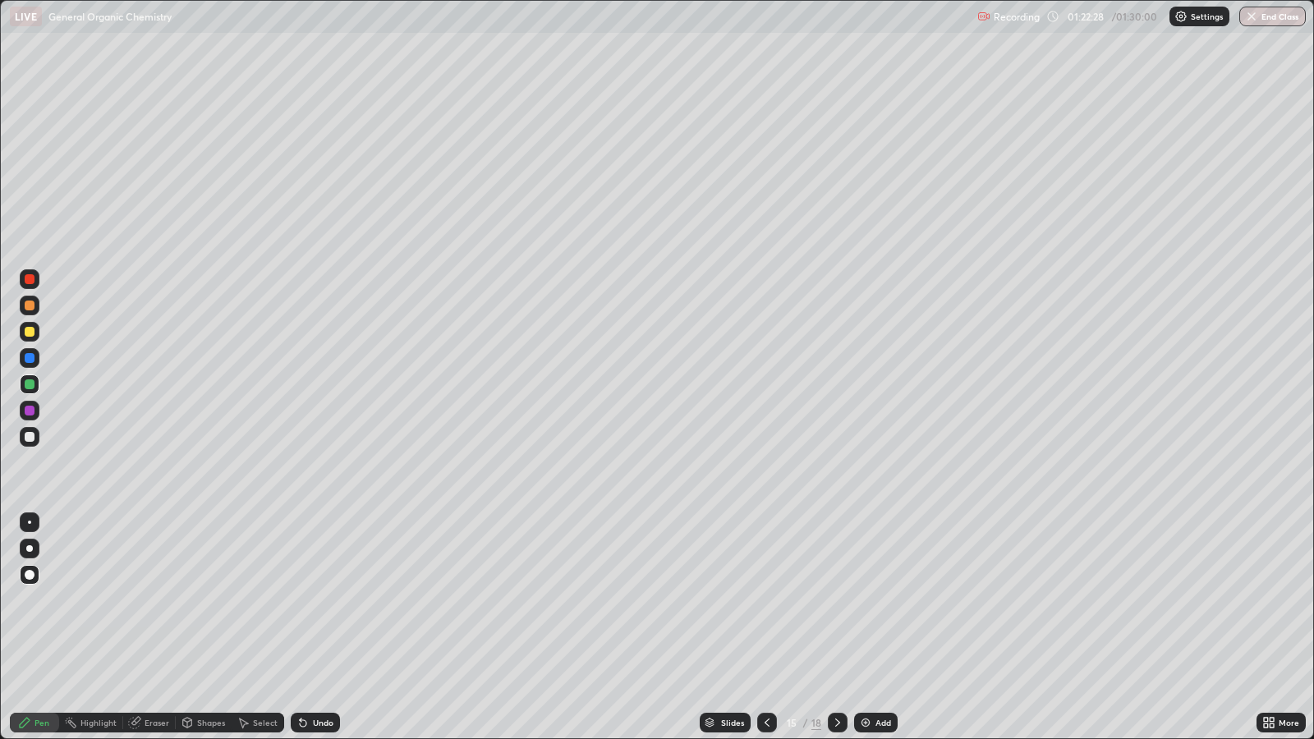
click at [835, 601] on icon at bounding box center [837, 722] width 13 height 13
click at [838, 601] on div at bounding box center [838, 723] width 20 height 20
click at [840, 601] on div at bounding box center [838, 723] width 20 height 20
click at [34, 408] on div at bounding box center [30, 411] width 20 height 20
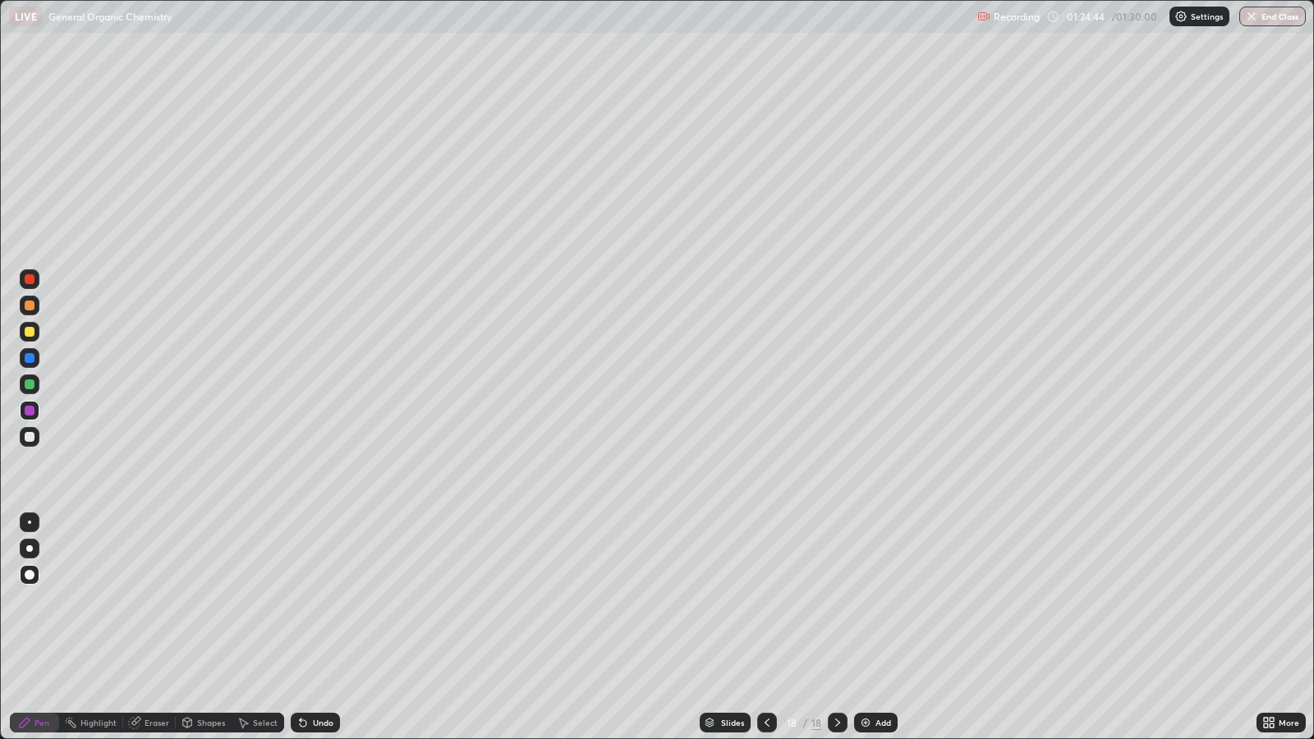
click at [764, 601] on div at bounding box center [767, 723] width 20 height 20
click at [766, 601] on icon at bounding box center [767, 722] width 13 height 13
click at [765, 601] on icon at bounding box center [767, 722] width 13 height 13
click at [833, 601] on icon at bounding box center [837, 722] width 13 height 13
click at [839, 601] on div at bounding box center [838, 723] width 20 height 20
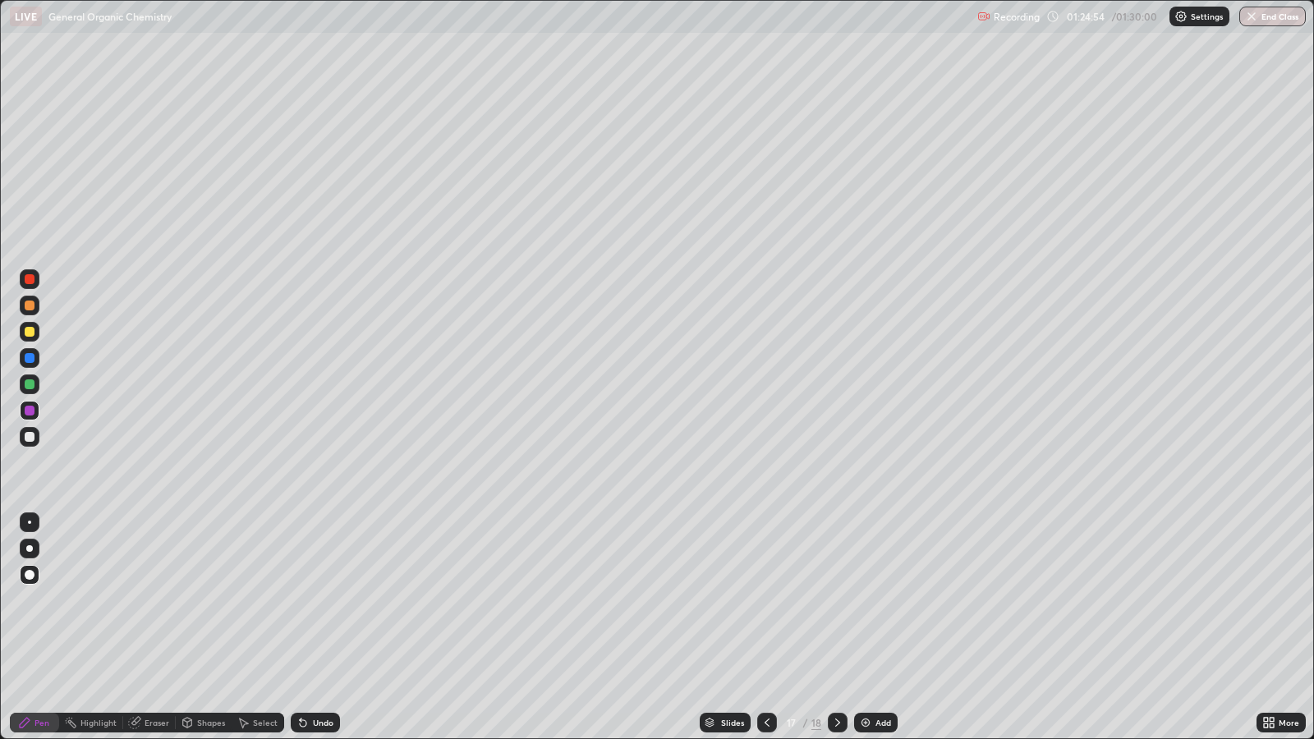
click at [834, 601] on div at bounding box center [838, 723] width 20 height 20
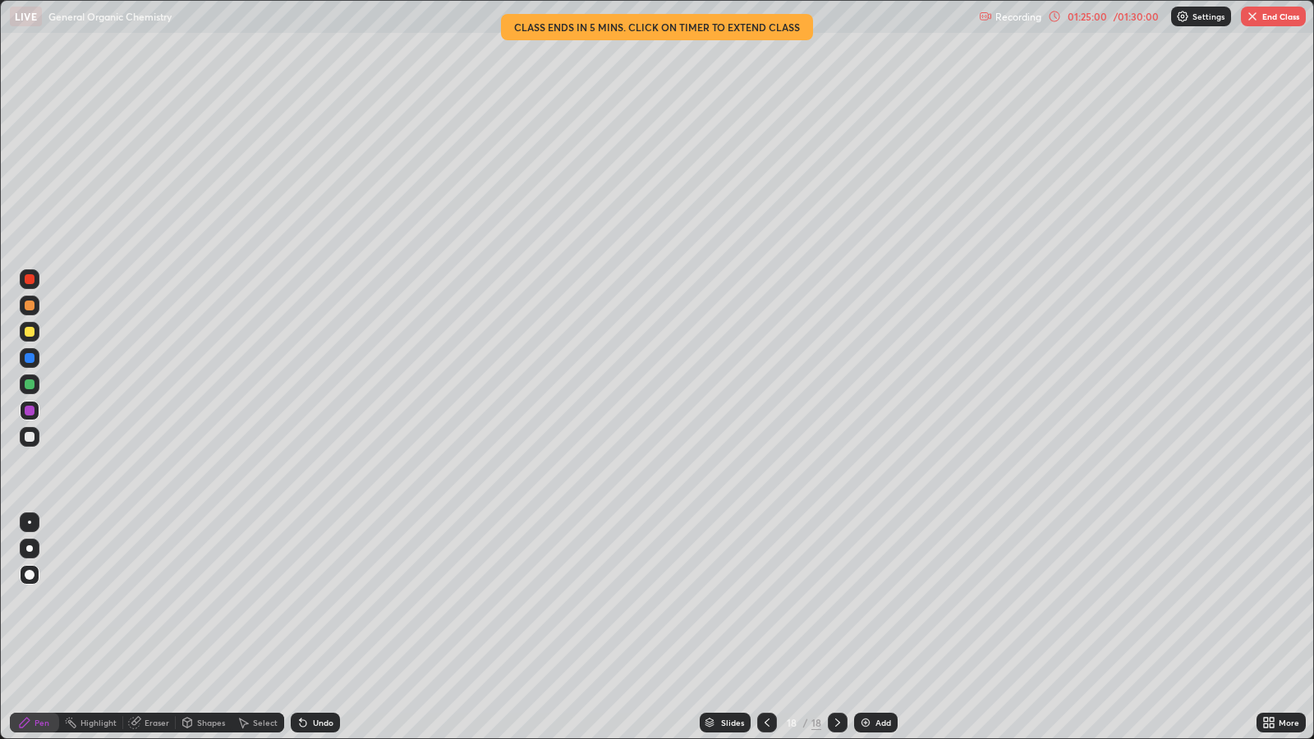
click at [209, 601] on div "Shapes" at bounding box center [211, 723] width 28 height 8
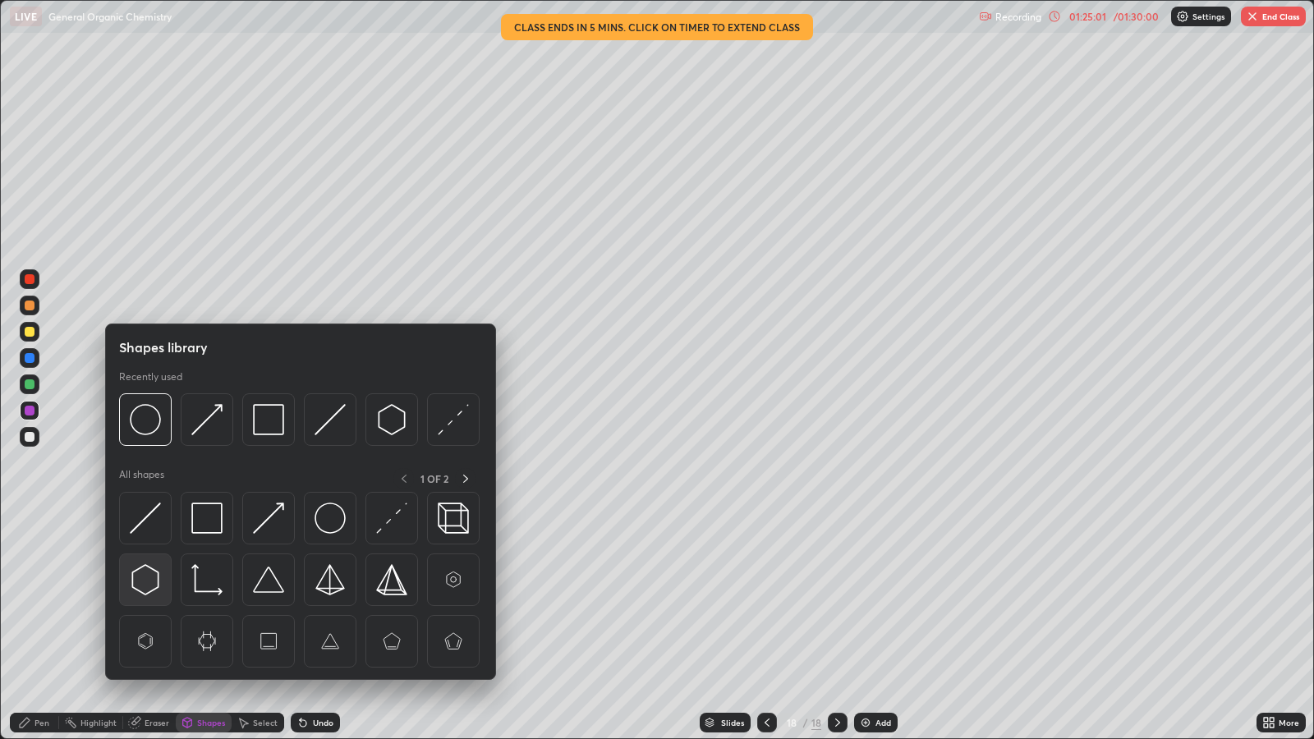
click at [154, 571] on img at bounding box center [145, 579] width 31 height 31
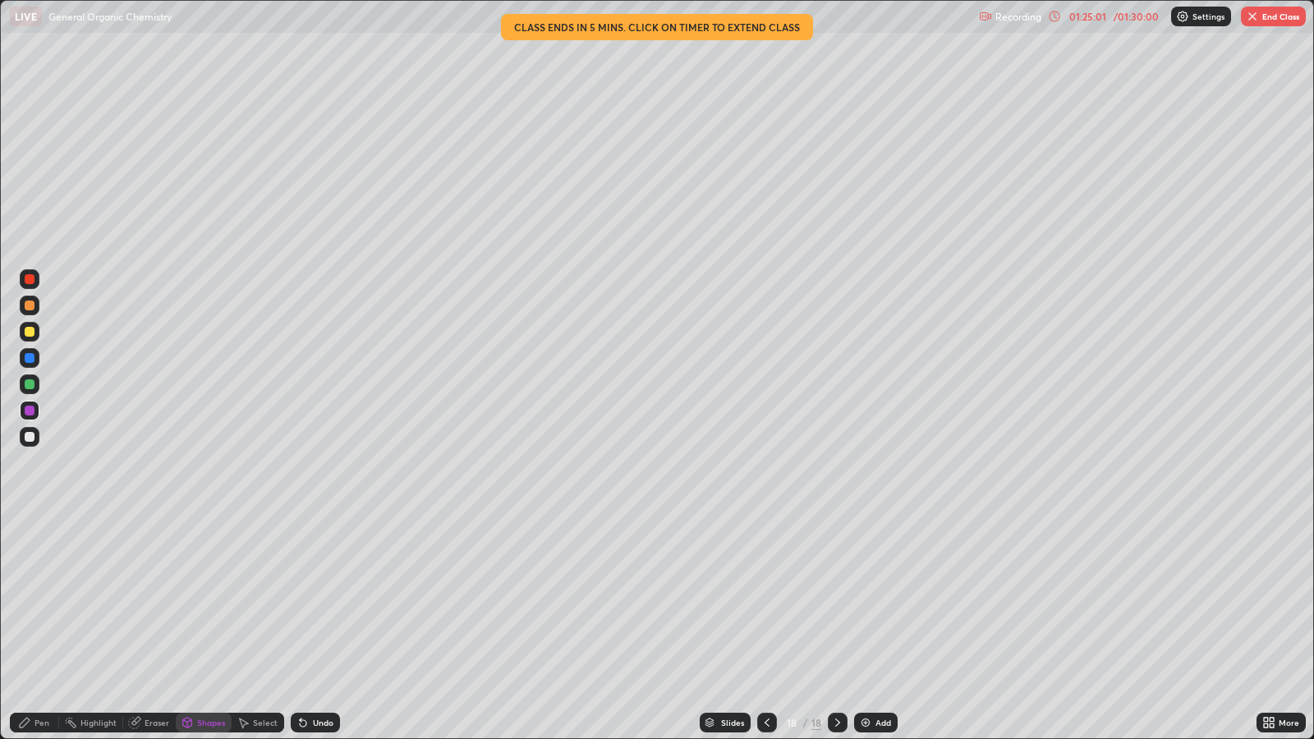
click at [28, 439] on div at bounding box center [30, 437] width 10 height 10
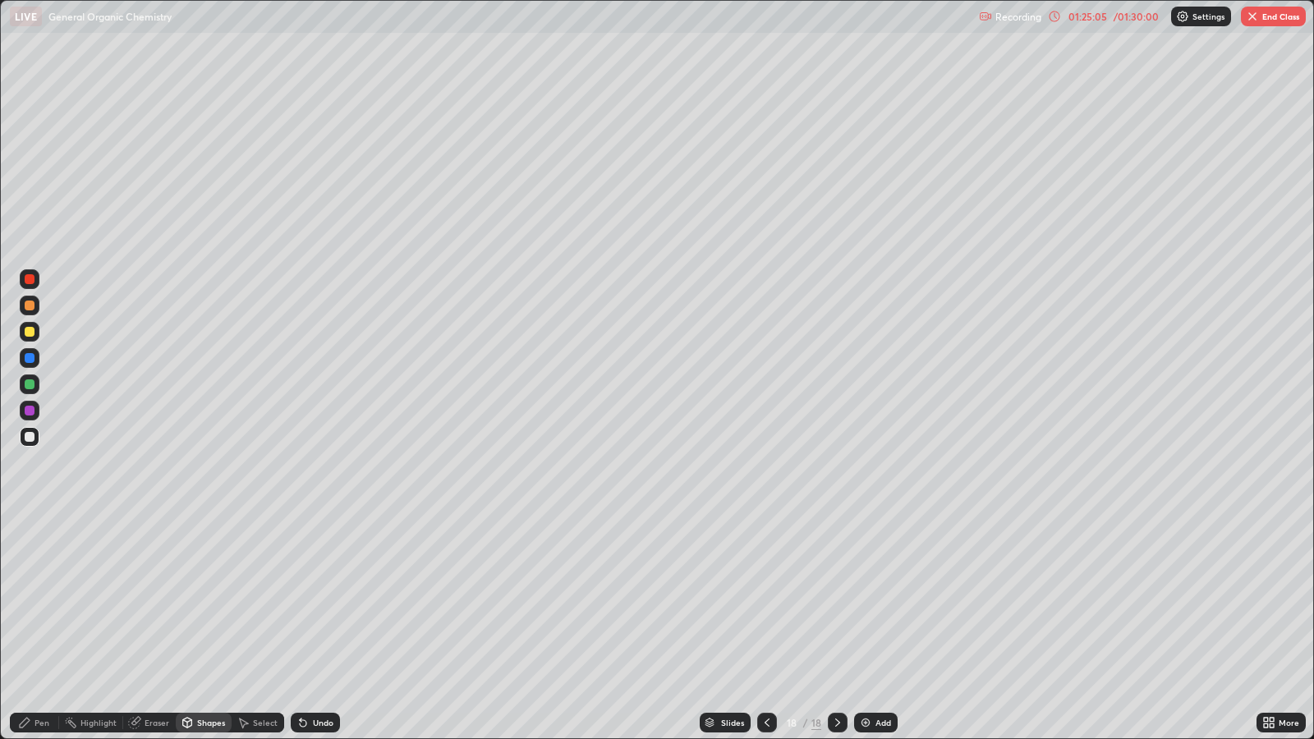
click at [29, 601] on icon at bounding box center [24, 722] width 13 height 13
click at [33, 410] on div at bounding box center [30, 411] width 10 height 10
click at [881, 601] on div "Add" at bounding box center [884, 723] width 16 height 8
click at [202, 601] on div "Shapes" at bounding box center [211, 723] width 28 height 8
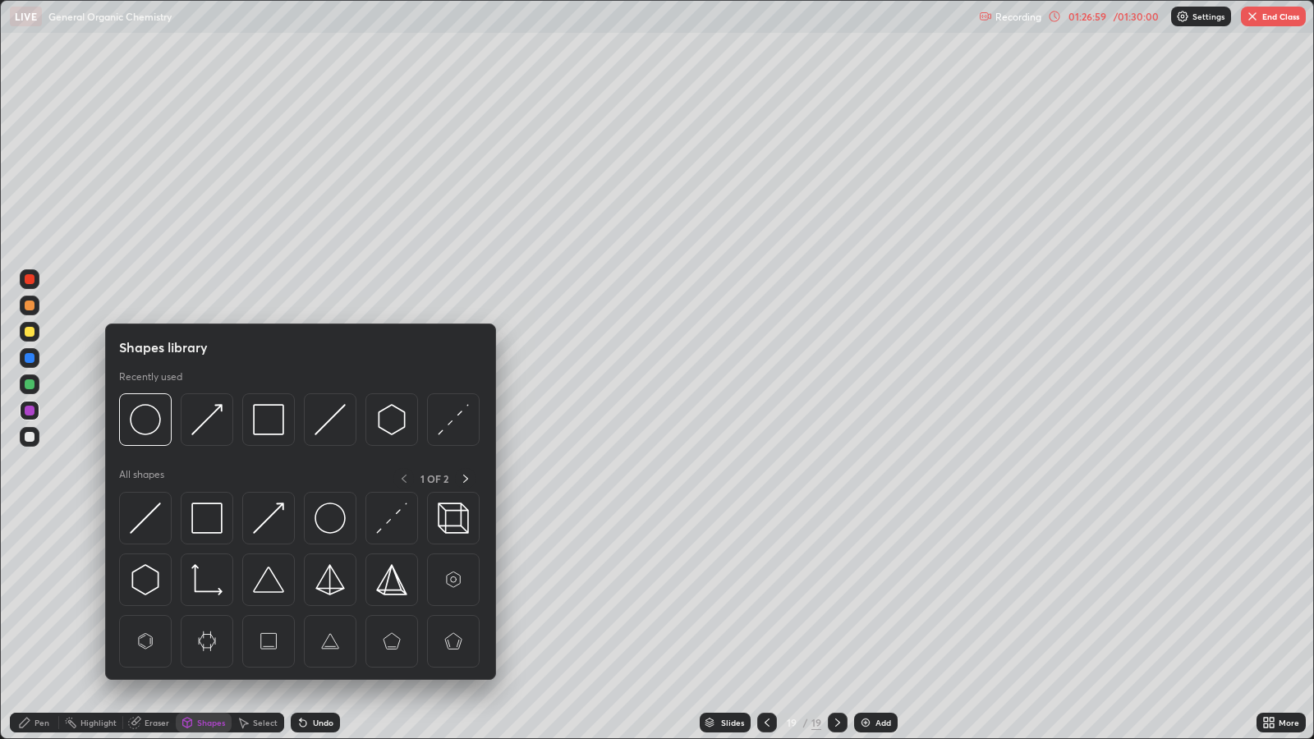
click at [30, 332] on div at bounding box center [30, 332] width 10 height 10
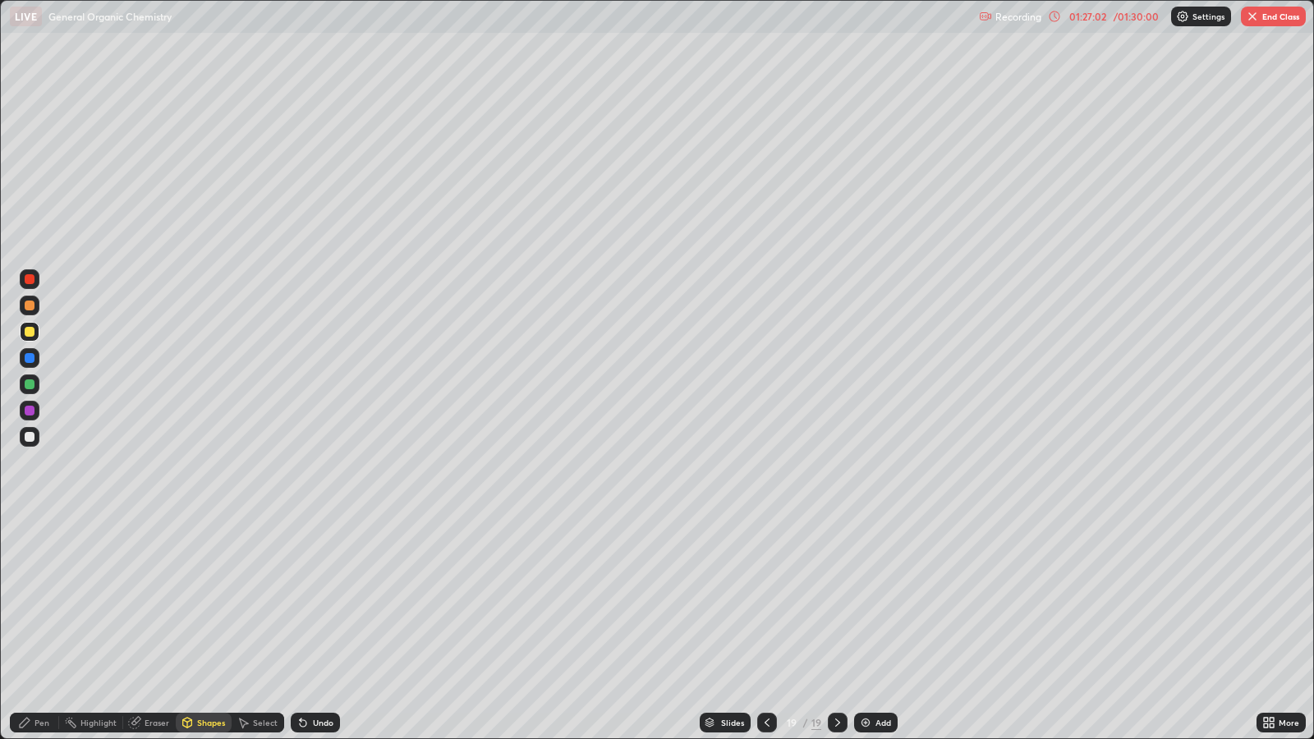
click at [317, 601] on div "Undo" at bounding box center [315, 723] width 49 height 20
click at [312, 601] on div "Undo" at bounding box center [315, 723] width 49 height 20
click at [35, 601] on div "Pen" at bounding box center [42, 723] width 15 height 8
click at [324, 601] on div "Undo" at bounding box center [323, 723] width 21 height 8
click at [328, 601] on div "Undo" at bounding box center [323, 723] width 21 height 8
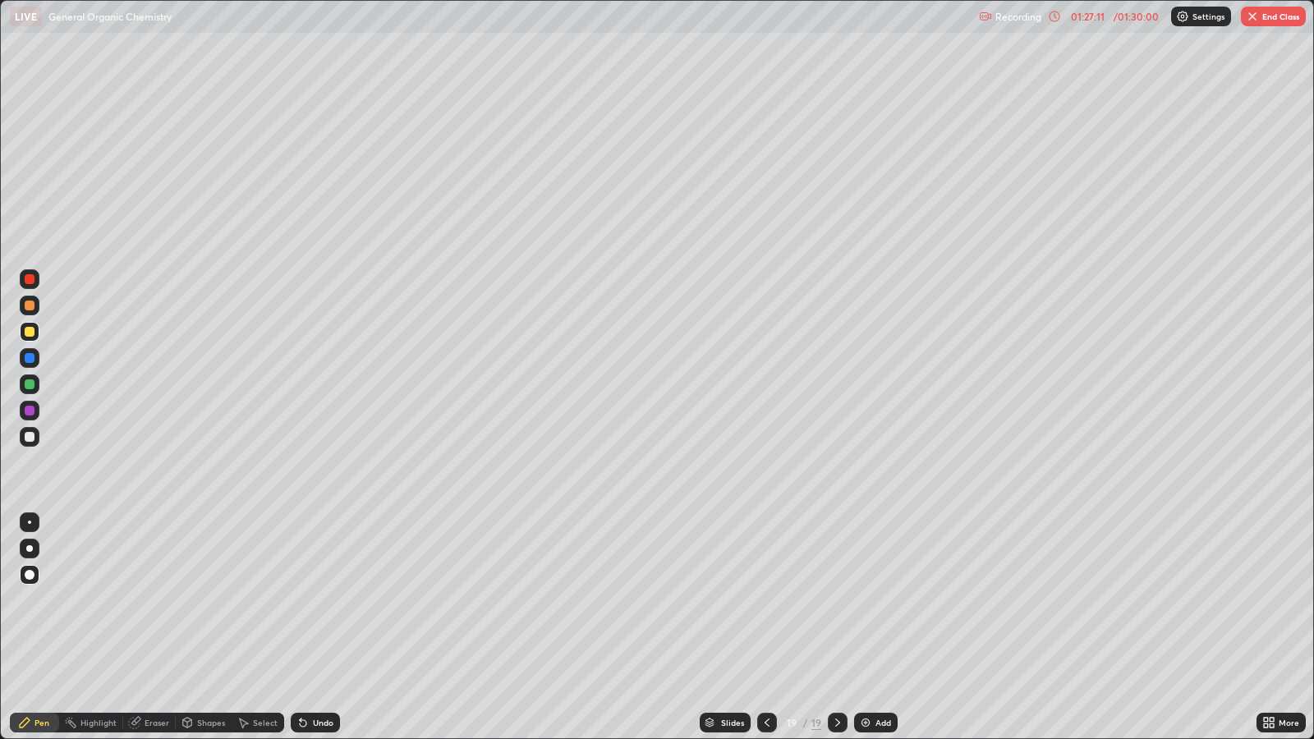
click at [326, 601] on div "Undo" at bounding box center [323, 723] width 21 height 8
click at [324, 601] on div "Undo" at bounding box center [323, 723] width 21 height 8
click at [322, 601] on div "Undo" at bounding box center [323, 723] width 21 height 8
click at [321, 601] on div "Undo" at bounding box center [323, 723] width 21 height 8
click at [320, 601] on div "Undo" at bounding box center [323, 723] width 21 height 8
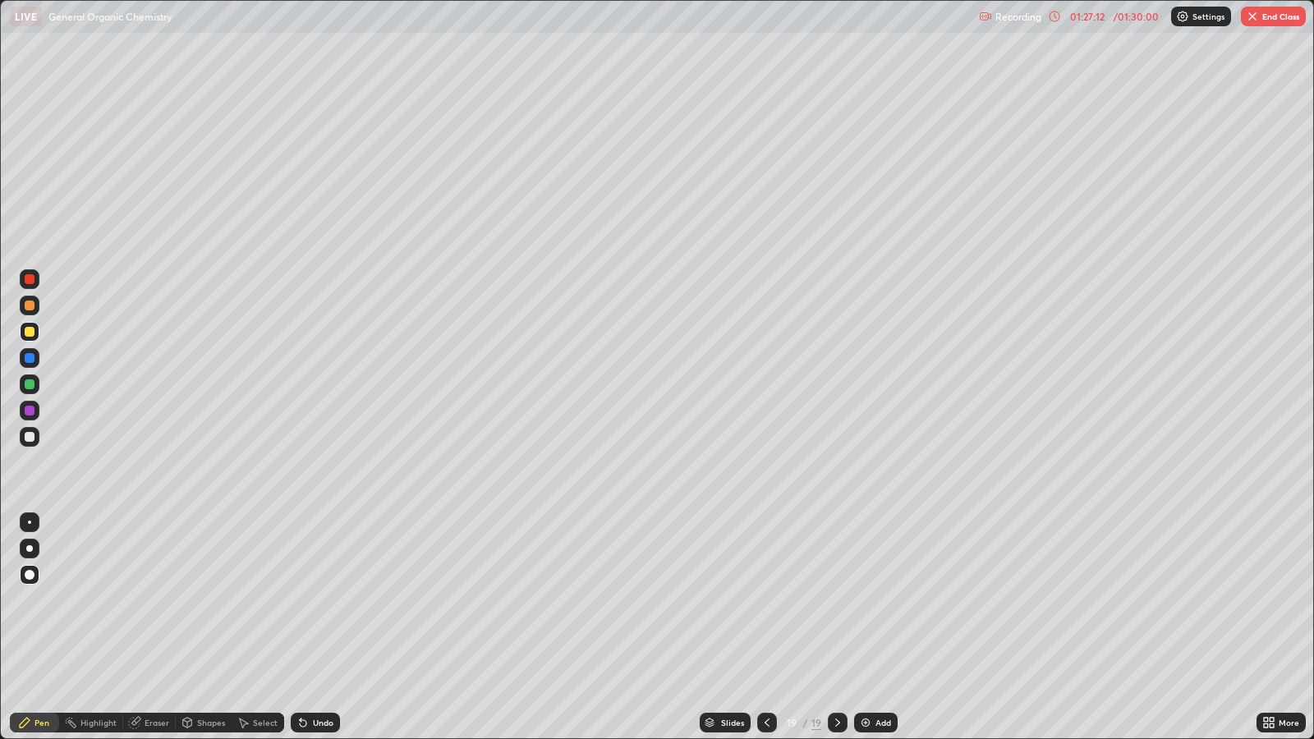
click at [322, 601] on div "Undo" at bounding box center [323, 723] width 21 height 8
click at [321, 601] on div "Undo" at bounding box center [323, 723] width 21 height 8
click at [320, 601] on div "Undo" at bounding box center [323, 723] width 21 height 8
click at [326, 601] on div "Undo" at bounding box center [323, 723] width 21 height 8
click at [205, 601] on div "Shapes" at bounding box center [211, 723] width 28 height 8
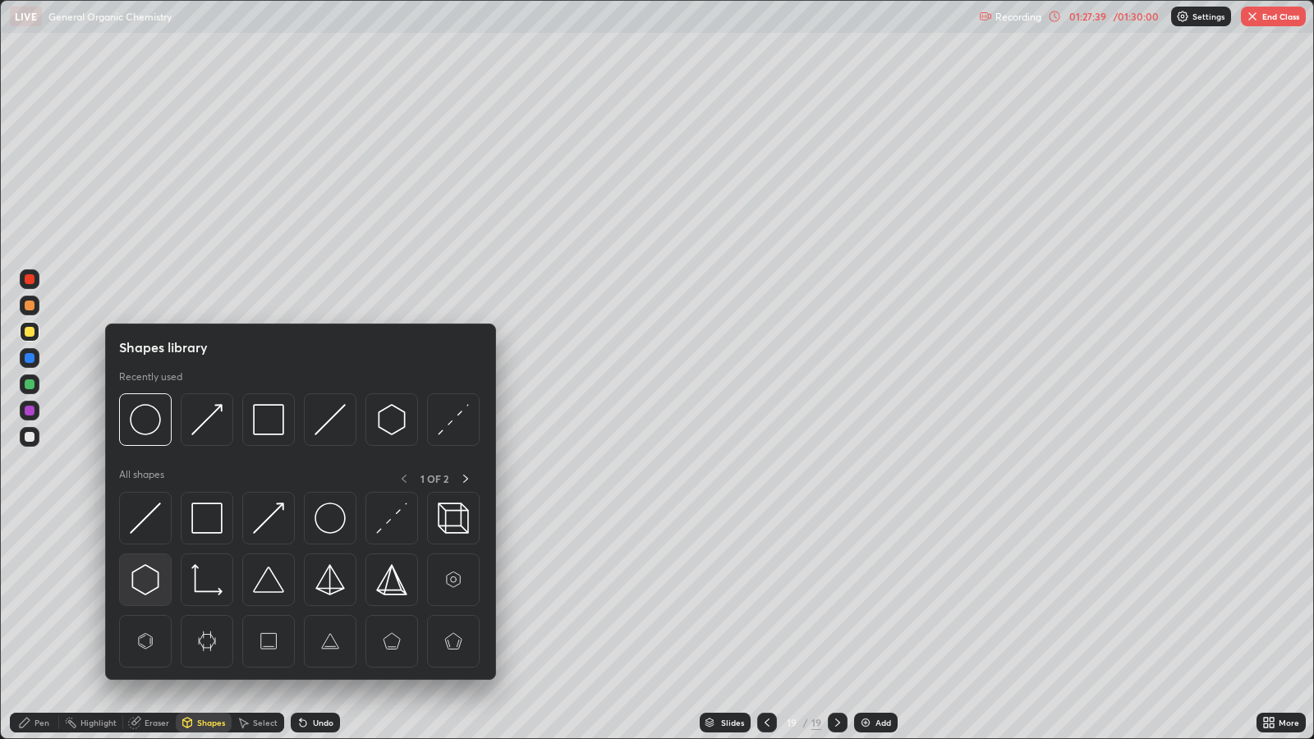
click at [143, 576] on img at bounding box center [145, 579] width 31 height 31
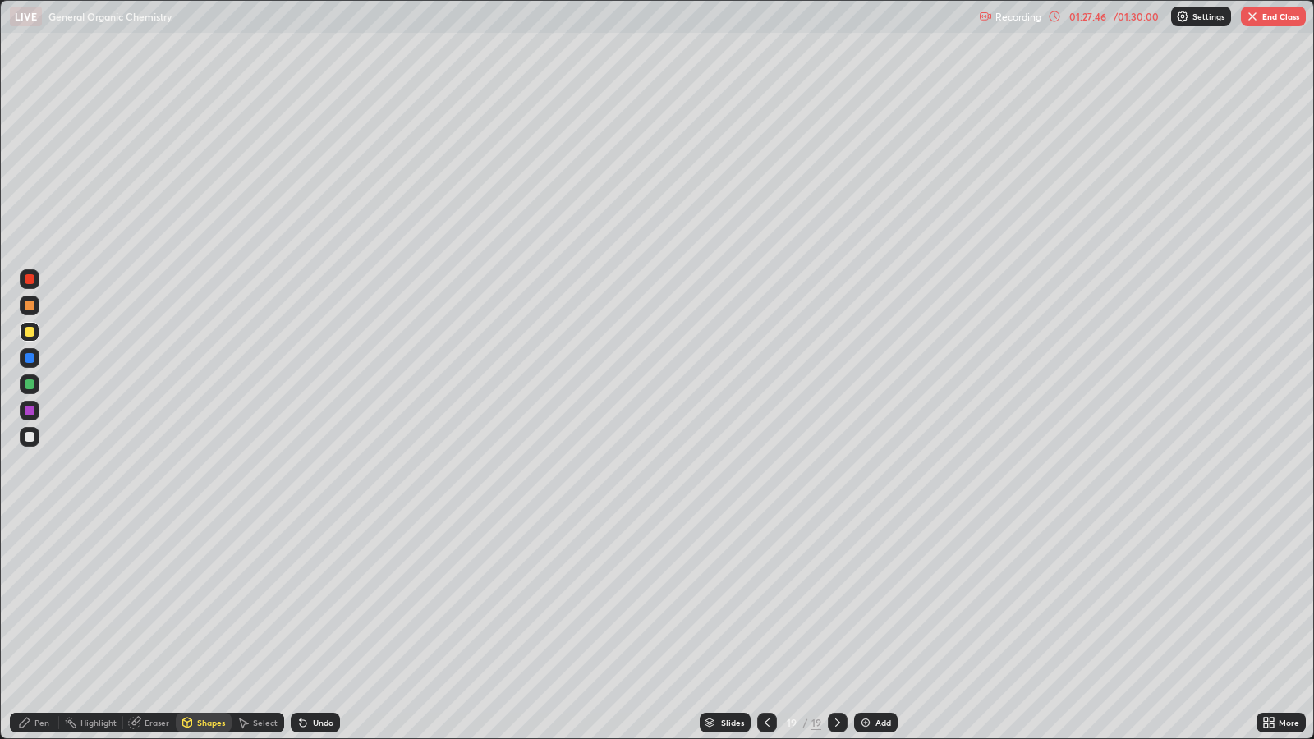
click at [45, 601] on div "Pen" at bounding box center [42, 723] width 15 height 8
click at [33, 407] on div at bounding box center [30, 411] width 10 height 10
click at [29, 384] on div at bounding box center [30, 385] width 10 height 10
click at [879, 601] on div "Add" at bounding box center [884, 723] width 16 height 8
click at [202, 601] on div "Shapes" at bounding box center [204, 723] width 56 height 20
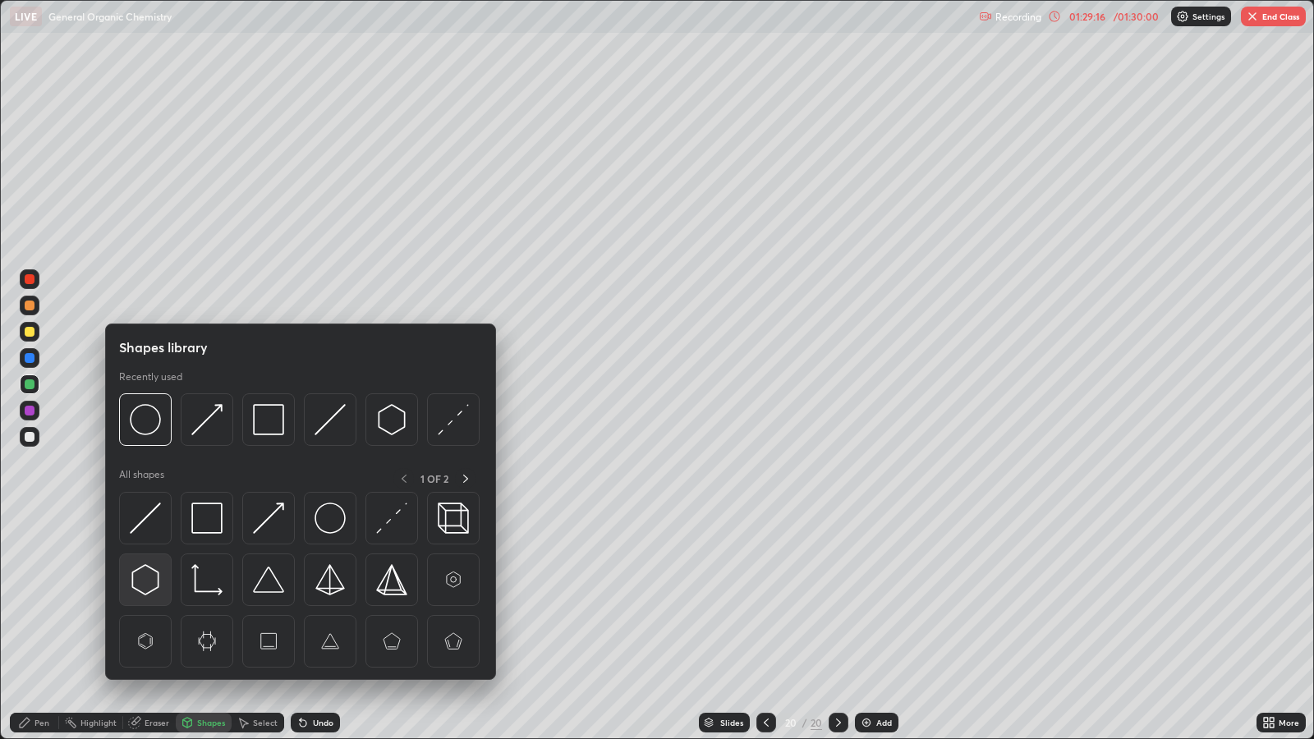
click at [158, 574] on img at bounding box center [145, 579] width 31 height 31
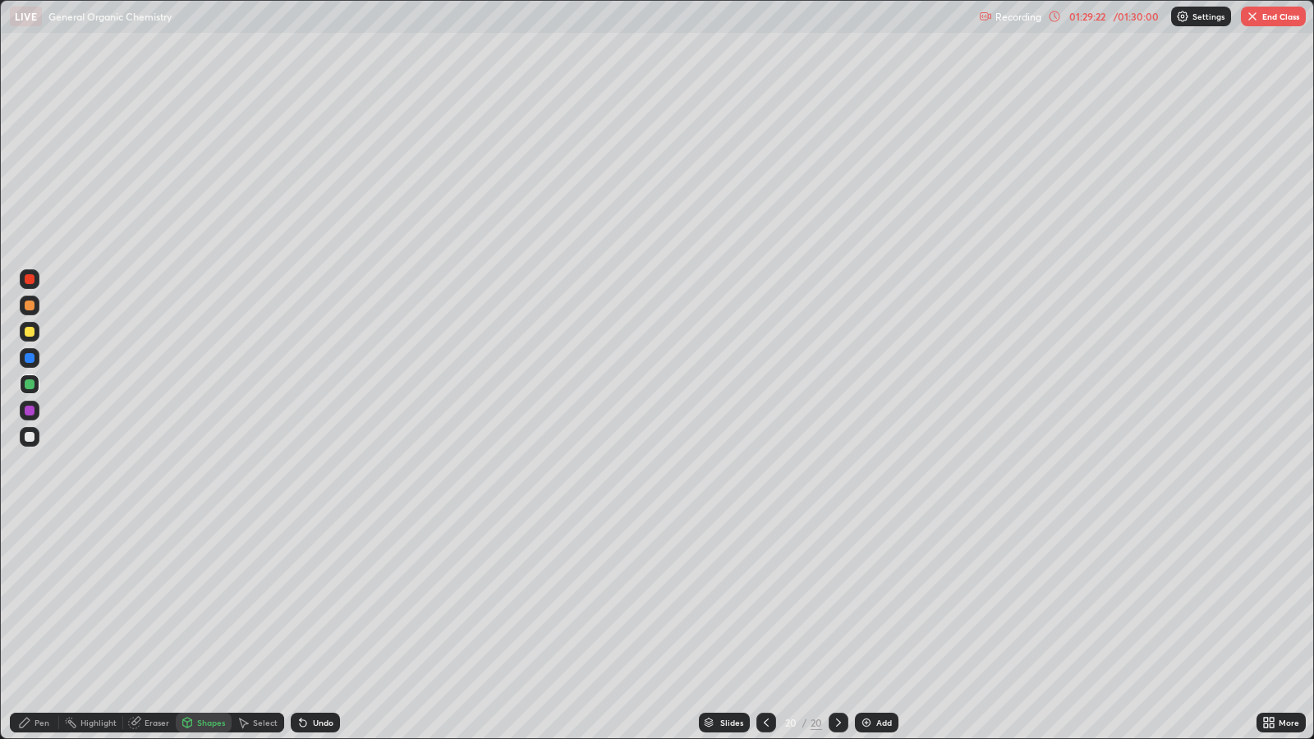
click at [32, 601] on div "Pen" at bounding box center [34, 723] width 49 height 20
click at [30, 355] on div at bounding box center [30, 358] width 10 height 10
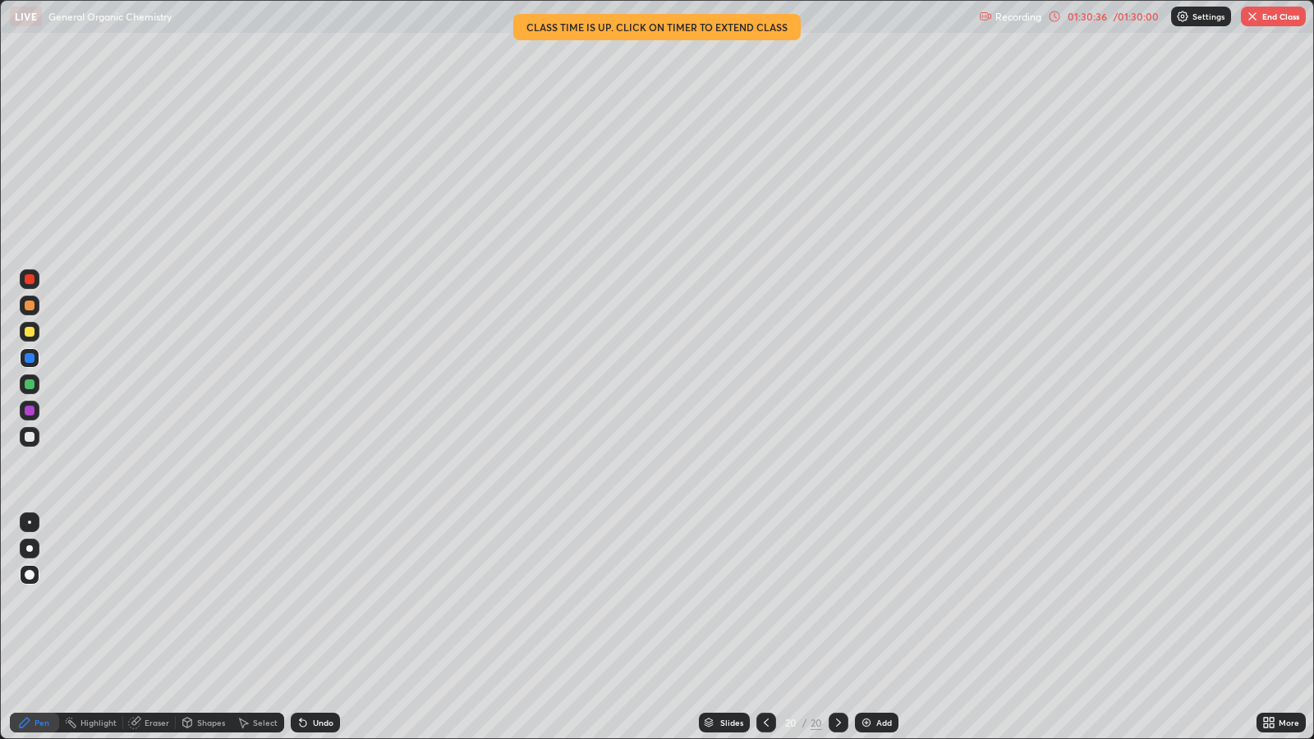
click at [764, 601] on icon at bounding box center [766, 722] width 13 height 13
click at [1114, 16] on div "/ 01:30:00" at bounding box center [1136, 17] width 51 height 10
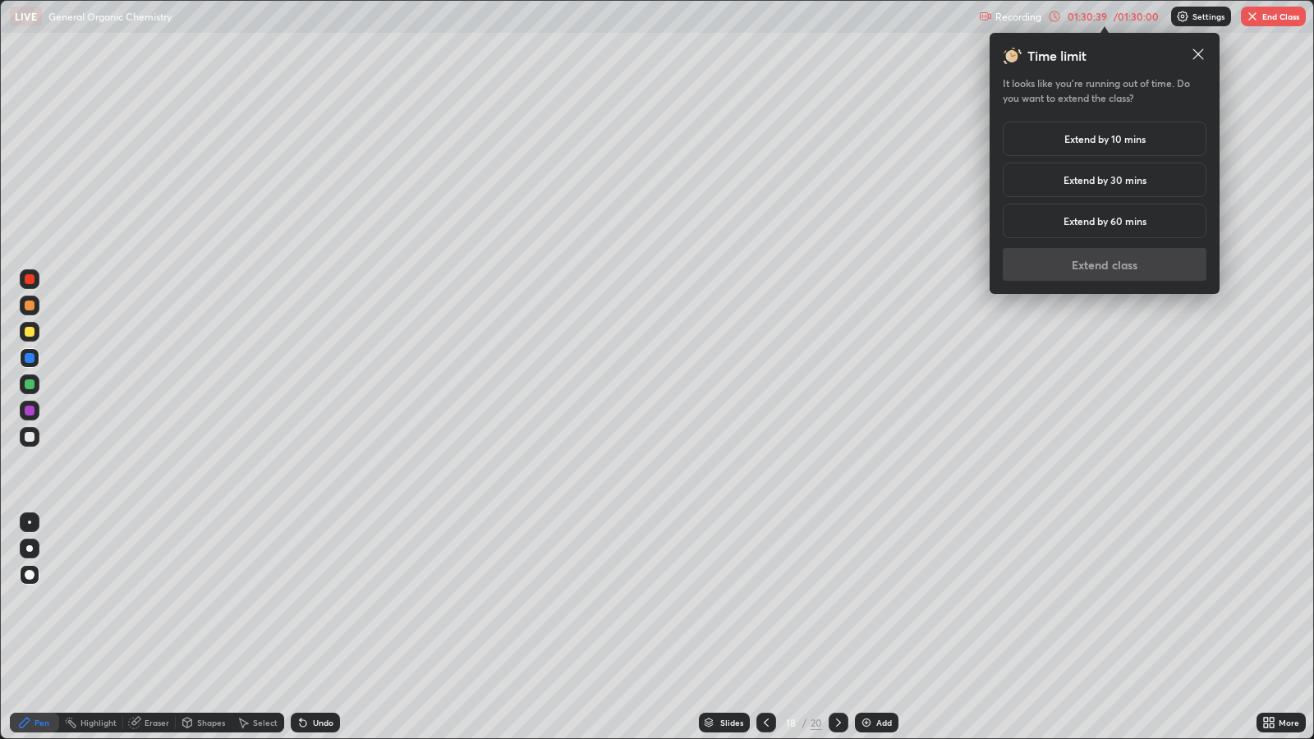
click at [1134, 144] on h5 "Extend by 10 mins" at bounding box center [1105, 138] width 81 height 15
click at [1143, 266] on button "Extend class" at bounding box center [1105, 264] width 204 height 33
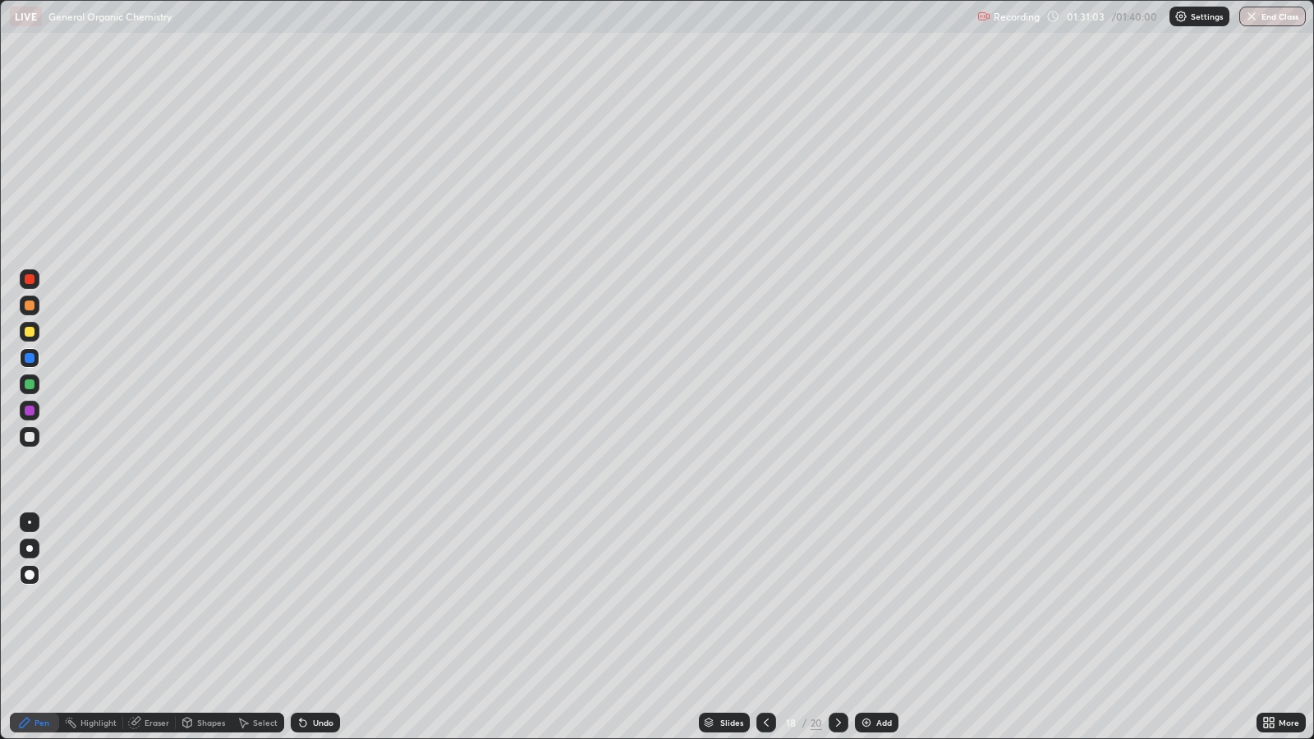
click at [769, 601] on icon at bounding box center [766, 722] width 13 height 13
click at [764, 601] on icon at bounding box center [766, 722] width 13 height 13
click at [837, 601] on icon at bounding box center [838, 722] width 13 height 13
click at [768, 601] on icon at bounding box center [766, 722] width 13 height 13
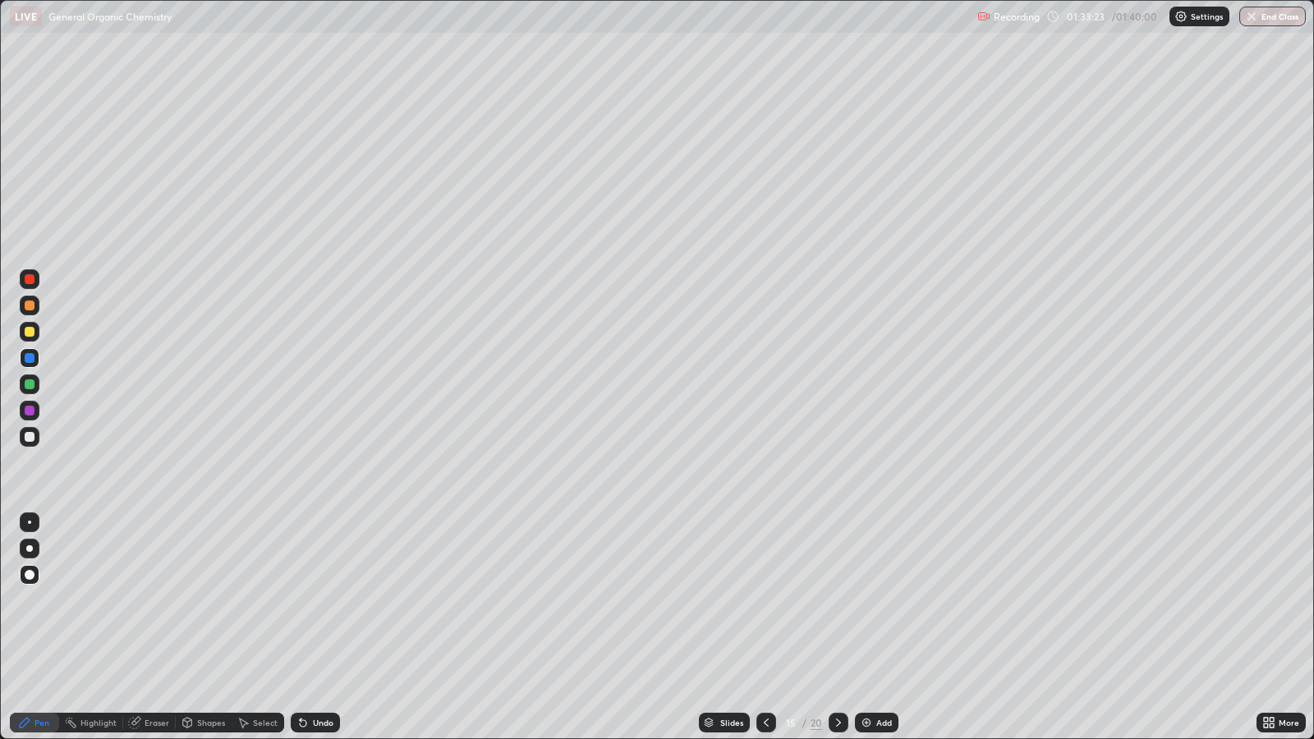
click at [769, 601] on icon at bounding box center [766, 722] width 13 height 13
click at [764, 601] on icon at bounding box center [766, 722] width 13 height 13
click at [789, 601] on div "13" at bounding box center [791, 723] width 16 height 10
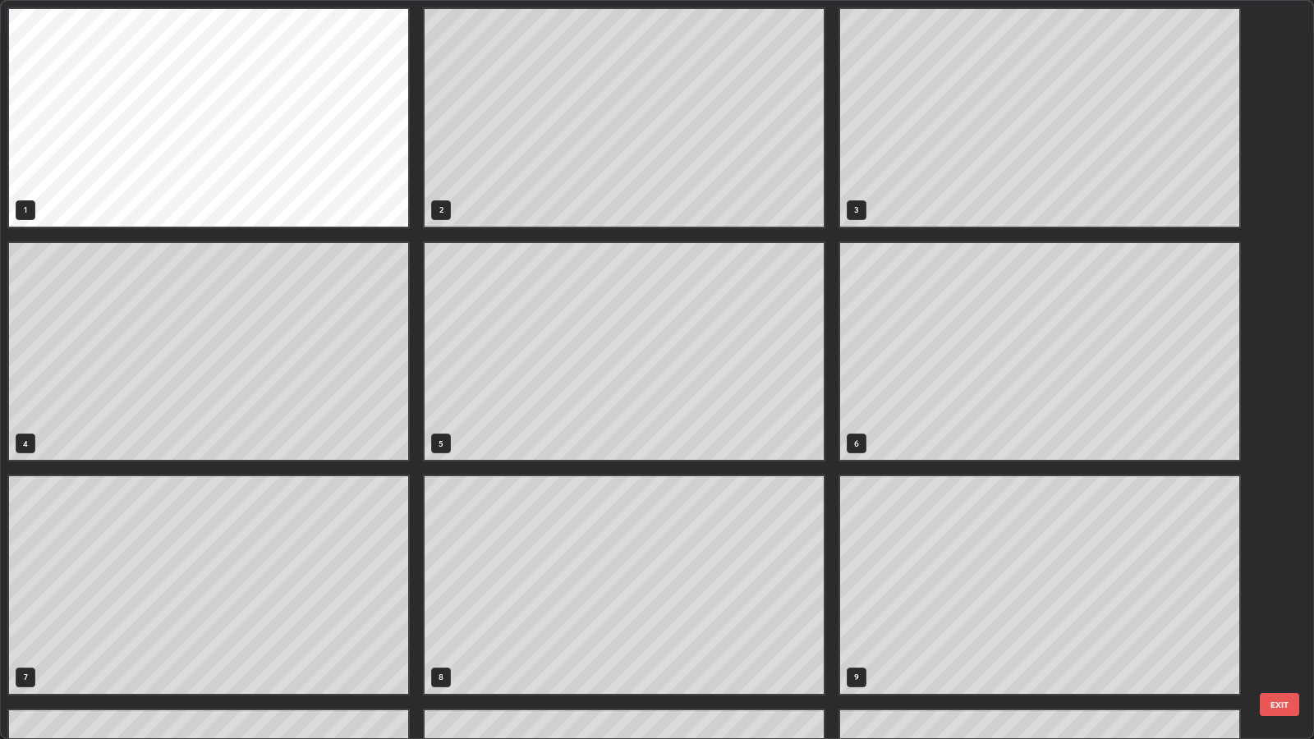
scroll to position [733, 1305]
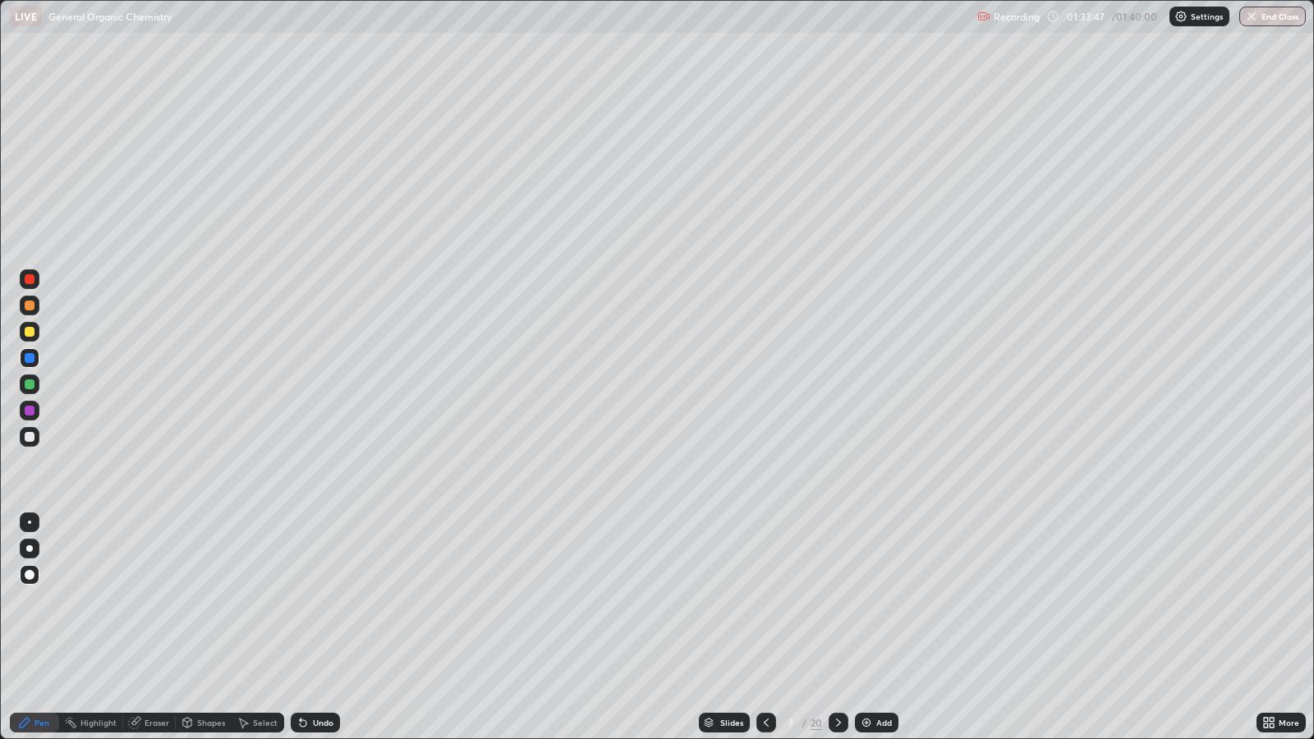
click at [837, 601] on icon at bounding box center [838, 722] width 13 height 13
click at [842, 601] on div at bounding box center [839, 723] width 20 height 33
click at [845, 601] on div at bounding box center [839, 723] width 20 height 33
click at [843, 601] on div at bounding box center [839, 723] width 20 height 33
click at [840, 601] on div at bounding box center [839, 723] width 20 height 20
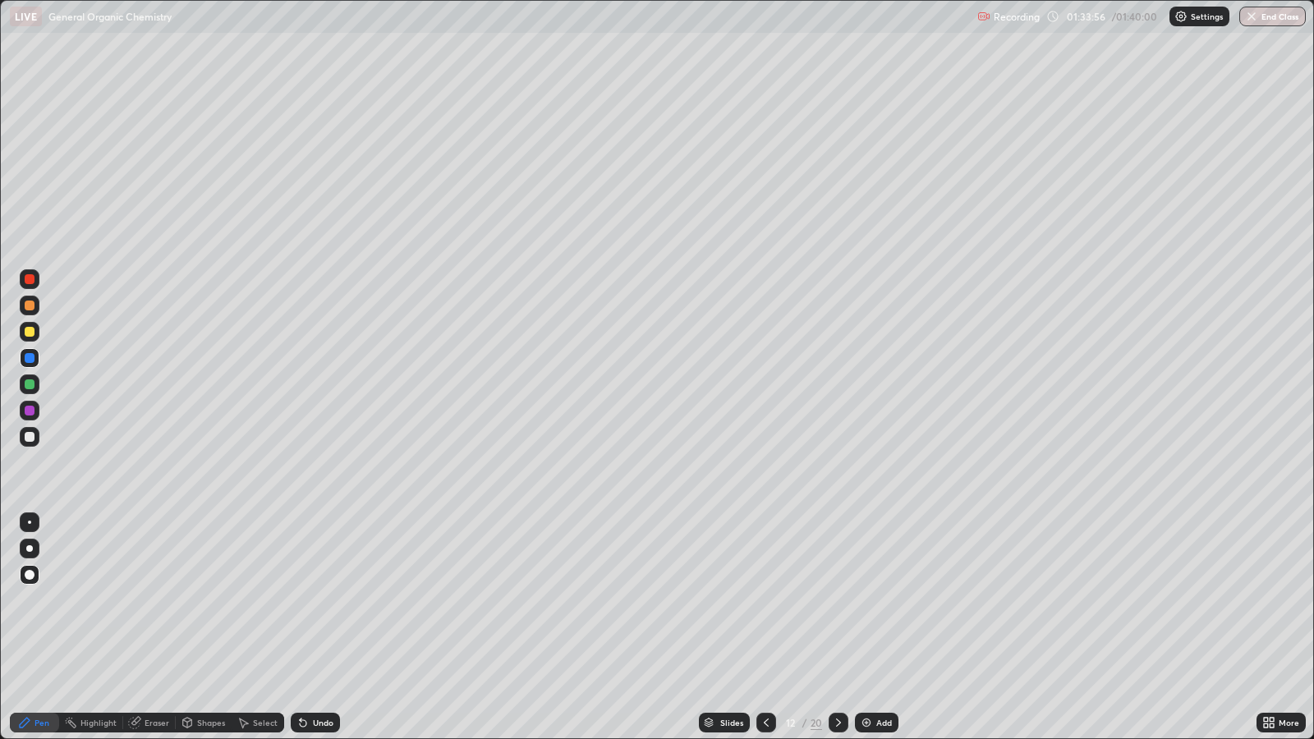
click at [837, 601] on icon at bounding box center [838, 722] width 13 height 13
click at [839, 601] on icon at bounding box center [838, 722] width 13 height 13
click at [835, 601] on icon at bounding box center [838, 722] width 13 height 13
click at [842, 601] on div at bounding box center [839, 723] width 20 height 33
click at [843, 601] on icon at bounding box center [838, 722] width 13 height 13
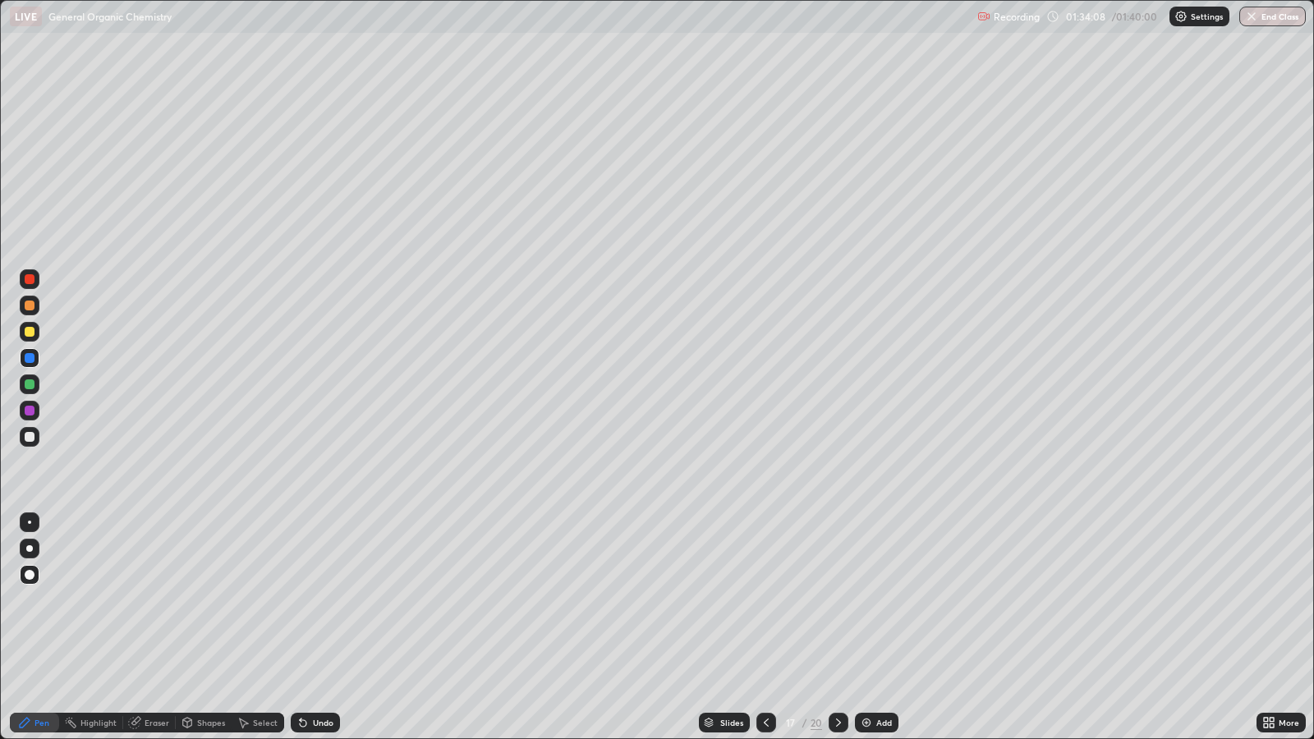
click at [842, 601] on icon at bounding box center [838, 722] width 13 height 13
click at [837, 601] on icon at bounding box center [838, 722] width 13 height 13
click at [836, 601] on icon at bounding box center [838, 722] width 13 height 13
click at [863, 601] on img at bounding box center [866, 722] width 13 height 13
click at [1266, 23] on button "End Class" at bounding box center [1273, 17] width 67 height 20
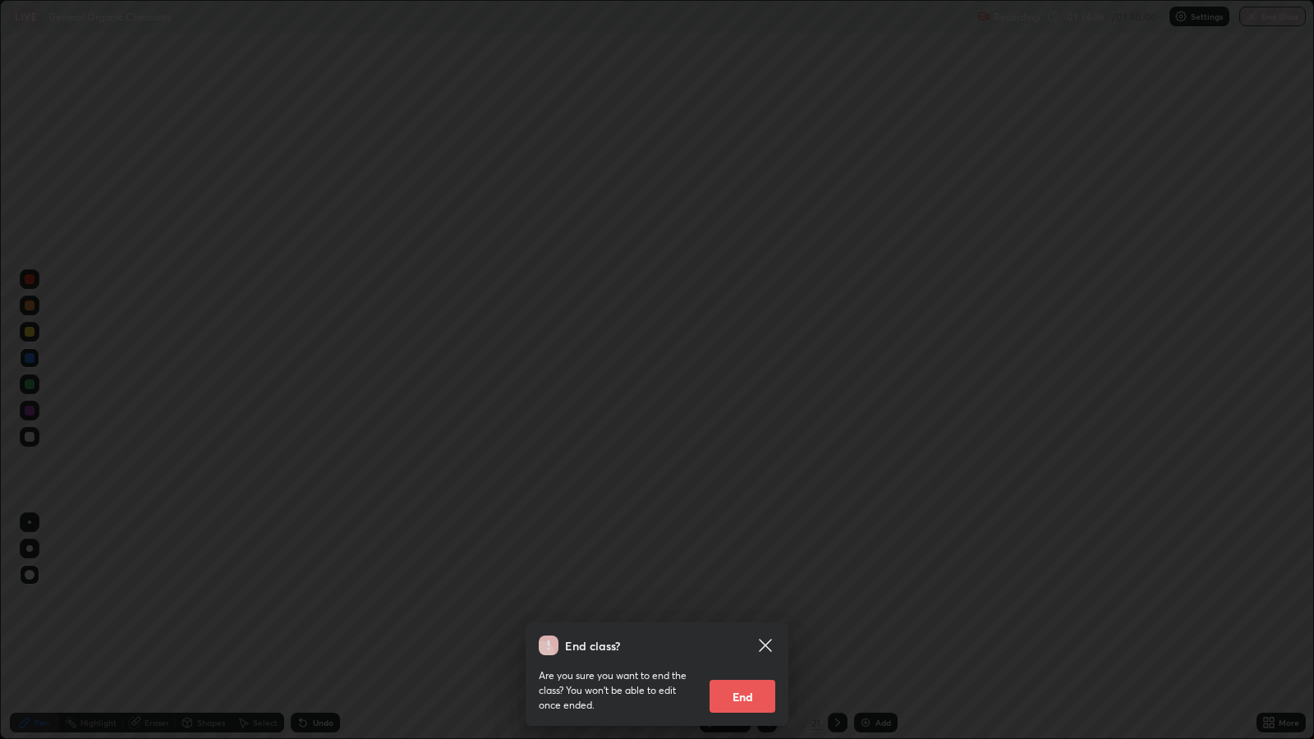
click at [734, 601] on button "End" at bounding box center [743, 696] width 66 height 33
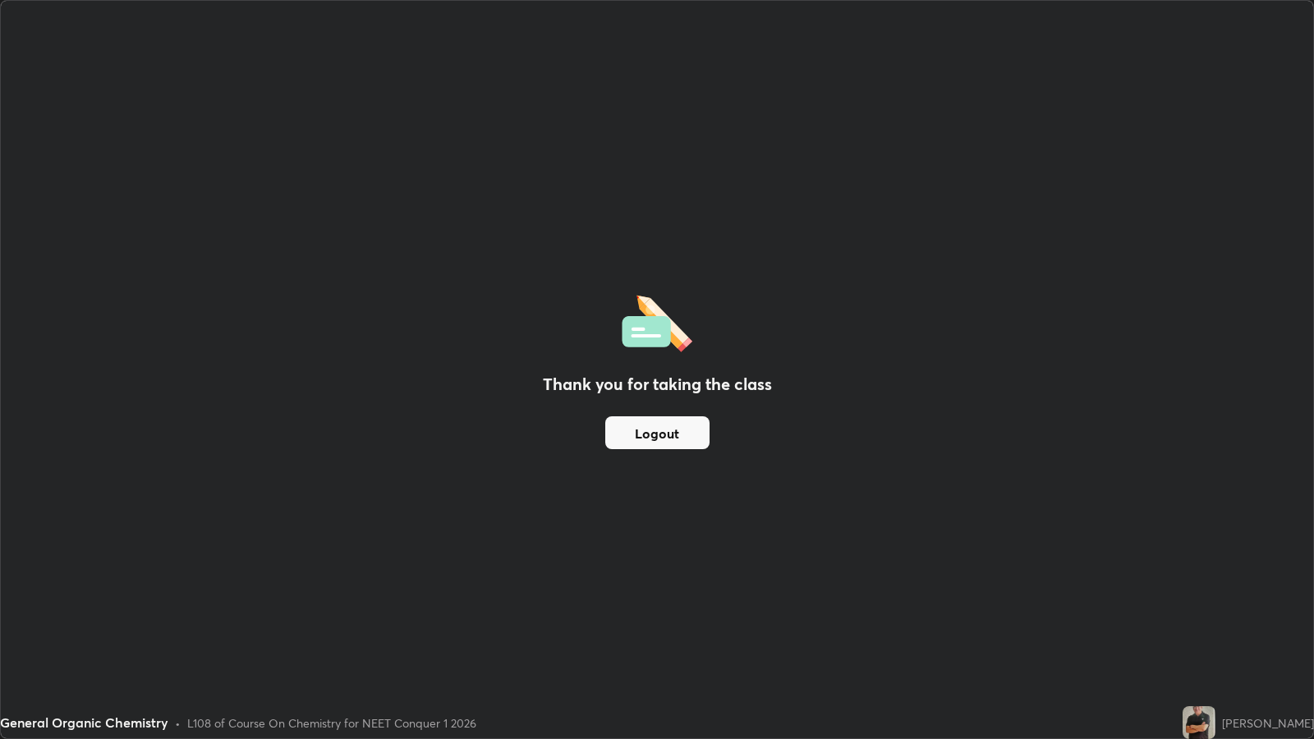
click at [679, 434] on button "Logout" at bounding box center [657, 433] width 104 height 33
